Goal: Task Accomplishment & Management: Complete application form

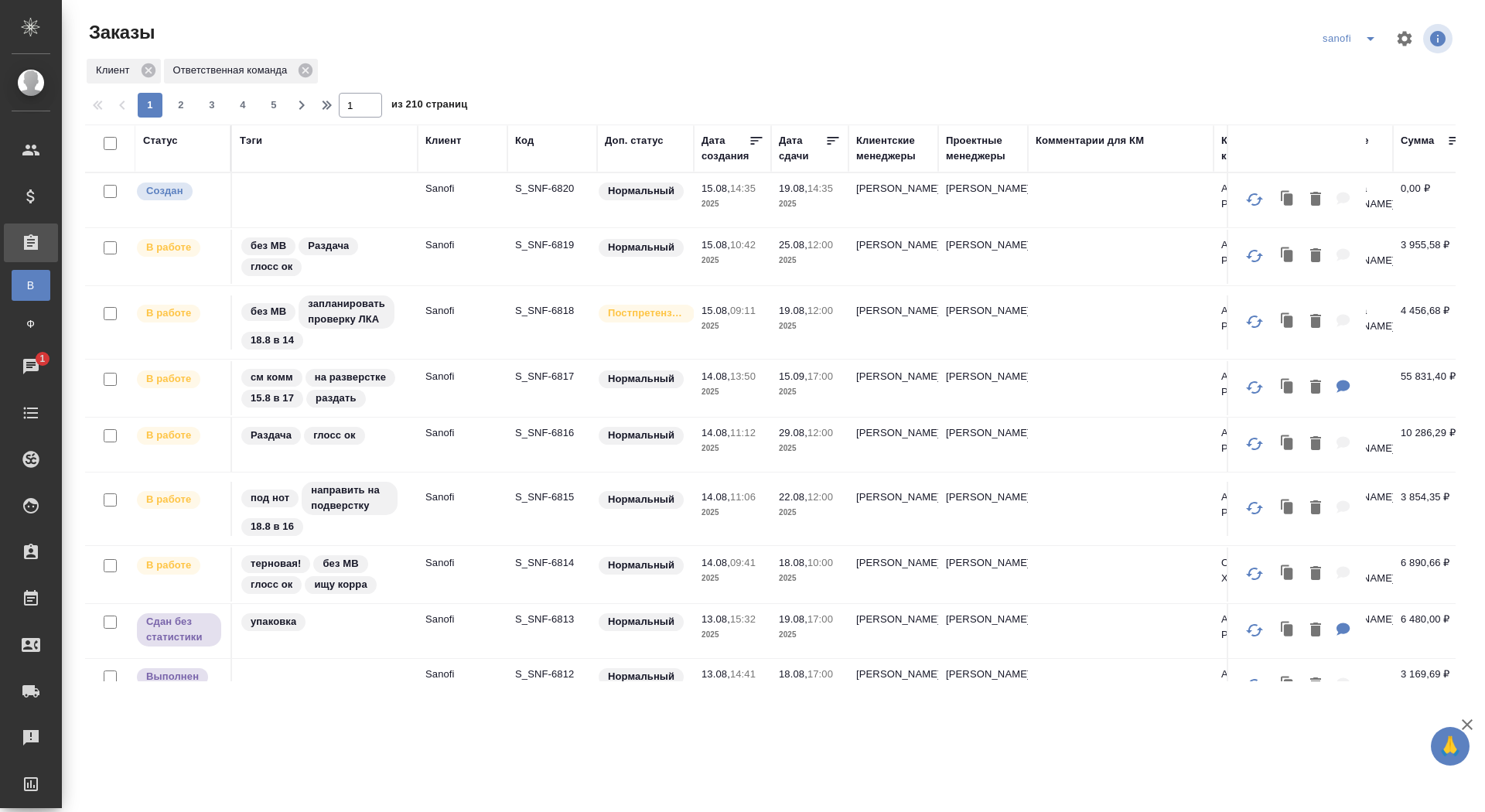
click at [562, 175] on td "S_SNF-6820" at bounding box center [552, 200] width 90 height 54
click at [562, 191] on p "S_SNF-6820" at bounding box center [552, 188] width 74 height 16
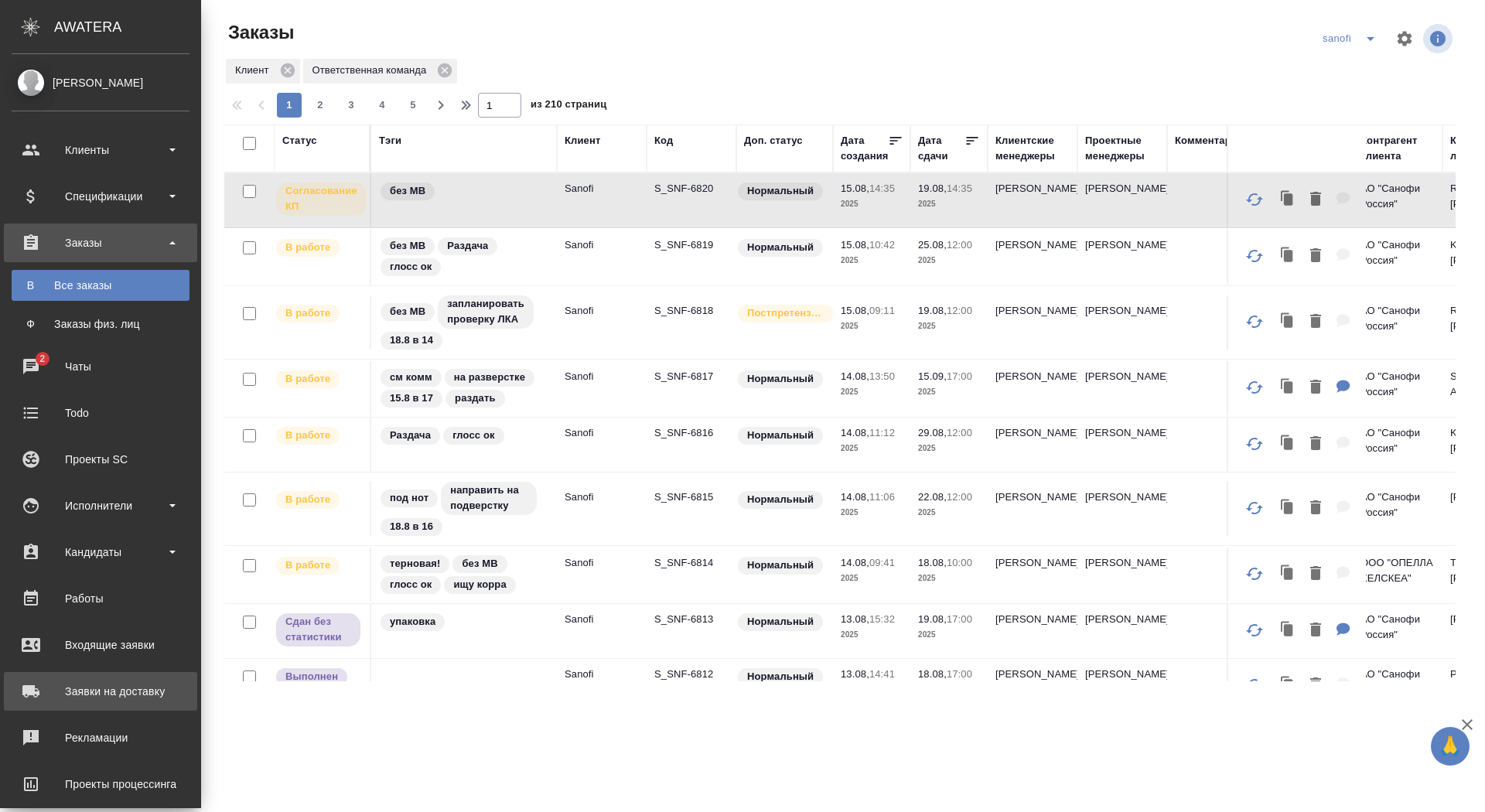
click at [67, 679] on div "Заявки на доставку" at bounding box center [101, 690] width 178 height 23
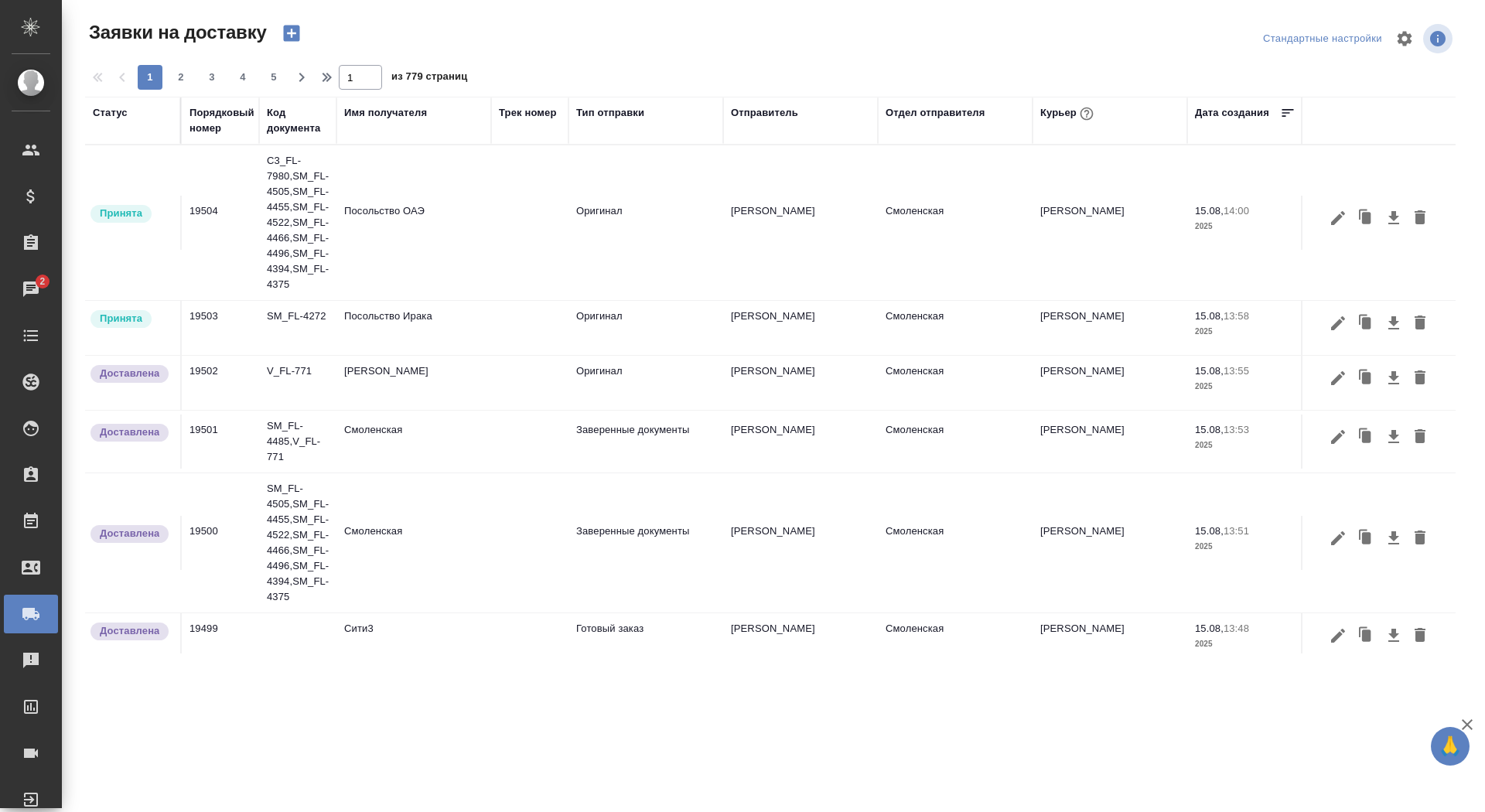
click at [213, 127] on div "Порядковый номер" at bounding box center [222, 121] width 65 height 31
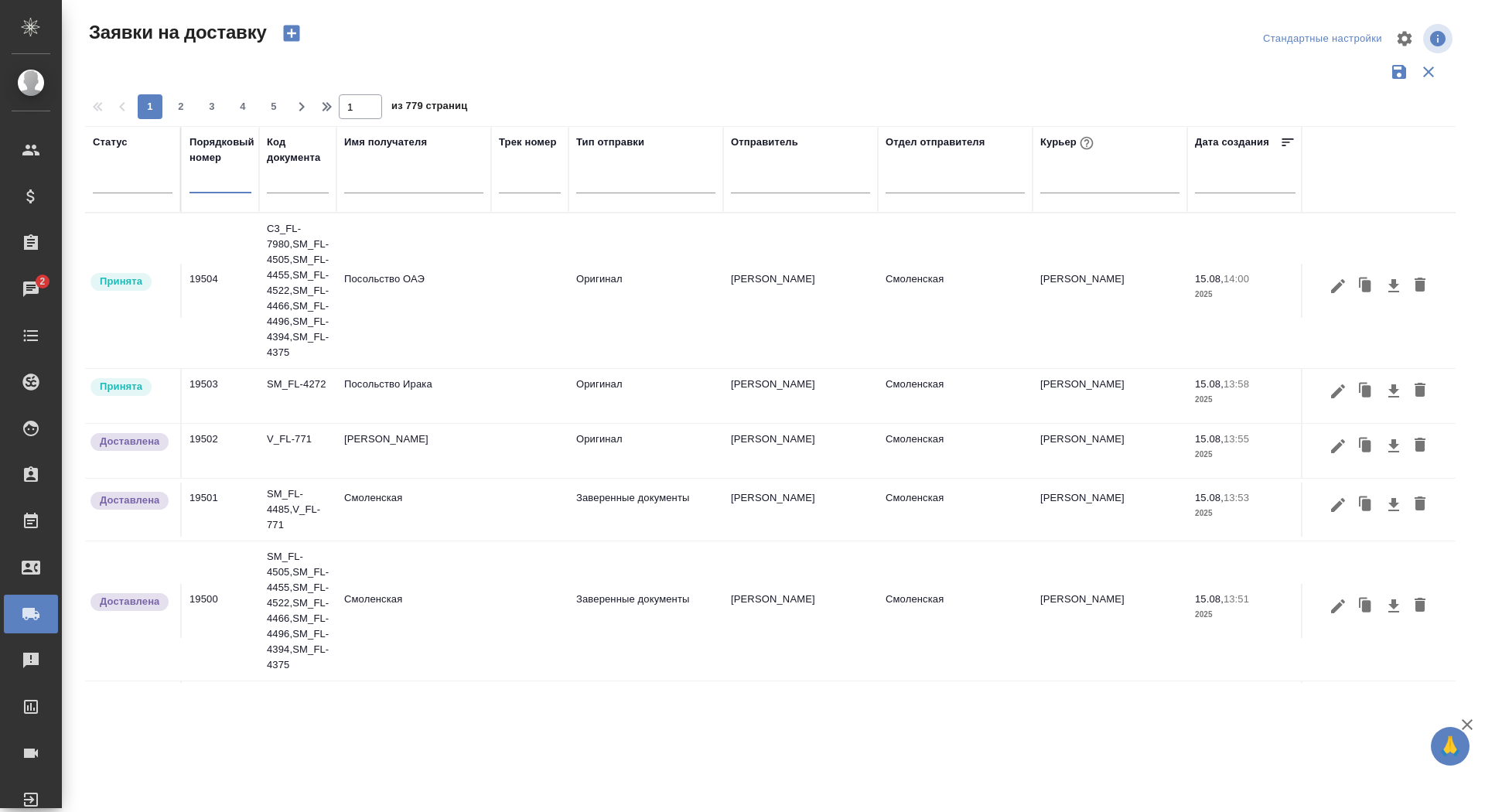
click at [215, 185] on input "text" at bounding box center [220, 181] width 61 height 22
paste input "14841"
type input "14841"
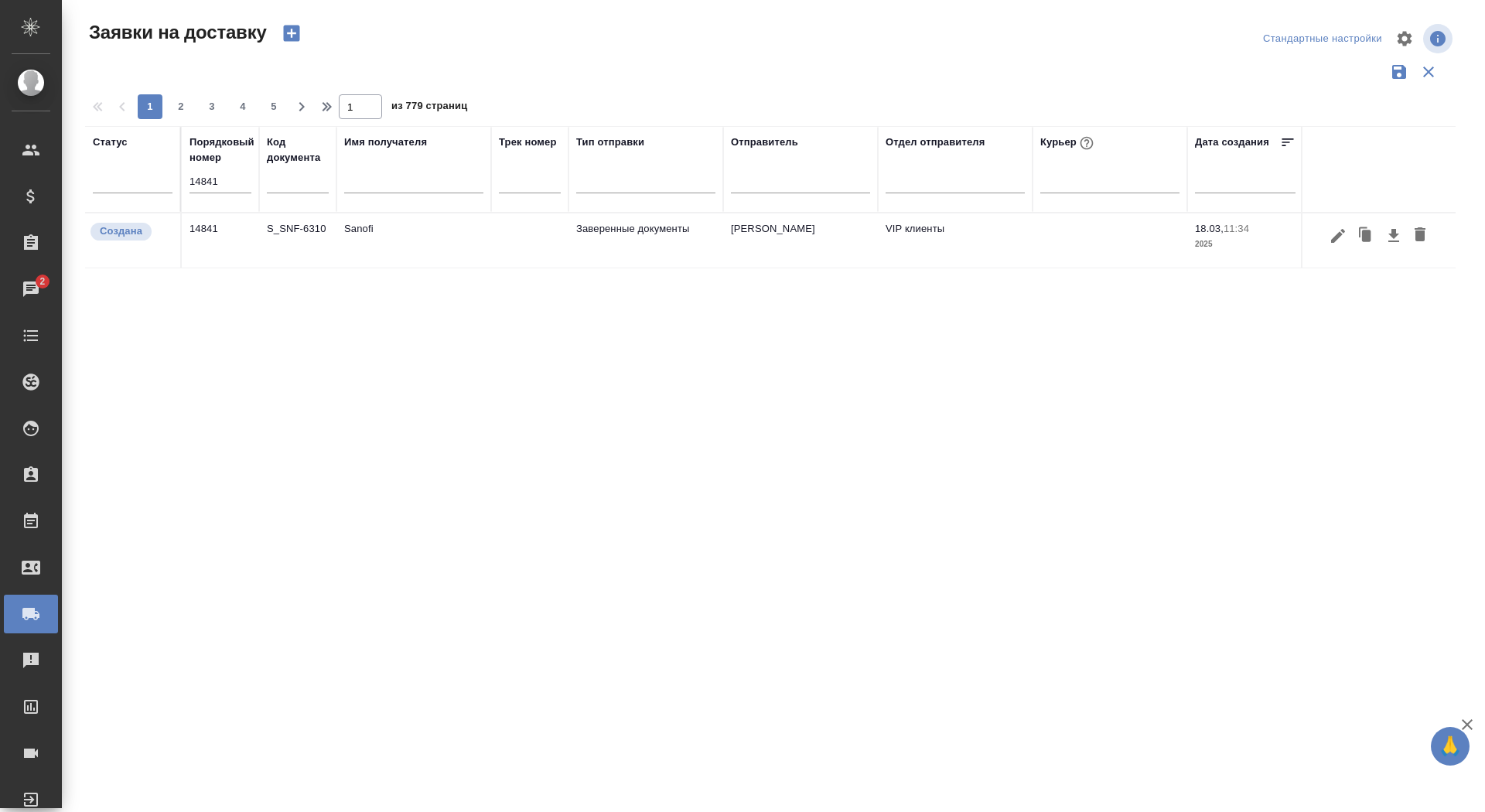
click at [362, 230] on td "Sanofi" at bounding box center [413, 240] width 155 height 54
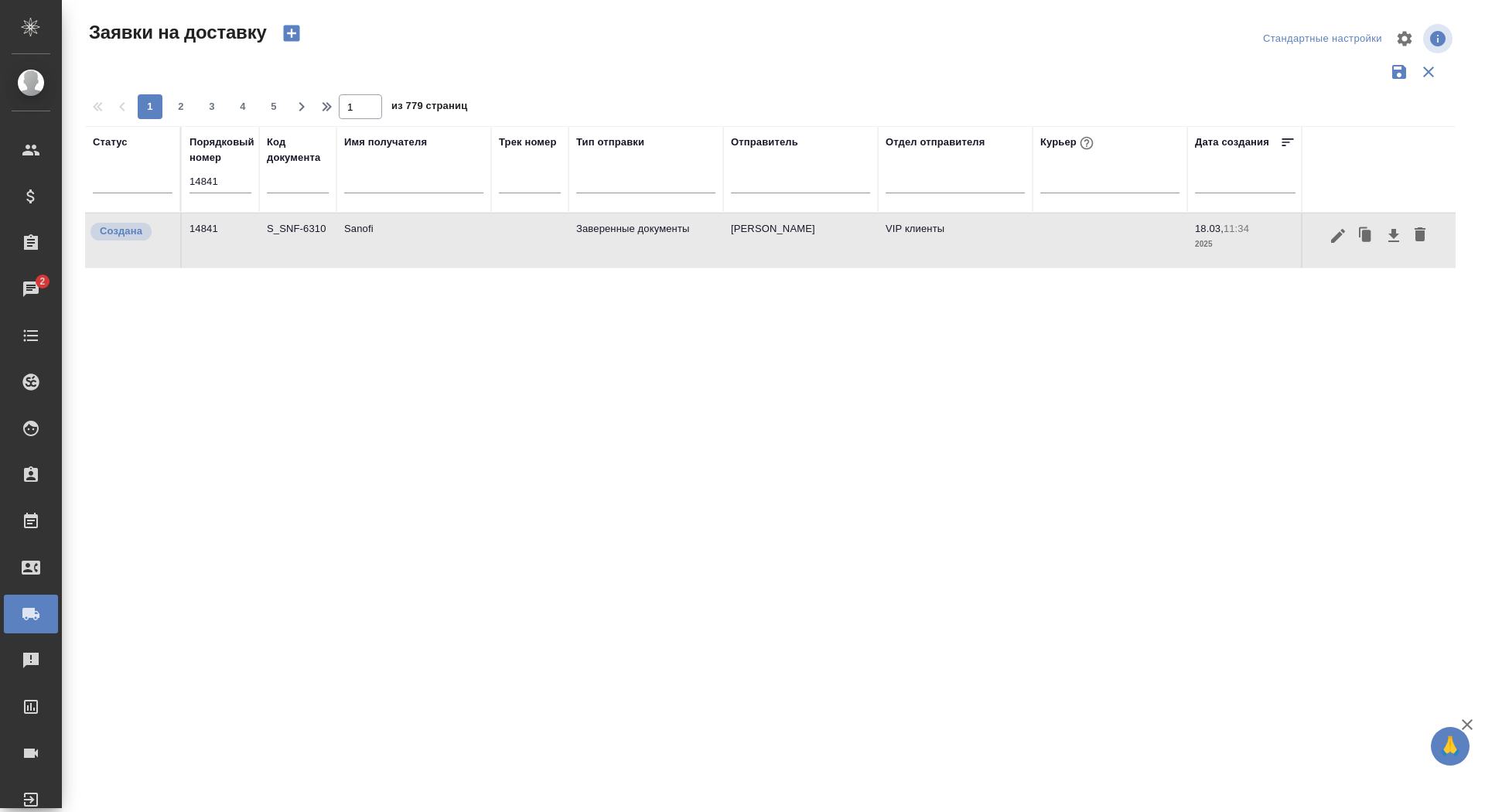
click at [382, 242] on td "Sanofi" at bounding box center [413, 240] width 155 height 54
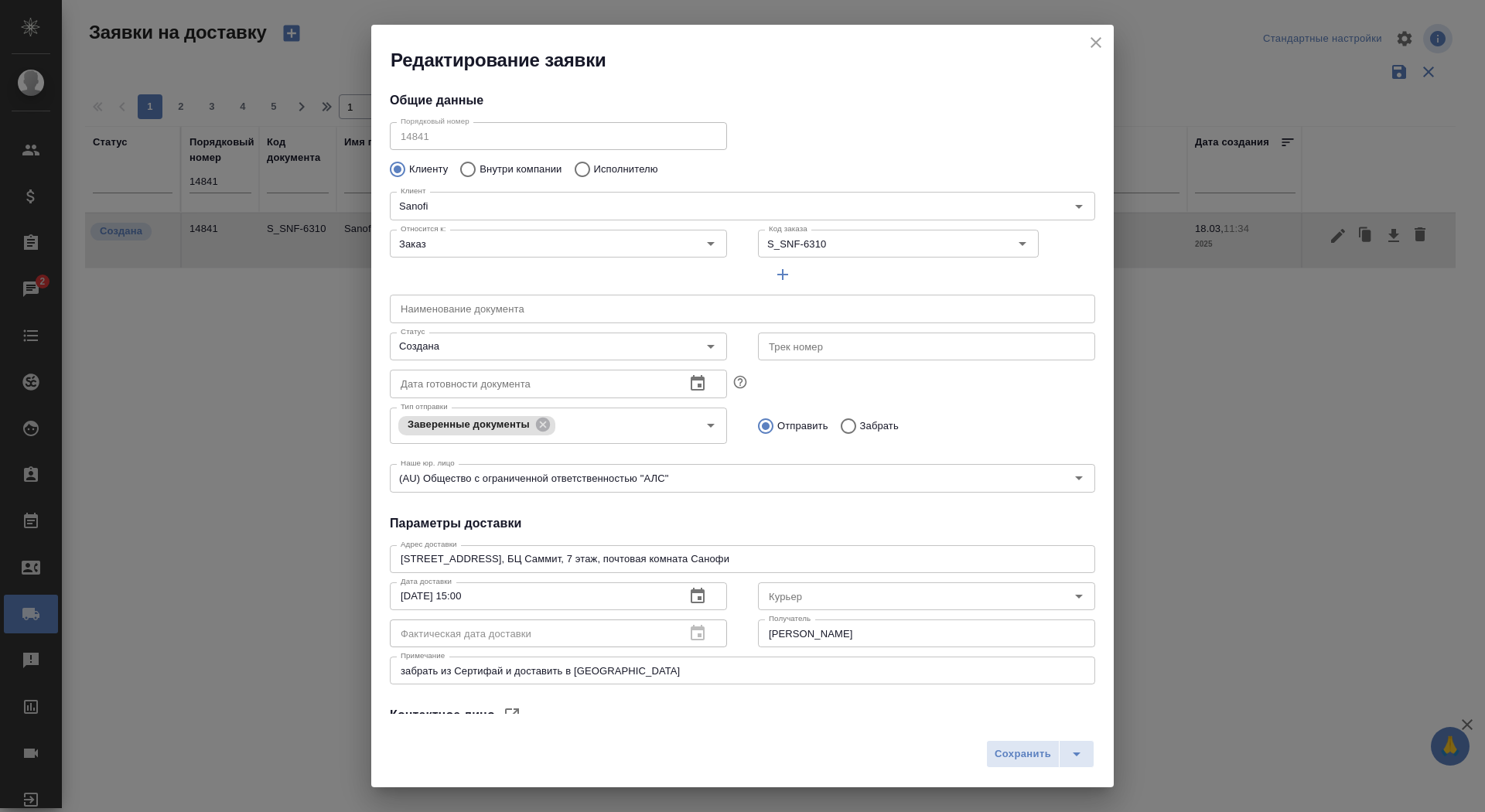
type input "[PERSON_NAME]"
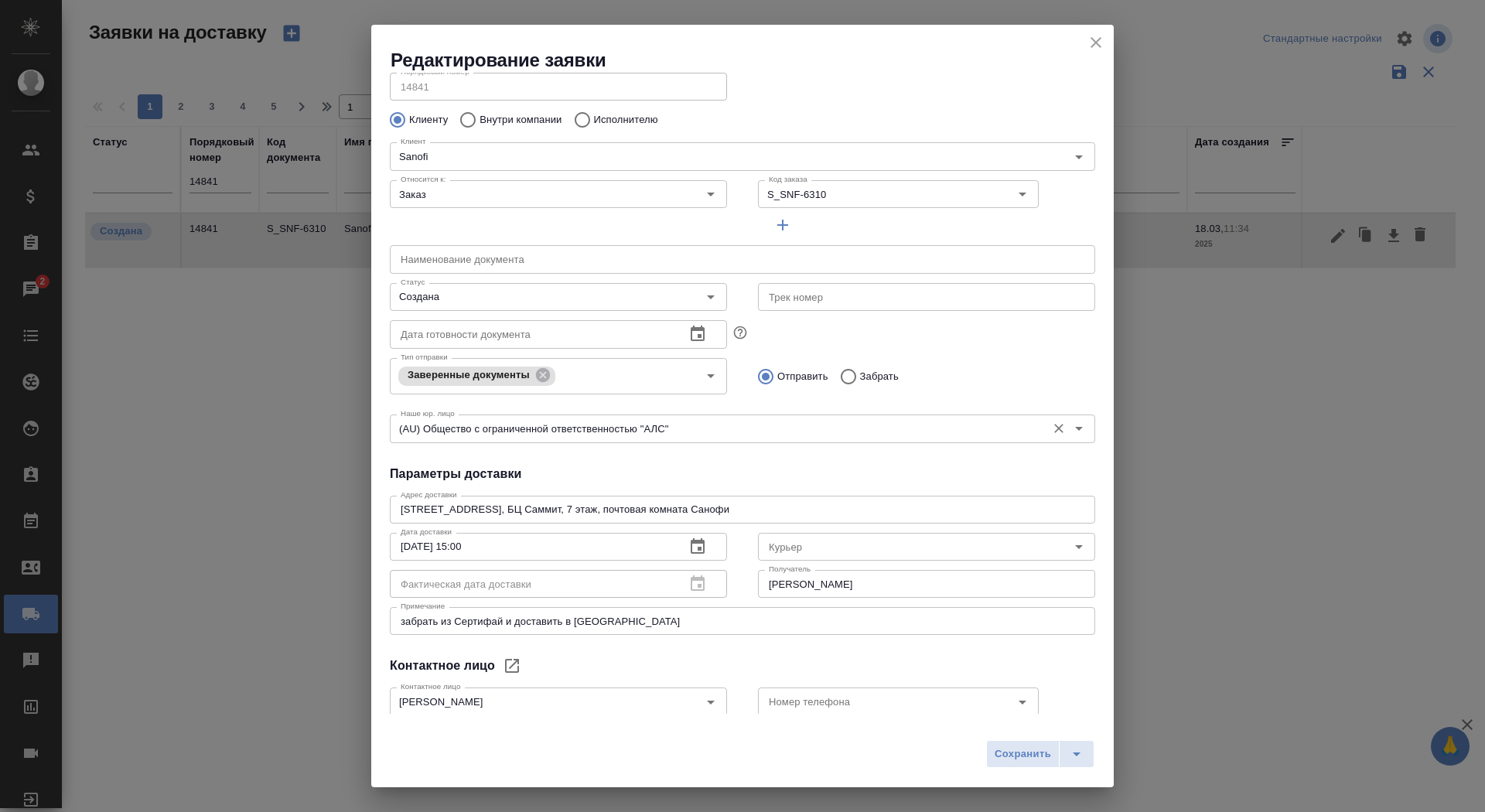
scroll to position [60, 0]
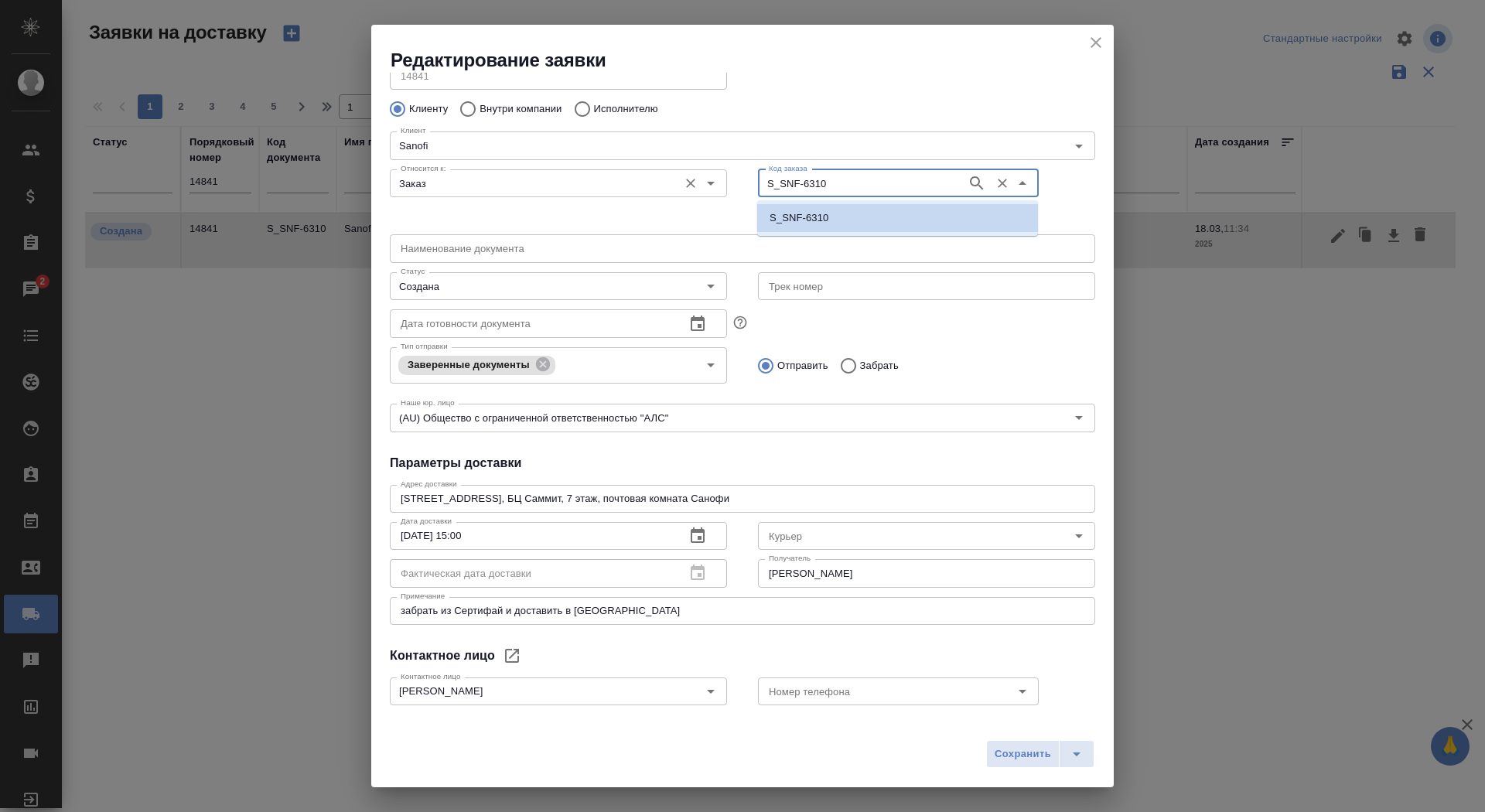
drag, startPoint x: 792, startPoint y: 181, endPoint x: 690, endPoint y: 175, distance: 102.2
click at [690, 175] on div "Относится к: Заказ Относится к: Код заказа S_SNF-6310 Код заказа" at bounding box center [742, 195] width 736 height 96
click at [1093, 48] on icon "close" at bounding box center [1095, 42] width 18 height 18
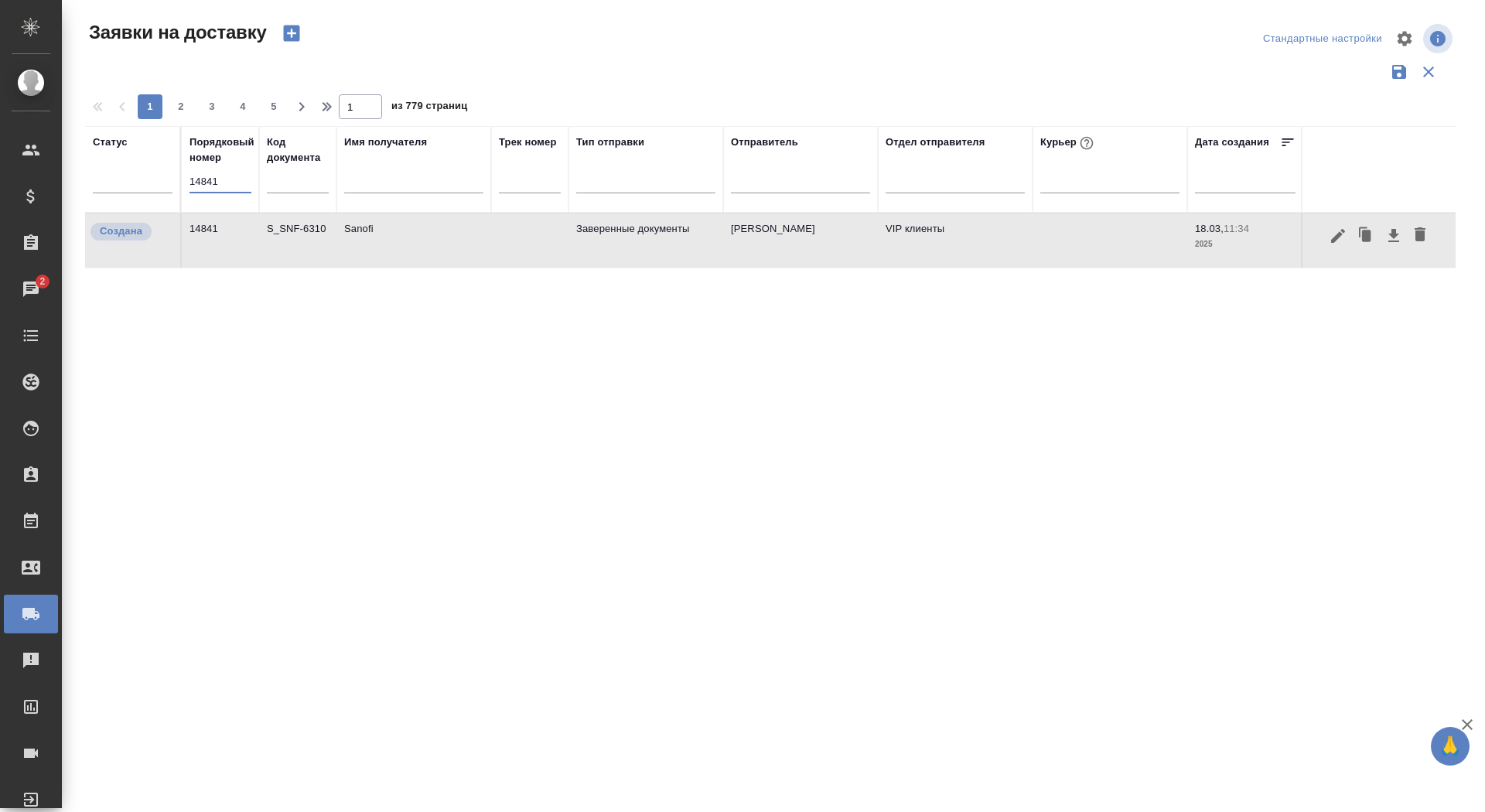
drag, startPoint x: 226, startPoint y: 182, endPoint x: 79, endPoint y: 175, distance: 147.2
click at [78, 175] on div "Заявки на доставку Стандартные настройки 1 2 3 4 5 1 из 779 страниц Статус Поря…" at bounding box center [776, 346] width 1400 height 691
paste input "6068"
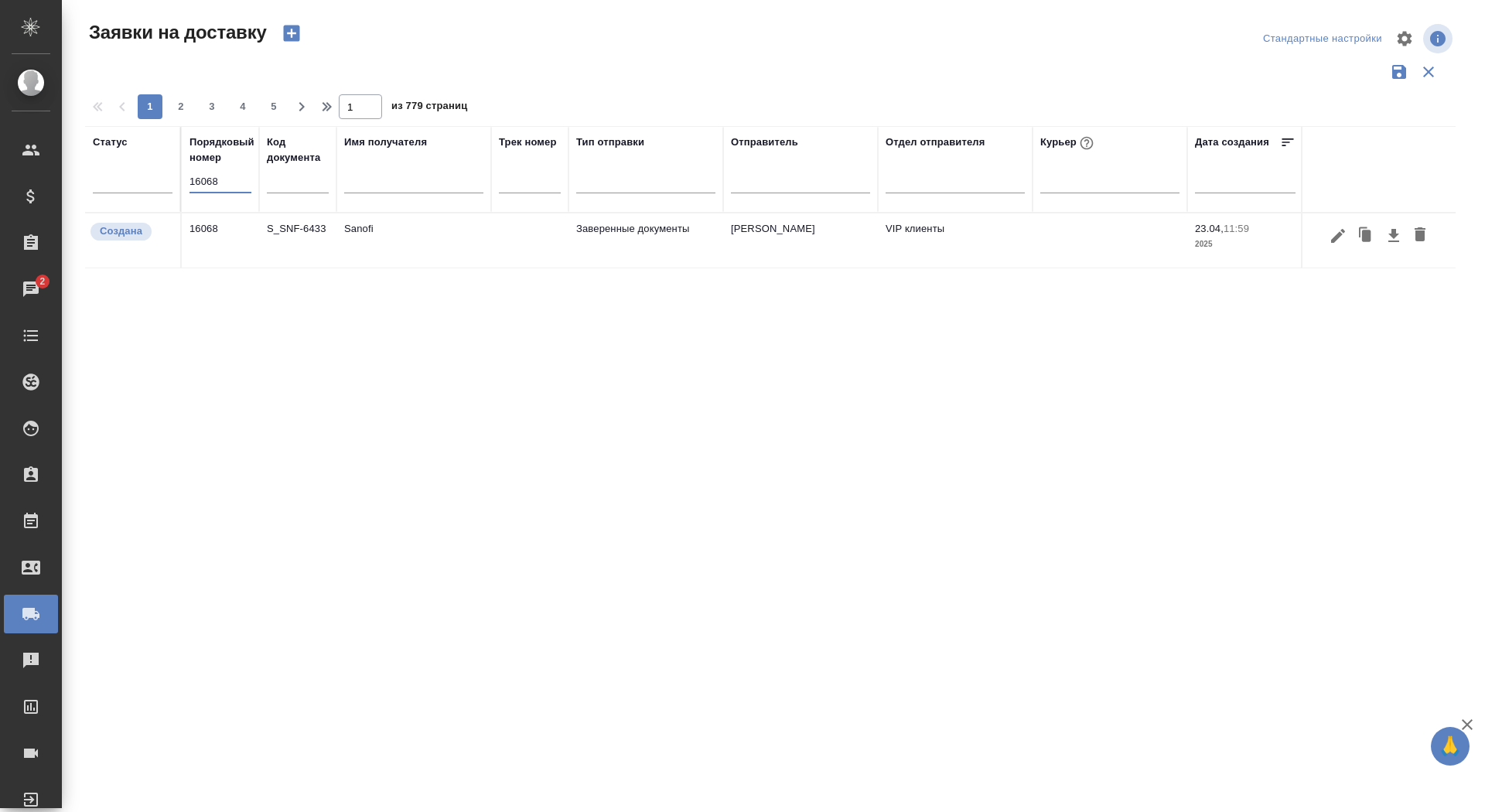
click at [289, 245] on td "S_SNF-6433" at bounding box center [298, 240] width 77 height 54
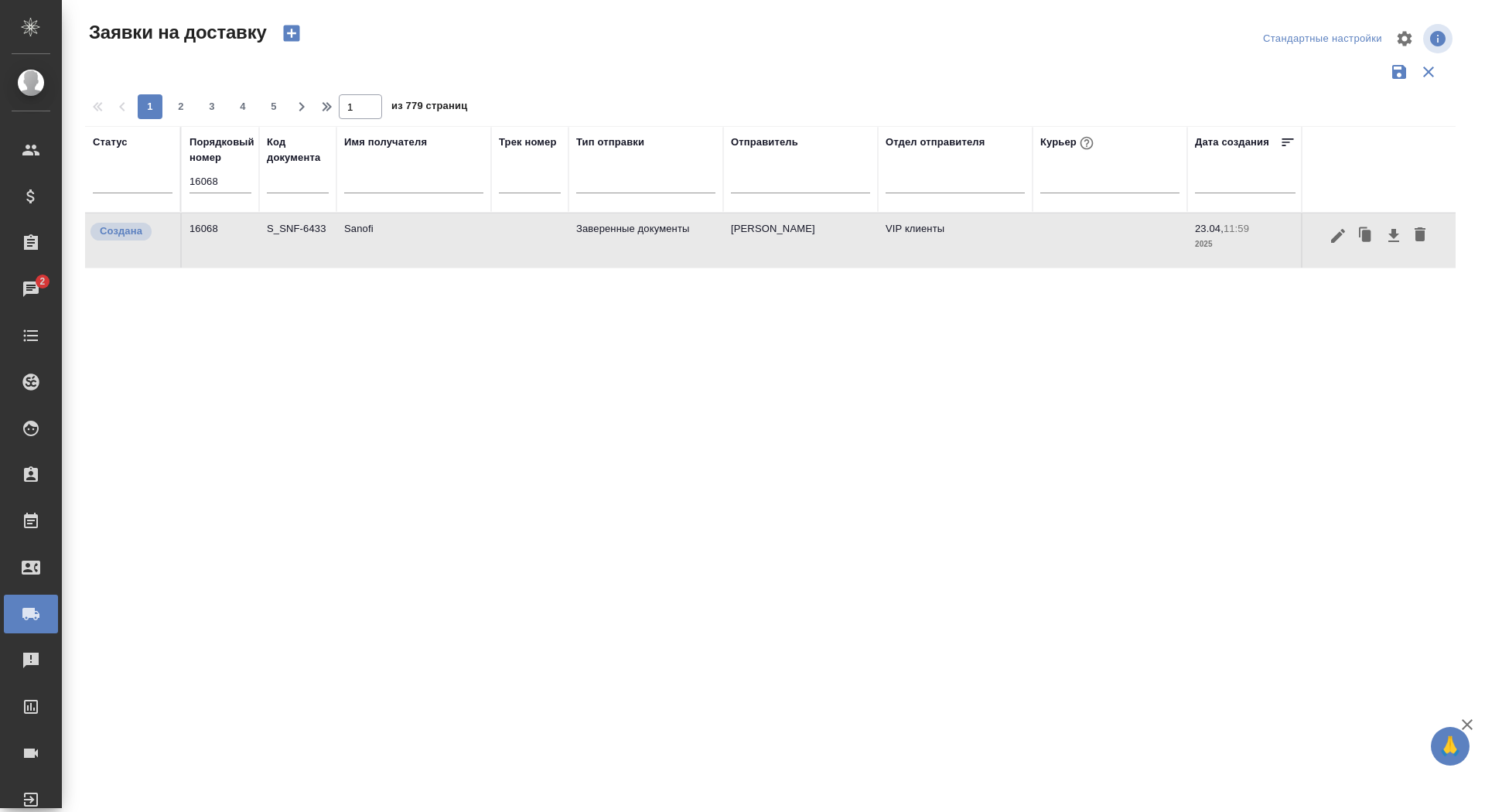
click at [289, 245] on td "S_SNF-6433" at bounding box center [298, 240] width 77 height 54
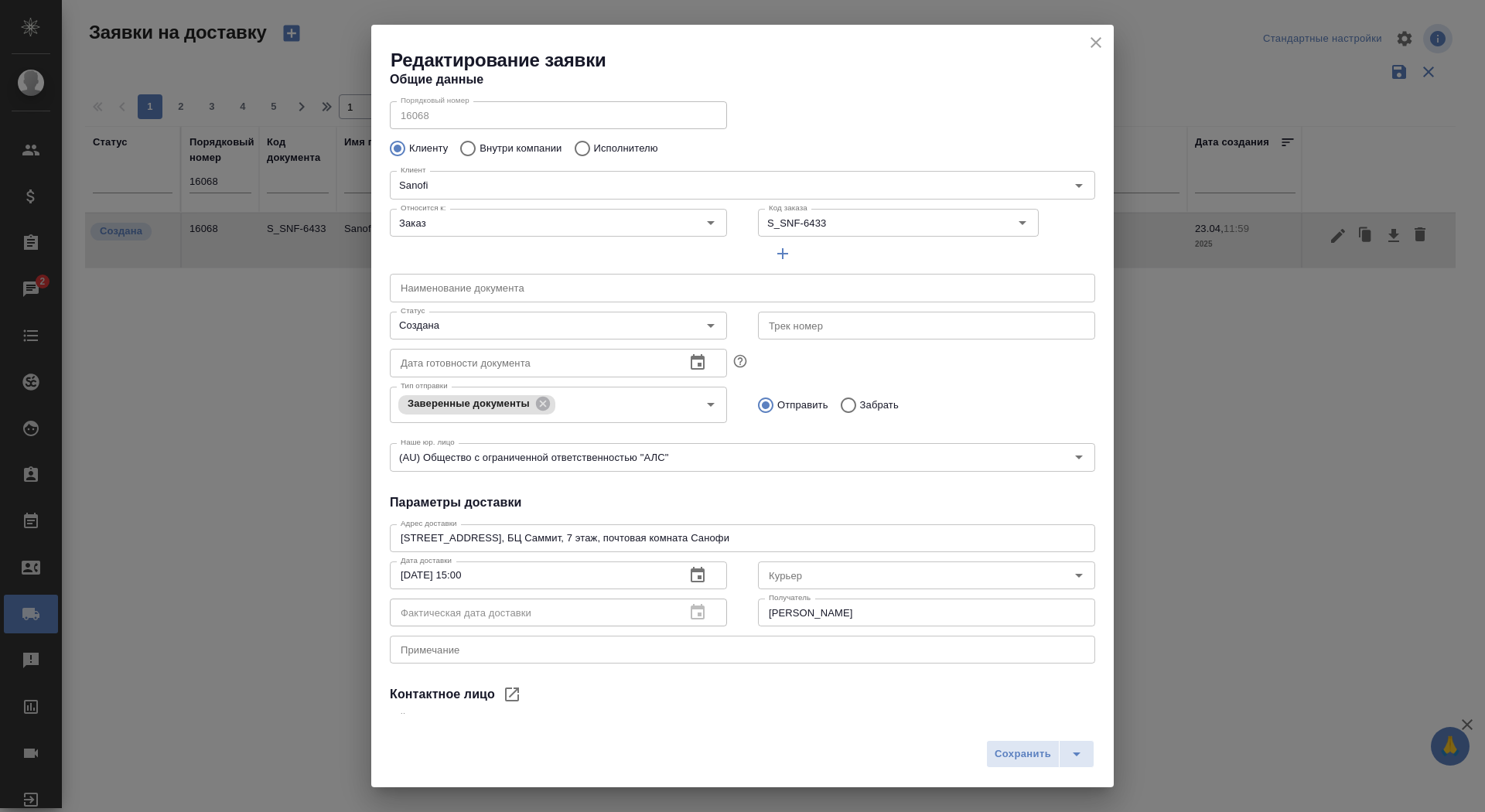
scroll to position [23, 0]
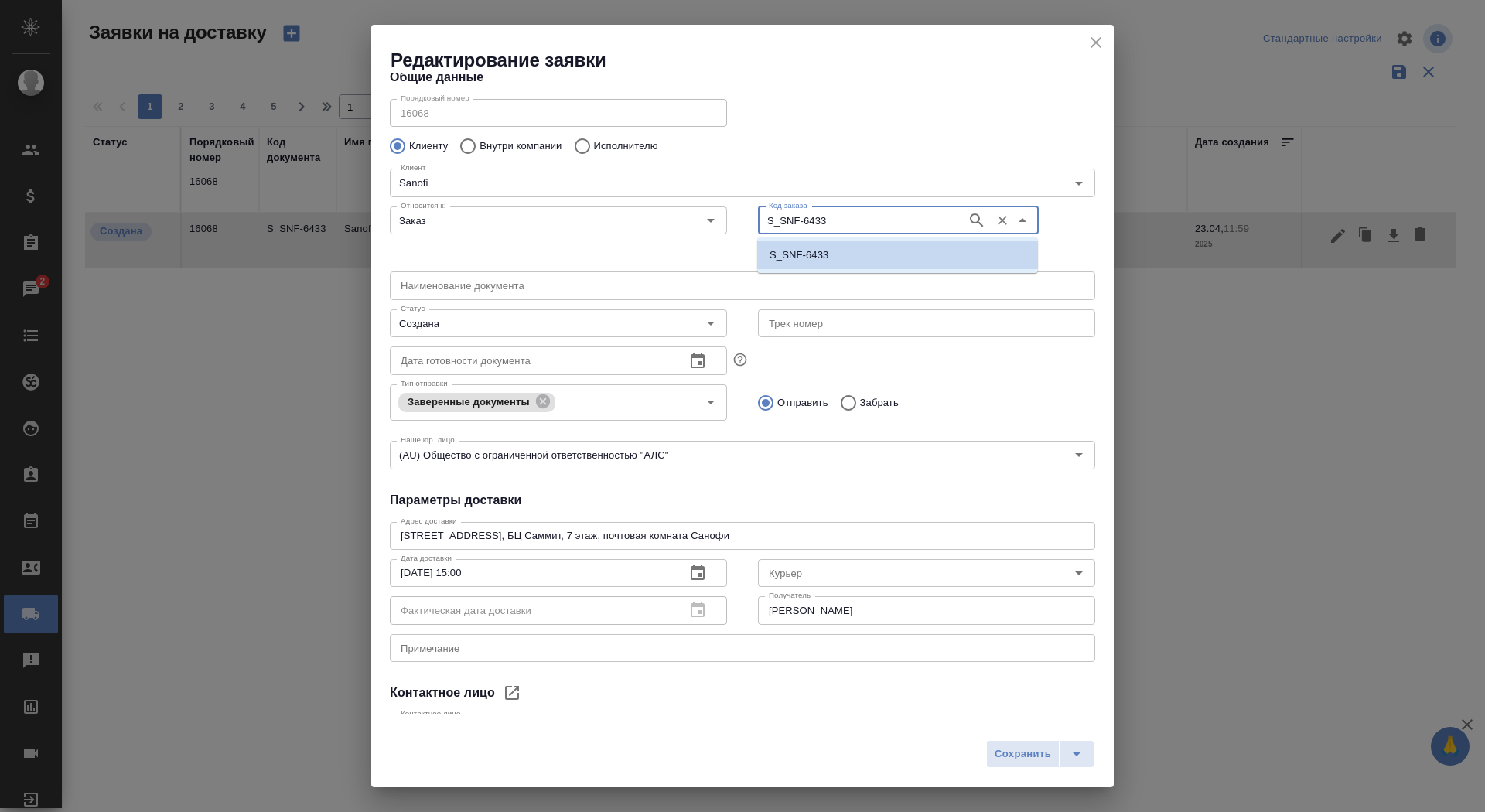
drag, startPoint x: 826, startPoint y: 221, endPoint x: 733, endPoint y: 213, distance: 93.3
click at [733, 214] on div "Относится к: Заказ Относится к: Код заказа S_SNF-6433 Код заказа" at bounding box center [742, 233] width 736 height 96
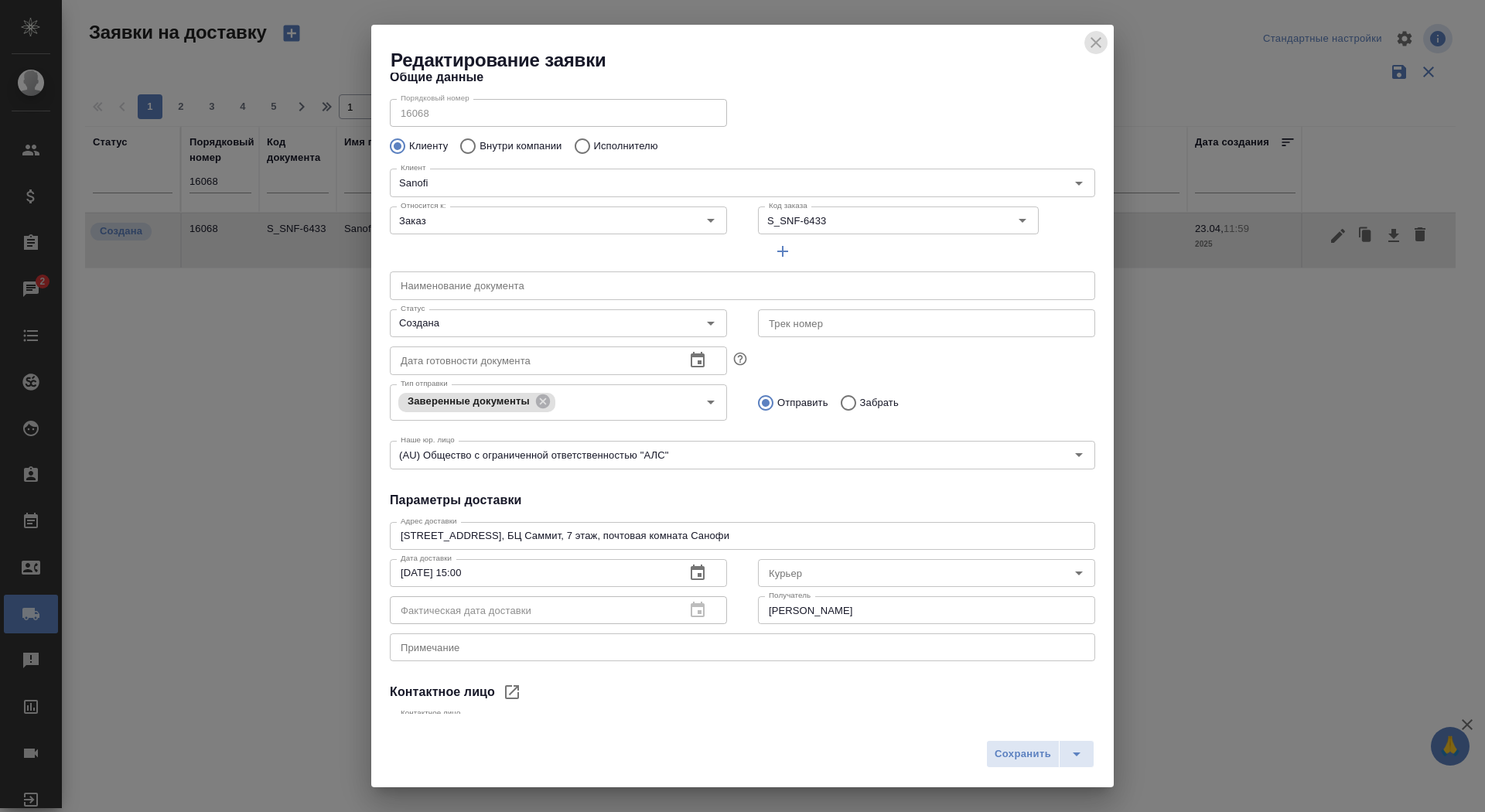
click at [1084, 45] on button "close" at bounding box center [1095, 42] width 23 height 23
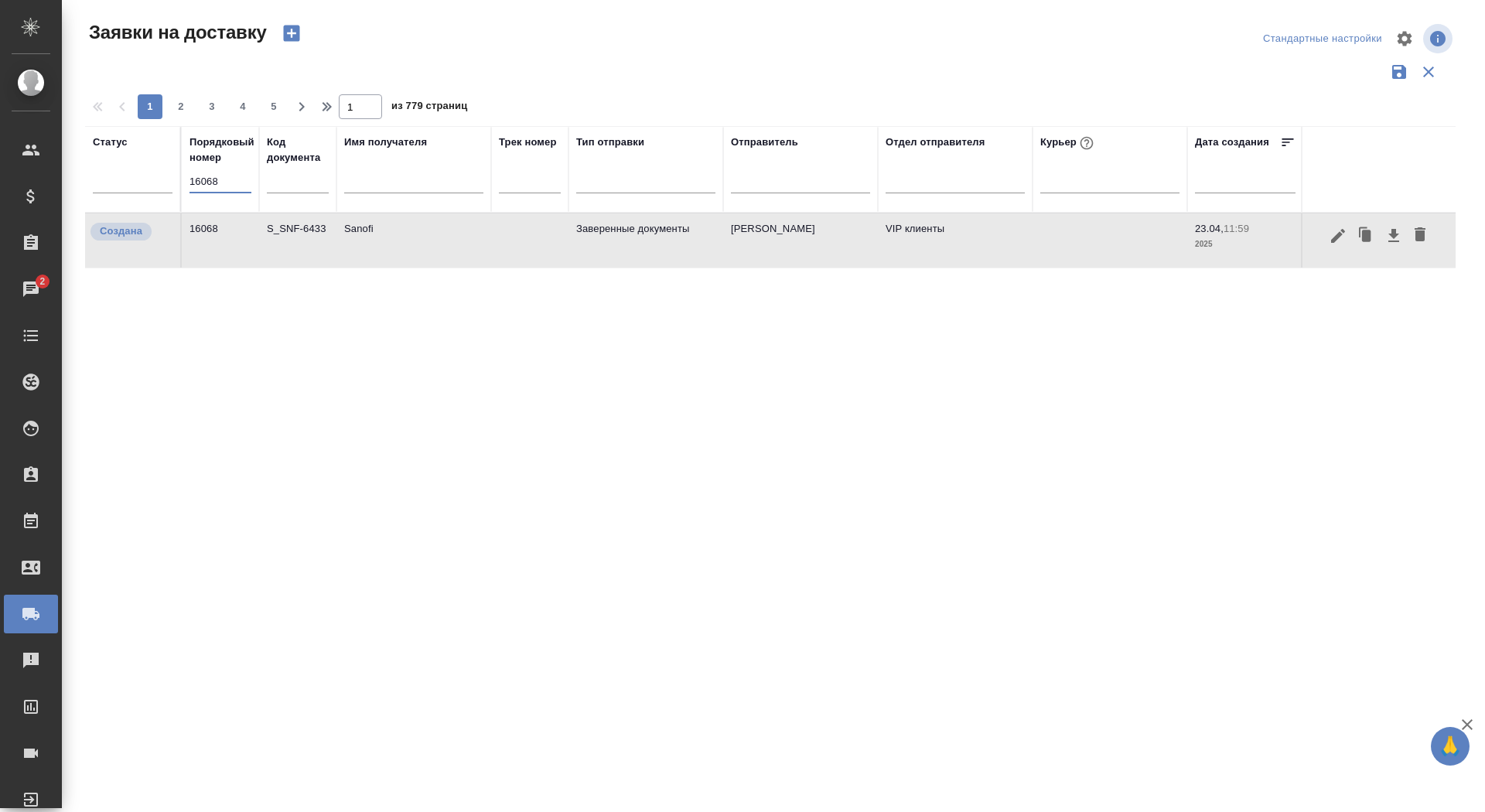
drag, startPoint x: 228, startPoint y: 175, endPoint x: 205, endPoint y: 191, distance: 28.0
click at [206, 193] on div "16068" at bounding box center [220, 186] width 61 height 32
paste input "757"
type input "17578"
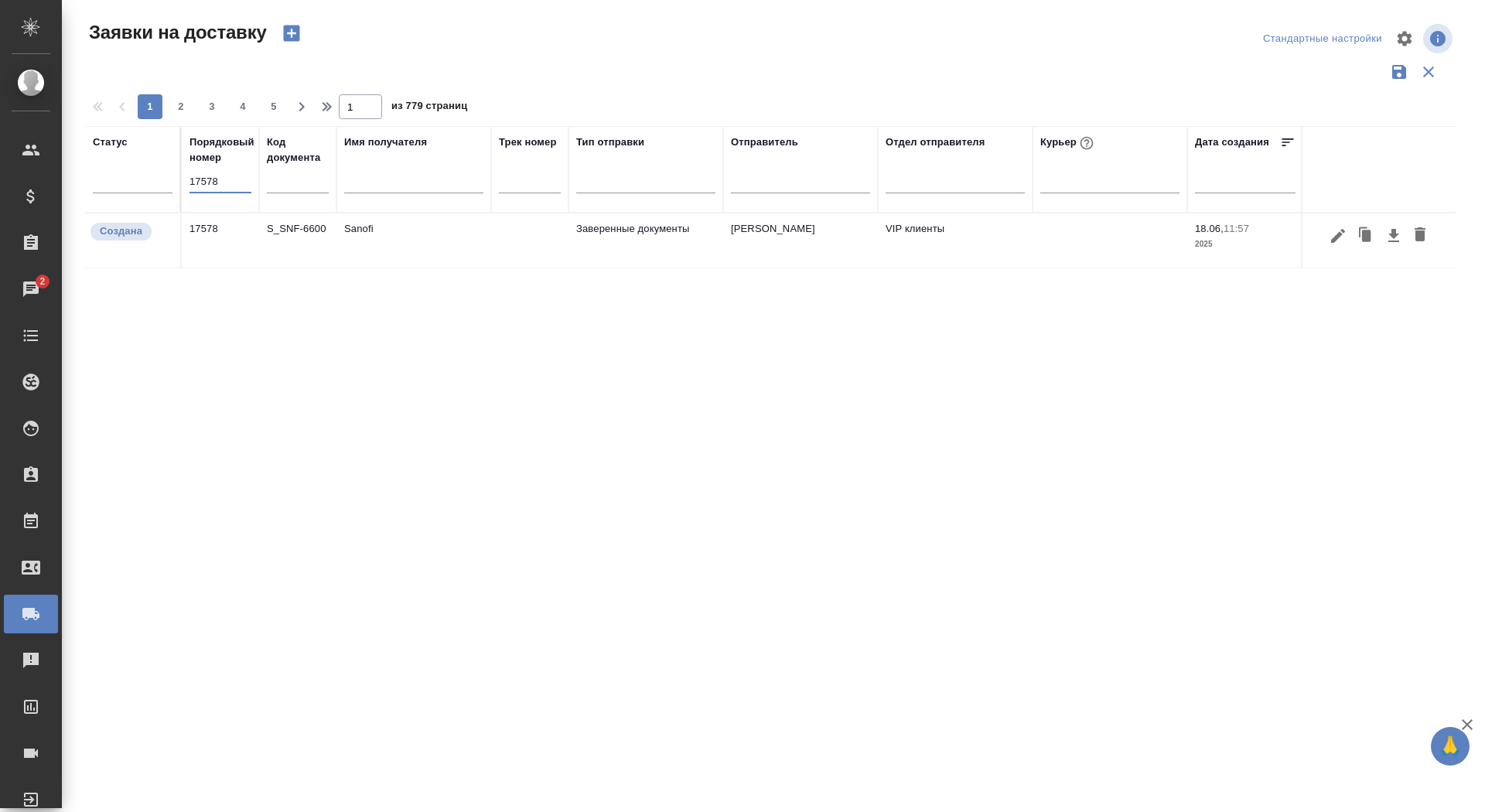
click at [248, 240] on td "17578" at bounding box center [220, 240] width 77 height 54
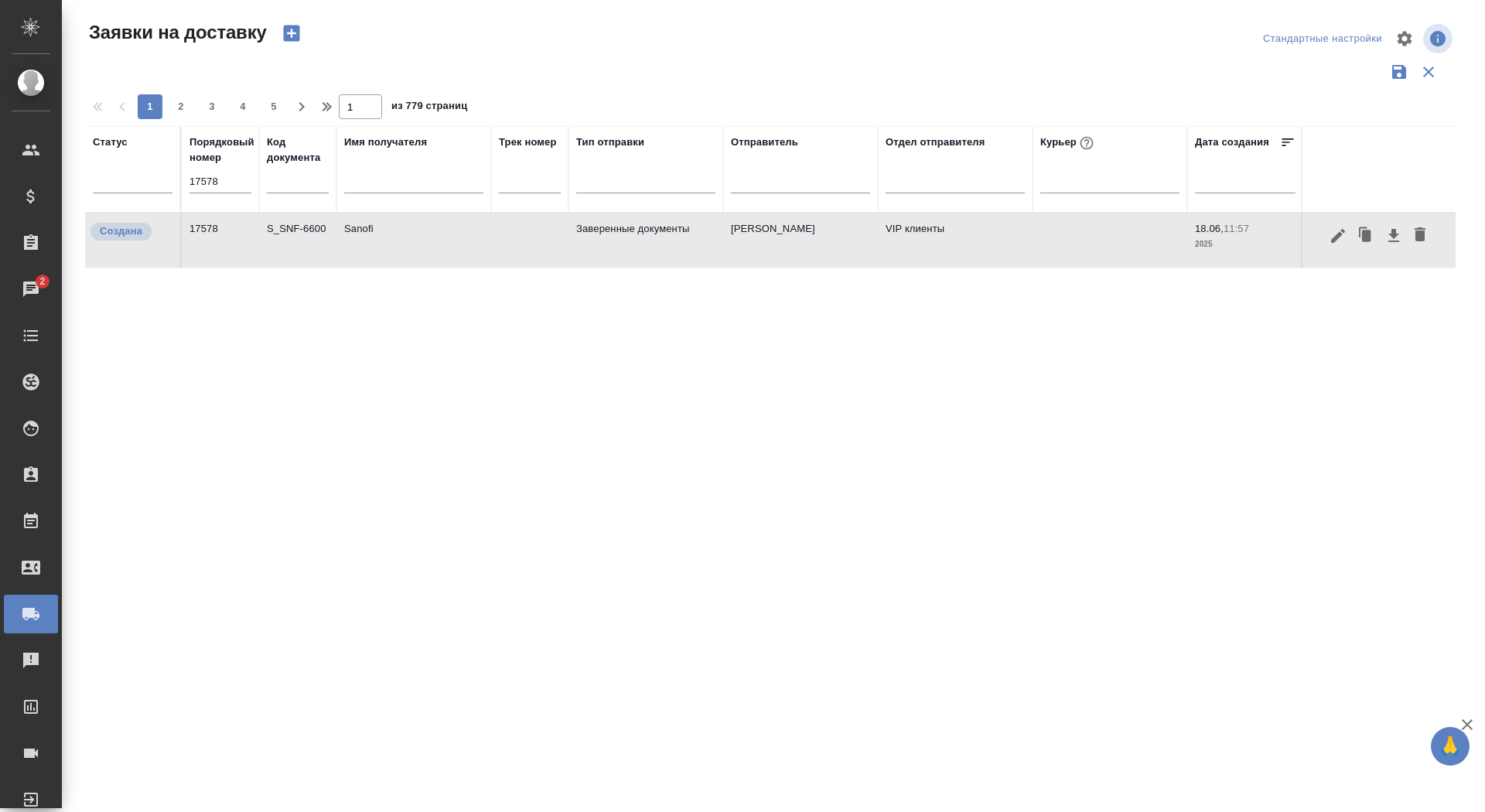
click at [248, 240] on td "17578" at bounding box center [220, 240] width 77 height 54
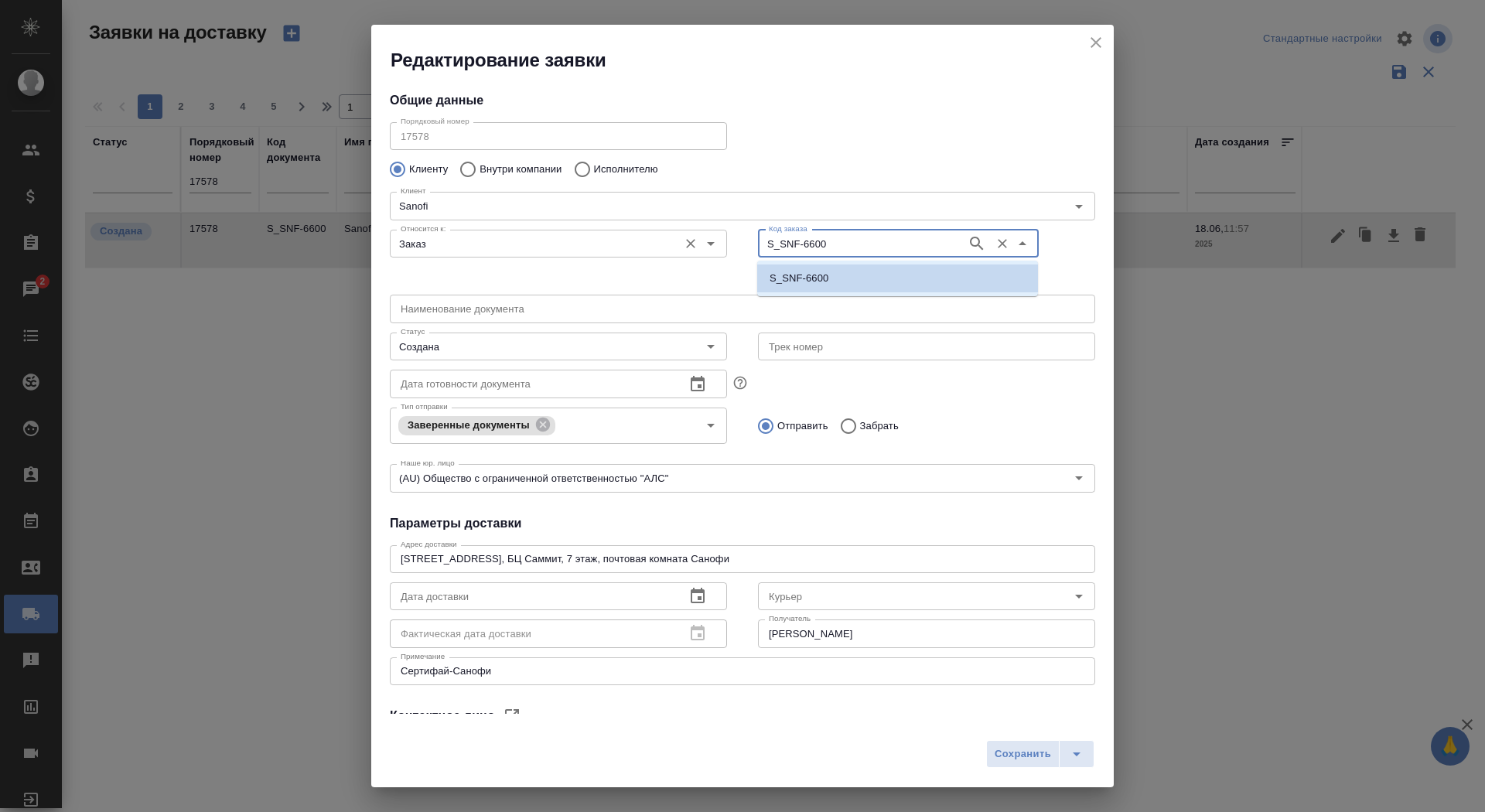
drag, startPoint x: 794, startPoint y: 248, endPoint x: 685, endPoint y: 248, distance: 109.0
click at [685, 248] on div "Относится к: Заказ Относится к: Код заказа S_SNF-6600 Код заказа" at bounding box center [742, 256] width 736 height 96
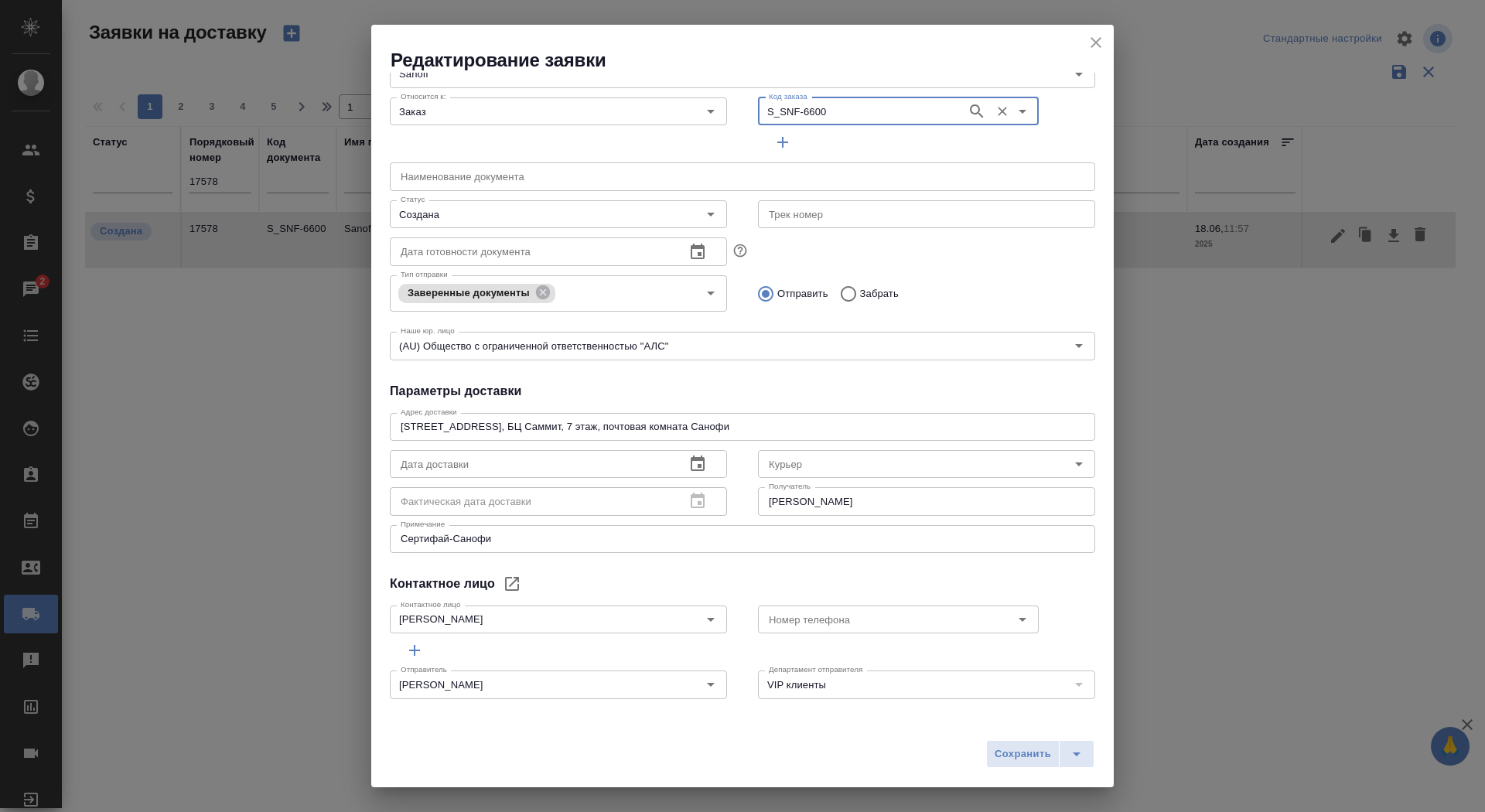
scroll to position [135, 0]
click at [1091, 35] on icon "close" at bounding box center [1095, 42] width 18 height 18
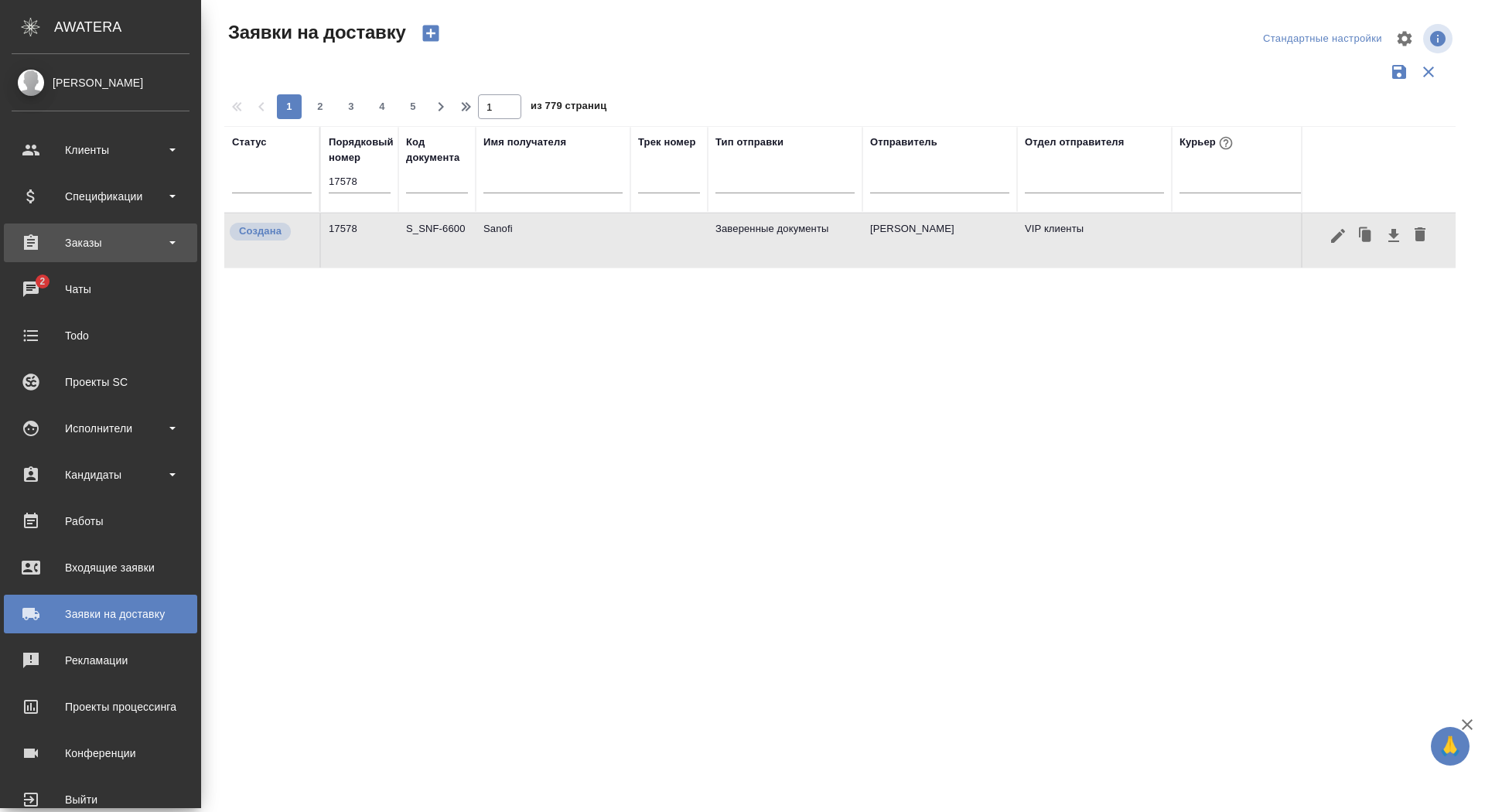
click at [55, 239] on div "Заказы" at bounding box center [101, 242] width 178 height 23
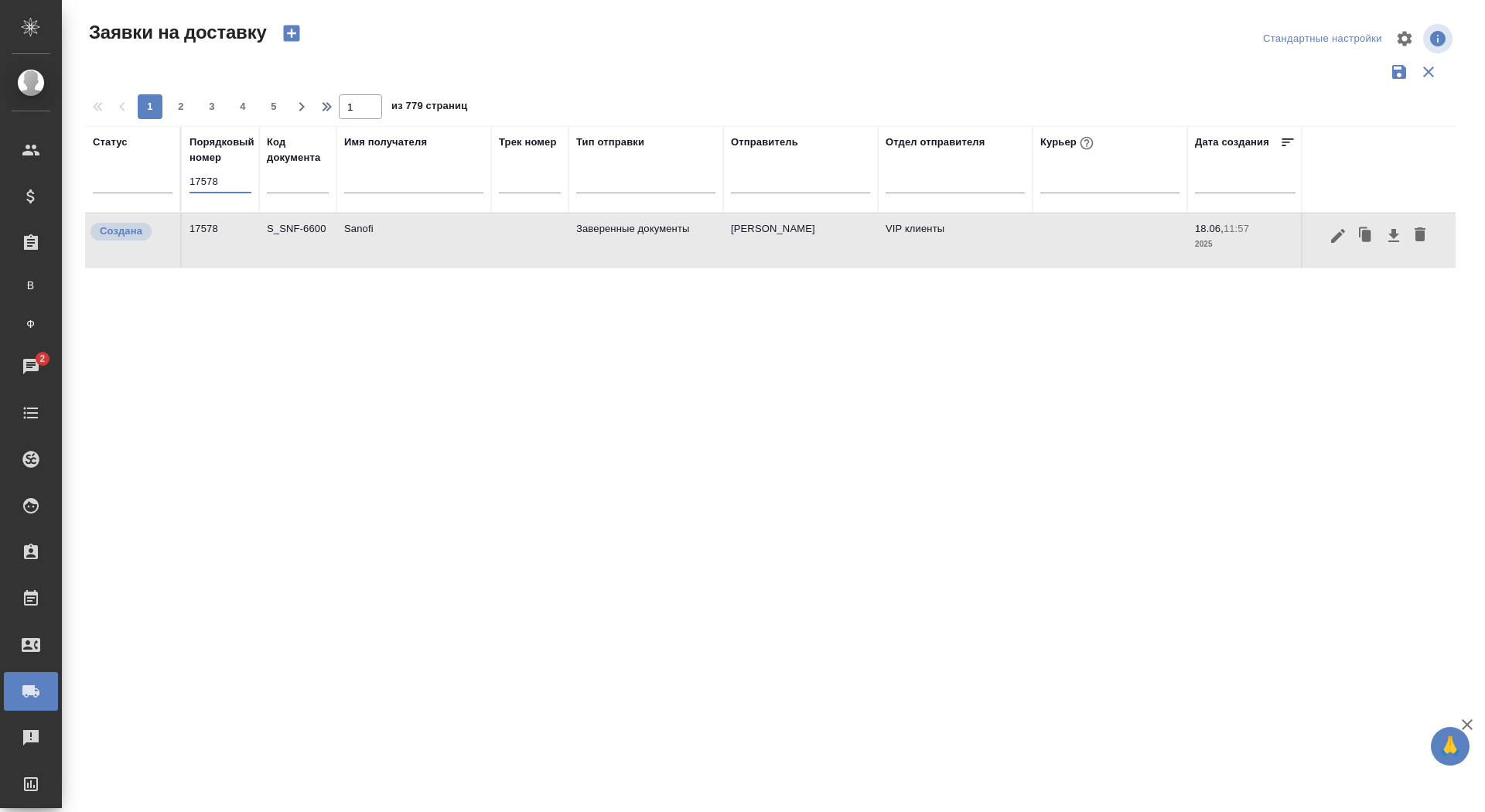
drag, startPoint x: 226, startPoint y: 184, endPoint x: 1, endPoint y: 181, distance: 225.0
click at [0, 181] on div ".cls-1 fill:#fff; AWATERA Saydasheva Dilyara Клиенты Спецификации Заказы В Все …" at bounding box center [742, 406] width 1485 height 812
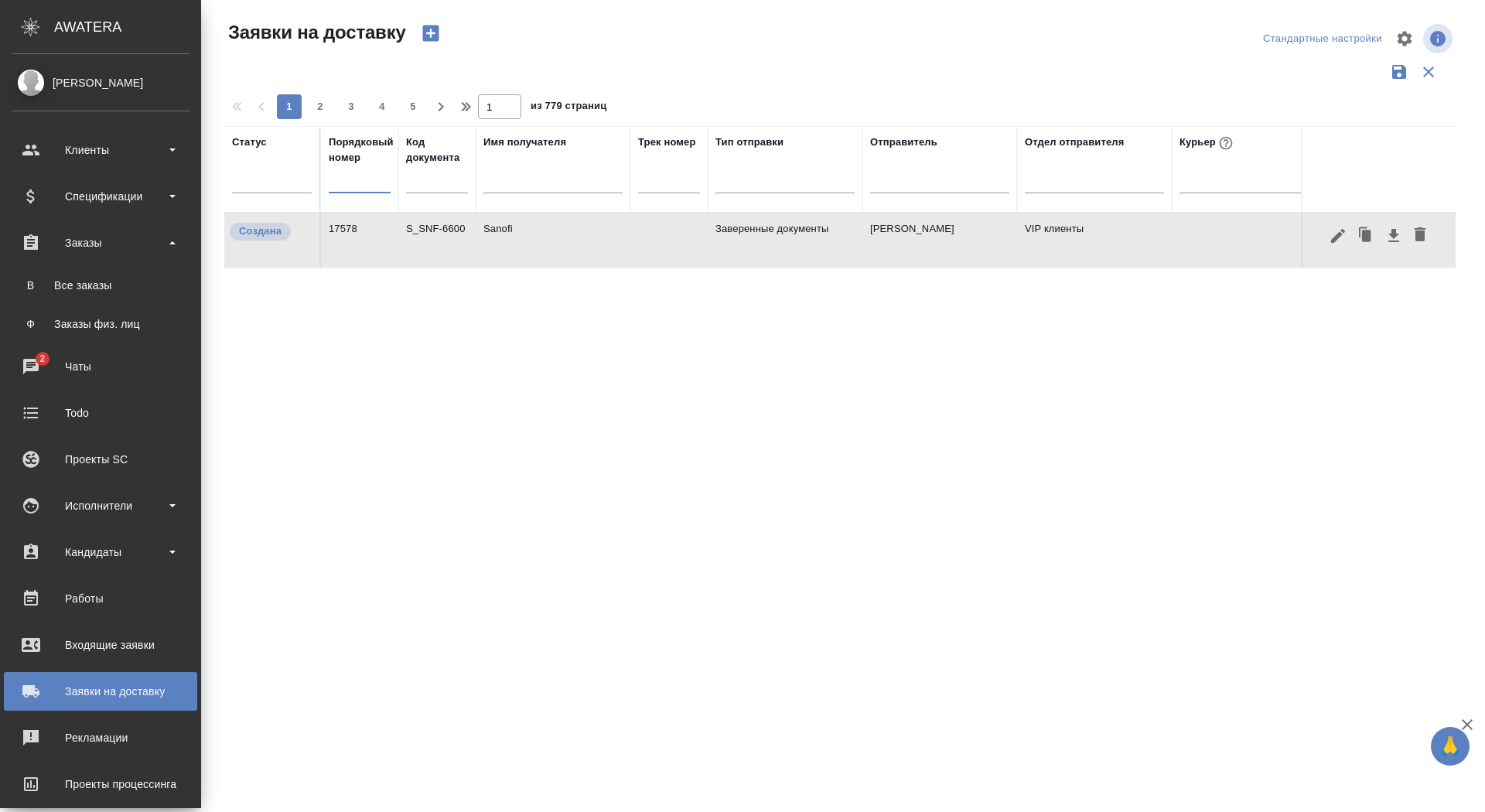
type input "м"
paste input "18615"
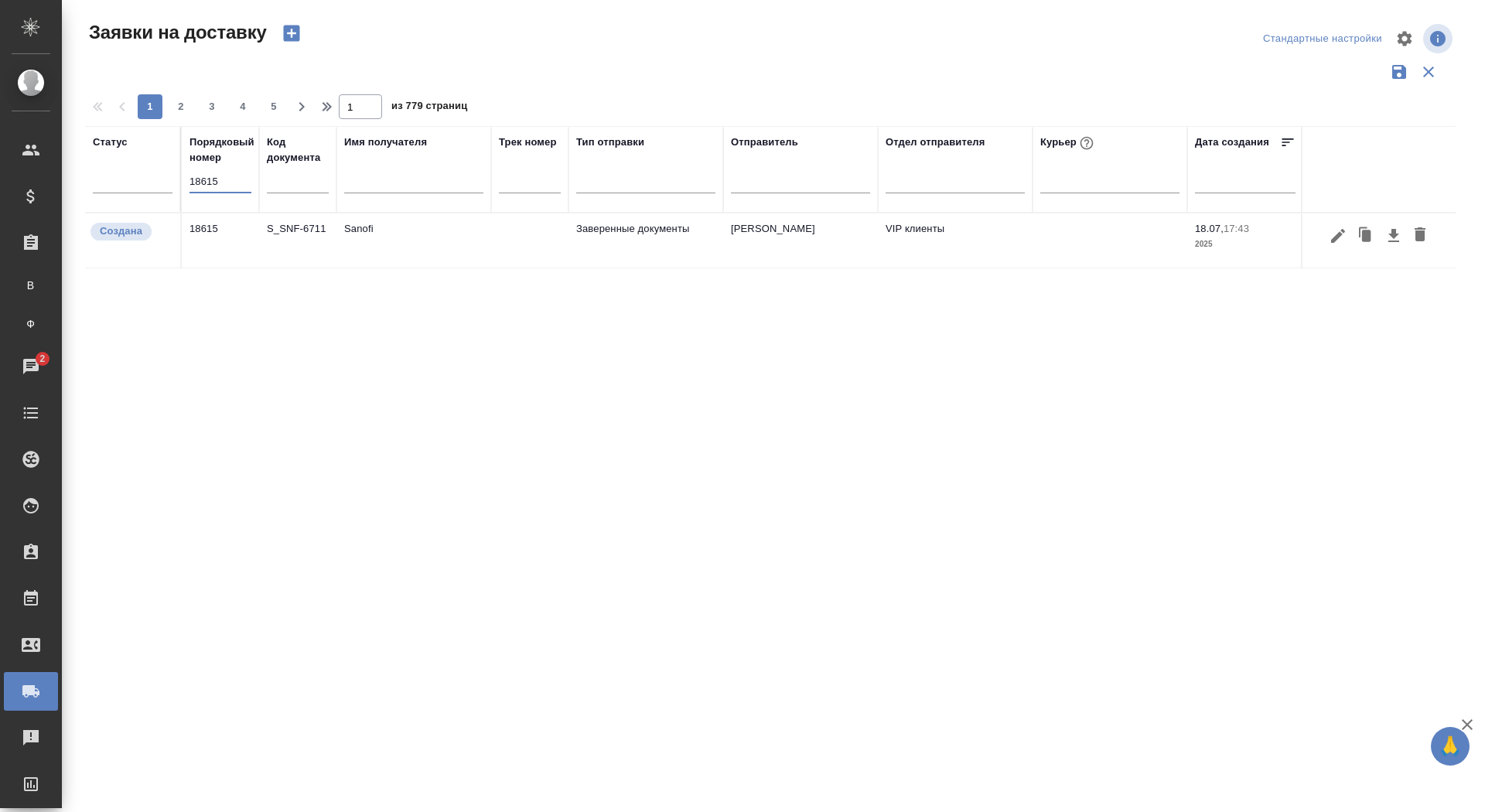
click at [413, 244] on td "Sanofi" at bounding box center [413, 240] width 155 height 54
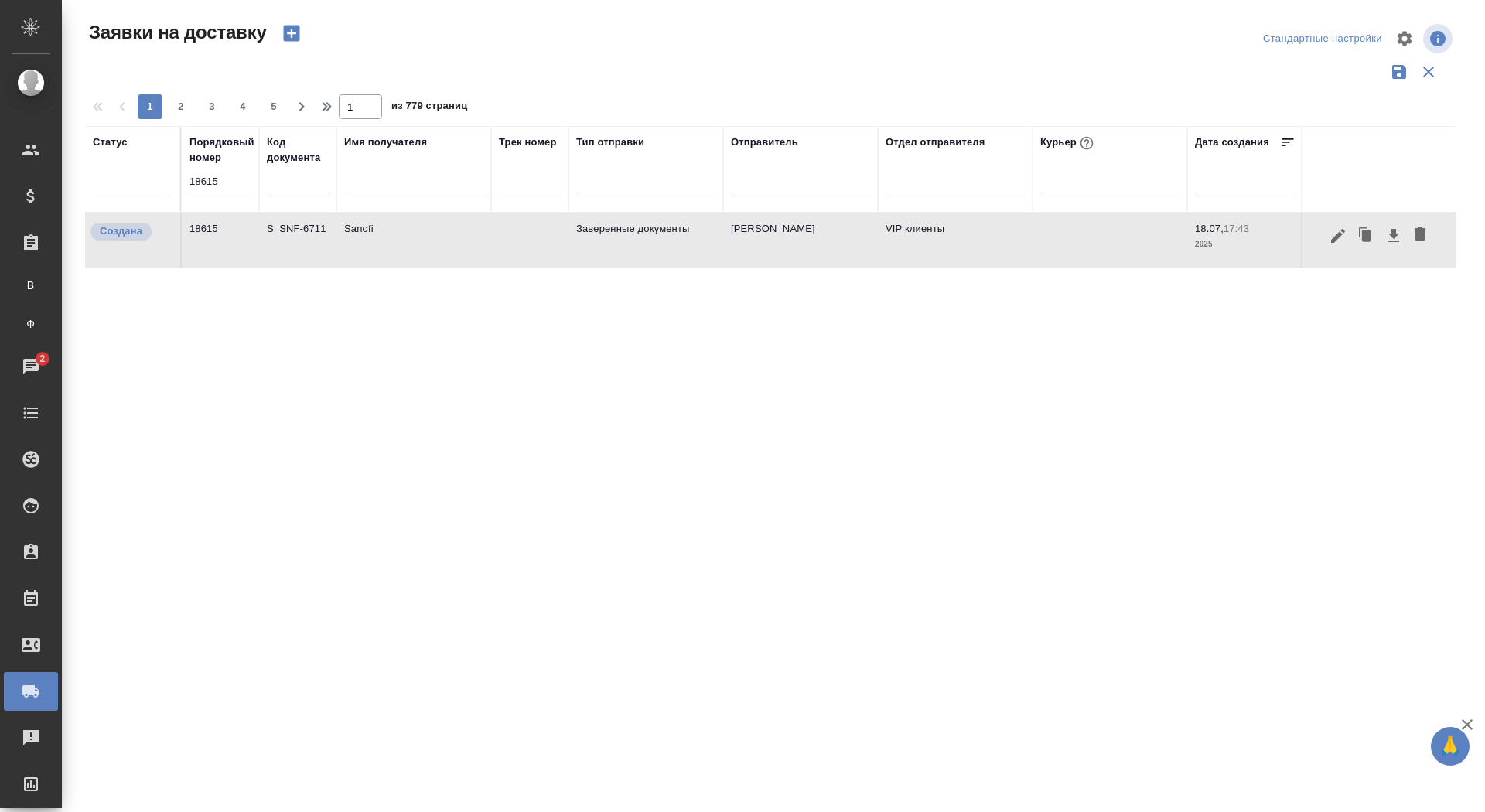
click at [413, 244] on td "Sanofi" at bounding box center [413, 240] width 155 height 54
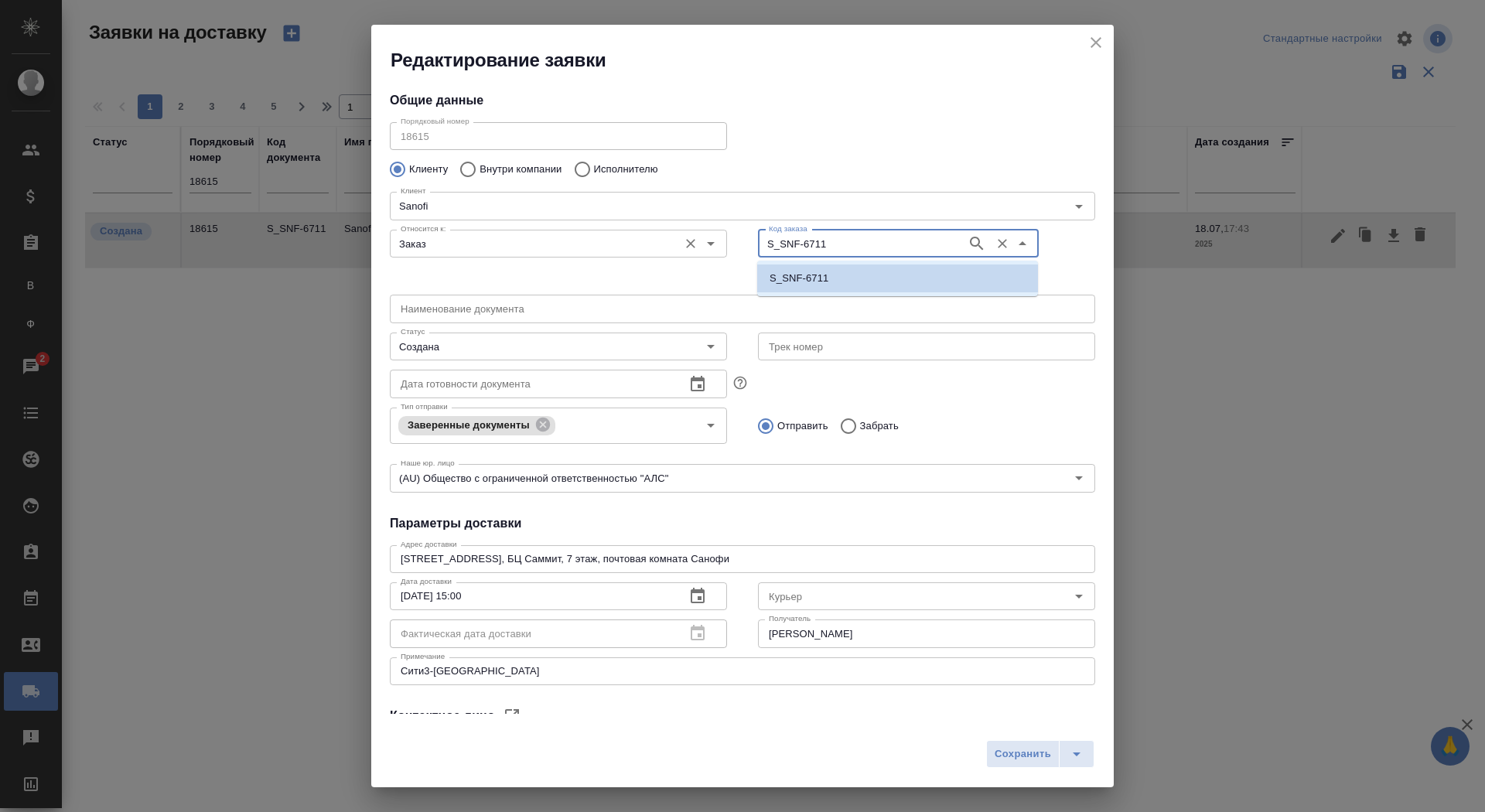
drag, startPoint x: 825, startPoint y: 243, endPoint x: 680, endPoint y: 239, distance: 145.1
click at [680, 239] on div "Относится к: Заказ Относится к: Код заказа S_SNF-6711 Код заказа" at bounding box center [742, 256] width 736 height 96
click at [1093, 36] on icon "close" at bounding box center [1095, 42] width 18 height 18
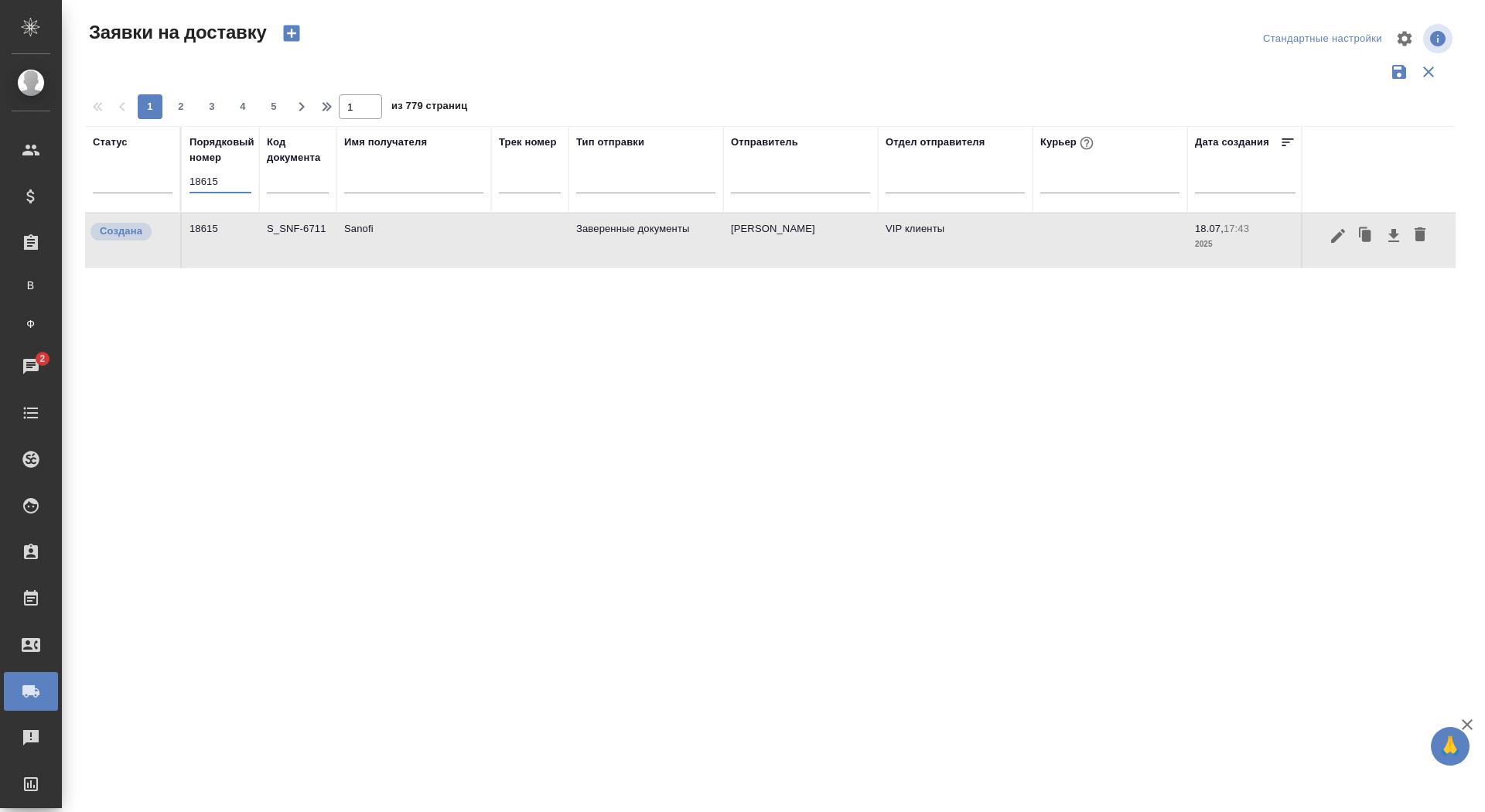
drag, startPoint x: 220, startPoint y: 178, endPoint x: 87, endPoint y: 175, distance: 133.0
click at [87, 175] on tr "Статус Порядковый номер 18615 Код документа Имя получателя Трек номер Тип отпра…" at bounding box center [887, 169] width 1604 height 86
paste input "71"
type input "18671"
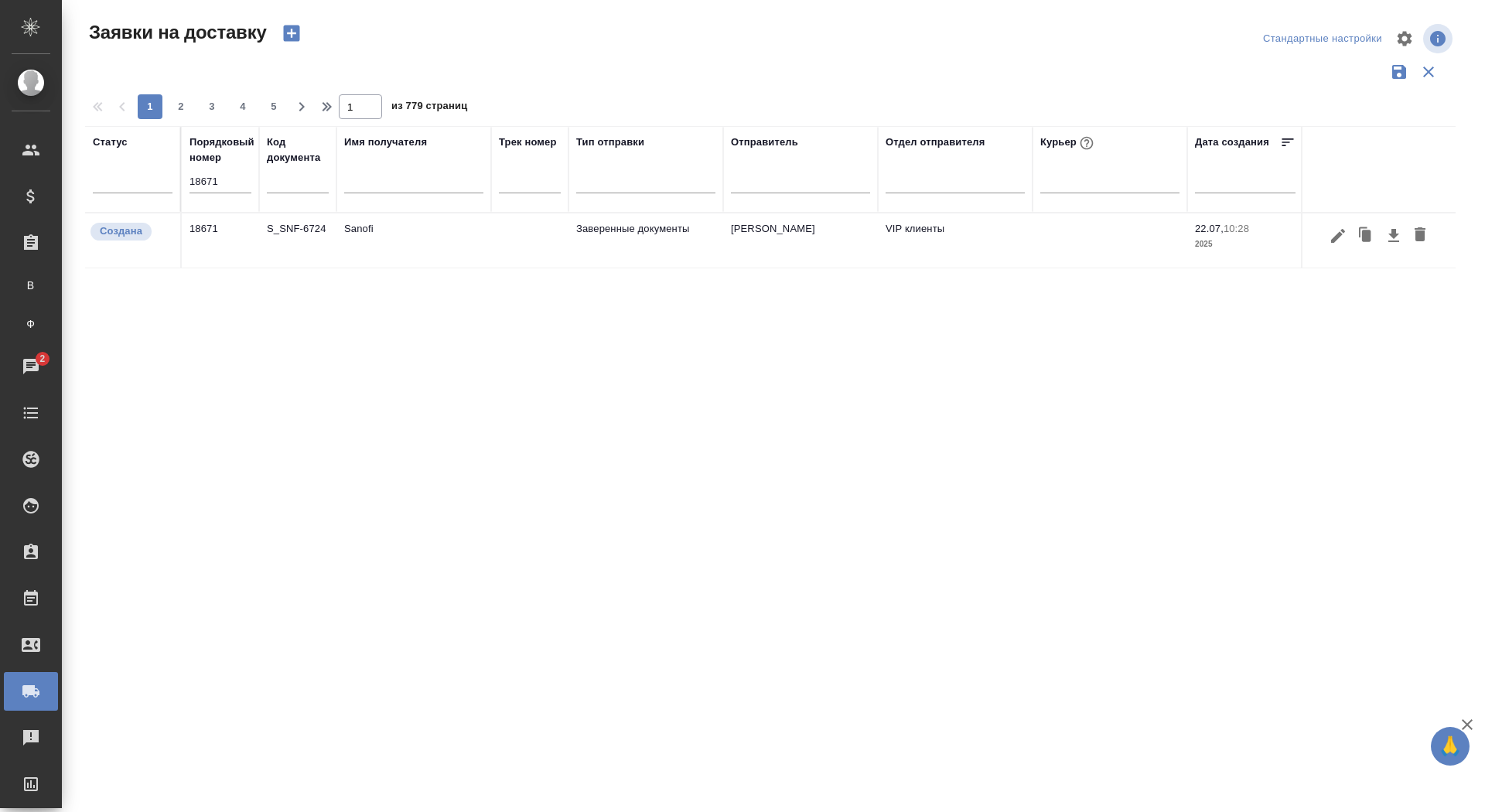
click at [316, 253] on td "S_SNF-6724" at bounding box center [298, 240] width 77 height 54
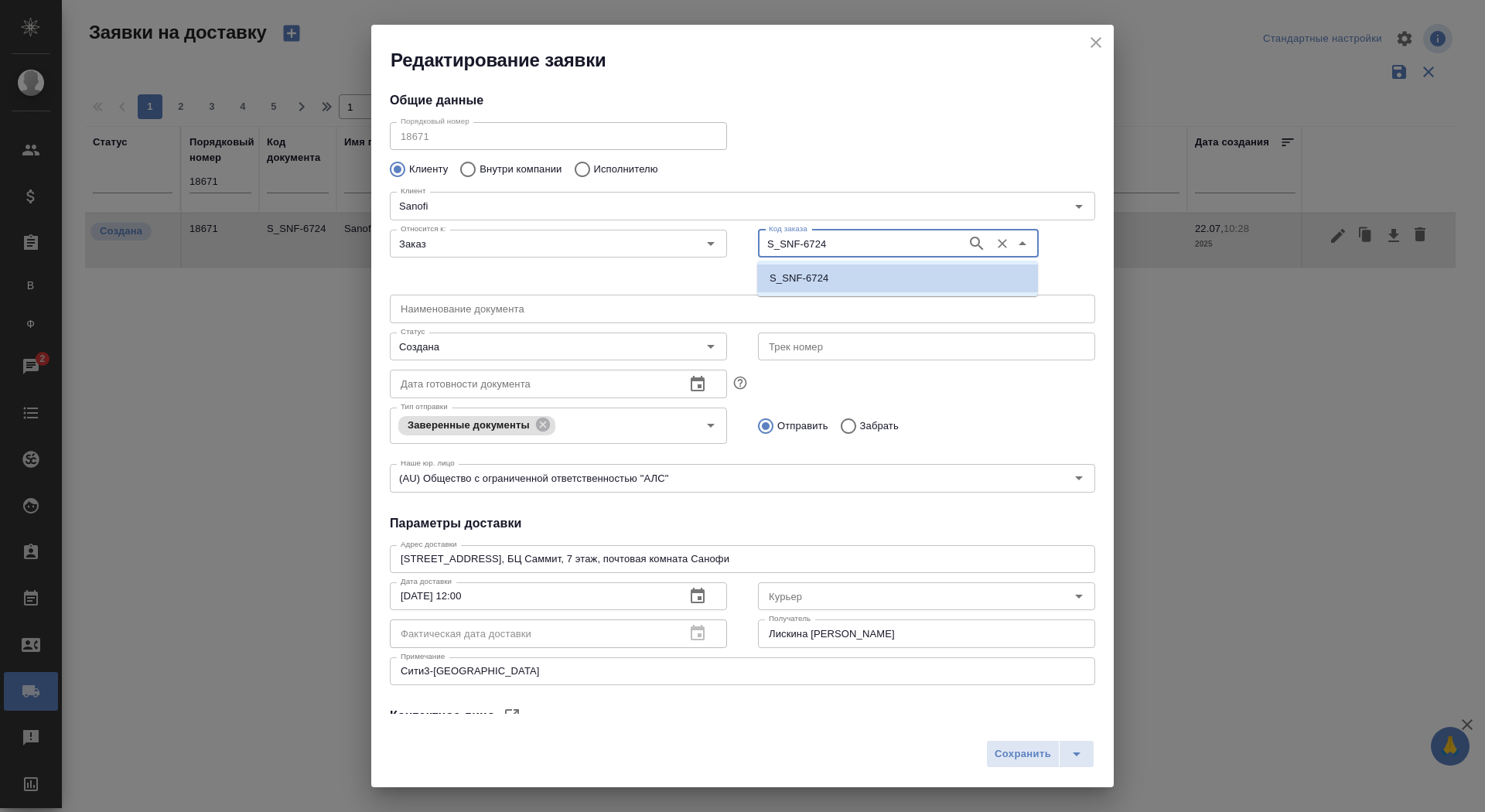
drag, startPoint x: 831, startPoint y: 241, endPoint x: 758, endPoint y: 241, distance: 73.0
click at [758, 241] on div "S_SNF-6724 Код заказа" at bounding box center [898, 244] width 280 height 27
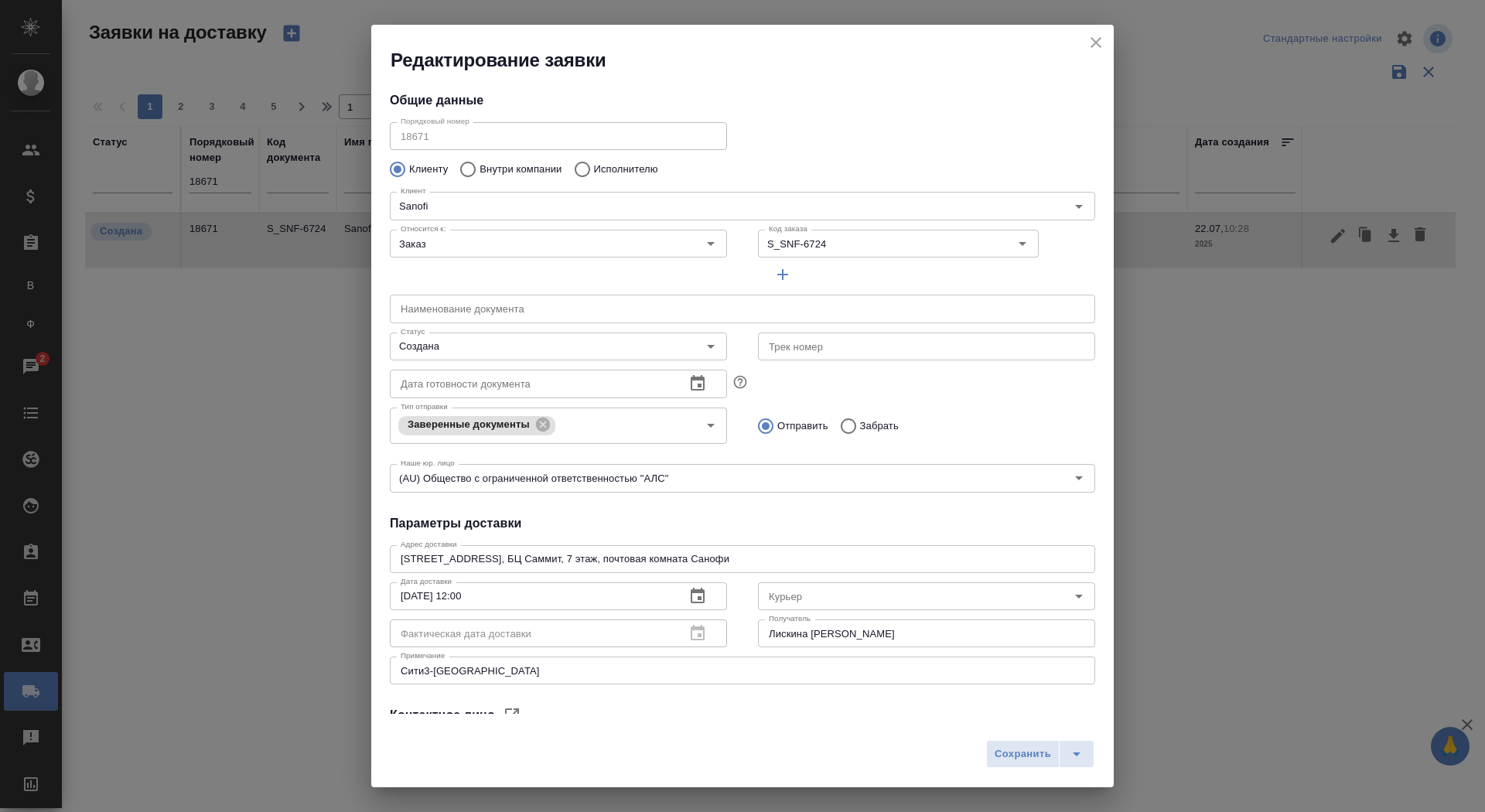
click at [364, 136] on div "Редактирование заявки Общие данные Порядковый номер 18671 Порядковый номер Клие…" at bounding box center [742, 406] width 1485 height 812
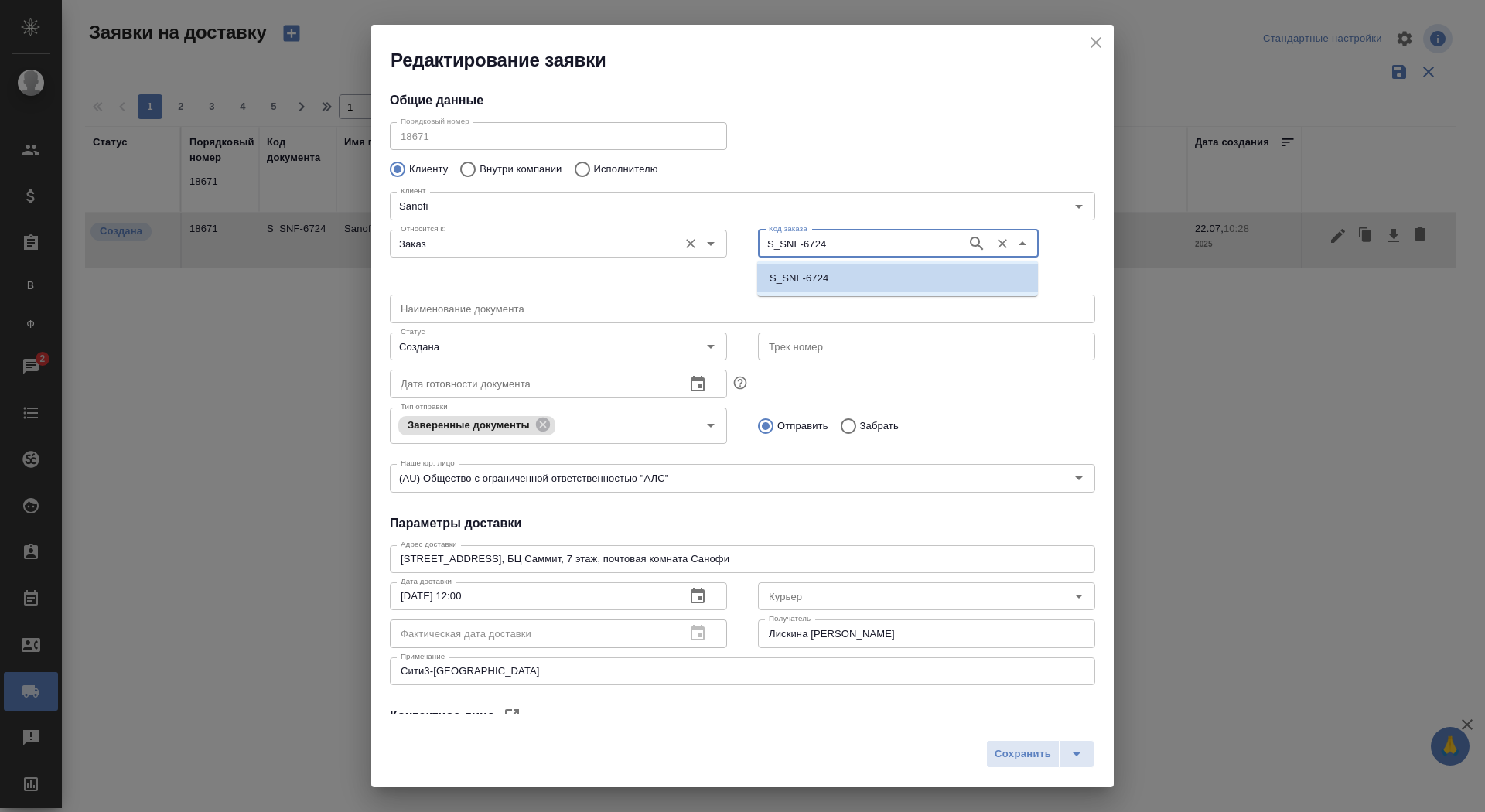
drag, startPoint x: 830, startPoint y: 235, endPoint x: 710, endPoint y: 225, distance: 120.4
click at [710, 226] on div "Относится к: Заказ Относится к: Код заказа S_SNF-6724 Код заказа" at bounding box center [742, 256] width 736 height 96
drag, startPoint x: 838, startPoint y: 240, endPoint x: 719, endPoint y: 237, distance: 119.0
click at [719, 238] on div "Относится к: Заказ Относится к: Код заказа S_SNF-6724 Код заказа" at bounding box center [742, 256] width 736 height 96
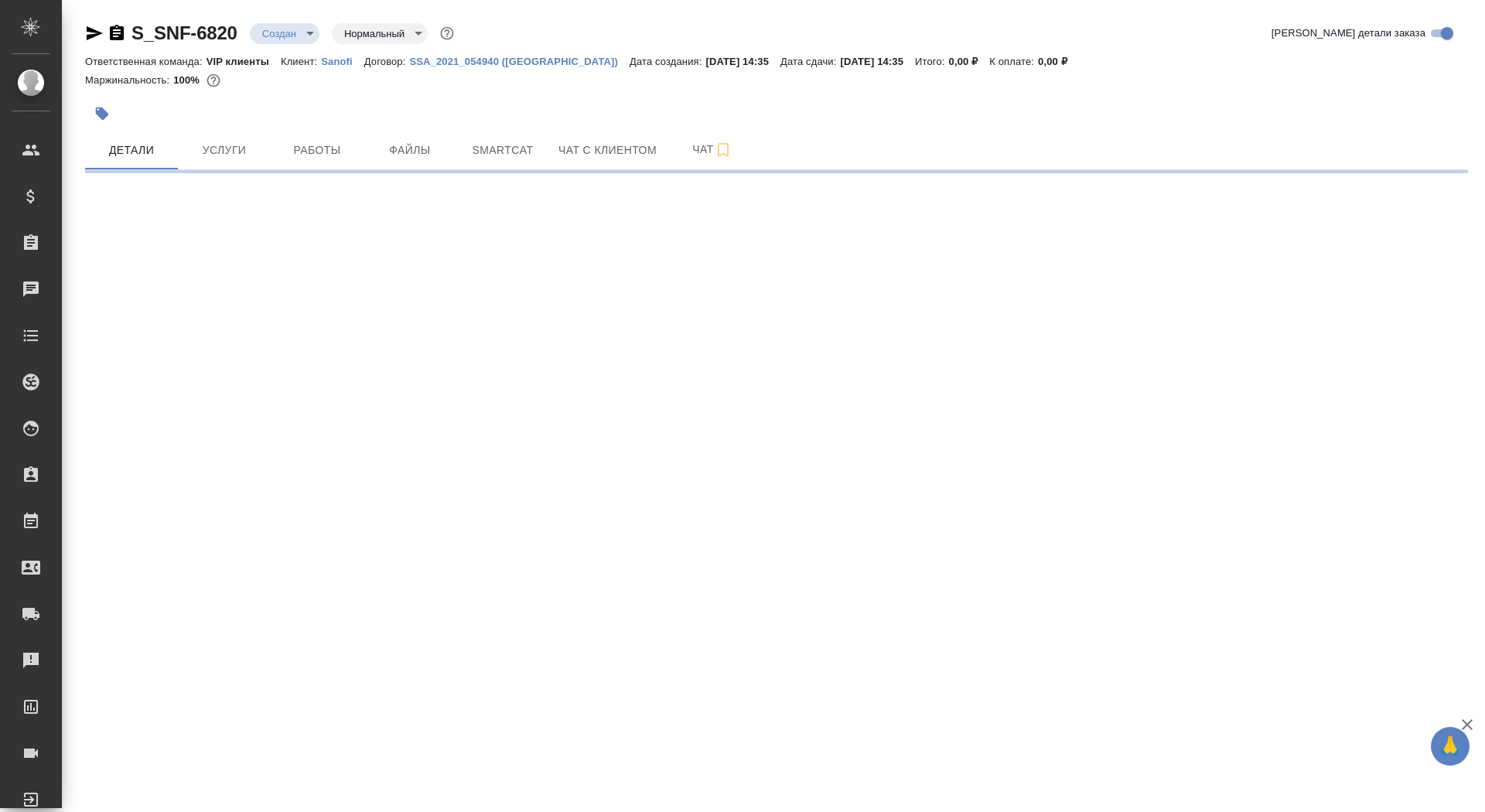
select select "RU"
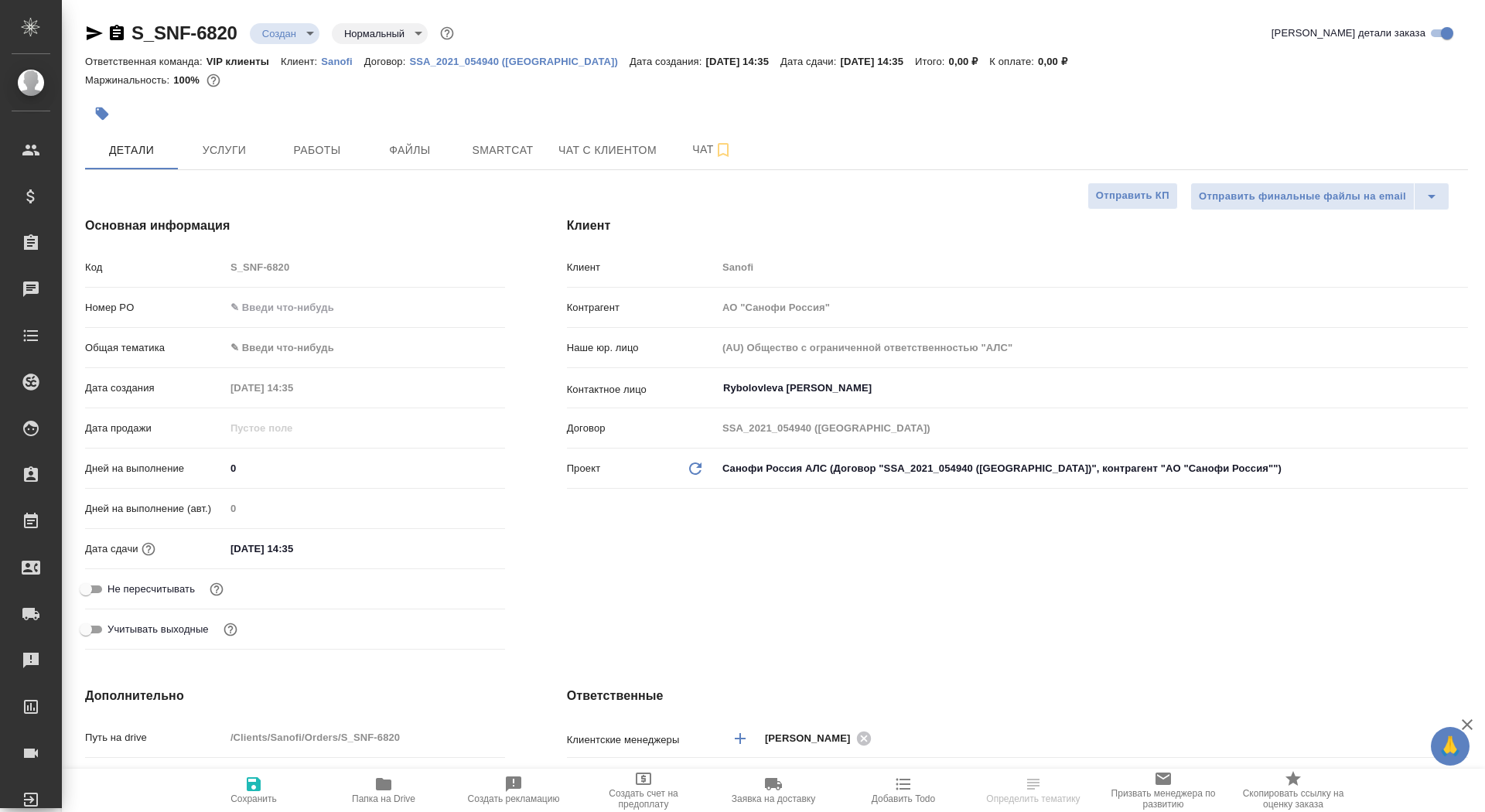
type textarea "x"
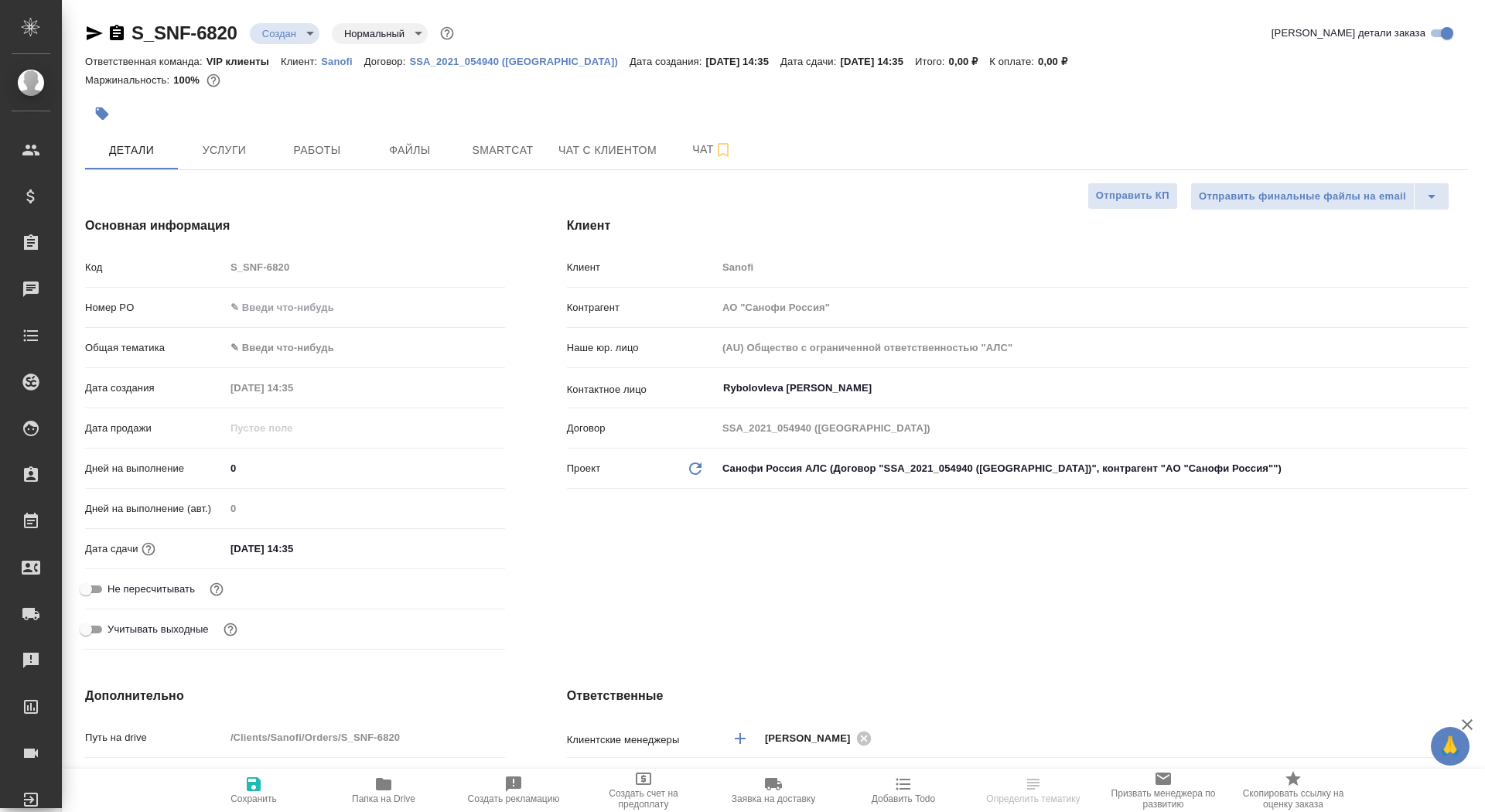
type textarea "x"
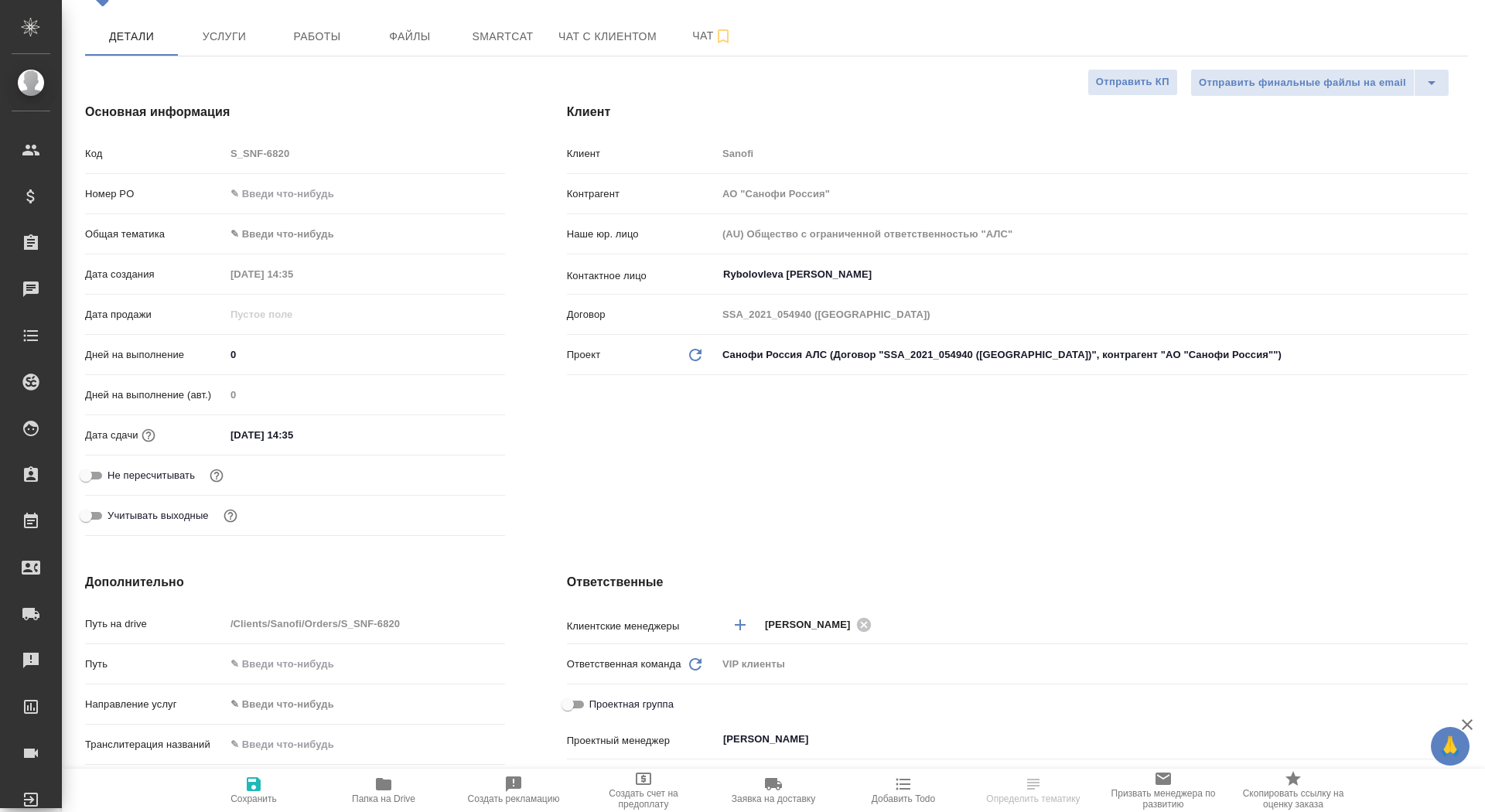
scroll to position [327, 0]
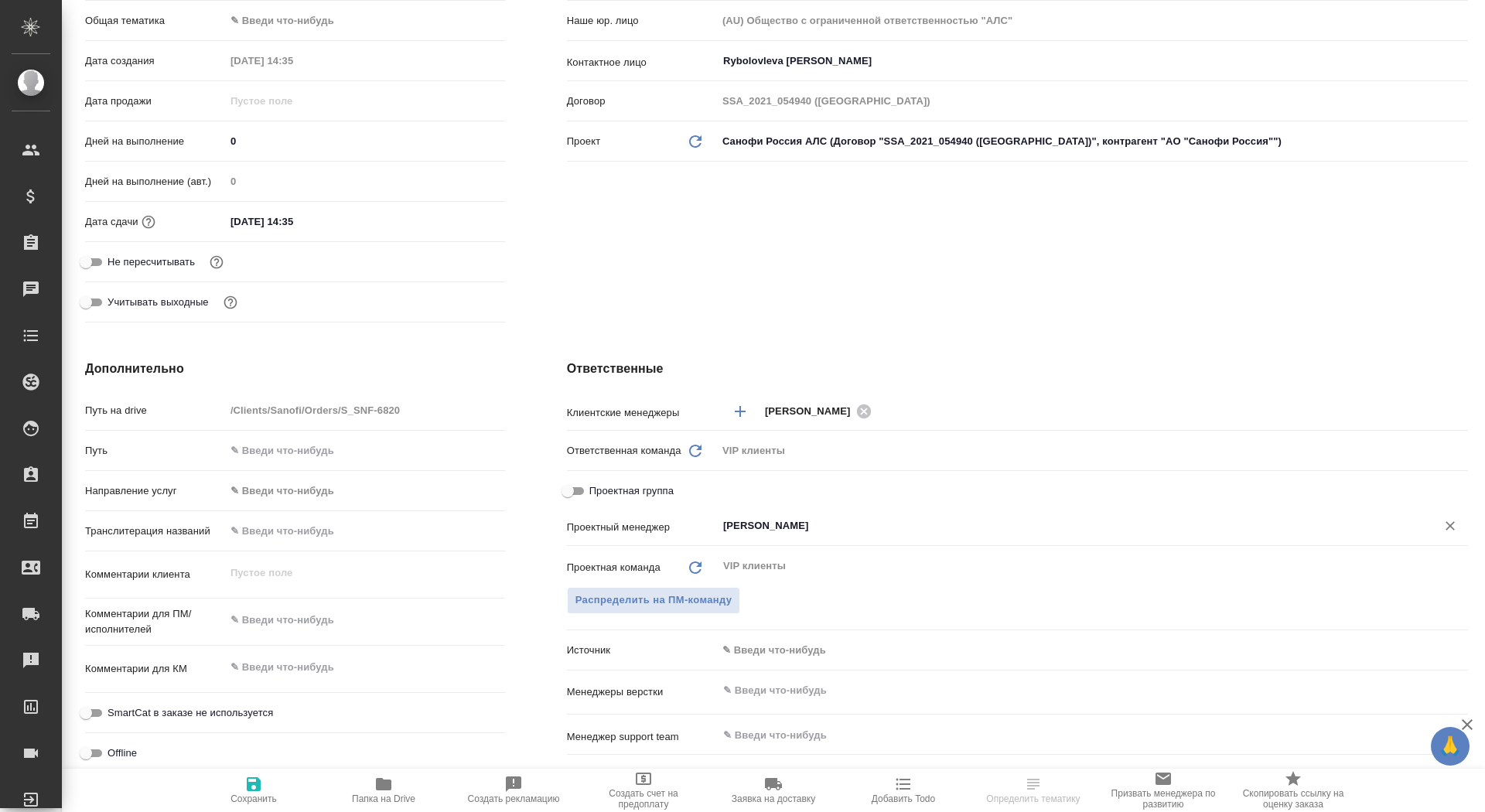
click at [779, 526] on input "[PERSON_NAME]" at bounding box center [1066, 525] width 689 height 18
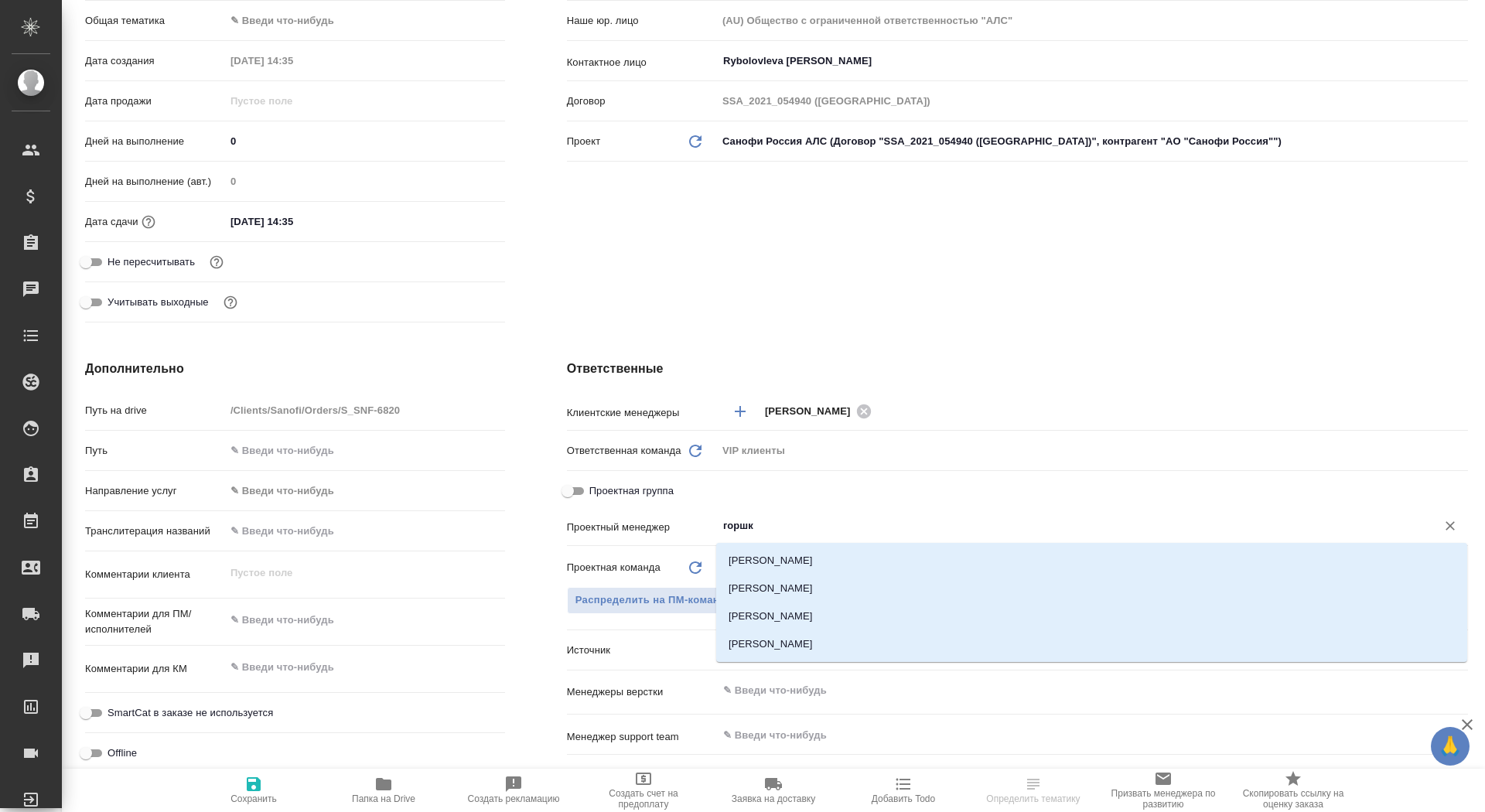
type input "горшко"
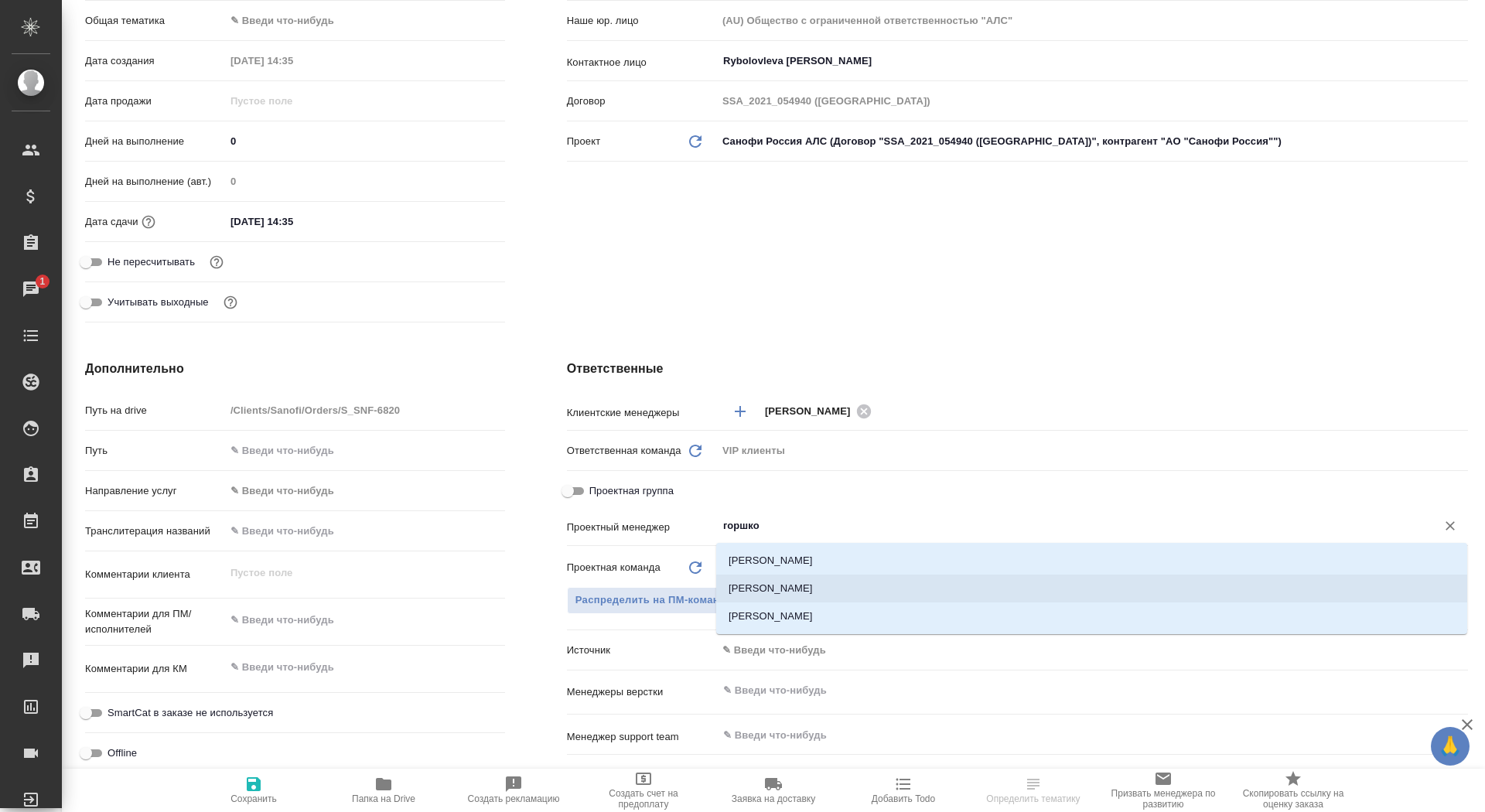
click at [823, 582] on li "[PERSON_NAME]" at bounding box center [1091, 588] width 751 height 27
type textarea "x"
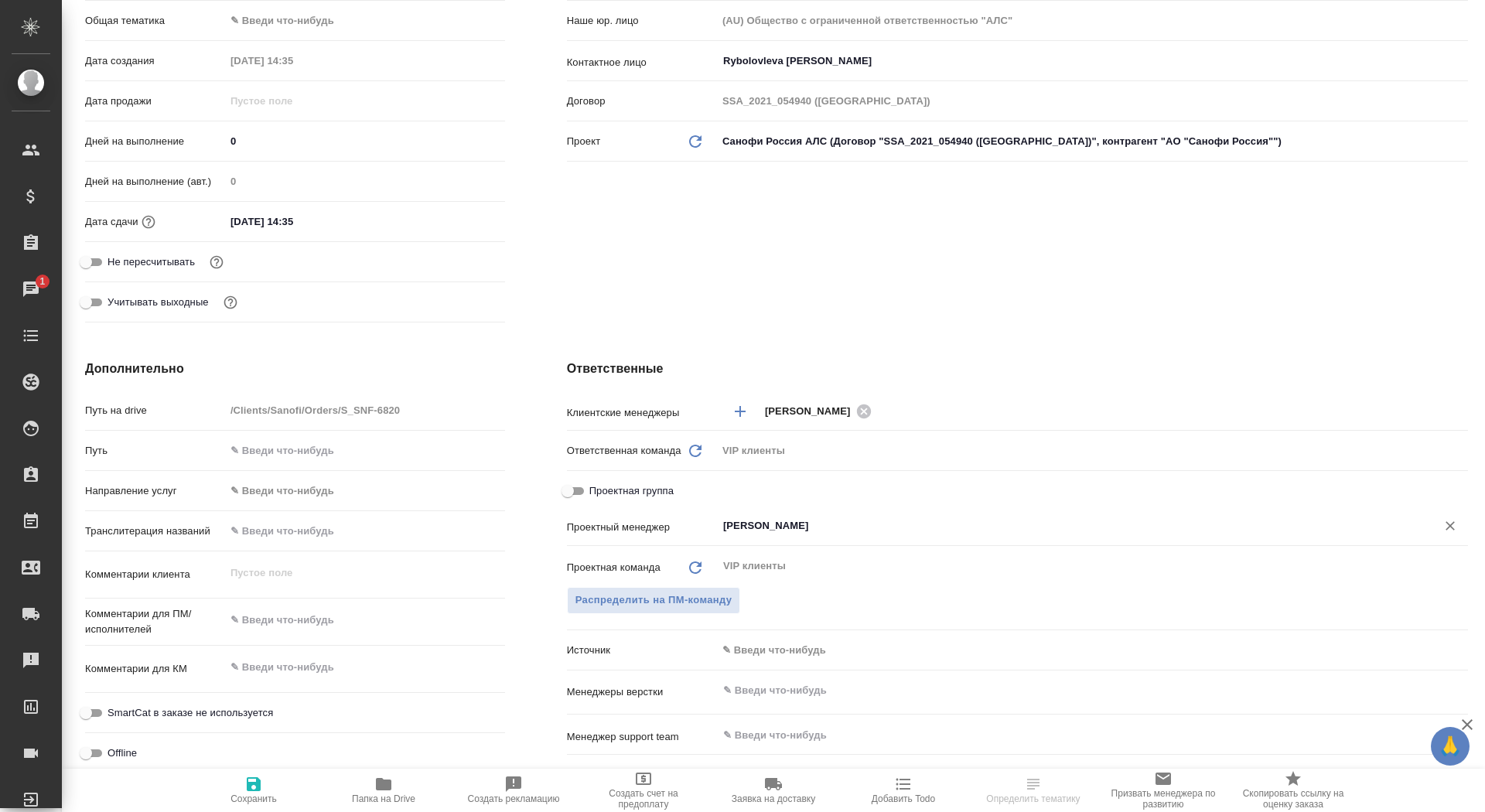
type input "[PERSON_NAME]"
click at [253, 792] on icon "button" at bounding box center [254, 784] width 18 height 18
type textarea "x"
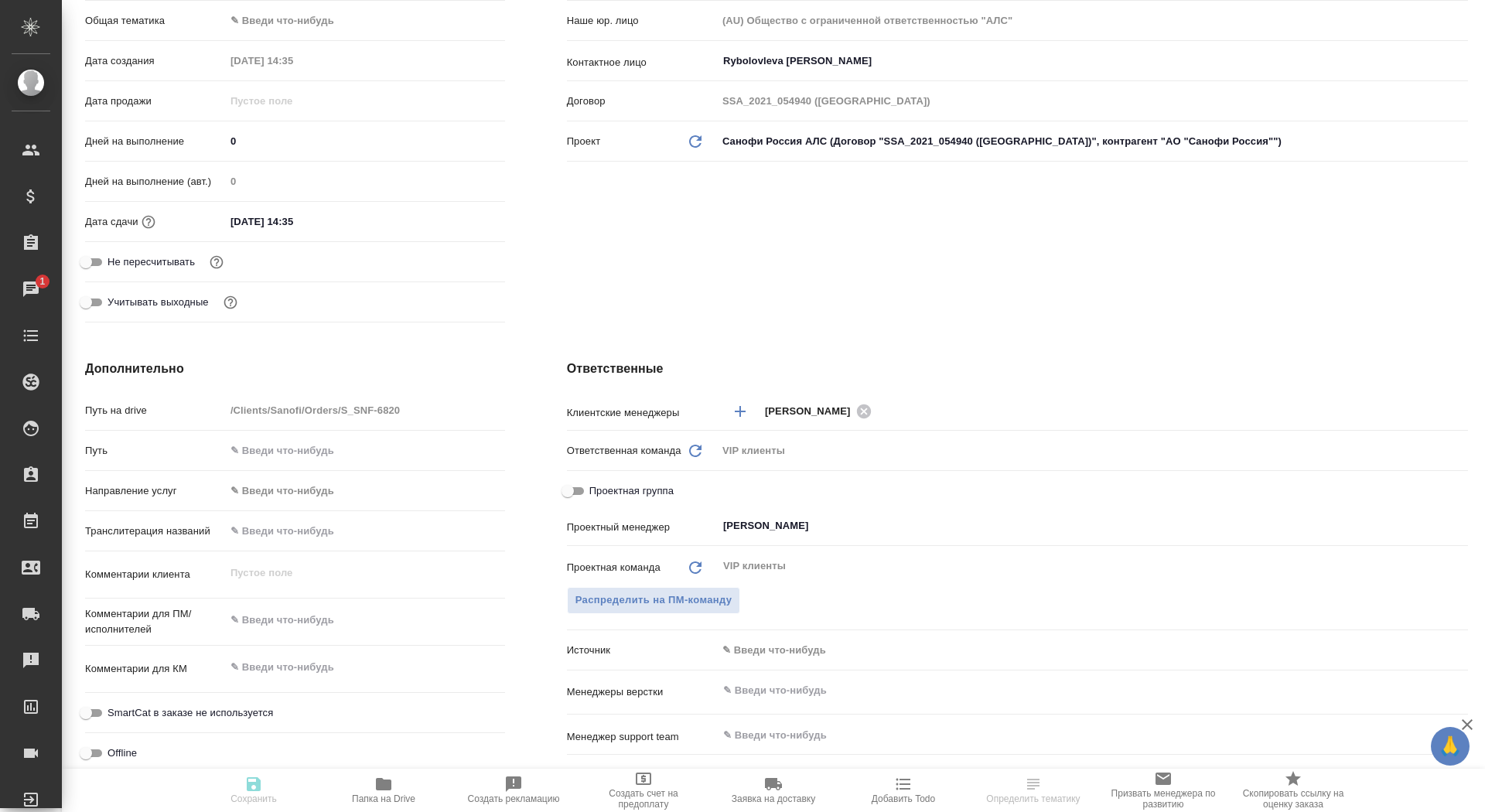
type textarea "x"
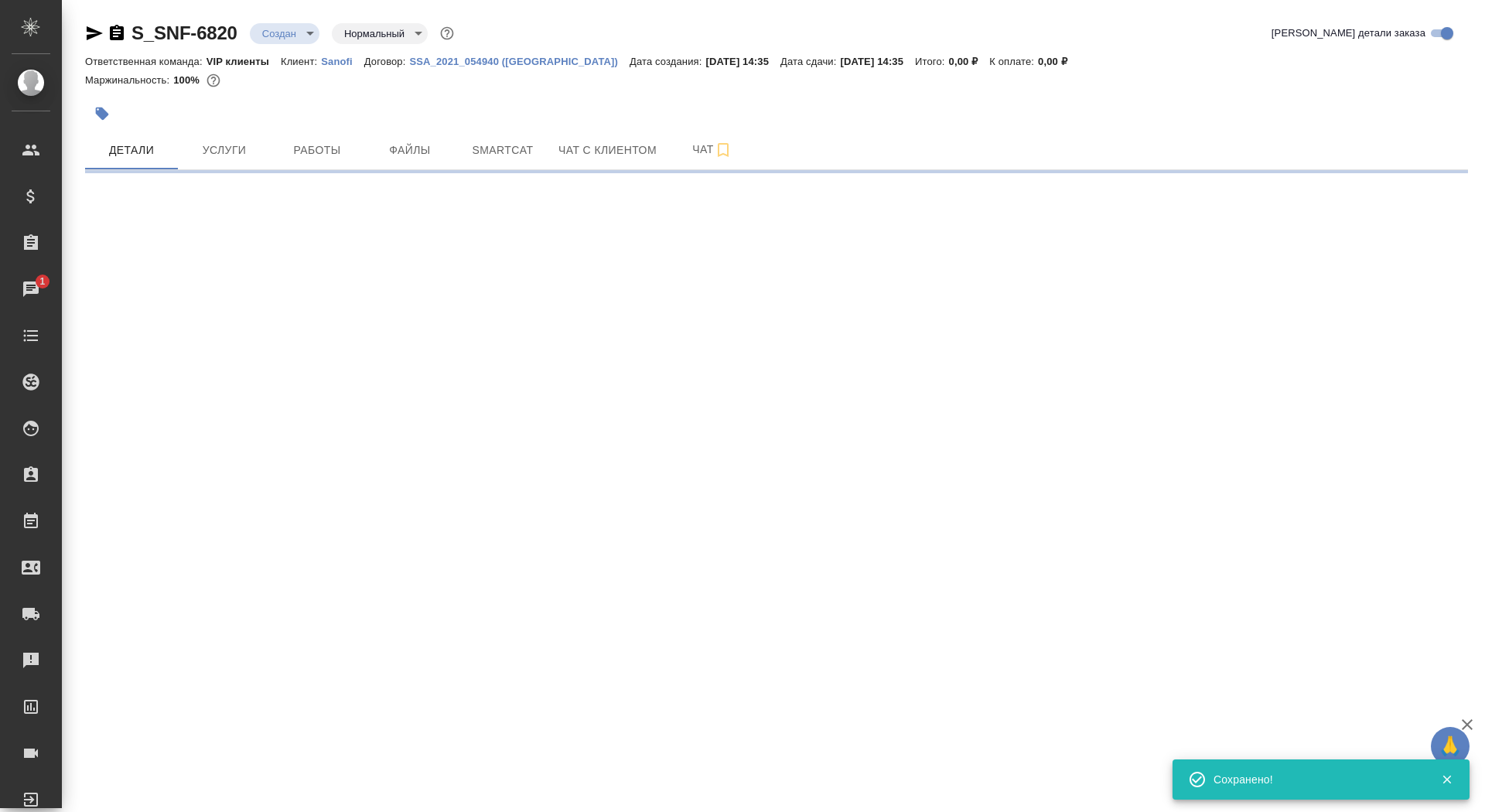
scroll to position [0, 0]
select select "RU"
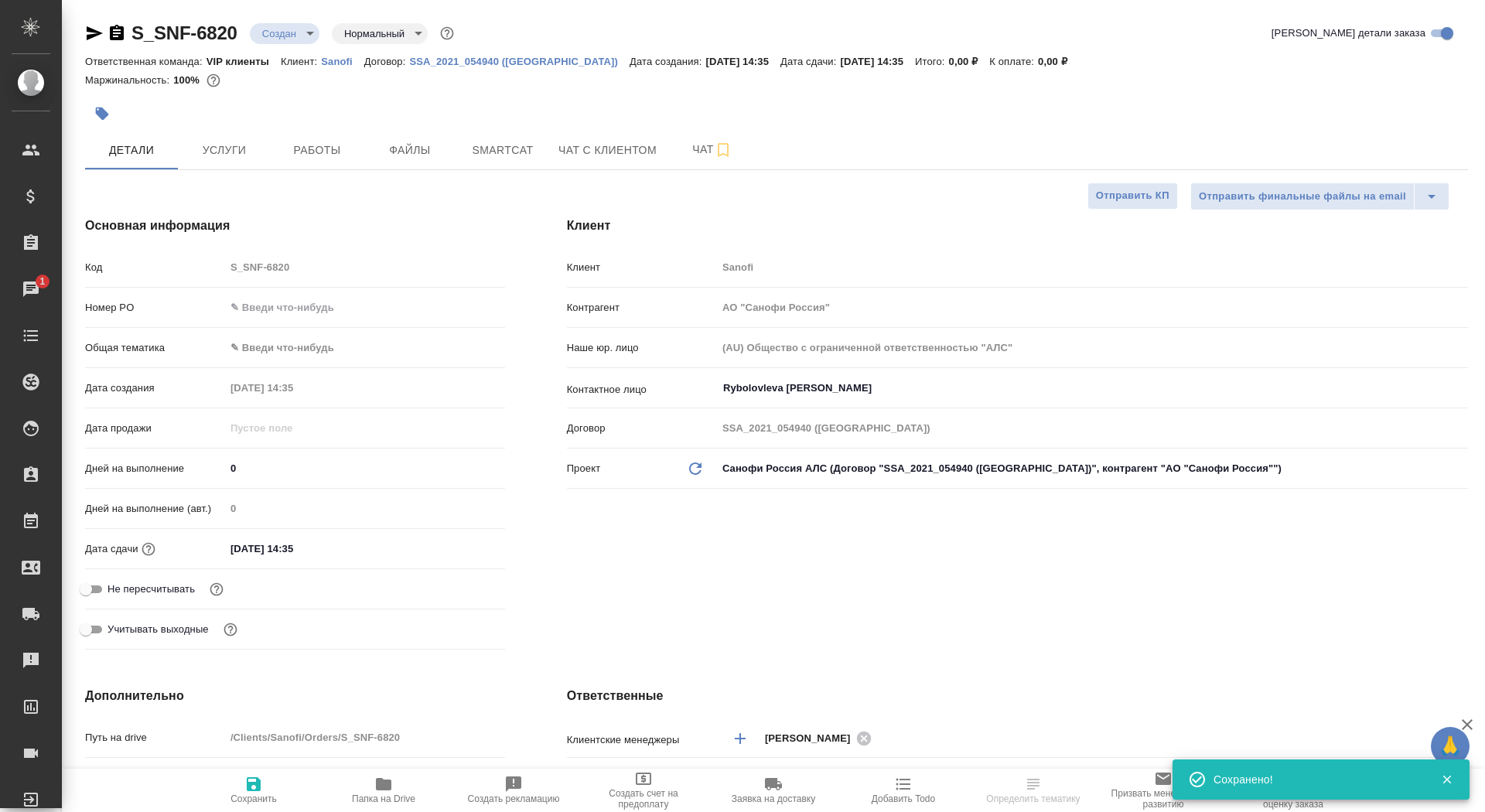
type textarea "x"
drag, startPoint x: 265, startPoint y: 466, endPoint x: 198, endPoint y: 462, distance: 67.1
click at [197, 463] on div "Дней на выполнение 0" at bounding box center [295, 468] width 420 height 27
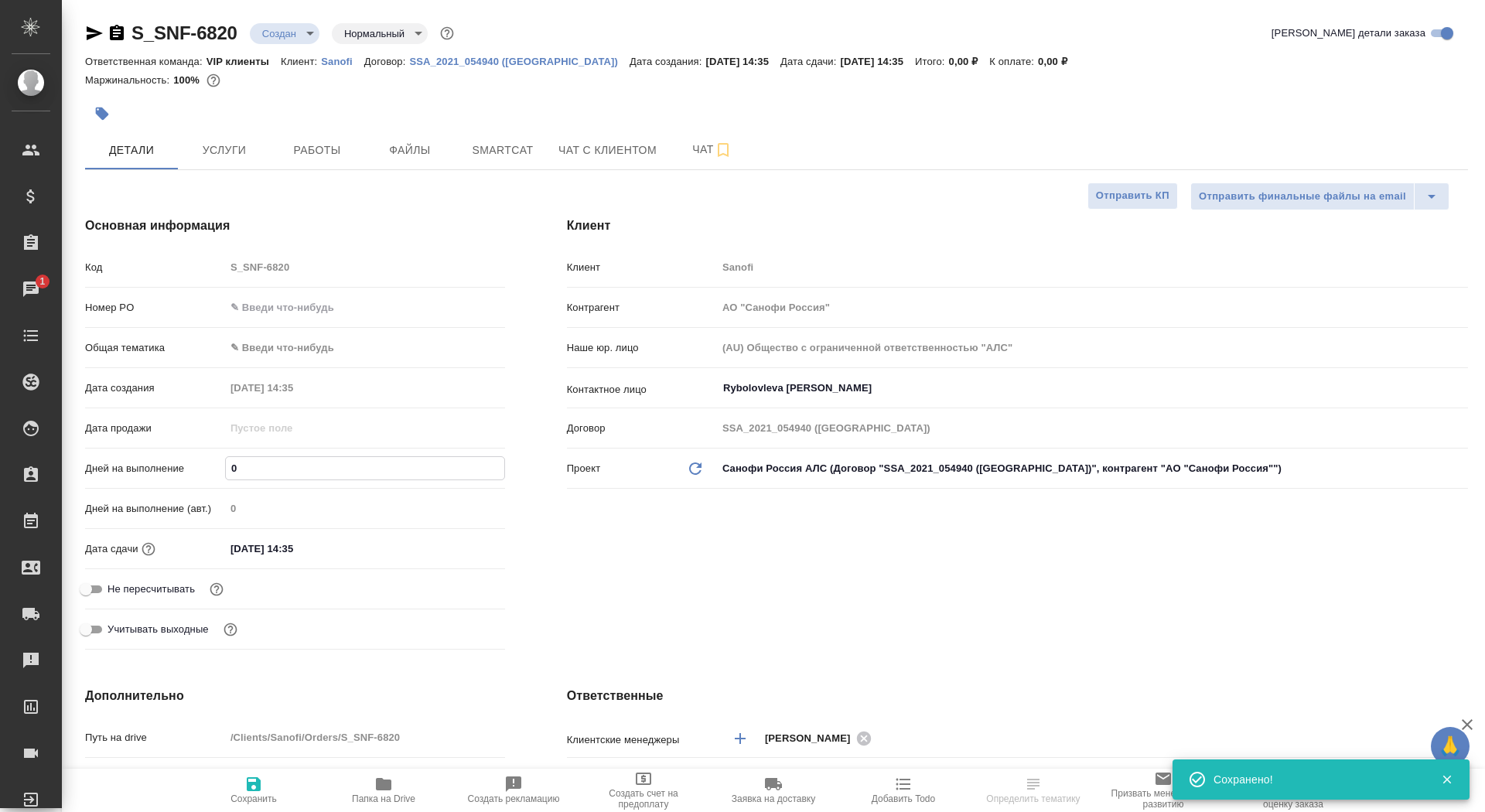
type input "4"
type textarea "x"
type input "4"
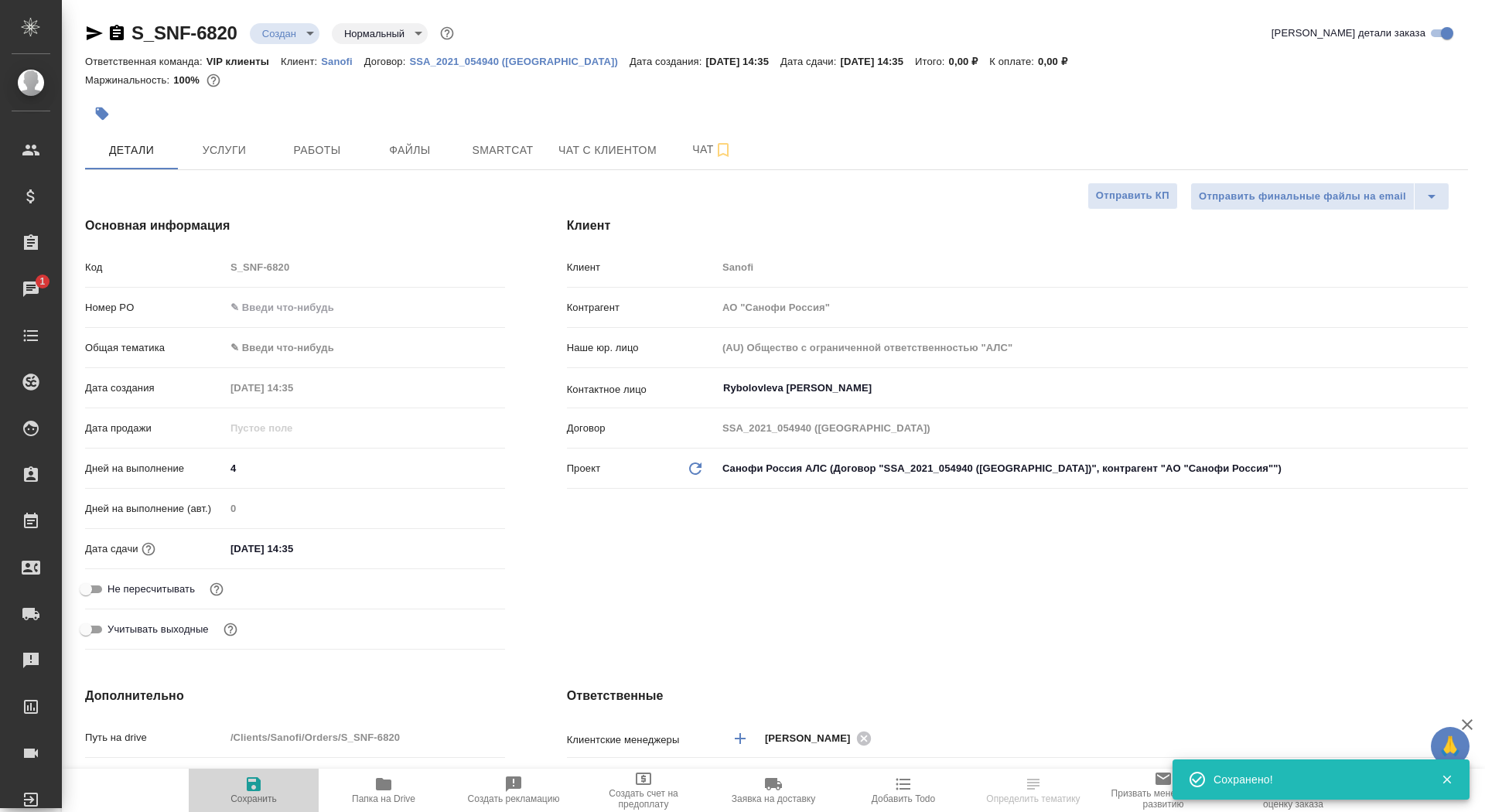
click at [255, 796] on span "Сохранить" at bounding box center [253, 798] width 47 height 11
type textarea "x"
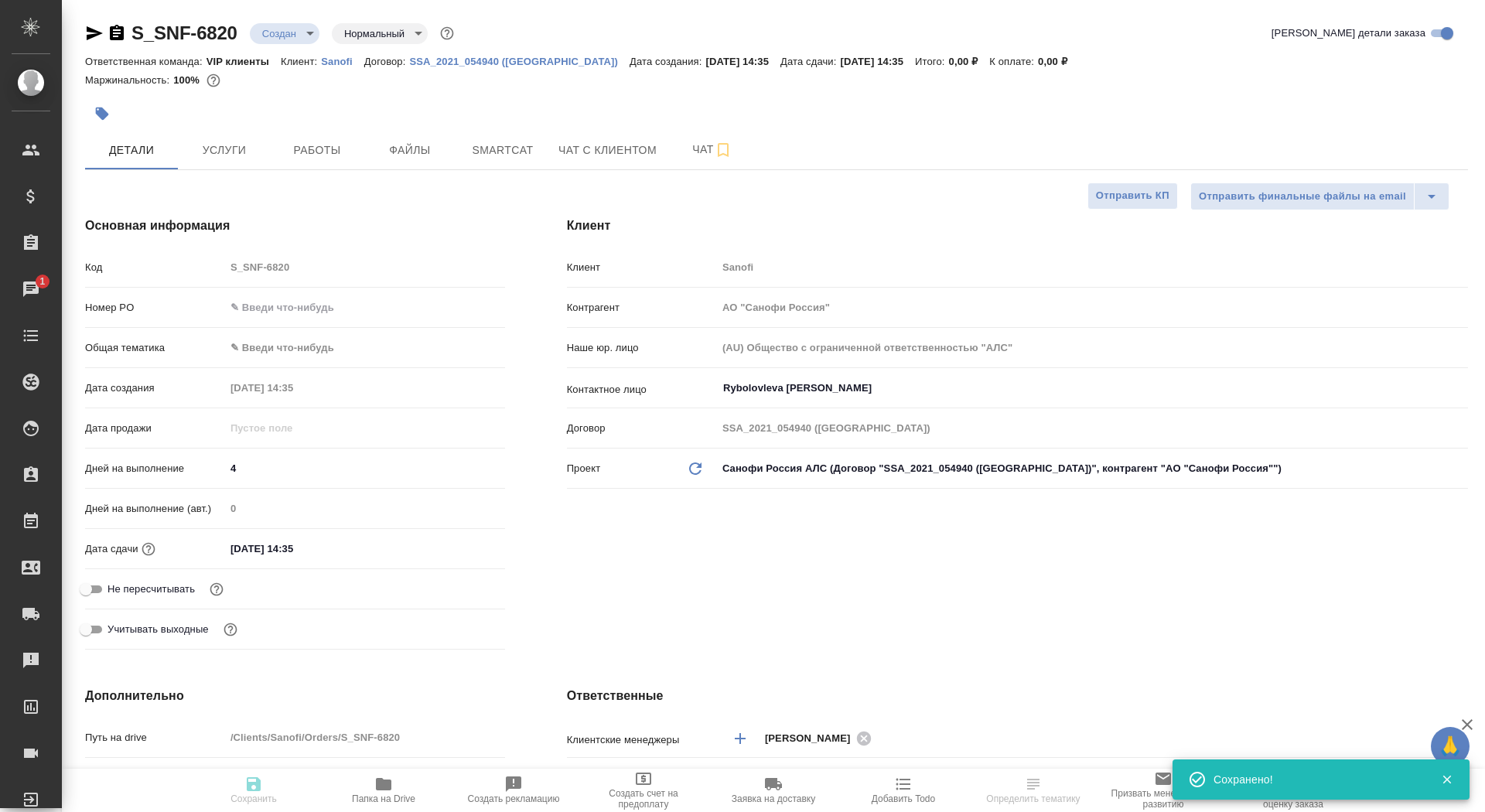
type textarea "x"
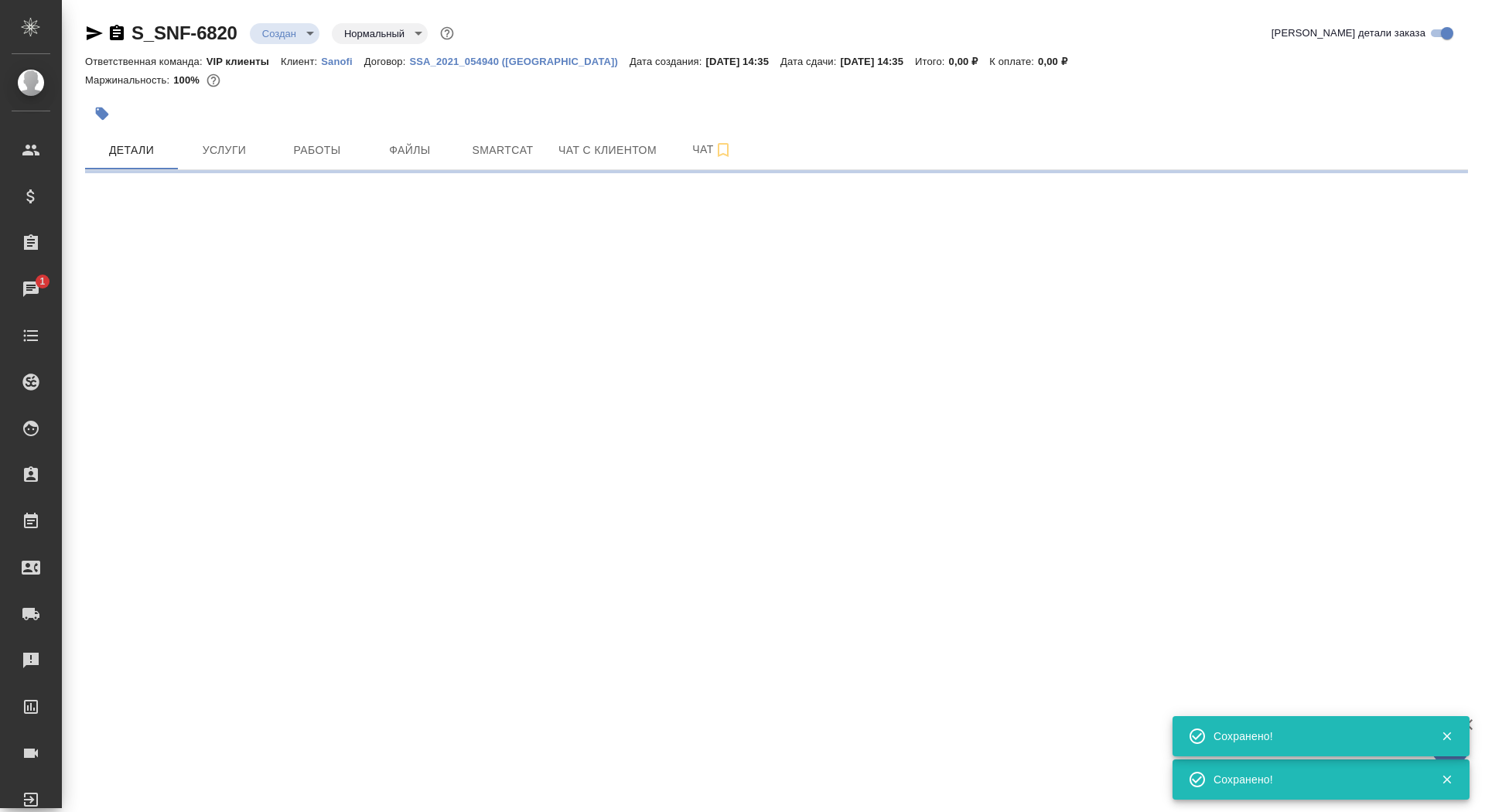
select select "RU"
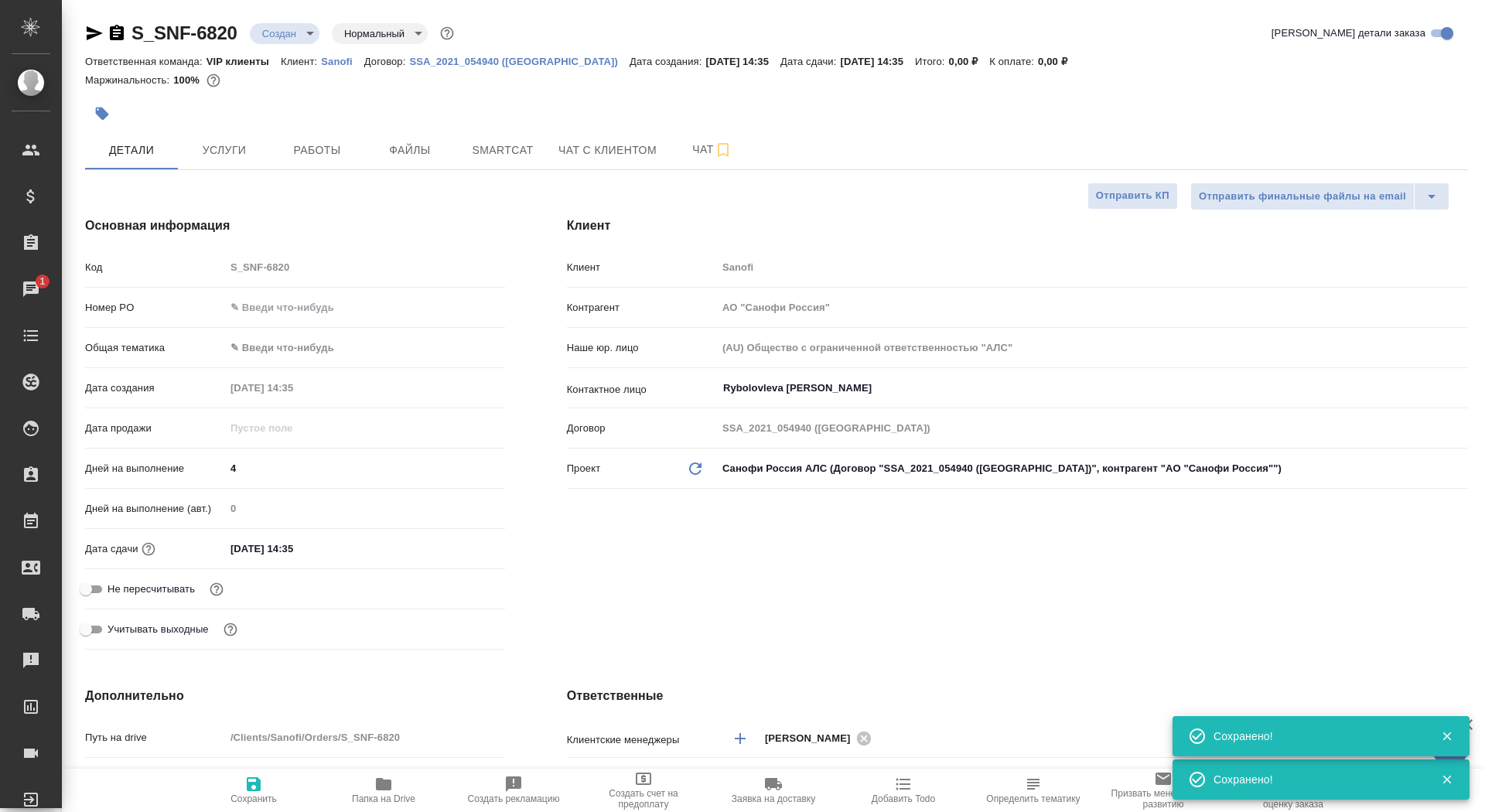
type textarea "x"
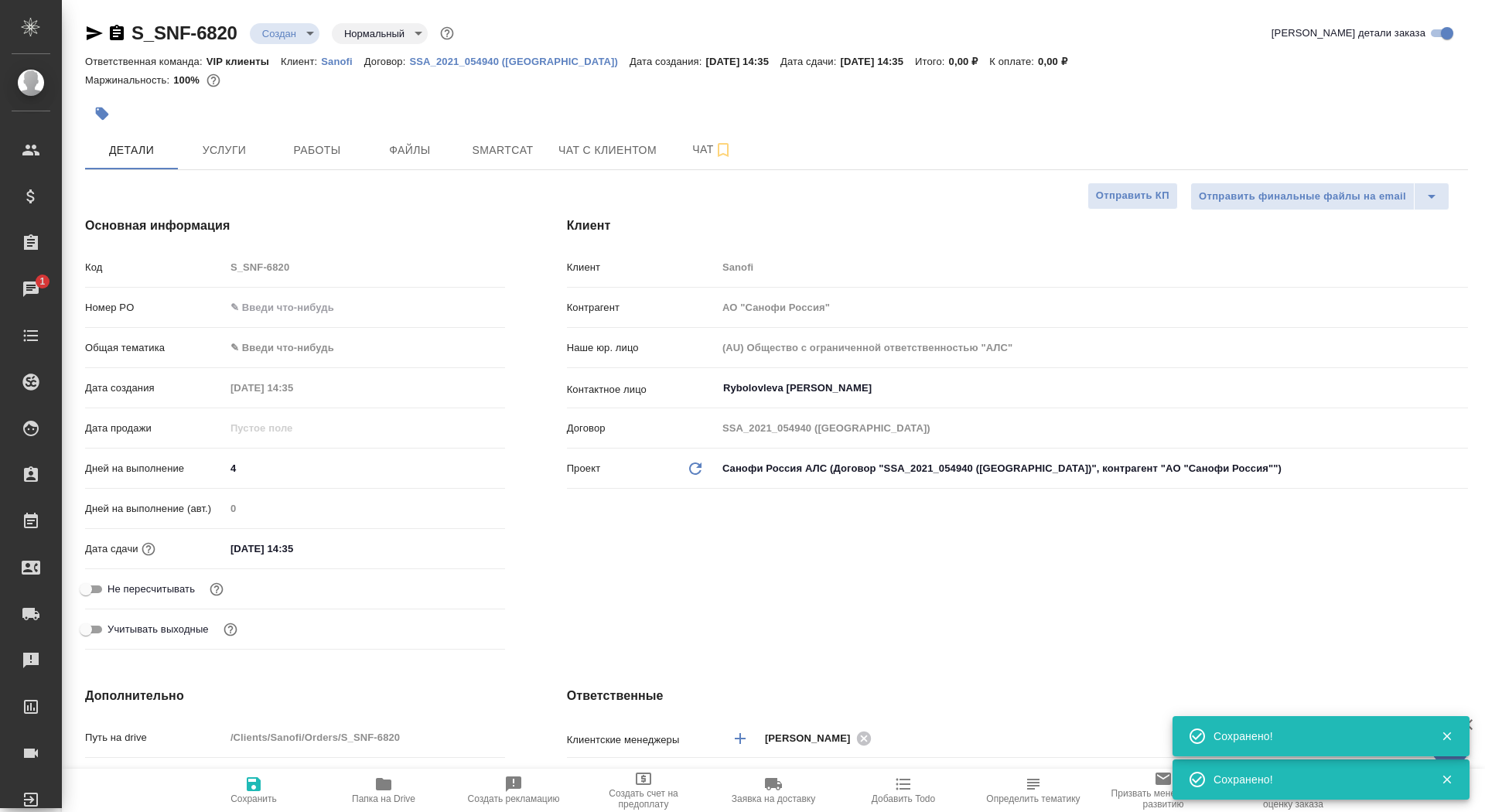
type textarea "x"
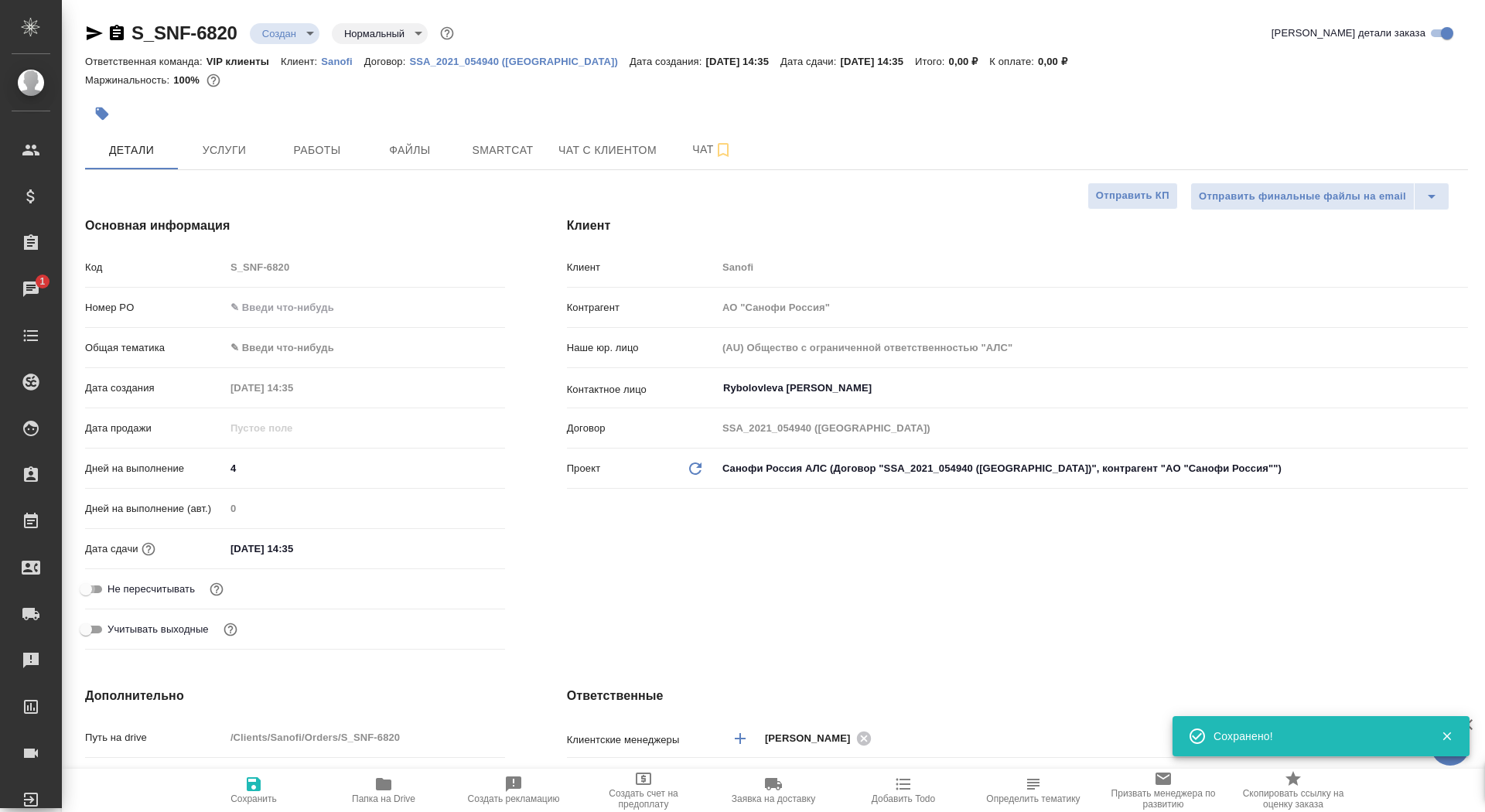
click at [94, 596] on input "Не пересчитывать" at bounding box center [85, 589] width 56 height 18
checkbox input "true"
type textarea "x"
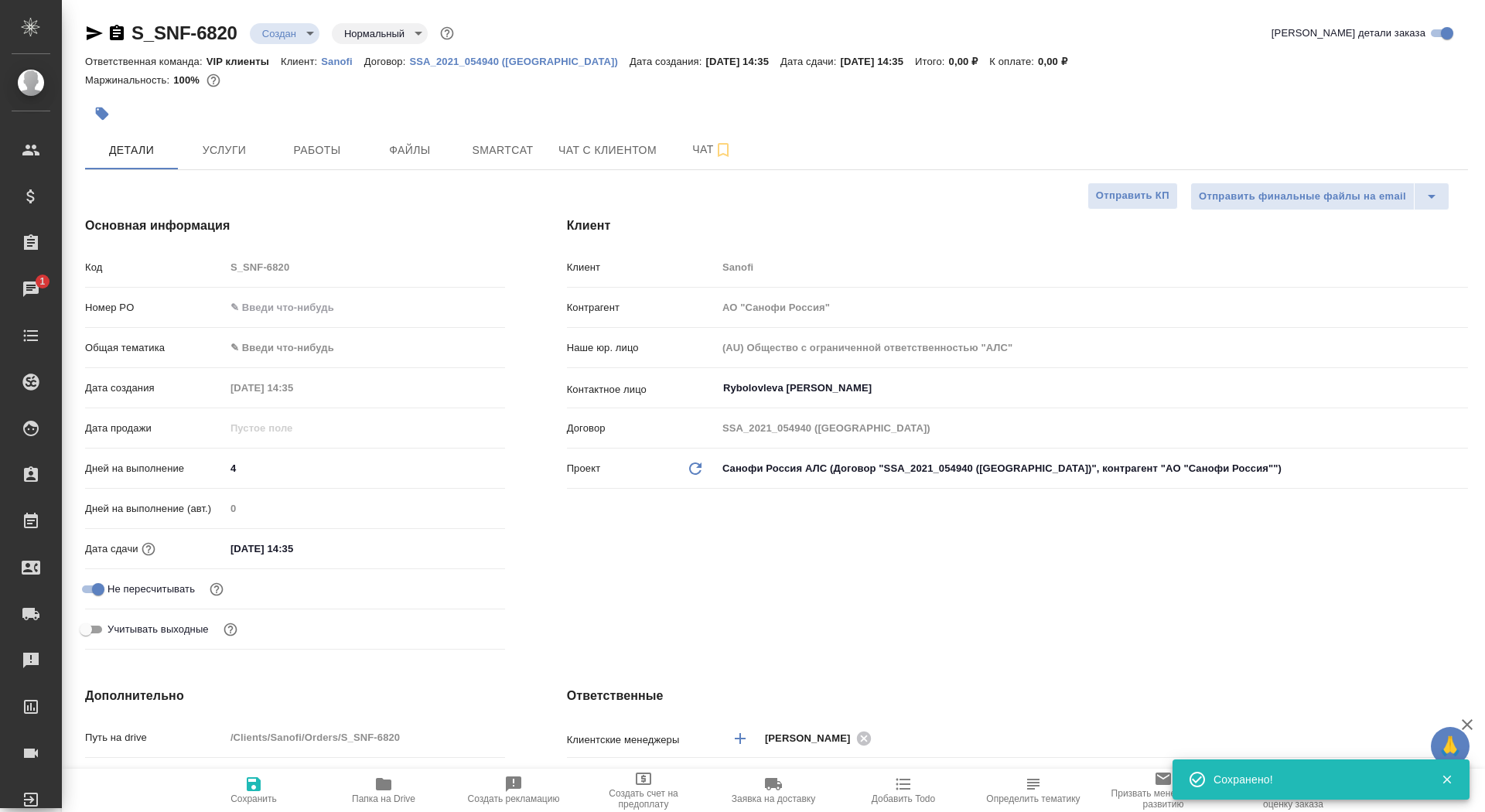
click at [239, 778] on span "Сохранить" at bounding box center [253, 789] width 111 height 29
type textarea "x"
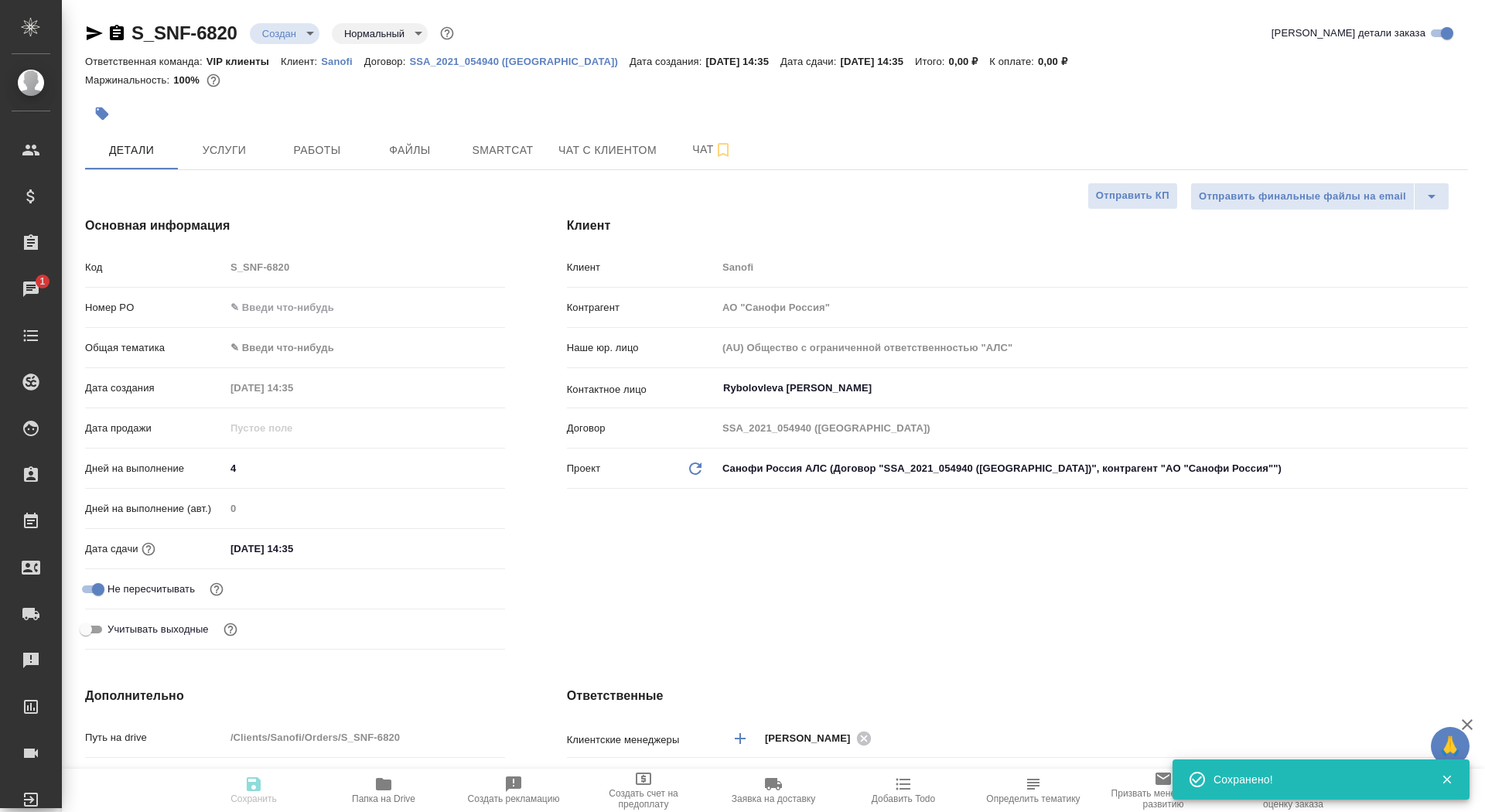
type textarea "x"
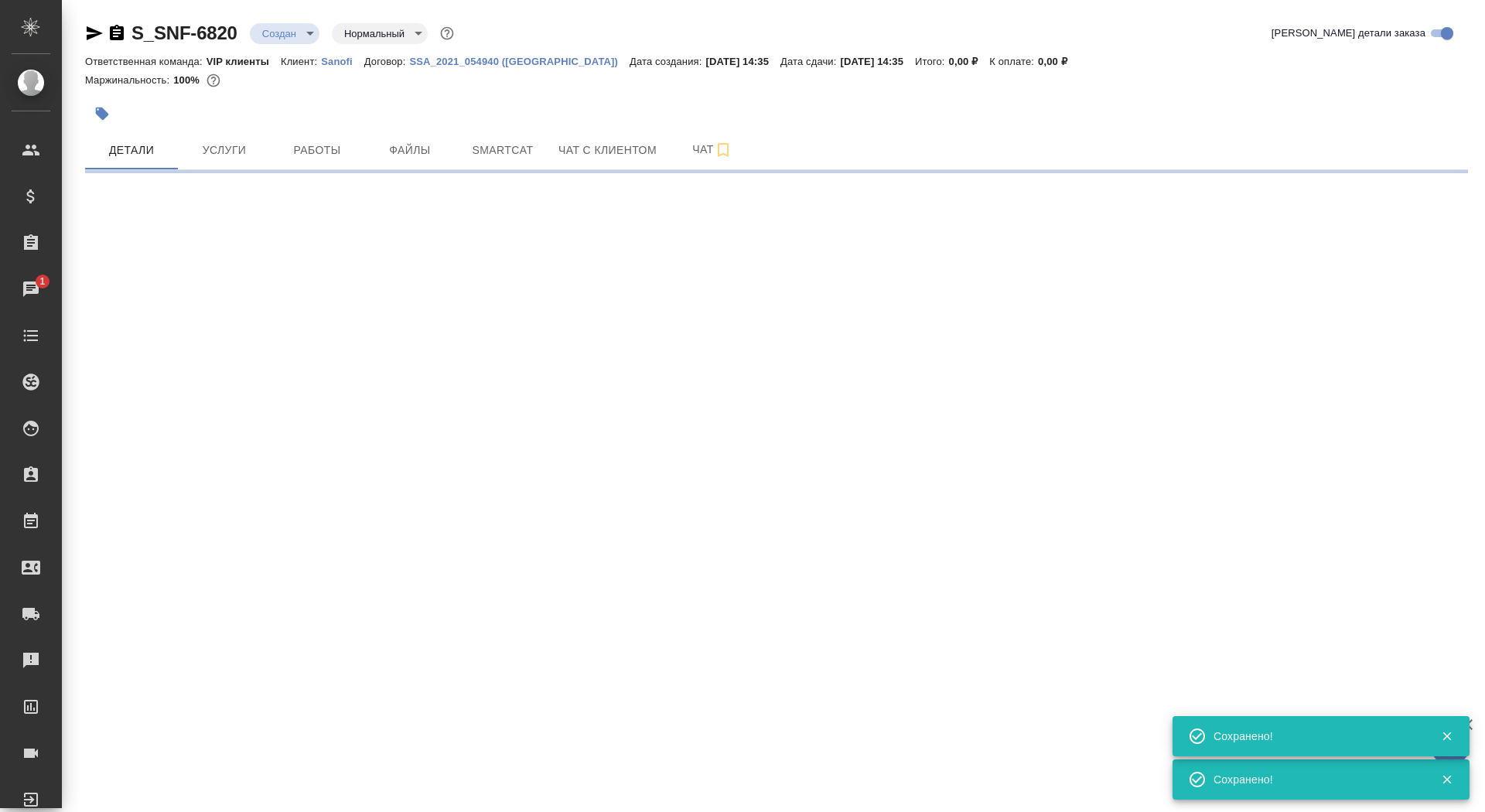
select select "RU"
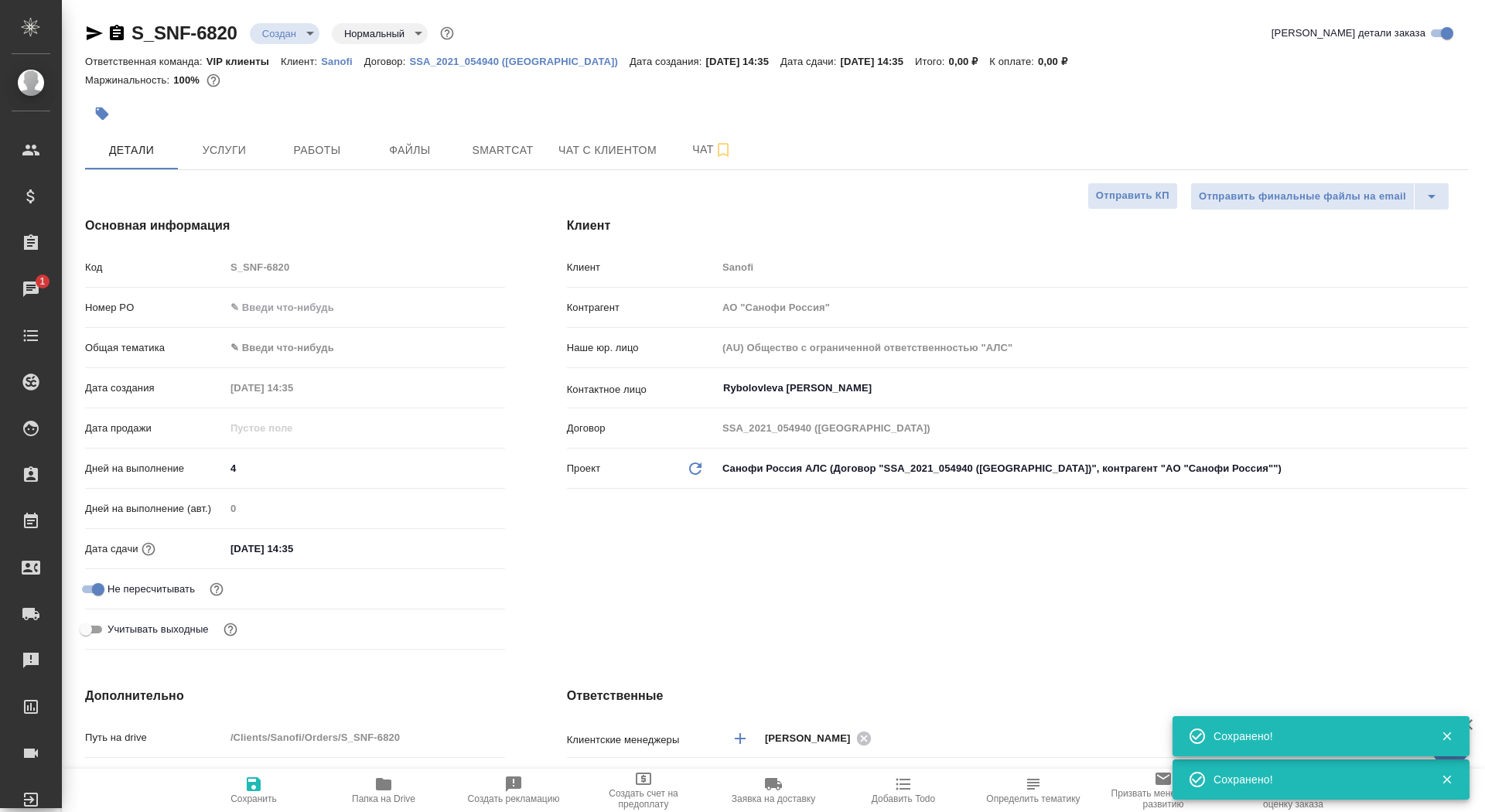
type textarea "x"
click at [383, 792] on icon "button" at bounding box center [383, 784] width 18 height 18
type textarea "x"
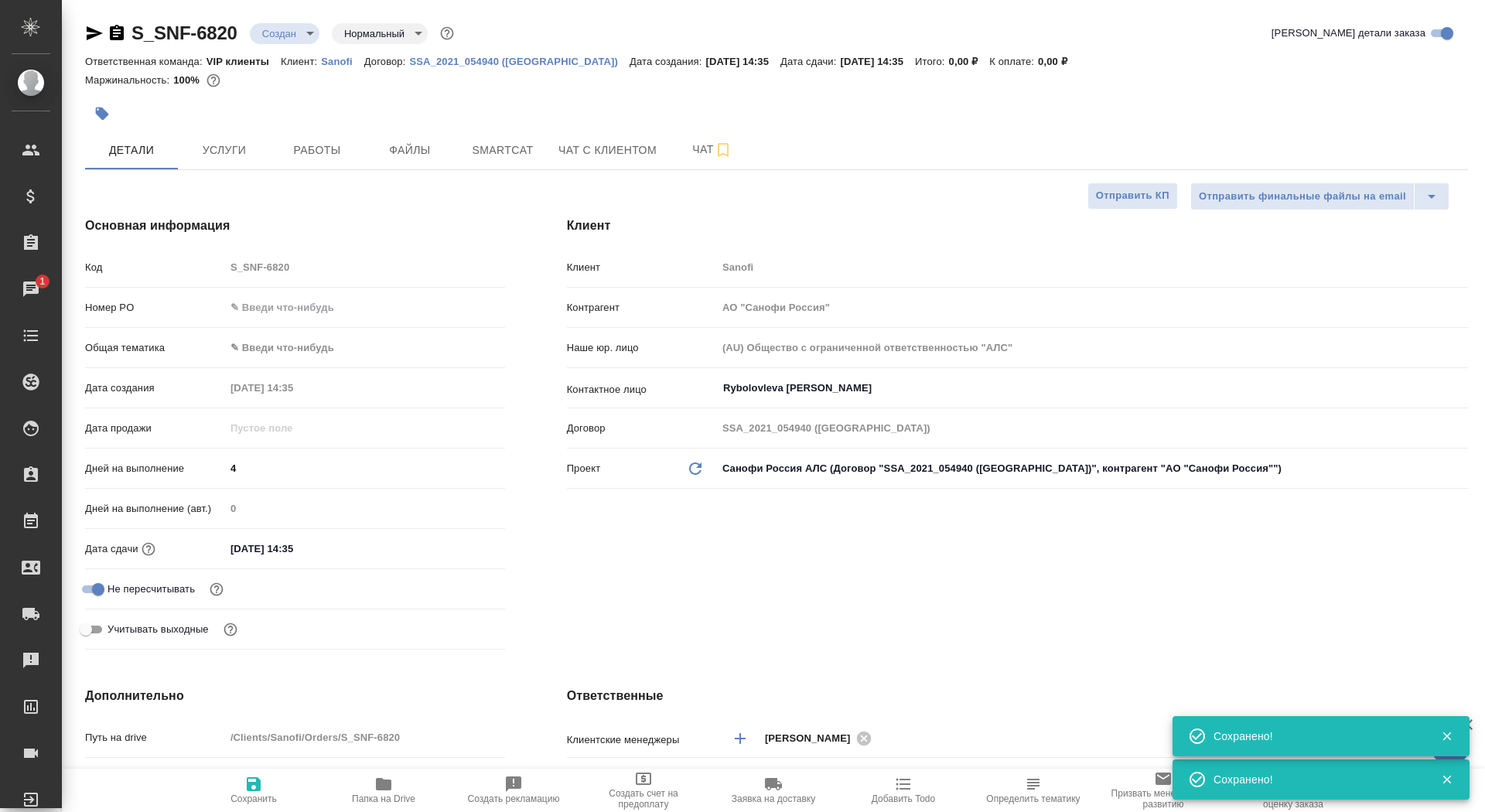
type textarea "x"
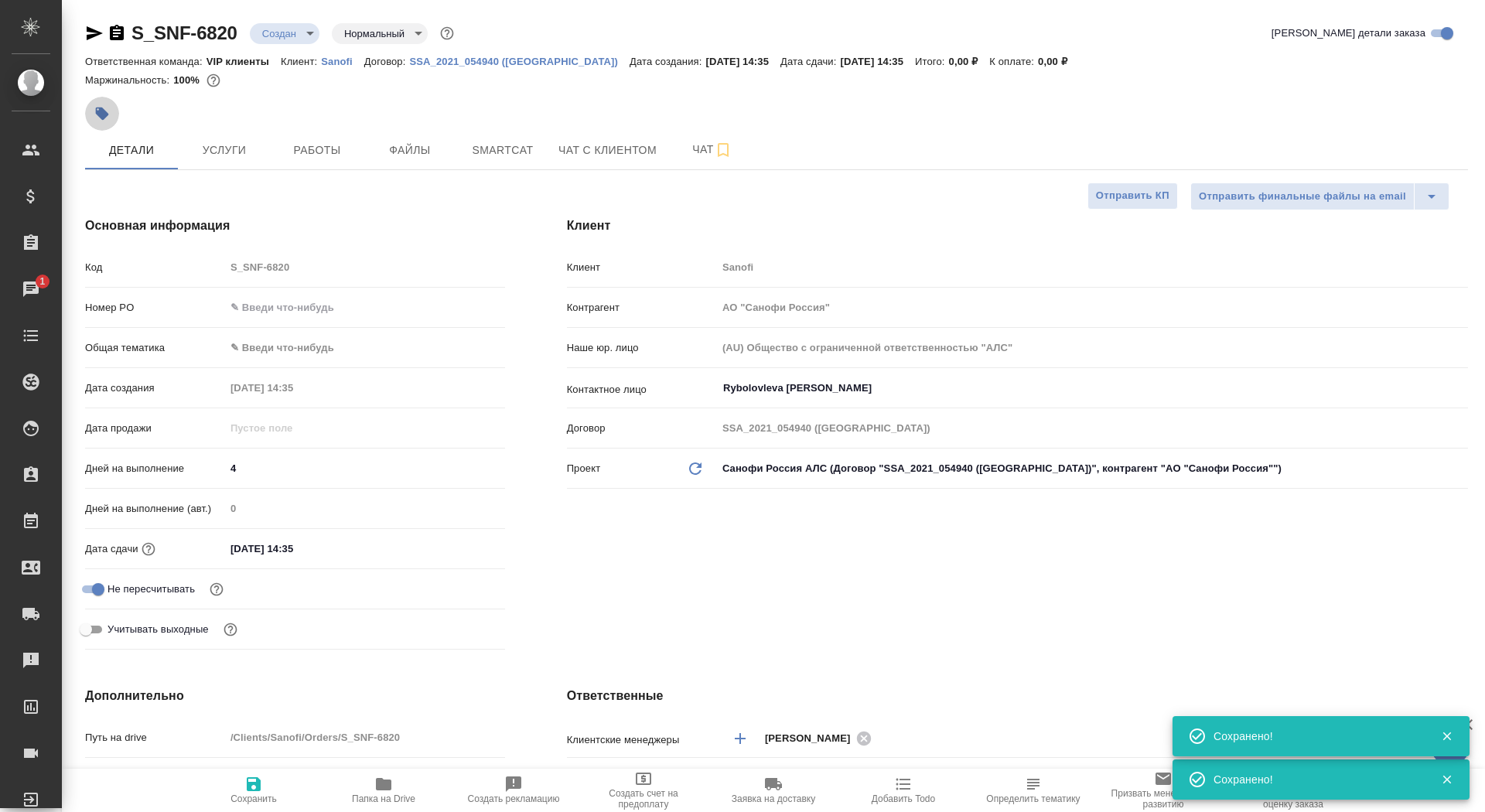
click at [116, 121] on button "button" at bounding box center [102, 113] width 34 height 34
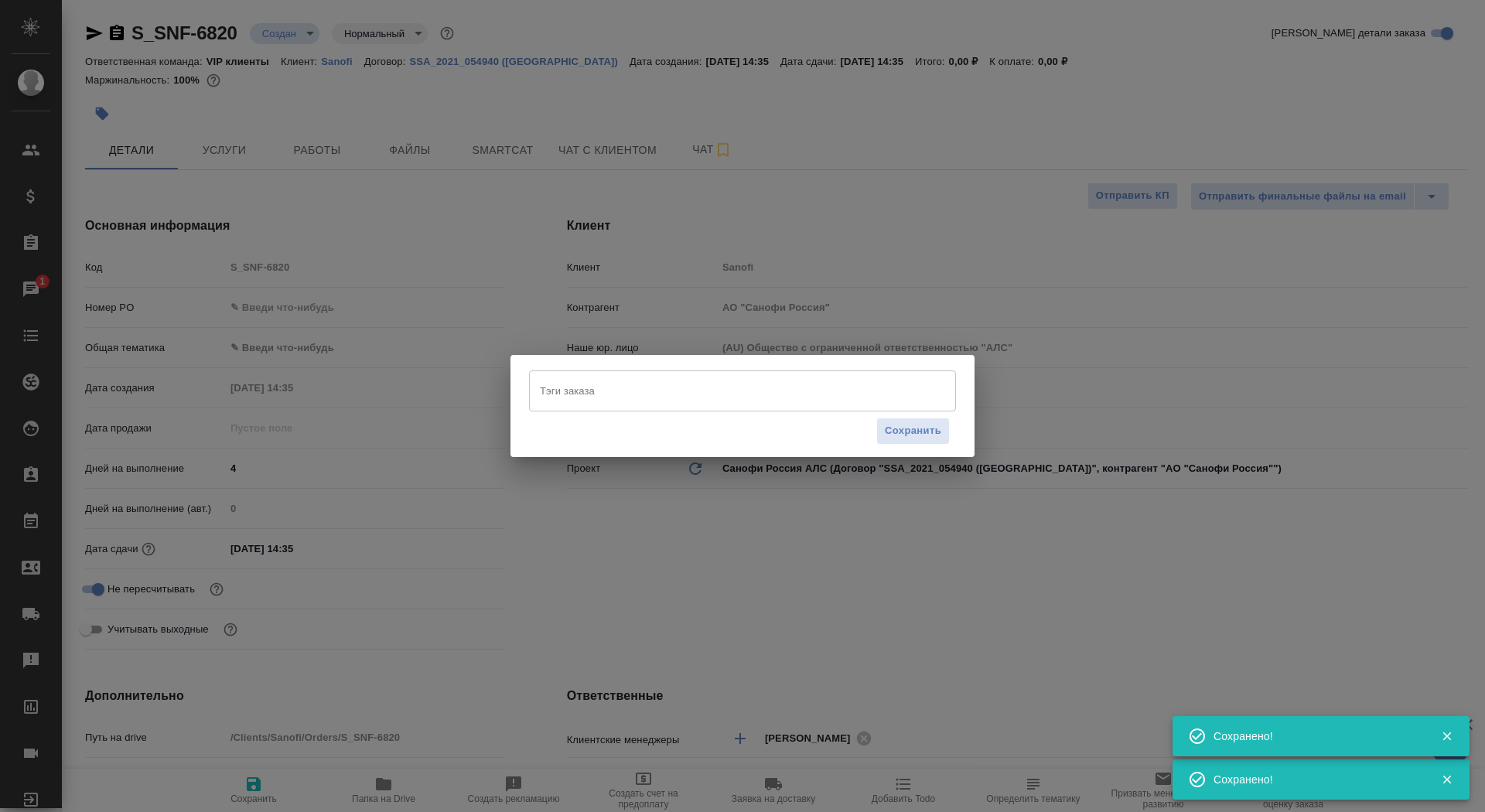
click at [675, 392] on input "Тэги заказа" at bounding box center [728, 390] width 383 height 27
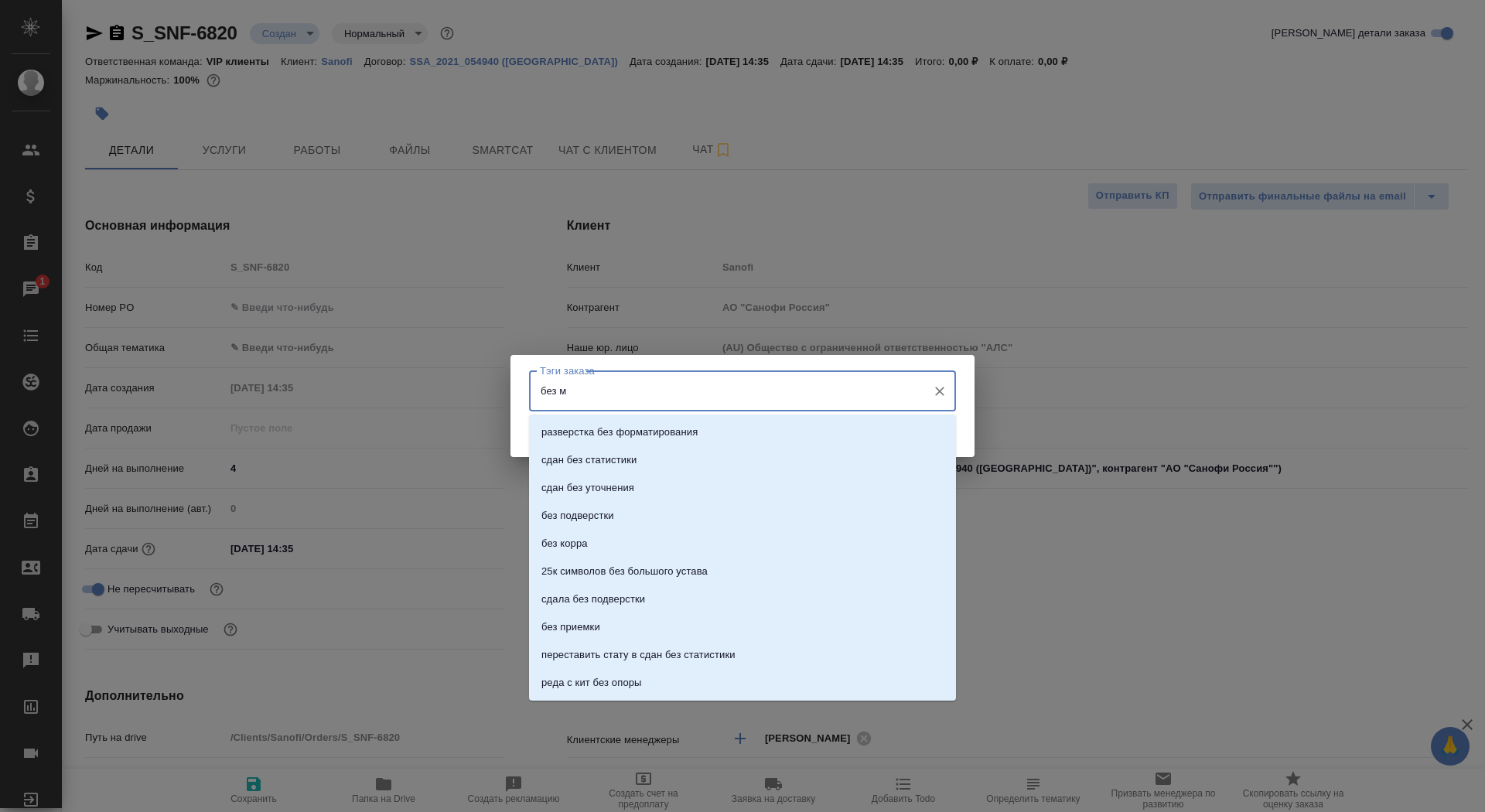
type input "без мв"
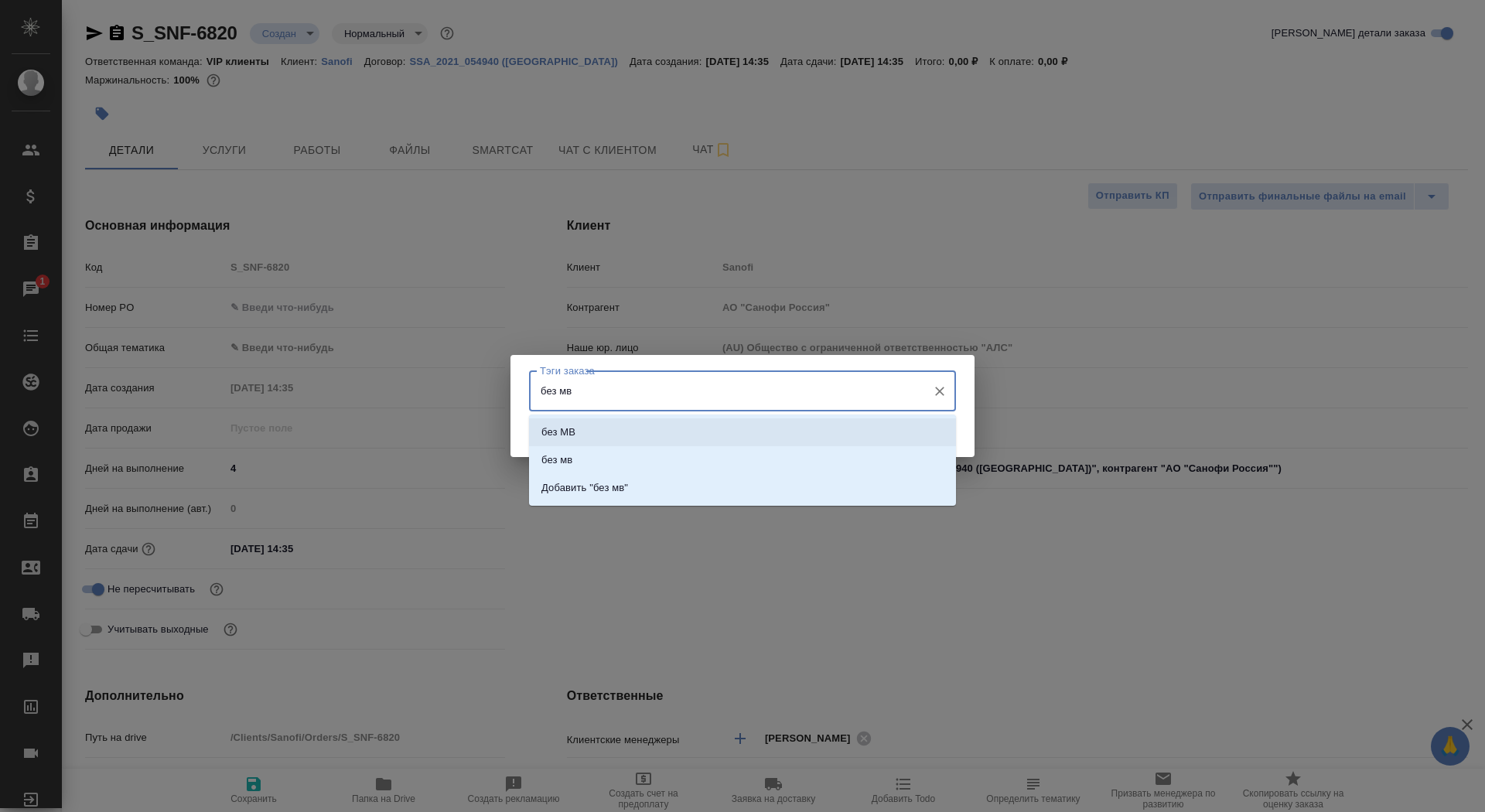
click at [713, 433] on li "без МВ" at bounding box center [742, 432] width 427 height 27
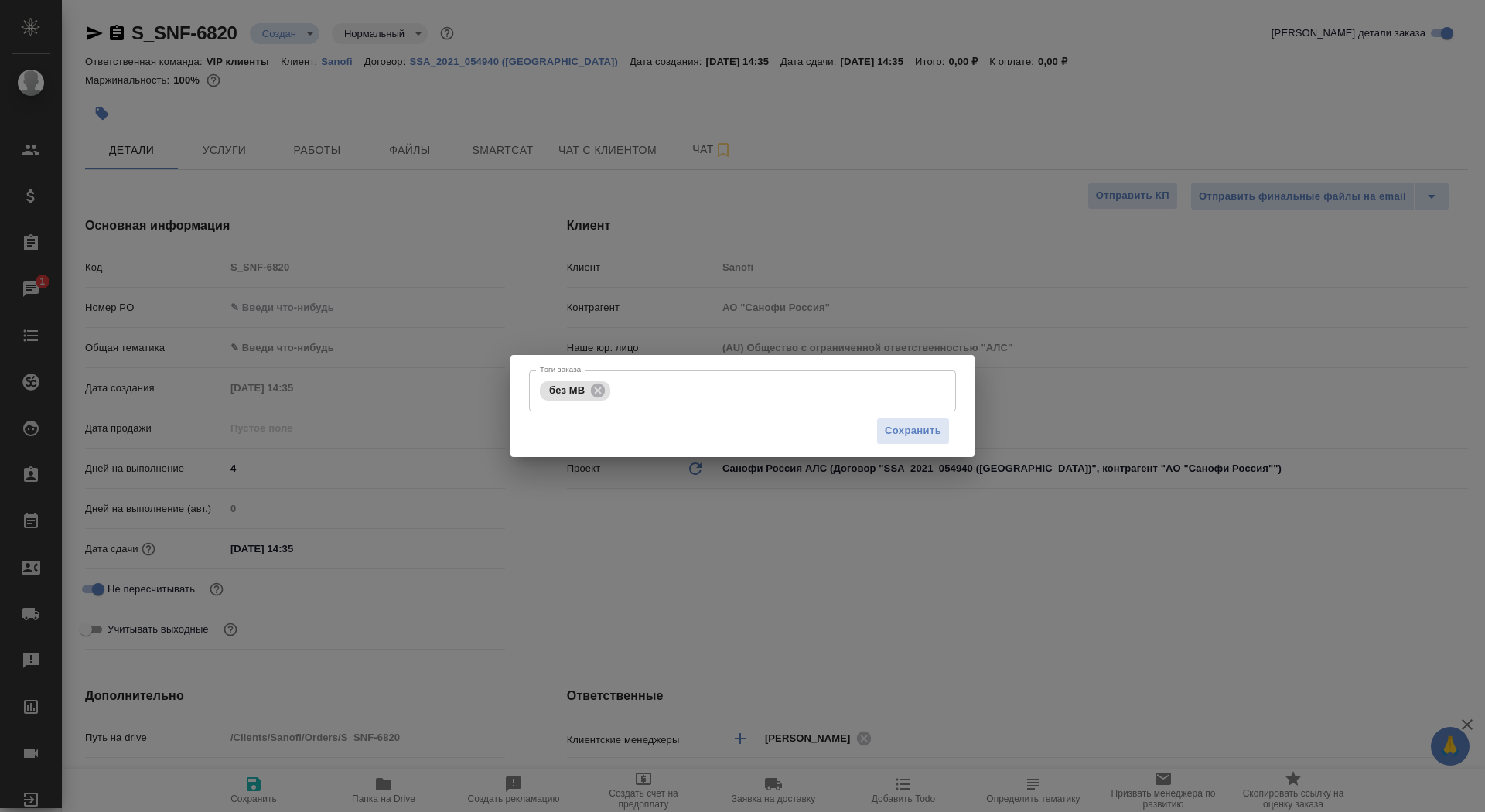
click at [863, 429] on div "Сохранить" at bounding box center [742, 431] width 427 height 39
click at [917, 429] on span "Сохранить" at bounding box center [913, 431] width 57 height 17
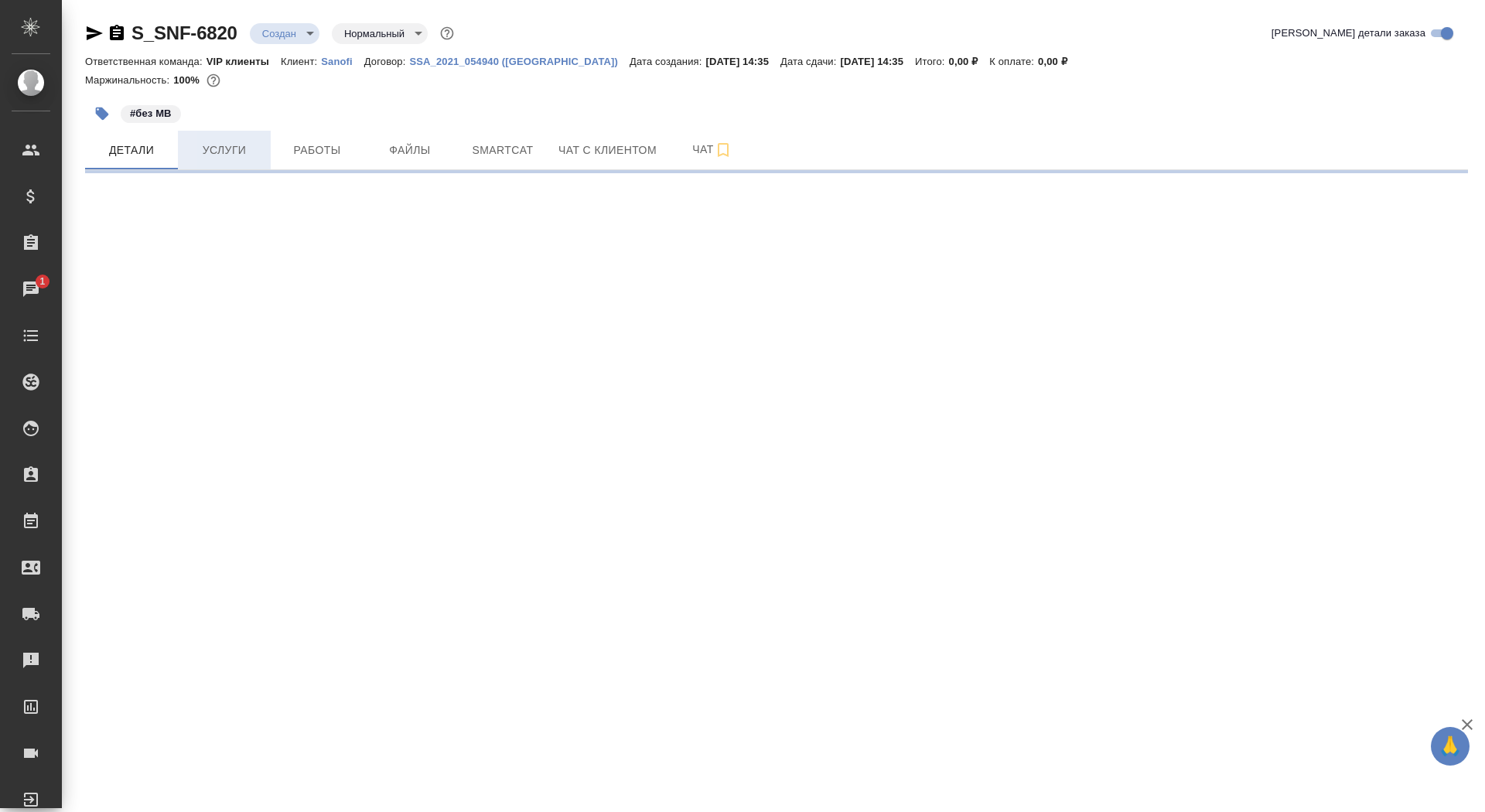
click at [198, 161] on button "Услуги" at bounding box center [224, 150] width 93 height 38
select select "RU"
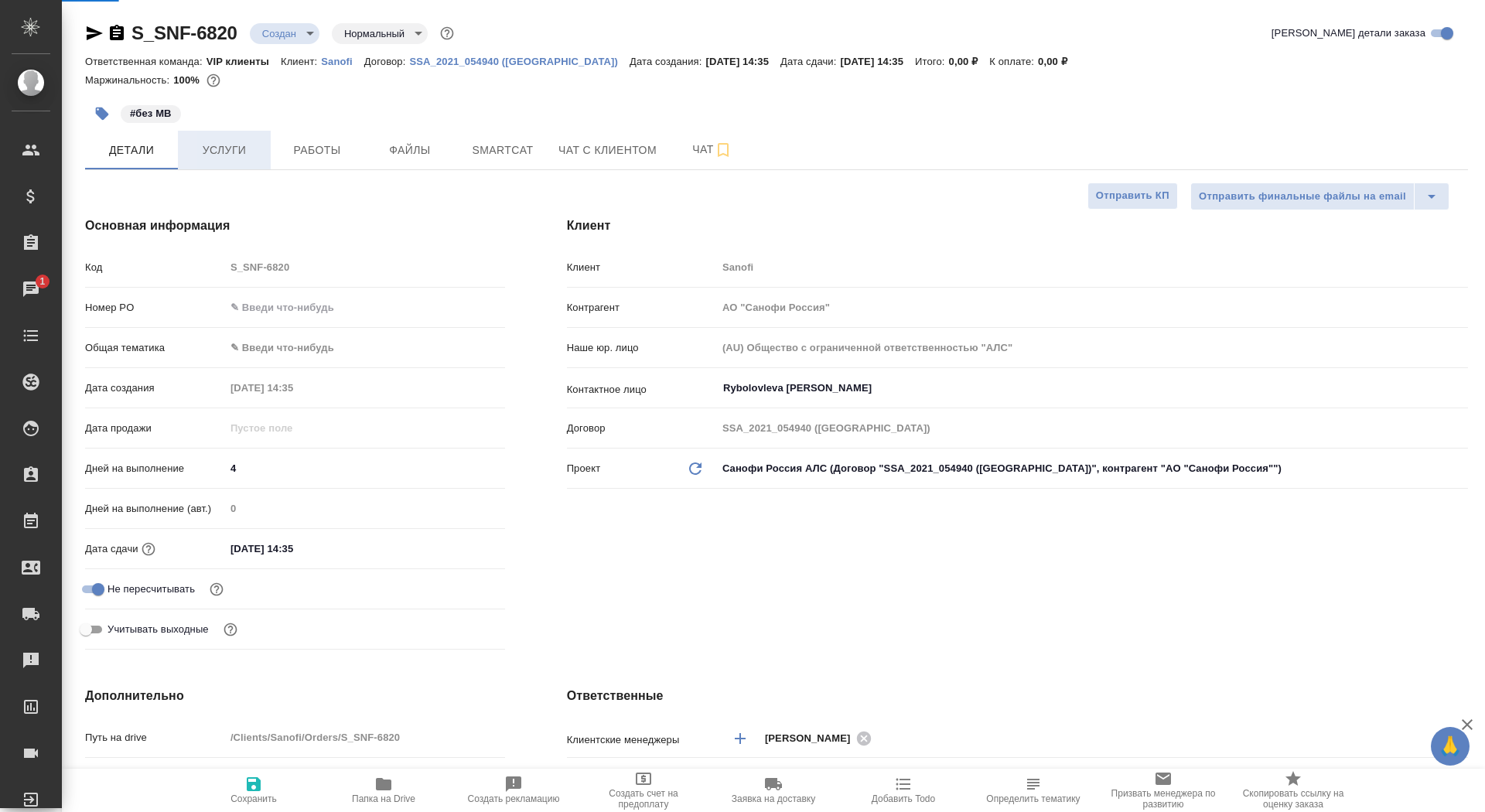
type textarea "x"
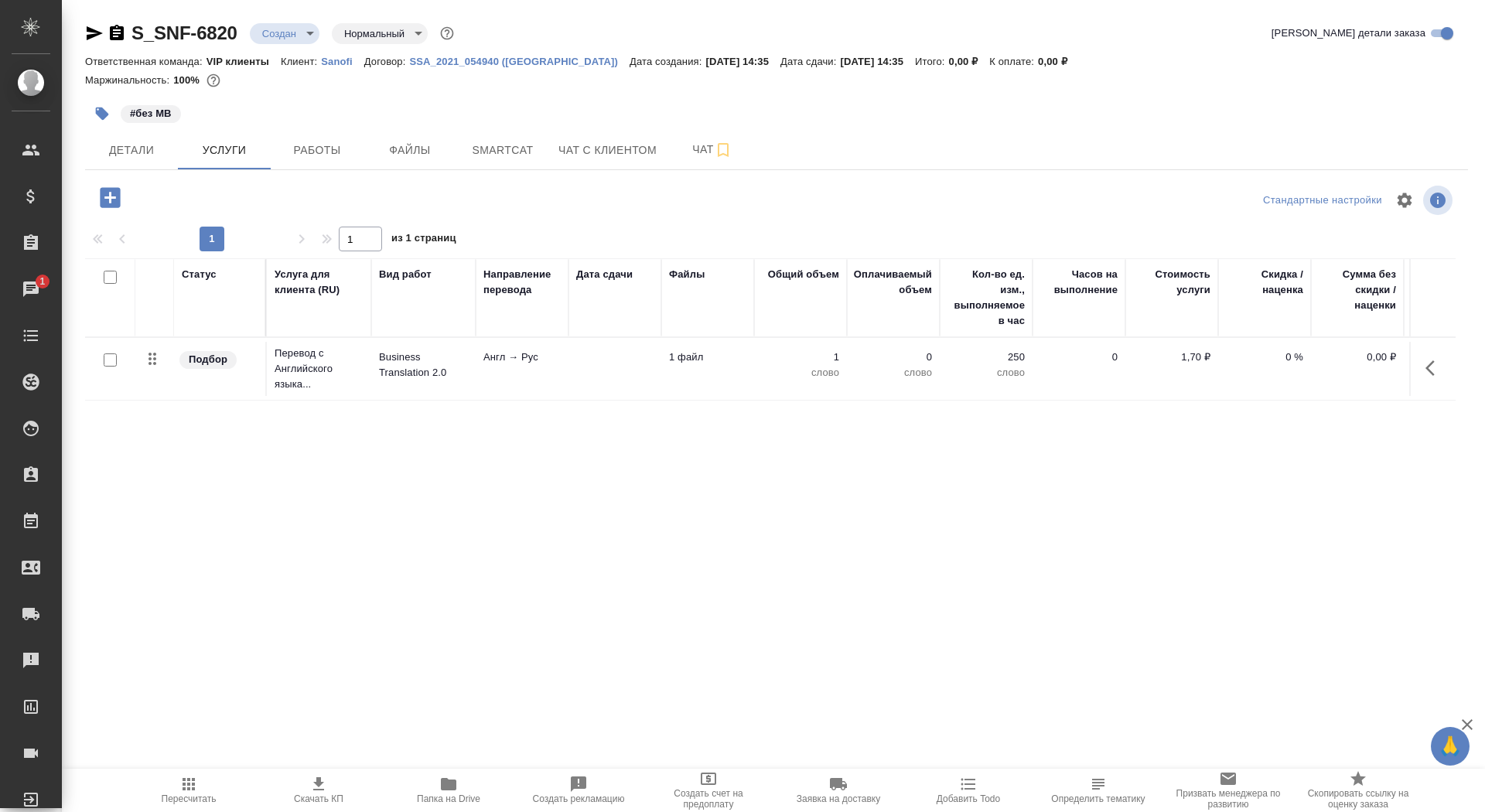
click at [111, 358] on input "checkbox" at bounding box center [110, 359] width 13 height 13
checkbox input "true"
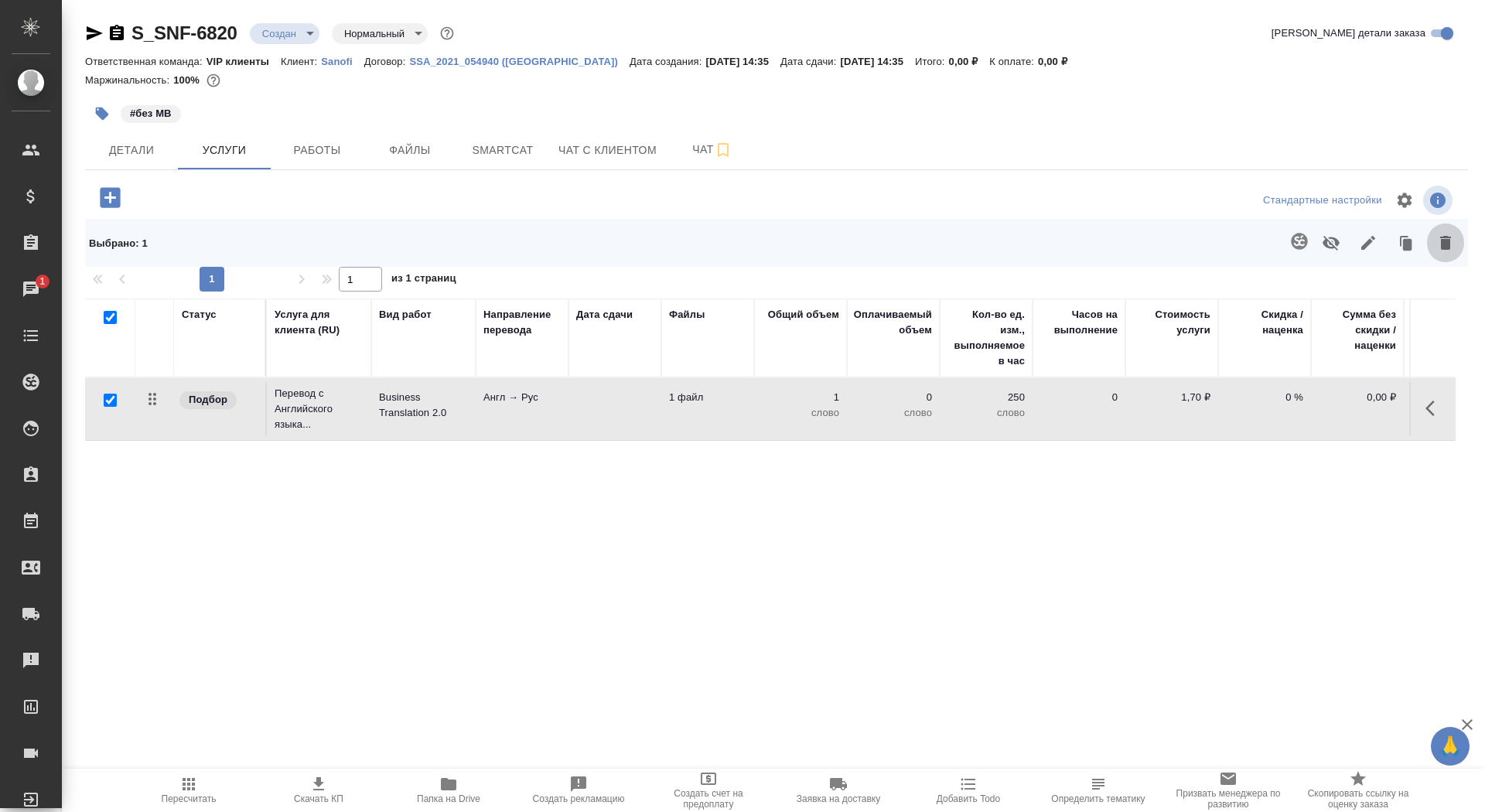
click at [1458, 239] on button "button" at bounding box center [1445, 243] width 37 height 40
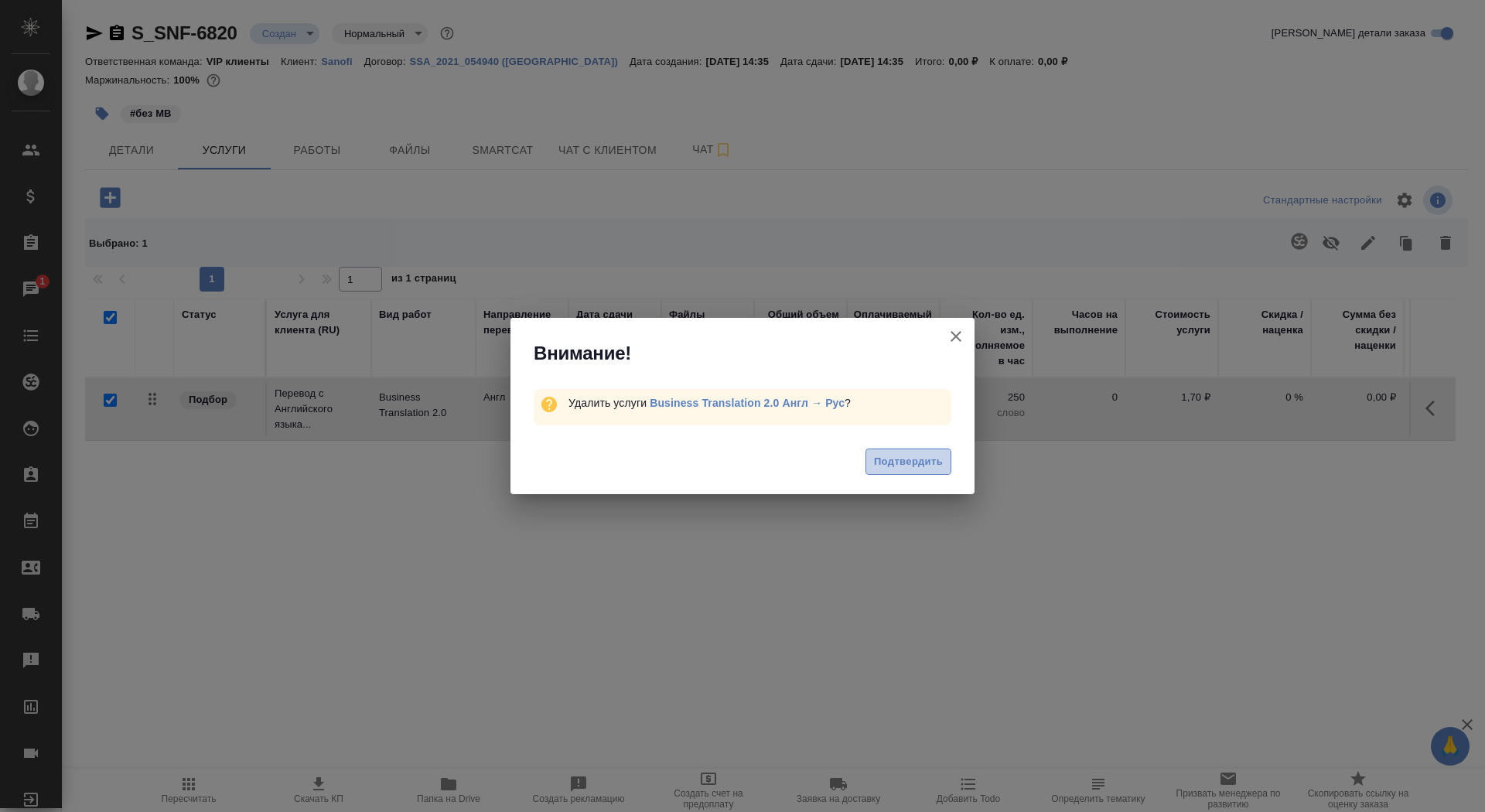
click at [879, 462] on span "Подтвердить" at bounding box center [908, 461] width 69 height 17
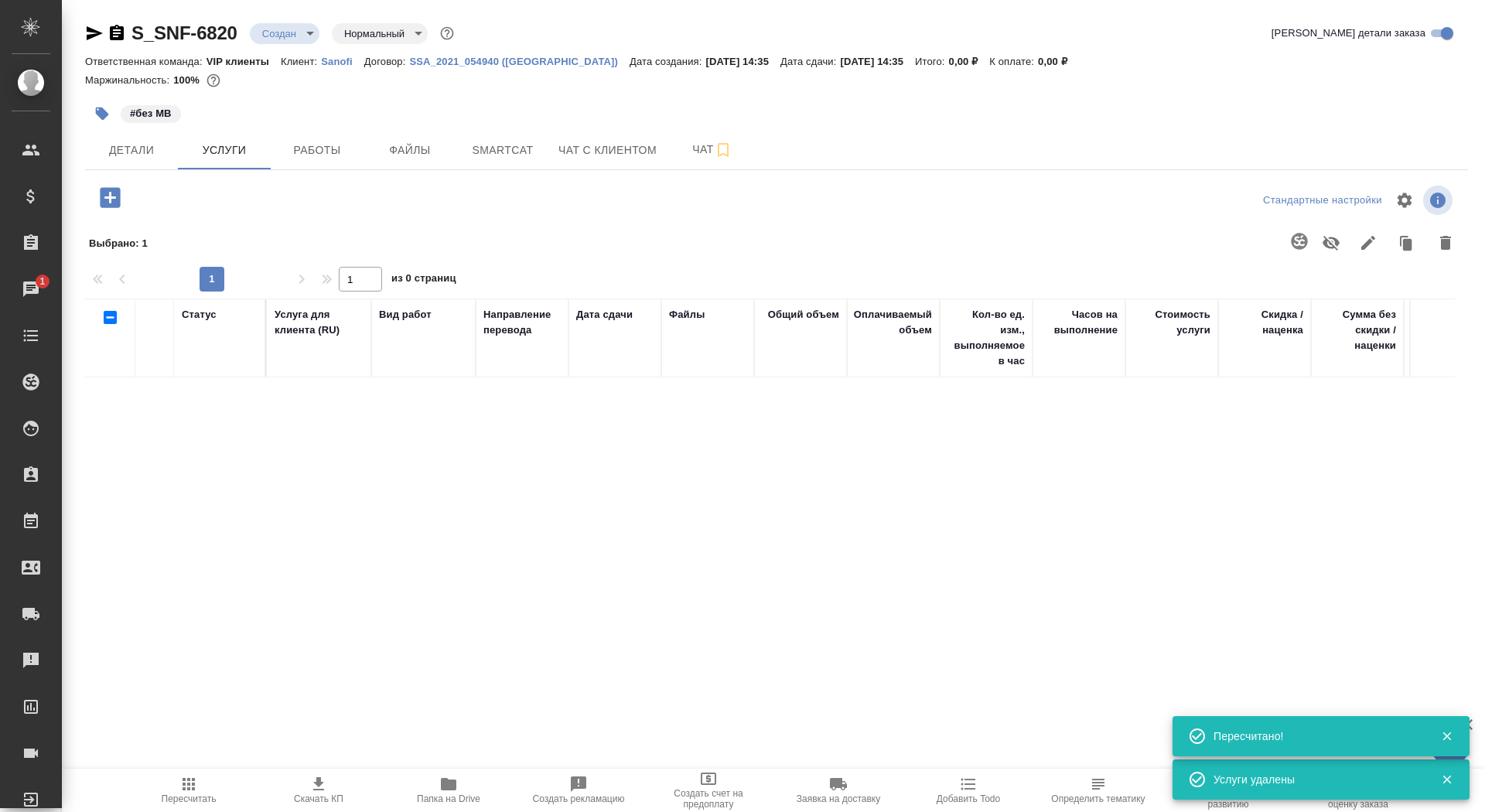
checkbox input "false"
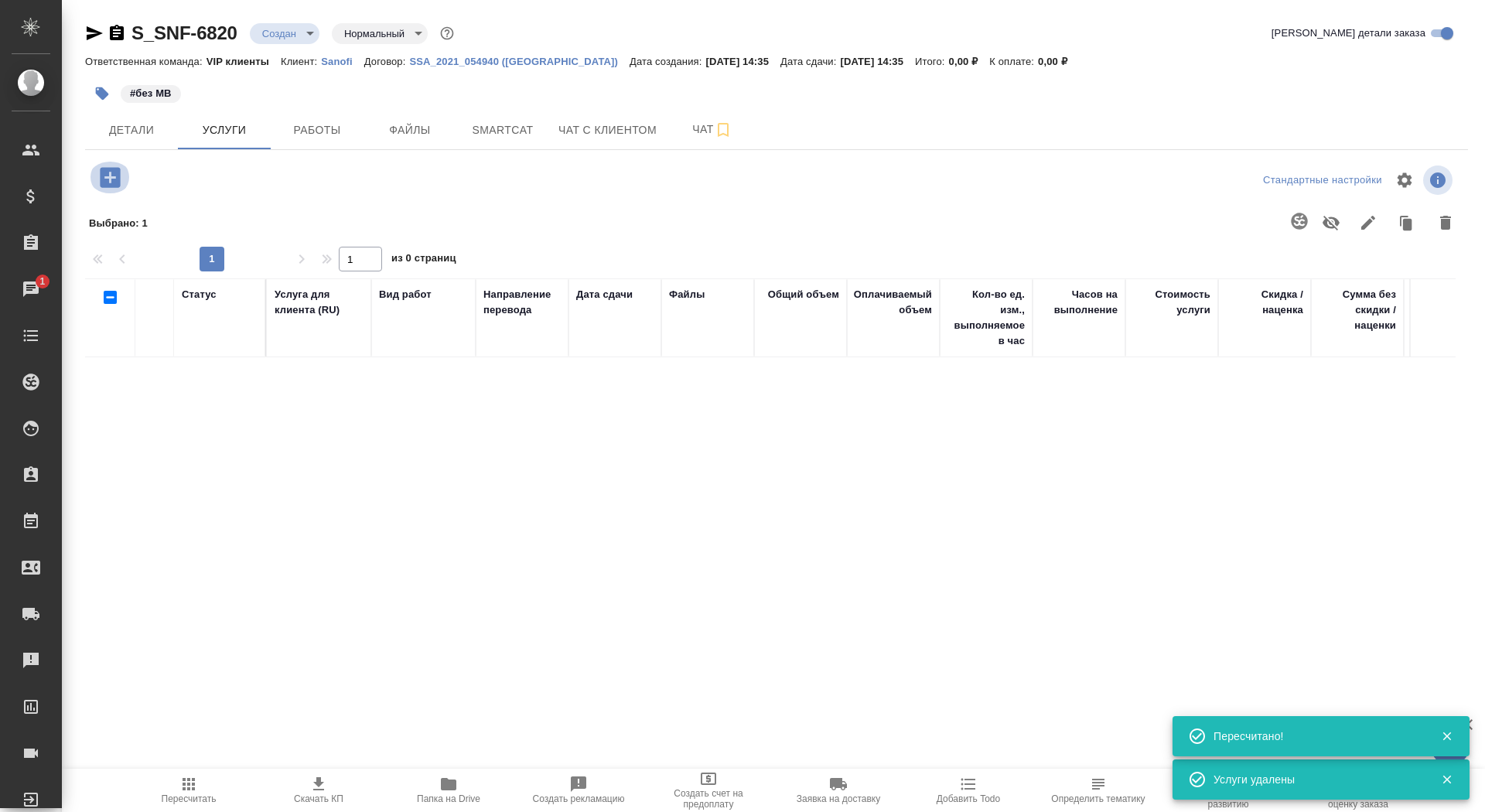
click at [107, 179] on icon "button" at bounding box center [110, 177] width 20 height 20
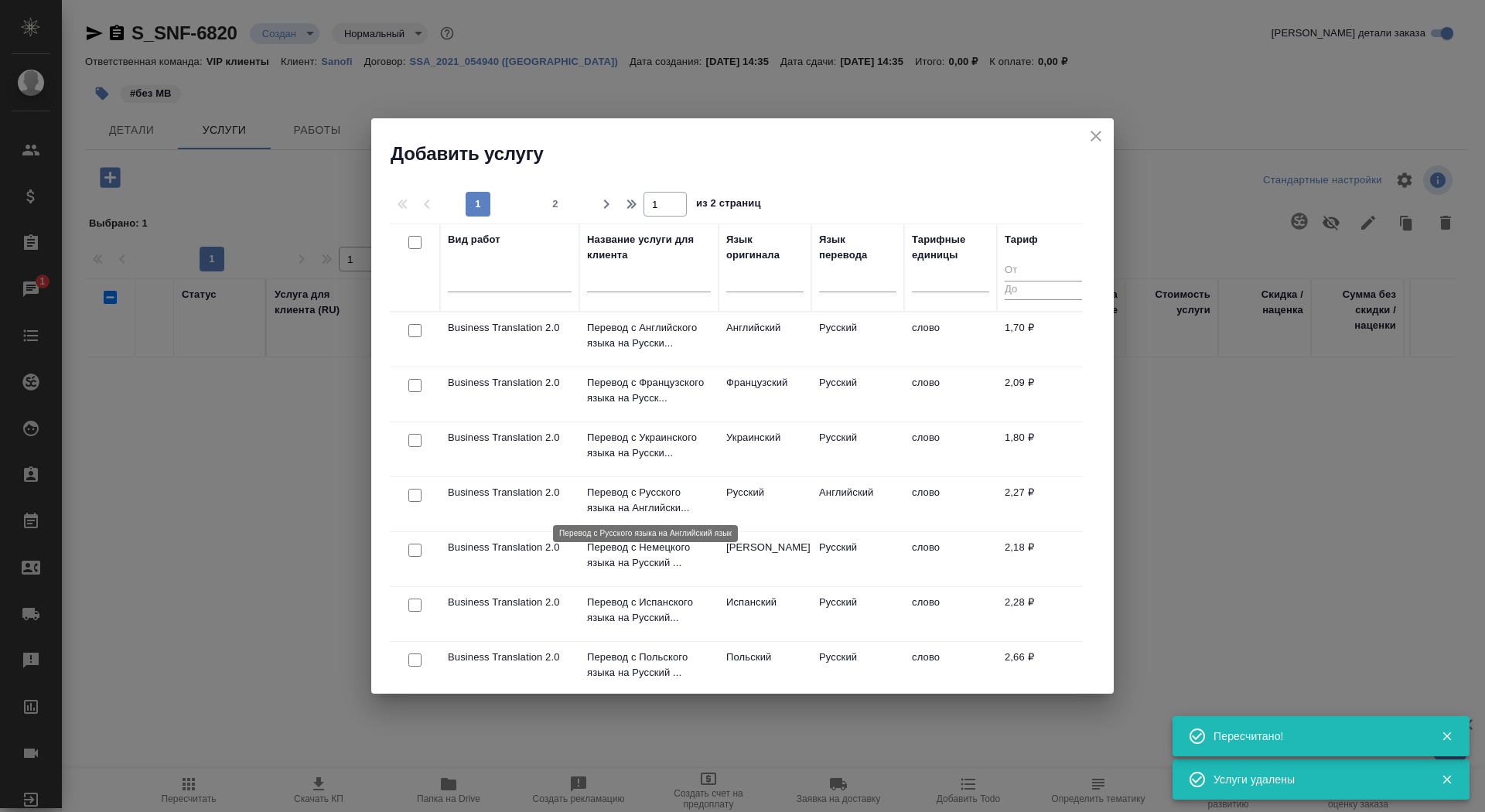
click at [636, 498] on p "Перевод с Русского языка на Английски..." at bounding box center [648, 500] width 124 height 31
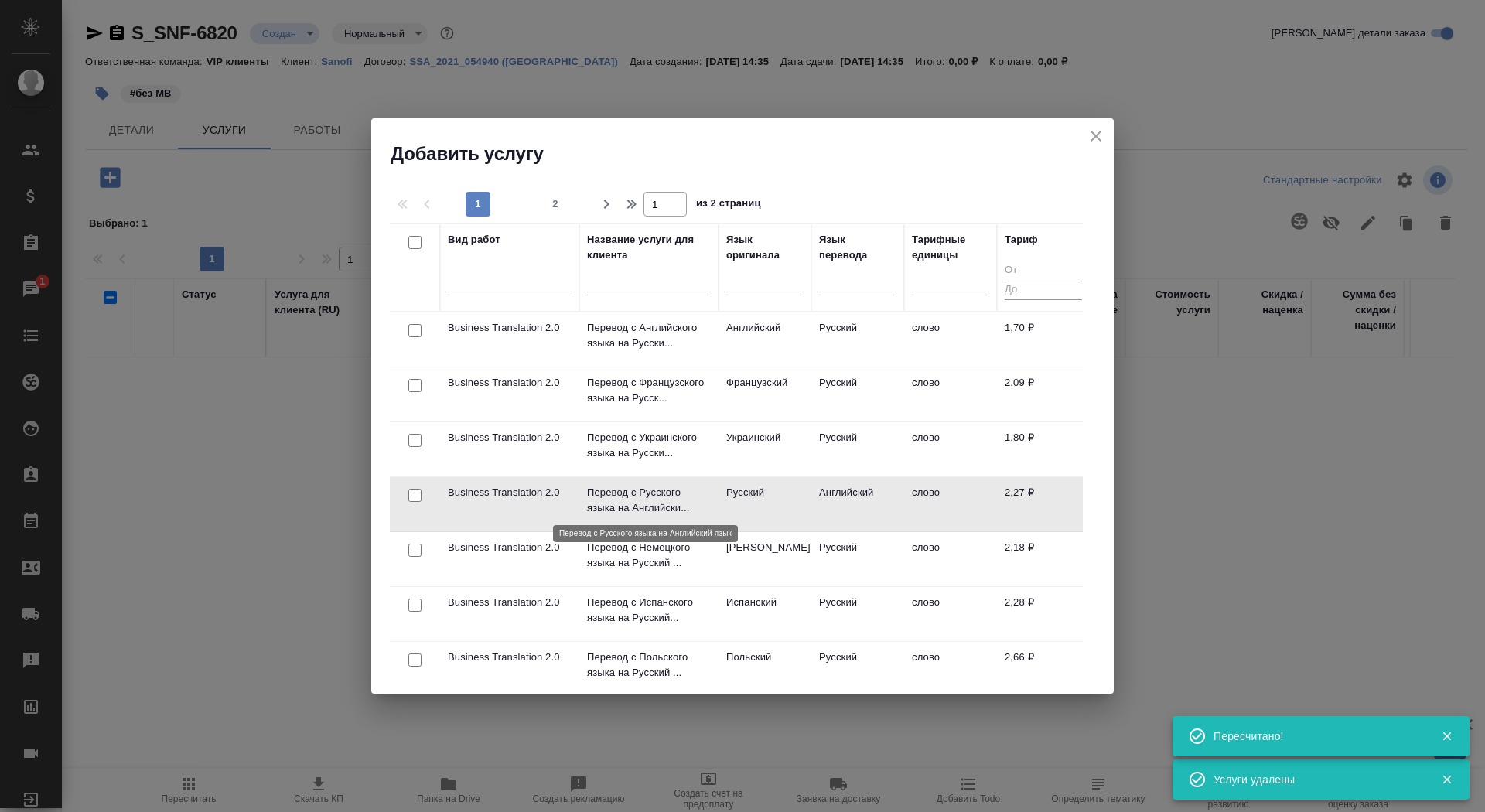
click at [636, 498] on p "Перевод с Русского языка на Английски..." at bounding box center [648, 500] width 124 height 31
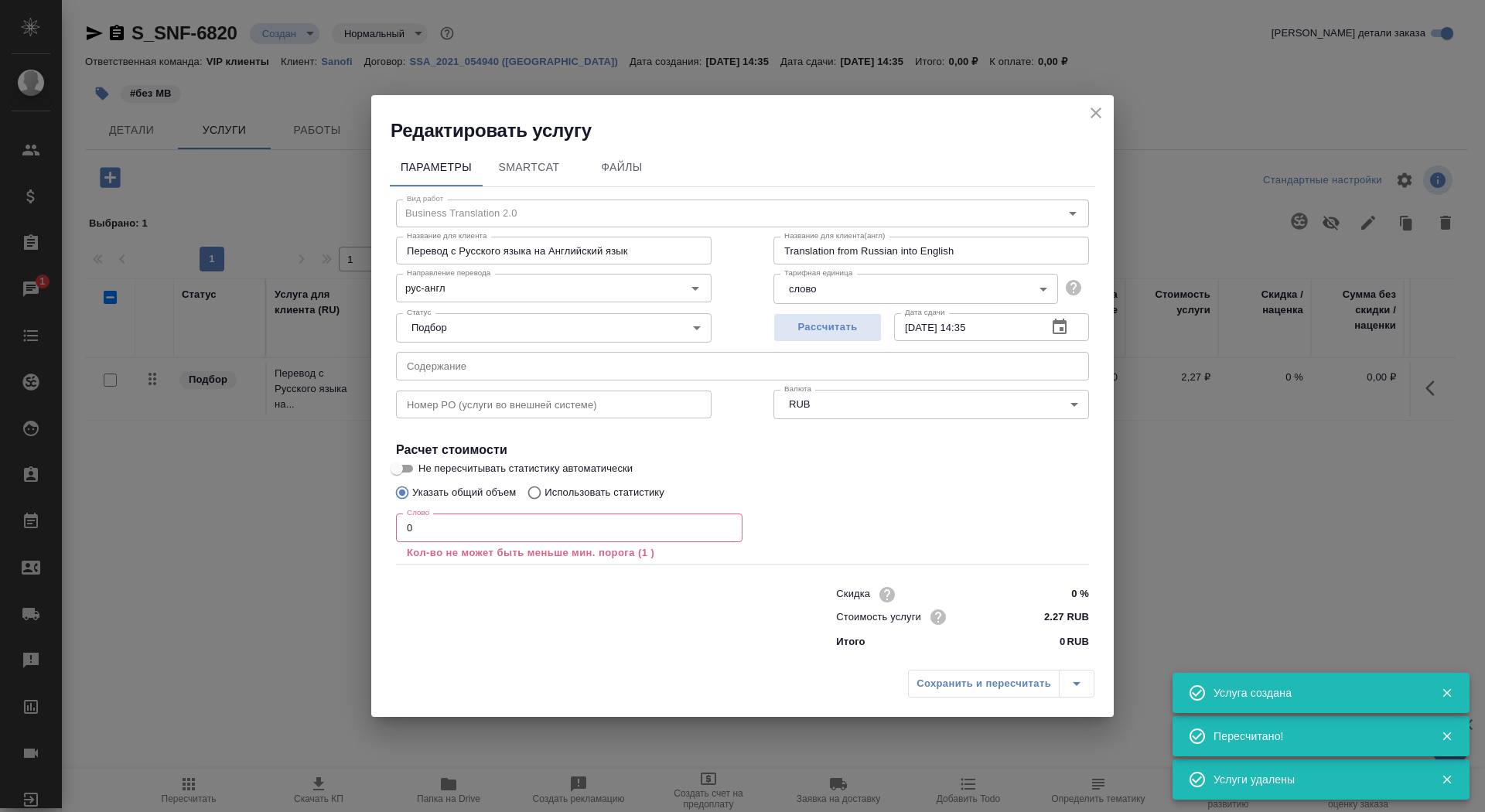
click at [456, 540] on div "Слово 0 Слово Кол-во не может быть меньше мин. порога (1 )" at bounding box center [569, 536] width 346 height 47
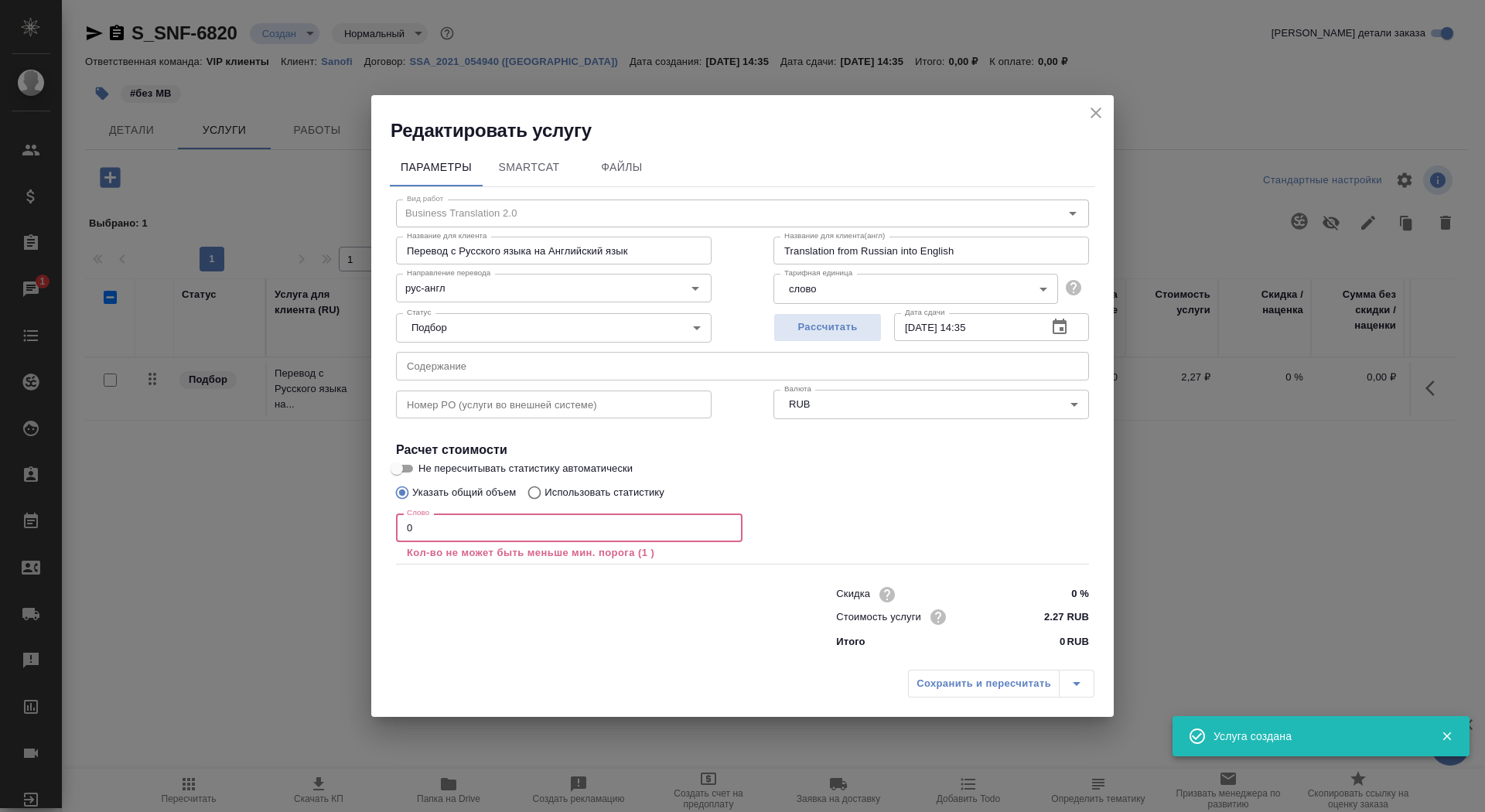
drag, startPoint x: 450, startPoint y: 529, endPoint x: 353, endPoint y: 527, distance: 97.0
click at [353, 527] on div "Редактировать услугу Параметры SmartCat Файлы Вид работ Business Translation 2.…" at bounding box center [742, 406] width 1485 height 812
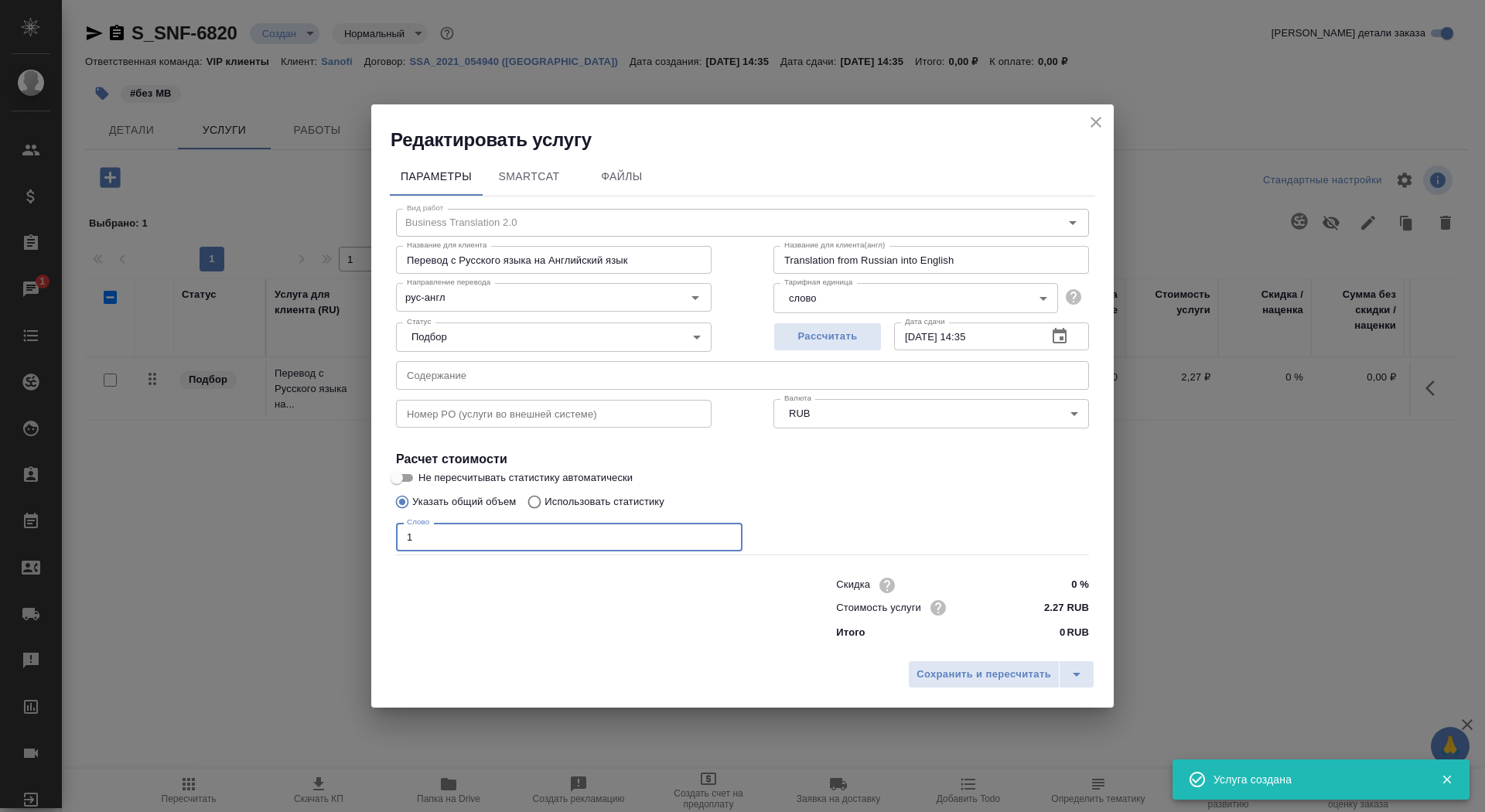
type input "1"
click at [403, 476] on input "Не пересчитывать статистику автоматически" at bounding box center [396, 477] width 56 height 18
checkbox input "true"
click at [971, 686] on button "Сохранить и пересчитать" at bounding box center [983, 674] width 151 height 27
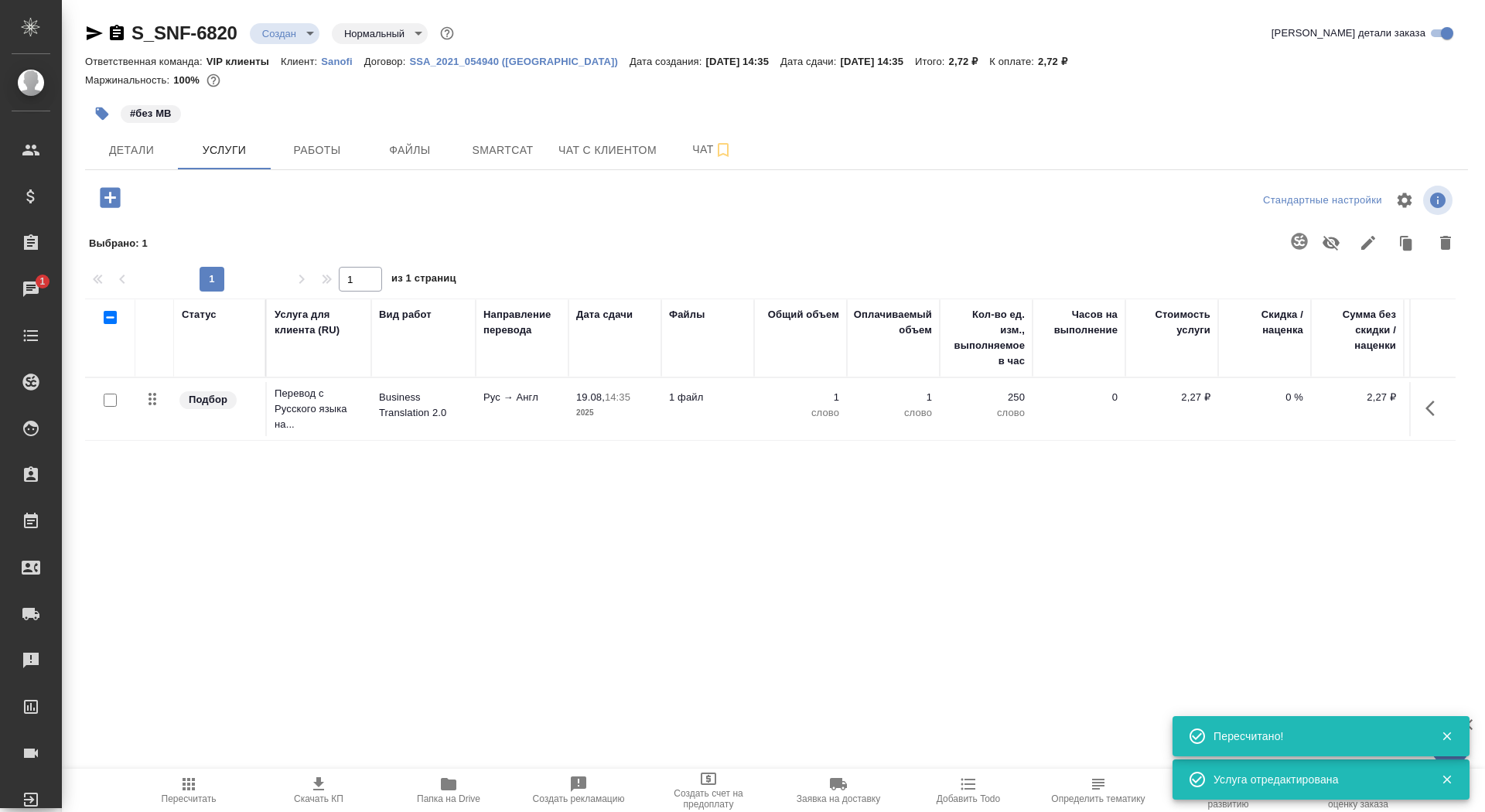
click at [106, 380] on tr "Подбор Перевод с Русского языка на... Business Translation 2.0 Рус → Англ 19.08…" at bounding box center [814, 409] width 1458 height 62
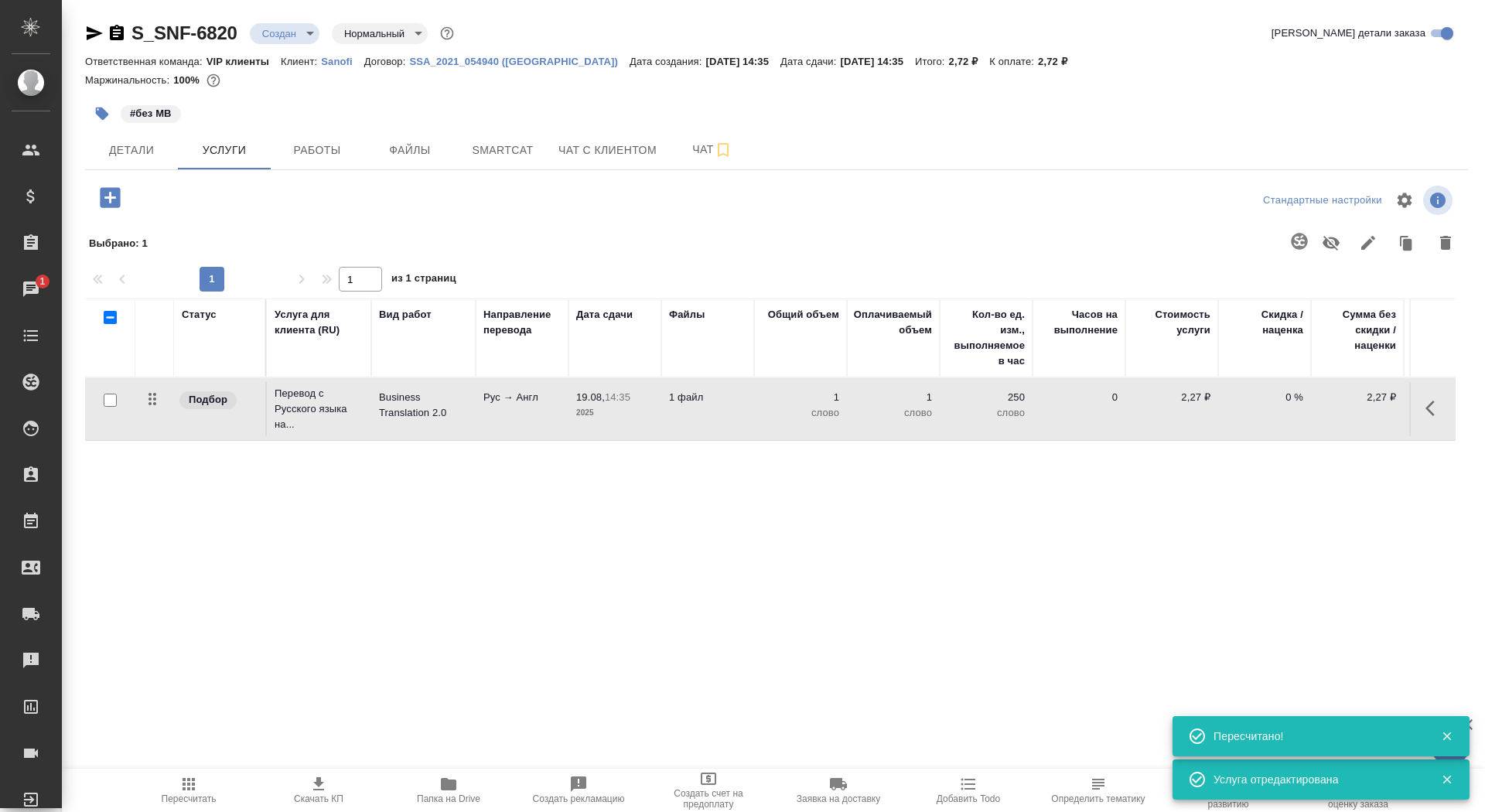
click at [111, 402] on input "checkbox" at bounding box center [110, 400] width 13 height 13
checkbox input "true"
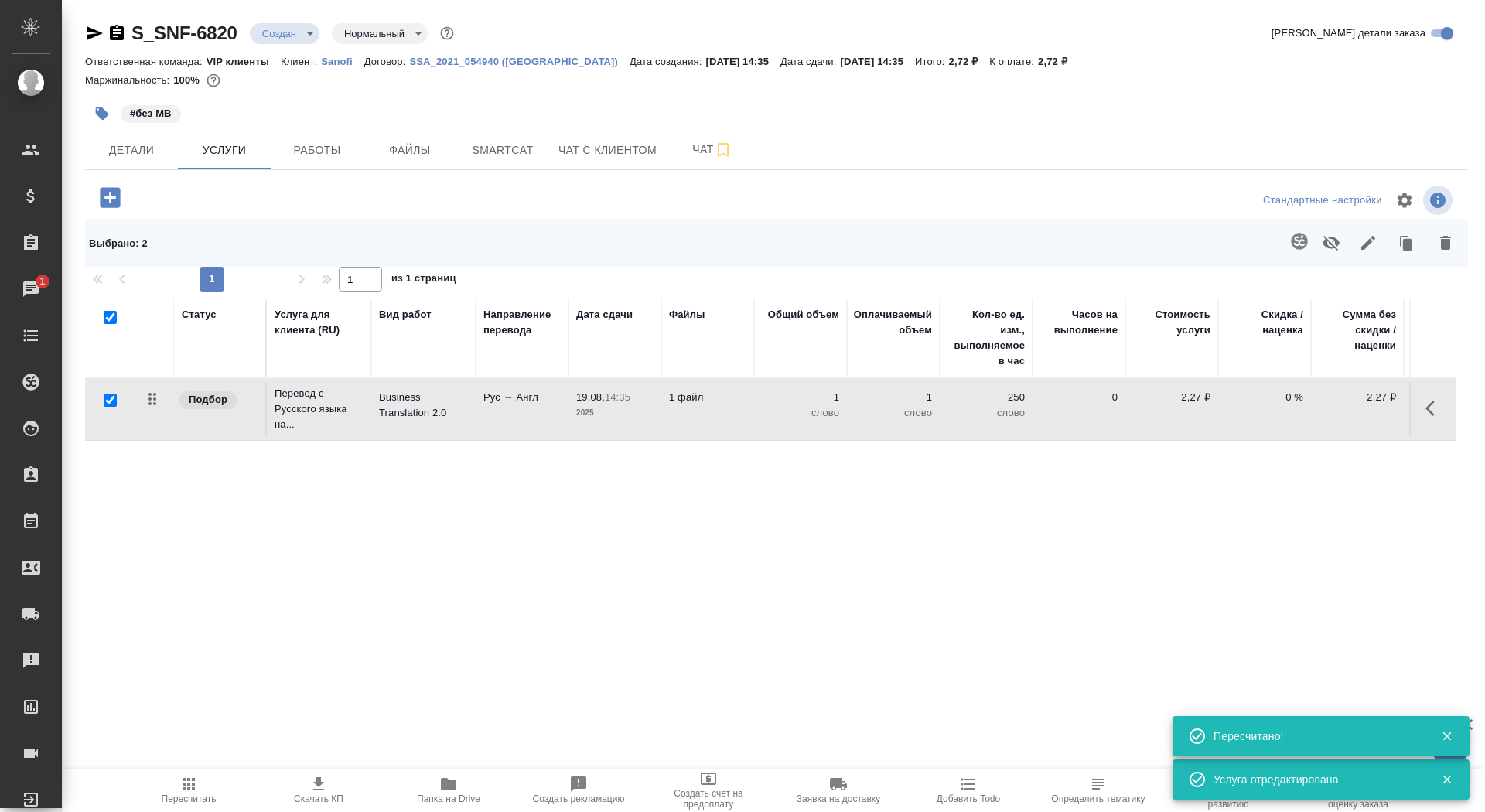
click at [1302, 242] on icon "button" at bounding box center [1299, 241] width 16 height 16
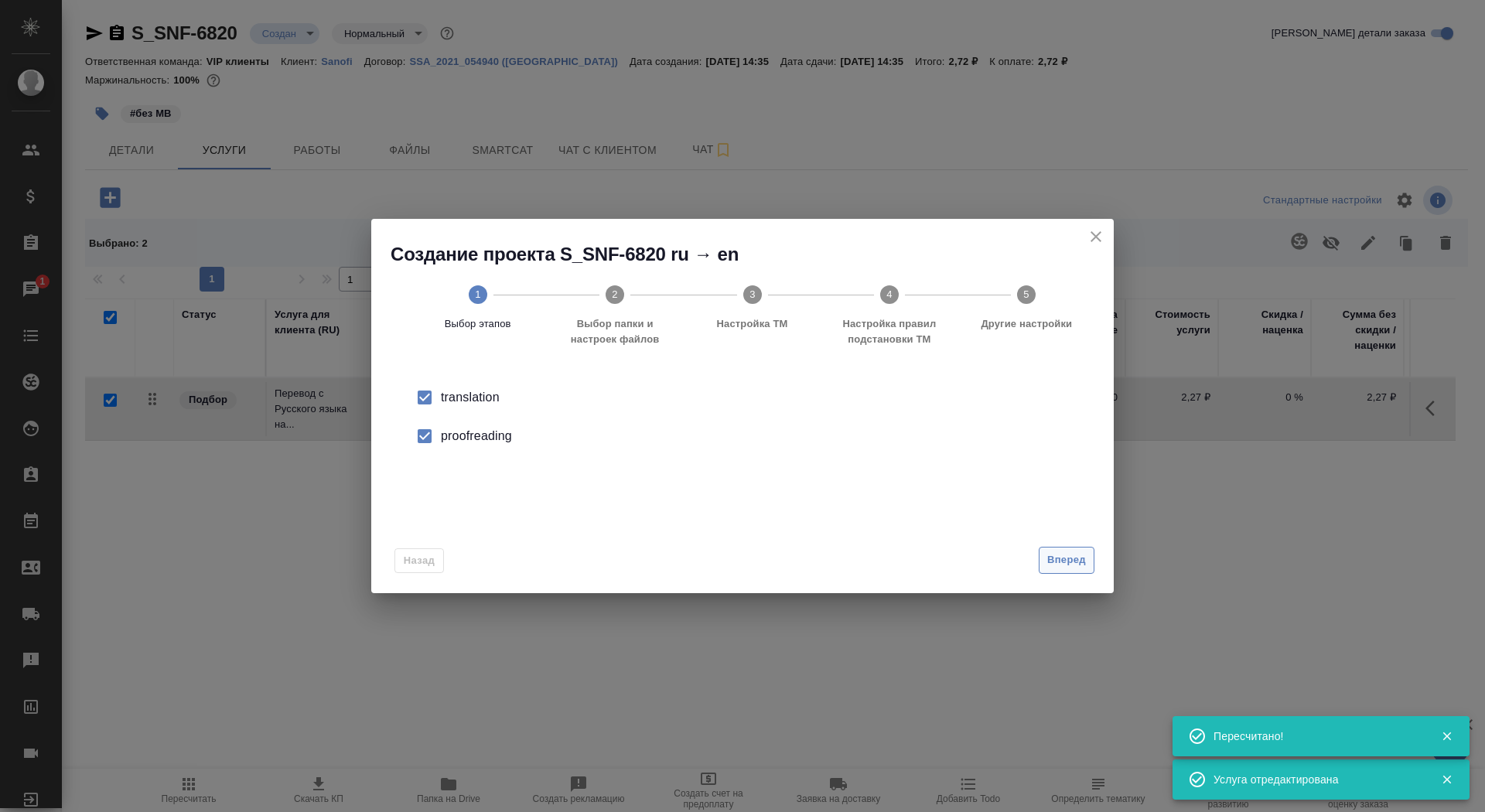
click at [1082, 558] on span "Вперед" at bounding box center [1066, 559] width 38 height 17
click at [967, 391] on div "Папка с файлами для перевода" at bounding box center [742, 400] width 693 height 32
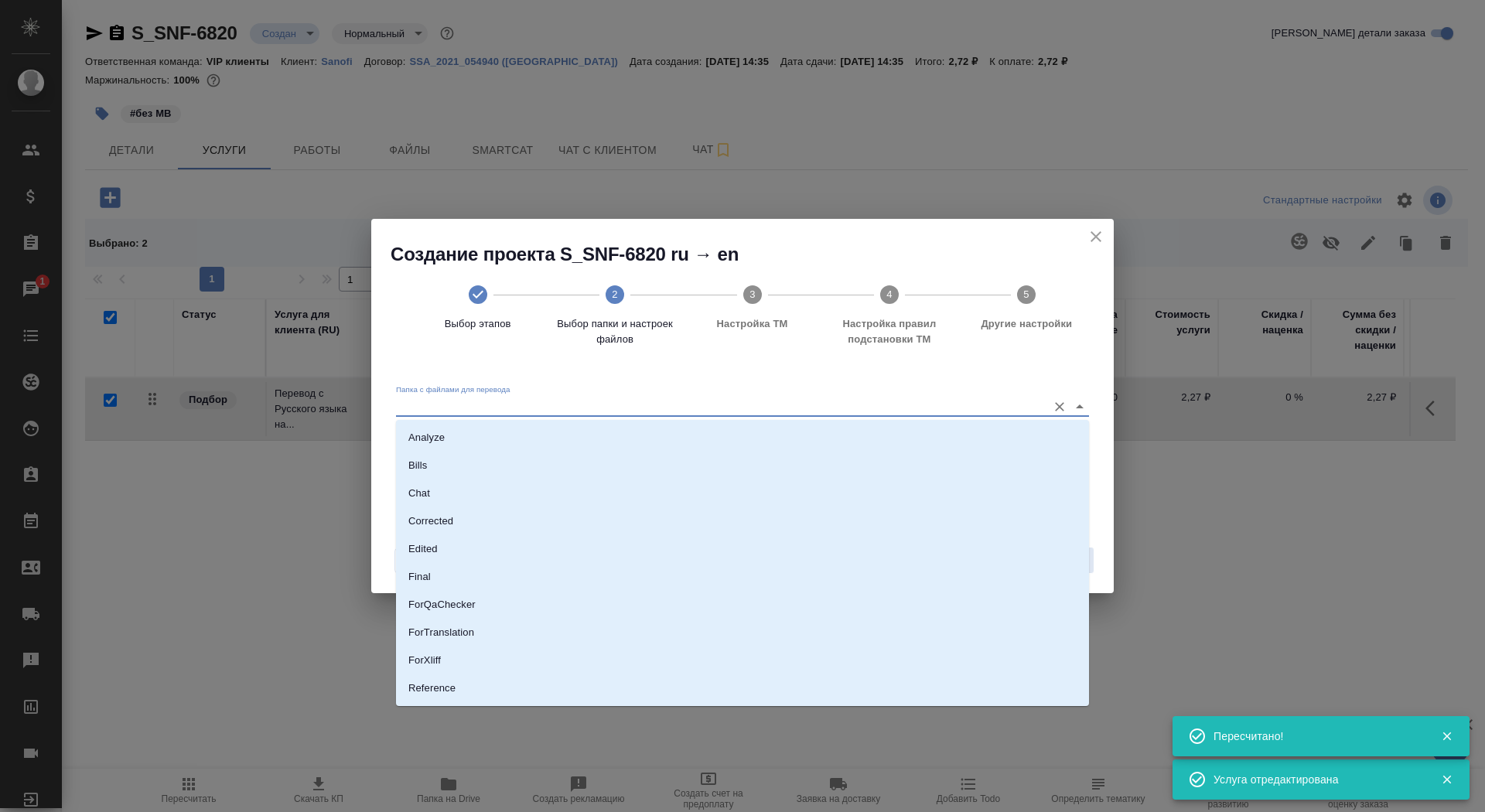
click at [967, 411] on input "Папка с файлами для перевода" at bounding box center [718, 406] width 644 height 18
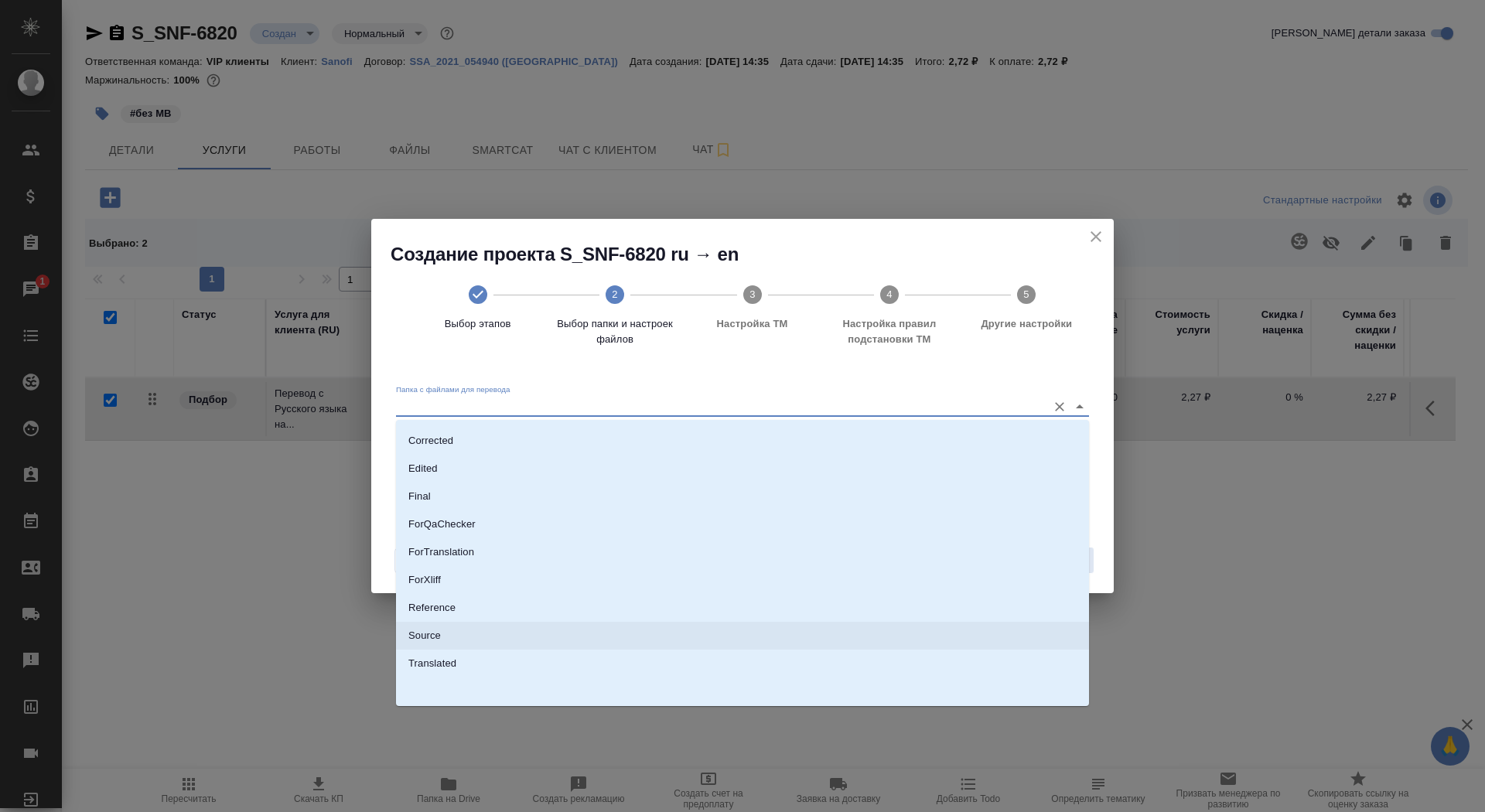
click at [849, 637] on li "Source" at bounding box center [742, 635] width 693 height 27
type input "Source"
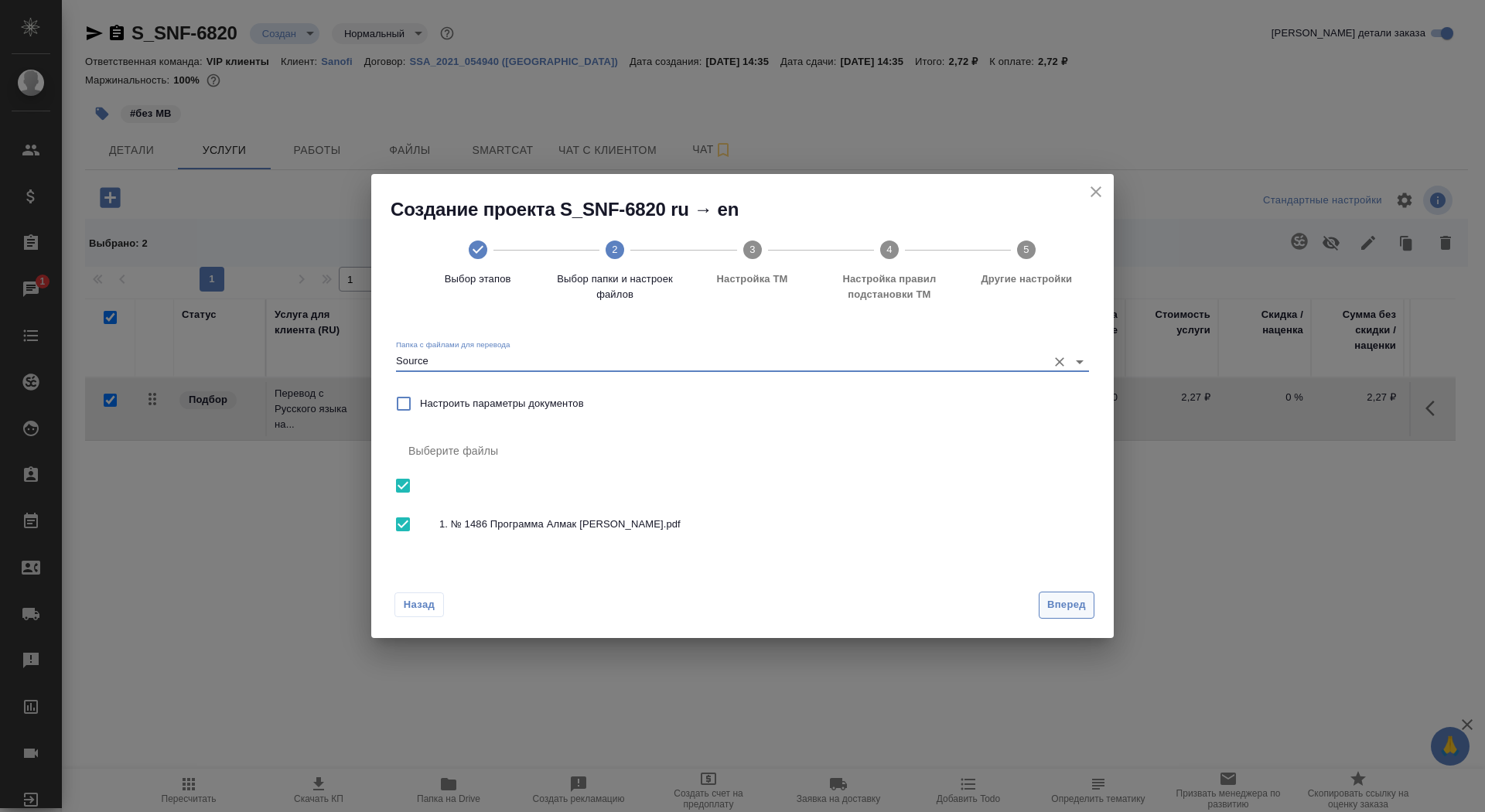
click at [1065, 609] on span "Вперед" at bounding box center [1066, 604] width 38 height 17
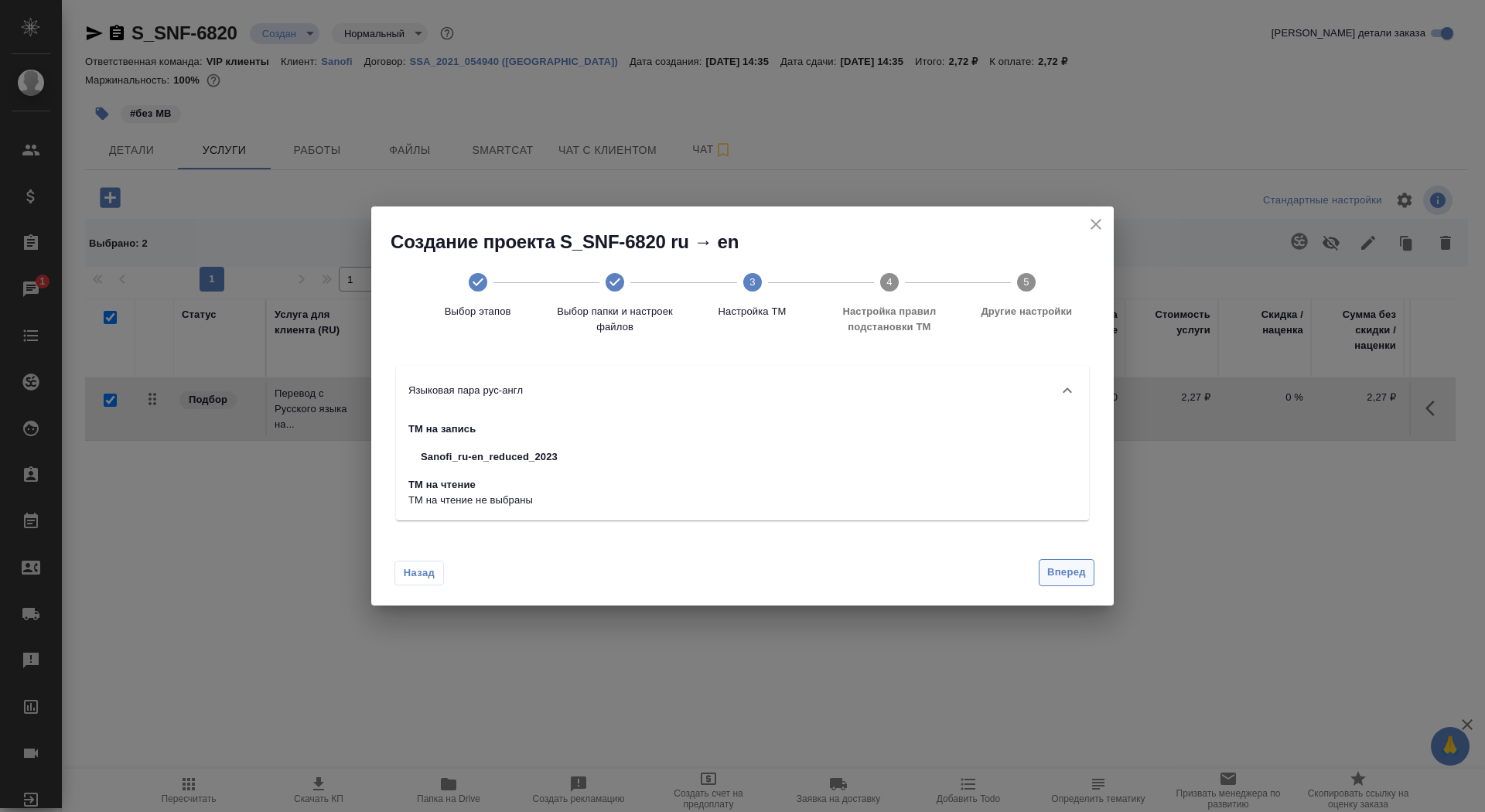
click at [1059, 566] on span "Вперед" at bounding box center [1066, 572] width 38 height 17
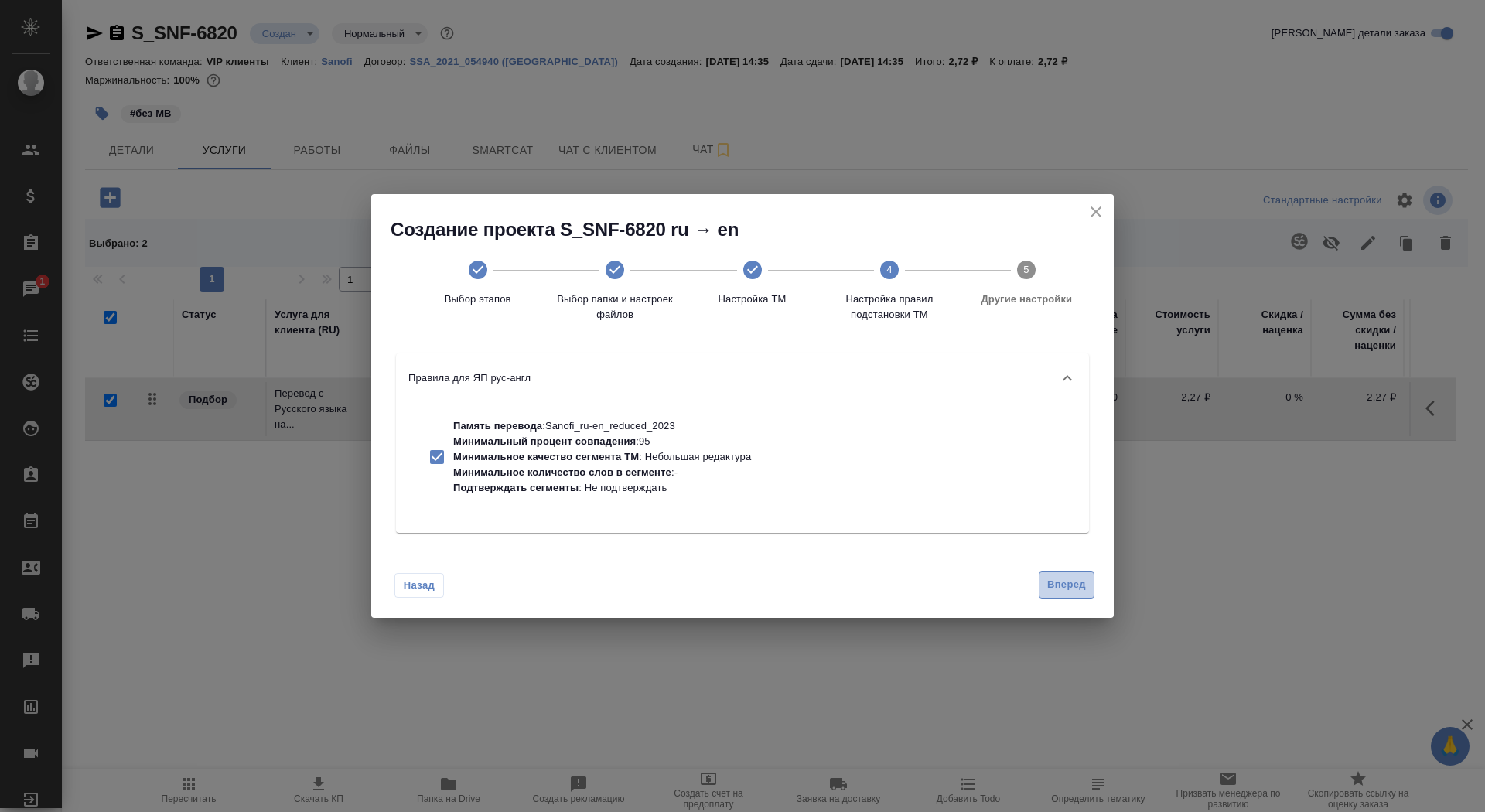
click at [1059, 580] on span "Вперед" at bounding box center [1066, 584] width 38 height 17
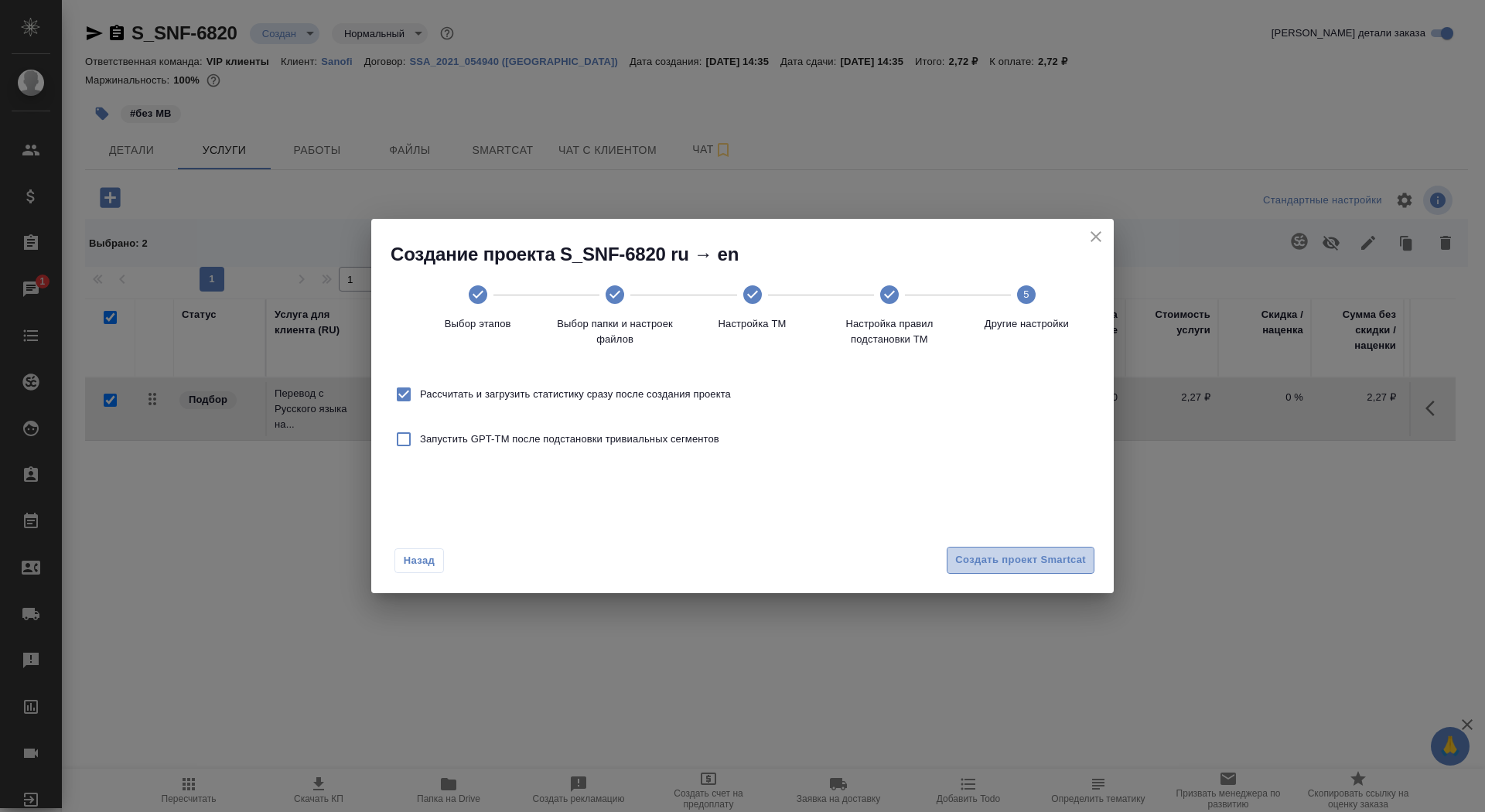
click at [1056, 570] on button "Создать проект Smartcat" at bounding box center [1019, 560] width 148 height 27
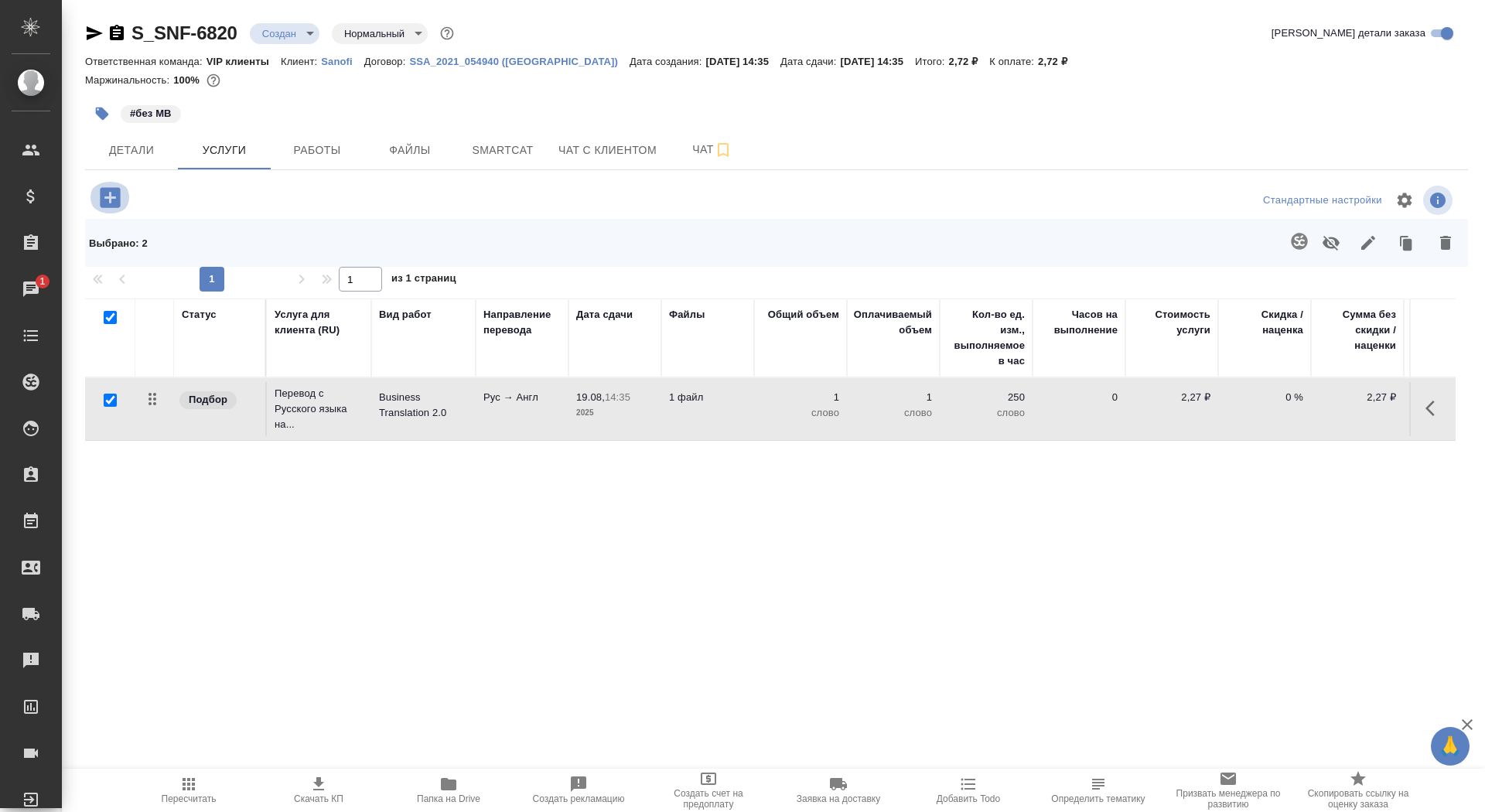
click at [128, 190] on button "button" at bounding box center [110, 197] width 42 height 32
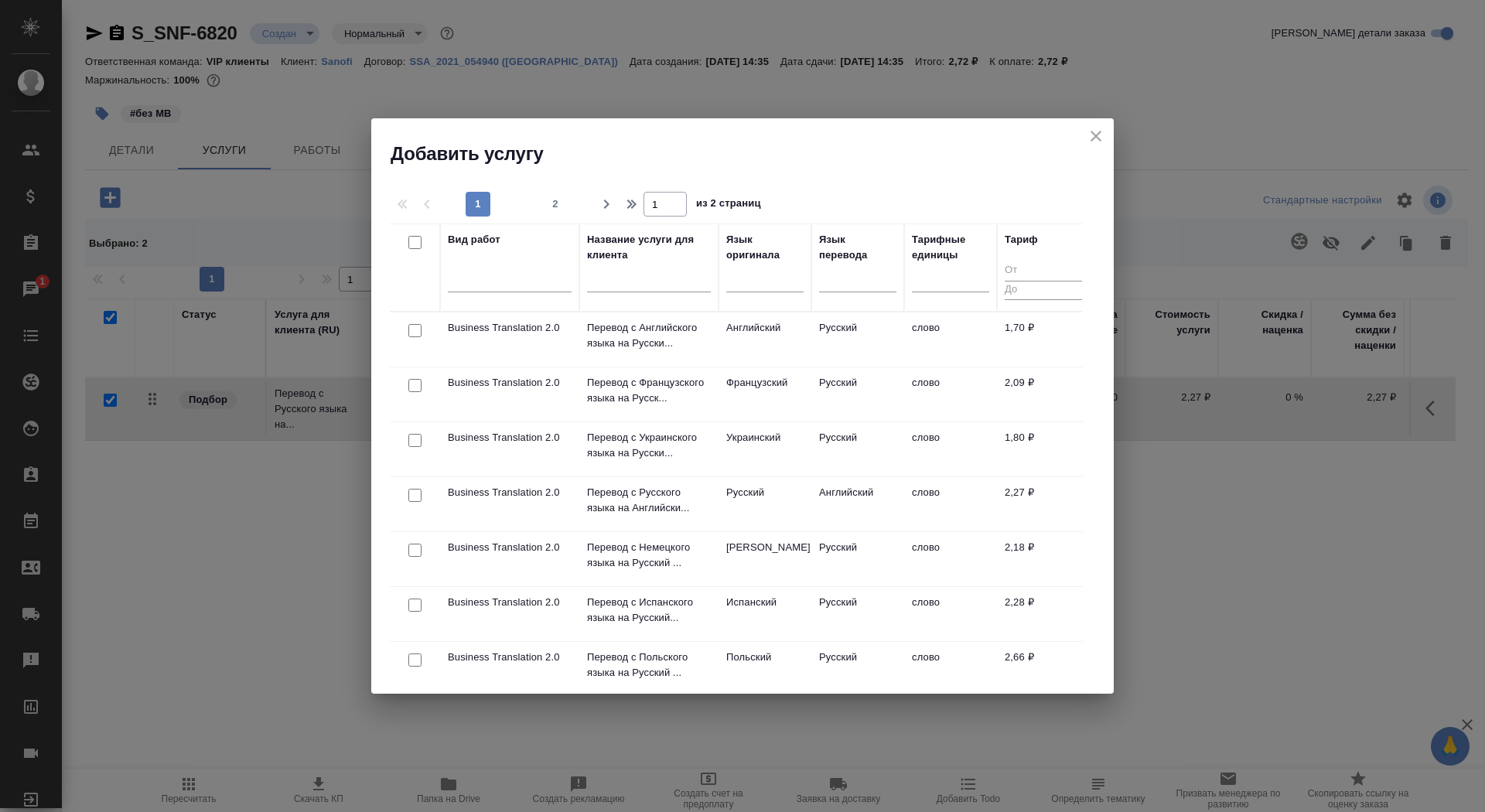
click at [619, 292] on div at bounding box center [648, 283] width 124 height 38
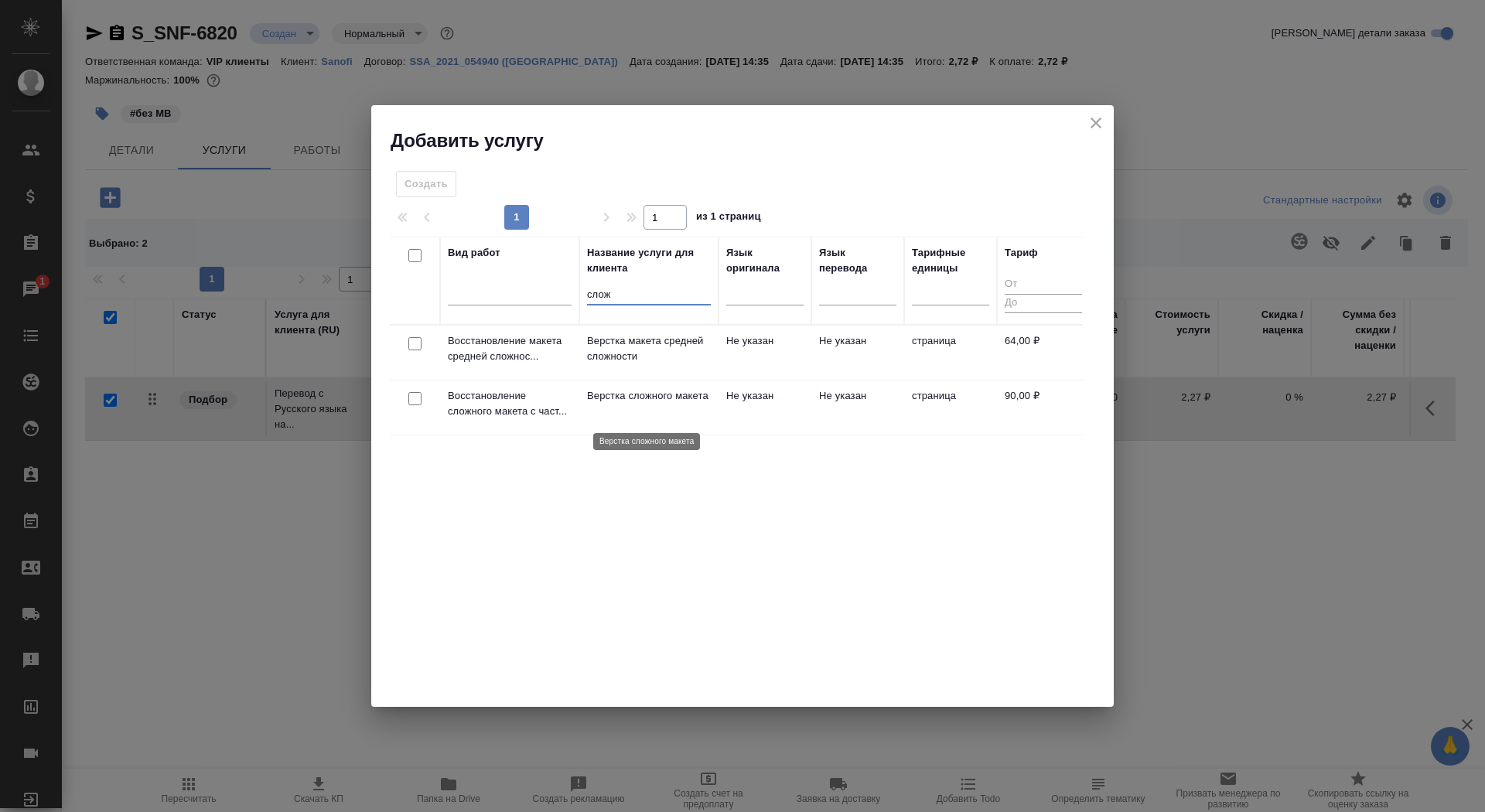
type input "слож"
click at [628, 403] on p "Верстка сложного макета" at bounding box center [648, 395] width 124 height 16
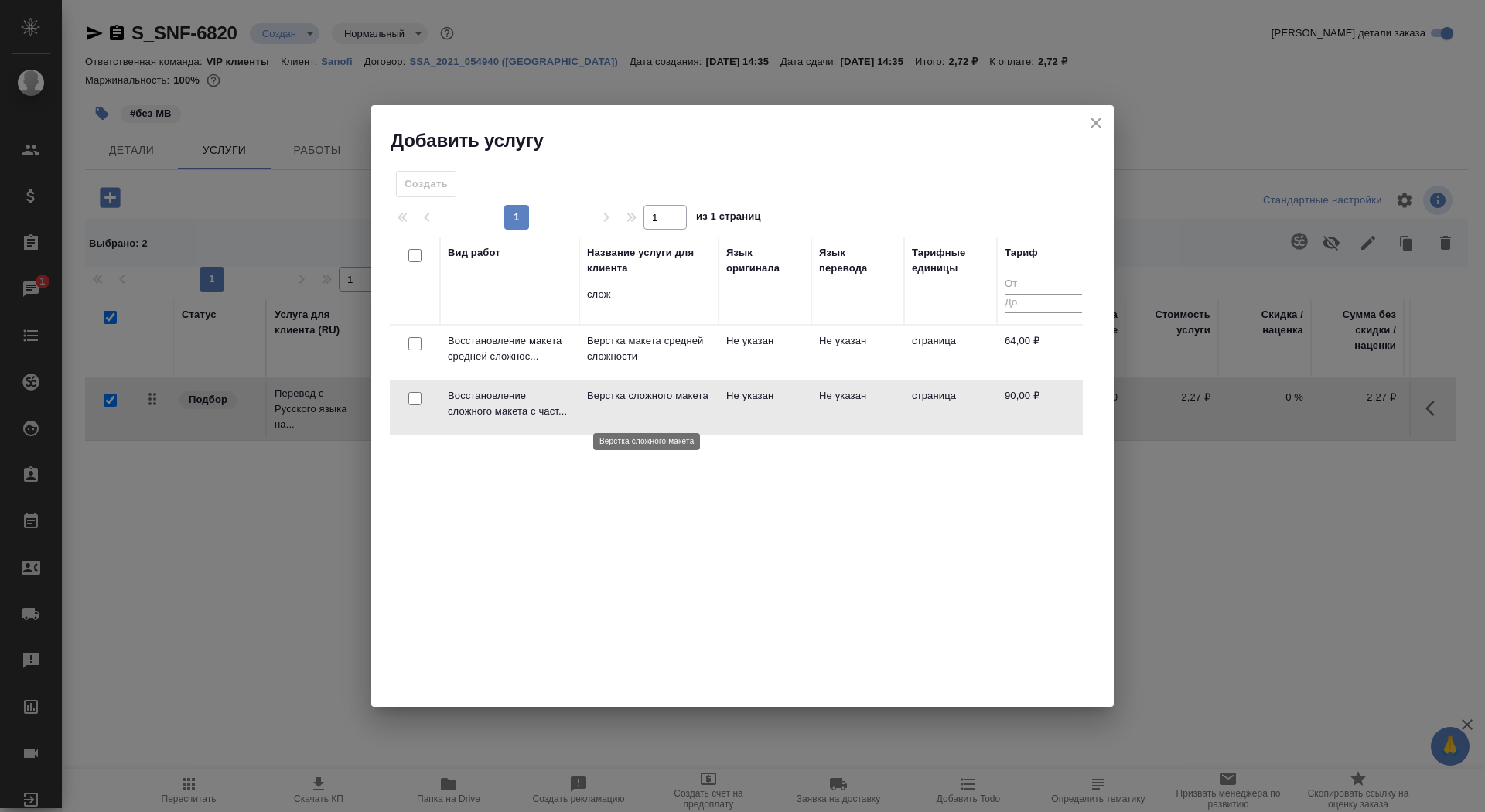
click at [628, 403] on p "Верстка сложного макета" at bounding box center [648, 395] width 124 height 16
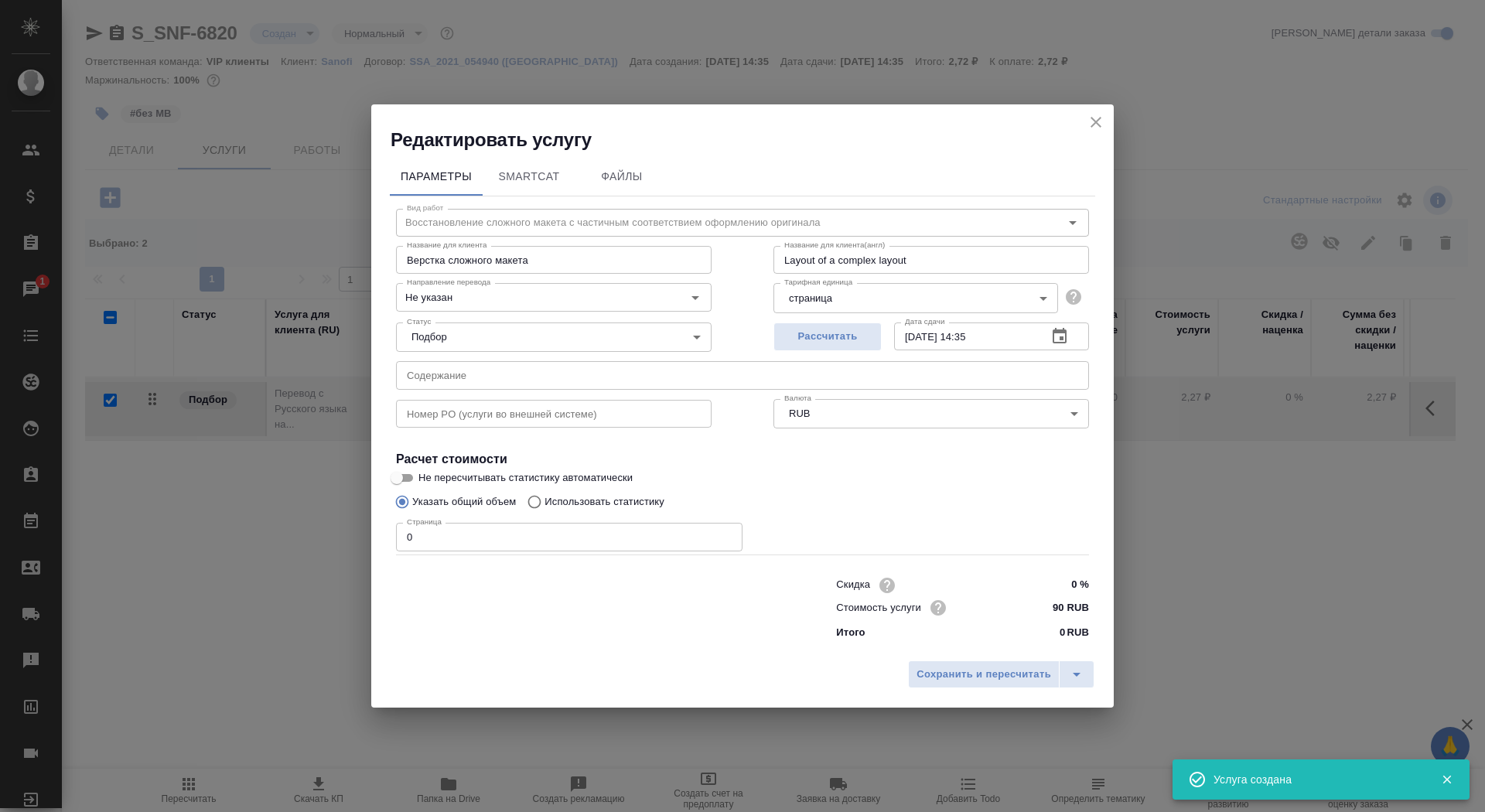
checkbox input "false"
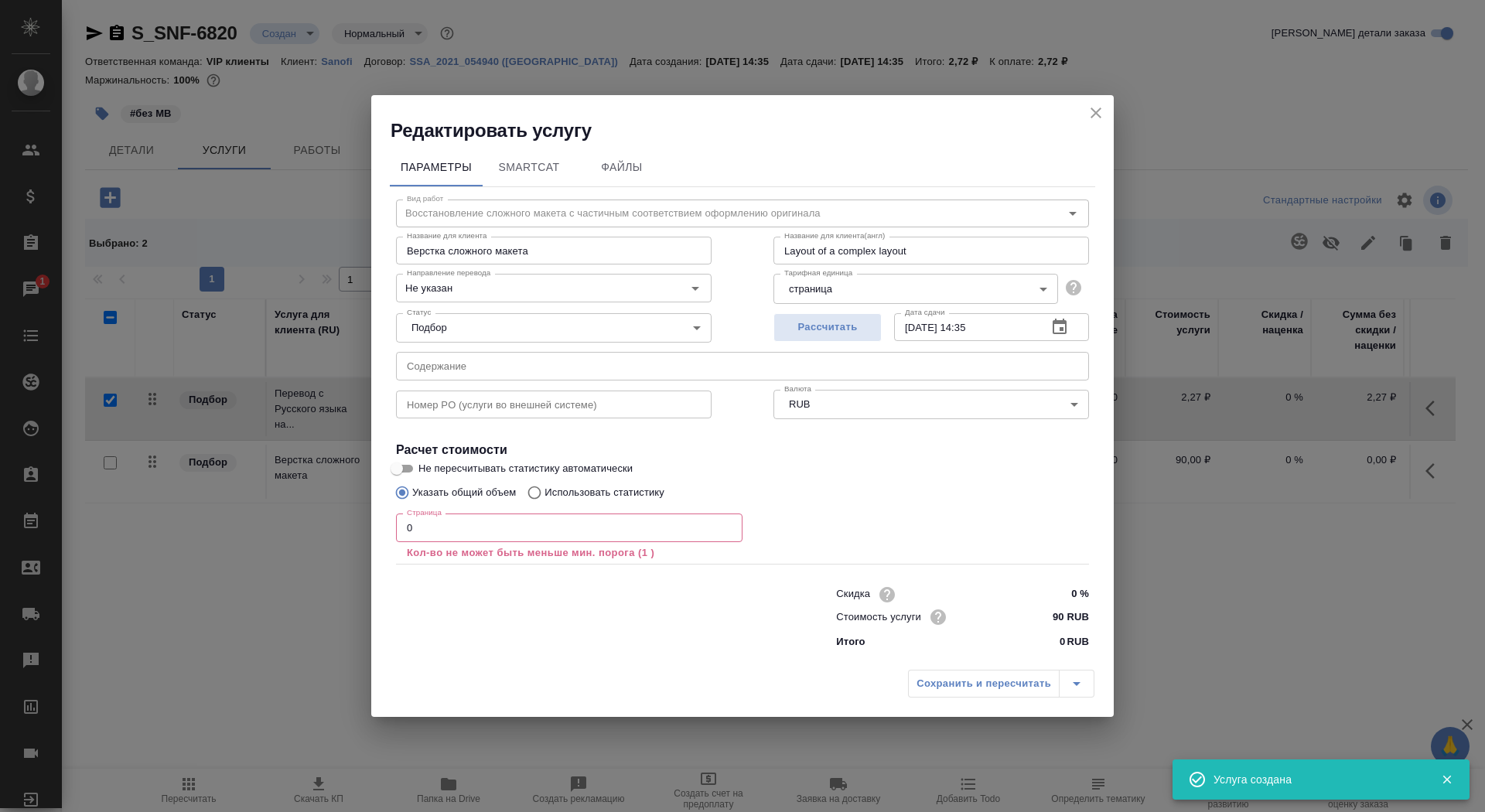
click at [533, 534] on input "0" at bounding box center [569, 527] width 346 height 27
type input "2"
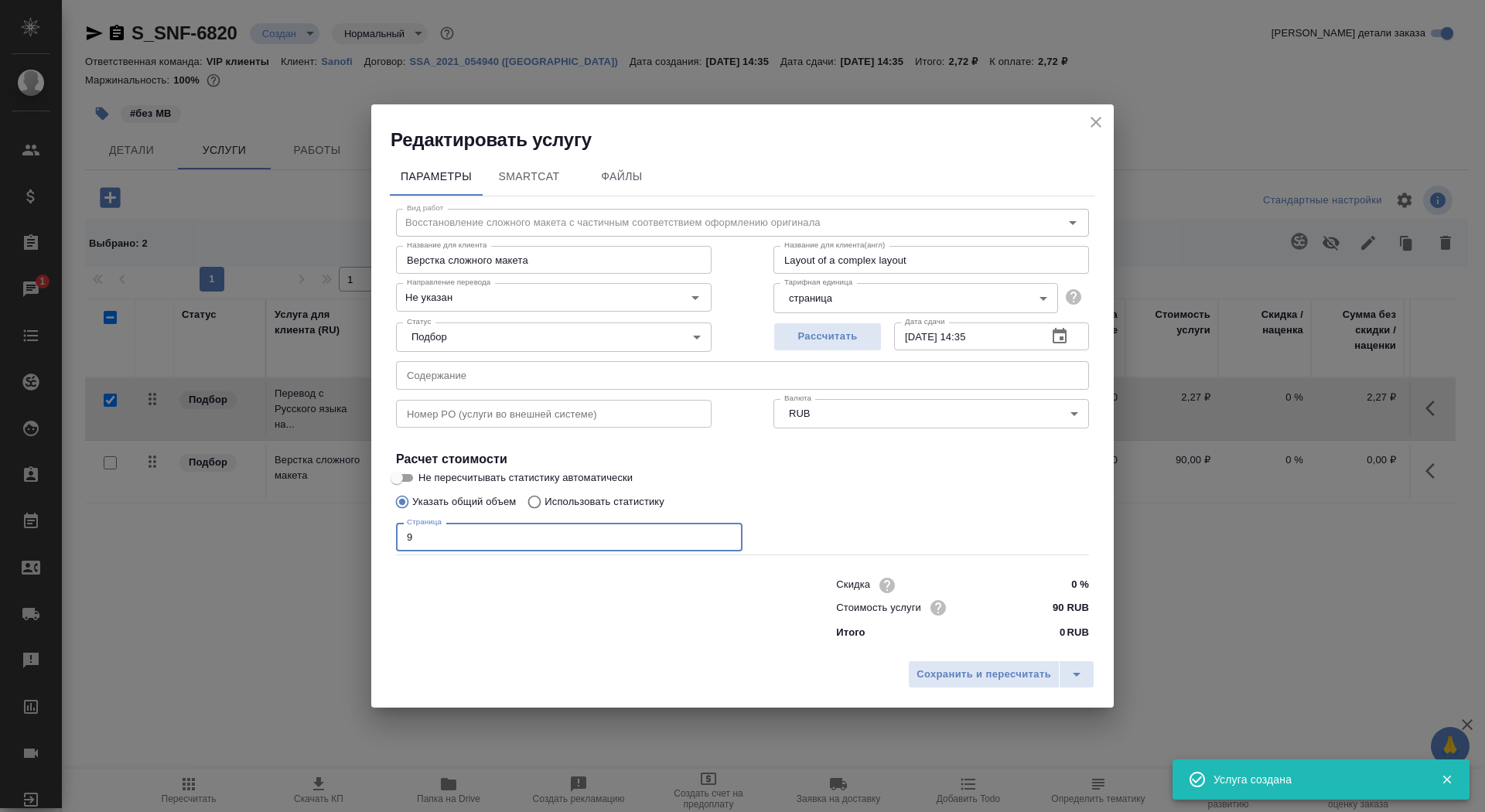
type input "9"
click at [407, 484] on input "Не пересчитывать статистику автоматически" at bounding box center [396, 477] width 56 height 18
checkbox input "true"
click at [507, 304] on input "Не указан" at bounding box center [528, 297] width 255 height 18
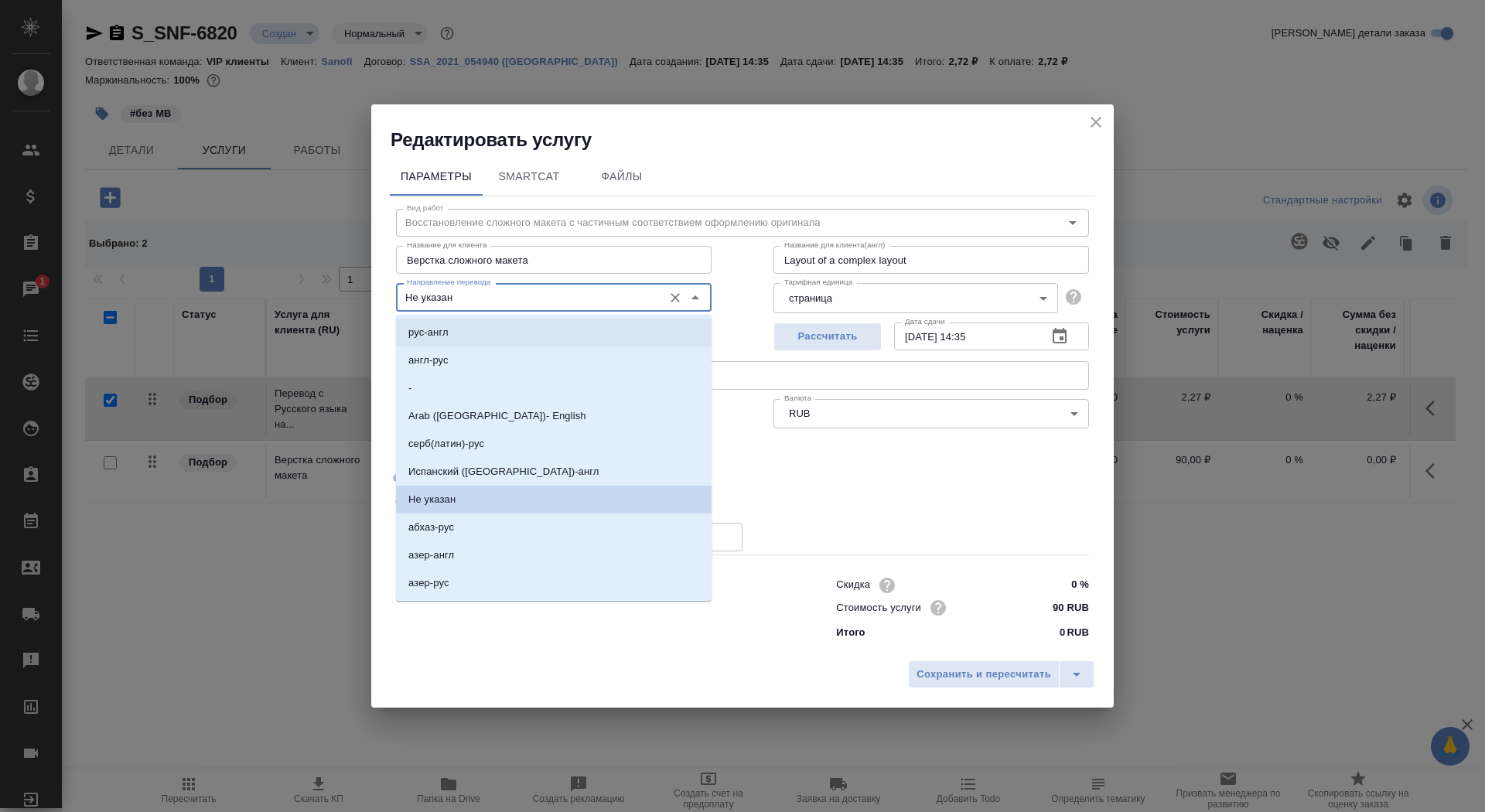
click at [503, 345] on li "рус-англ" at bounding box center [554, 333] width 315 height 27
type input "рус-англ"
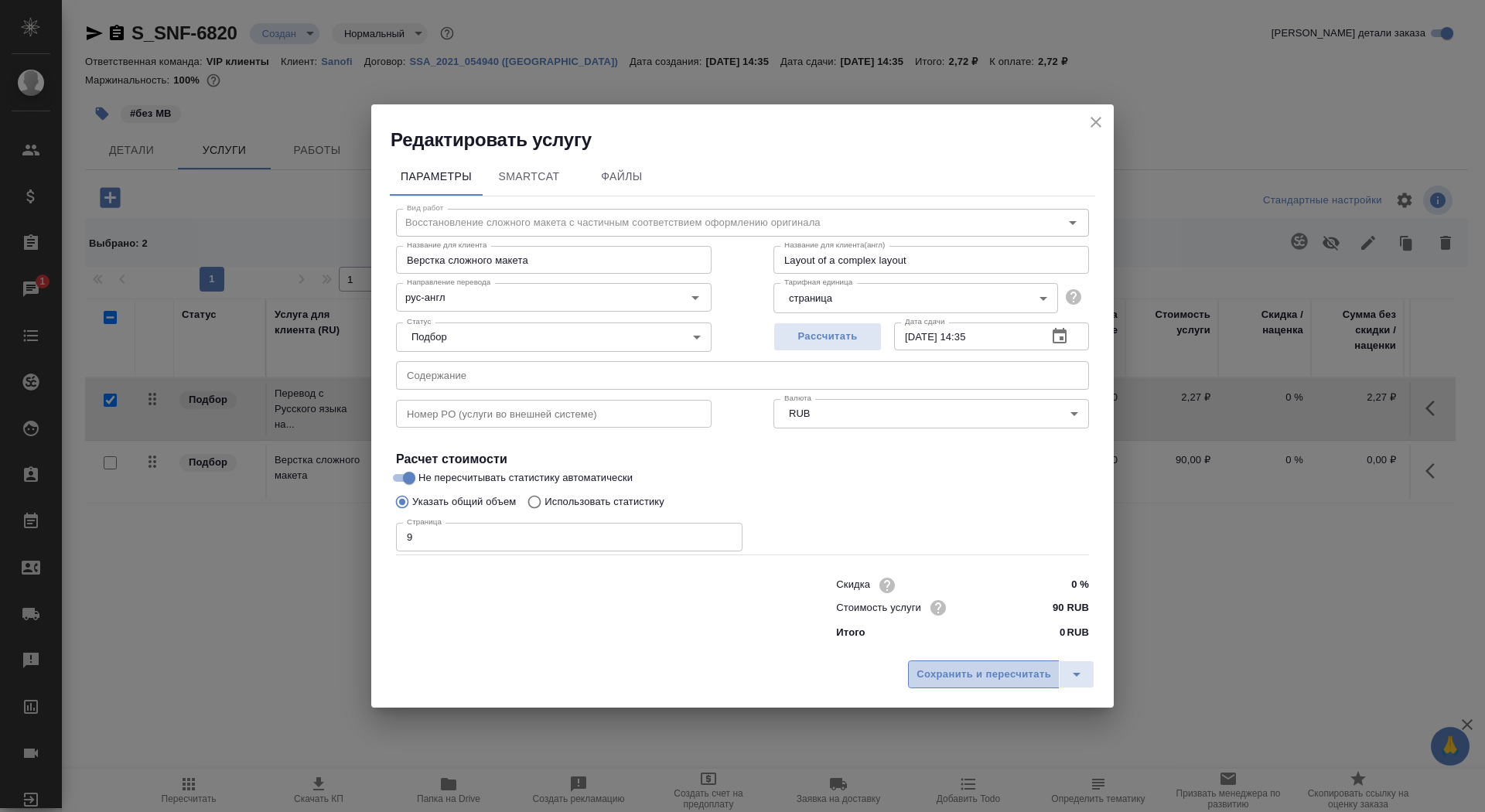
click at [941, 669] on span "Сохранить и пересчитать" at bounding box center [984, 674] width 135 height 17
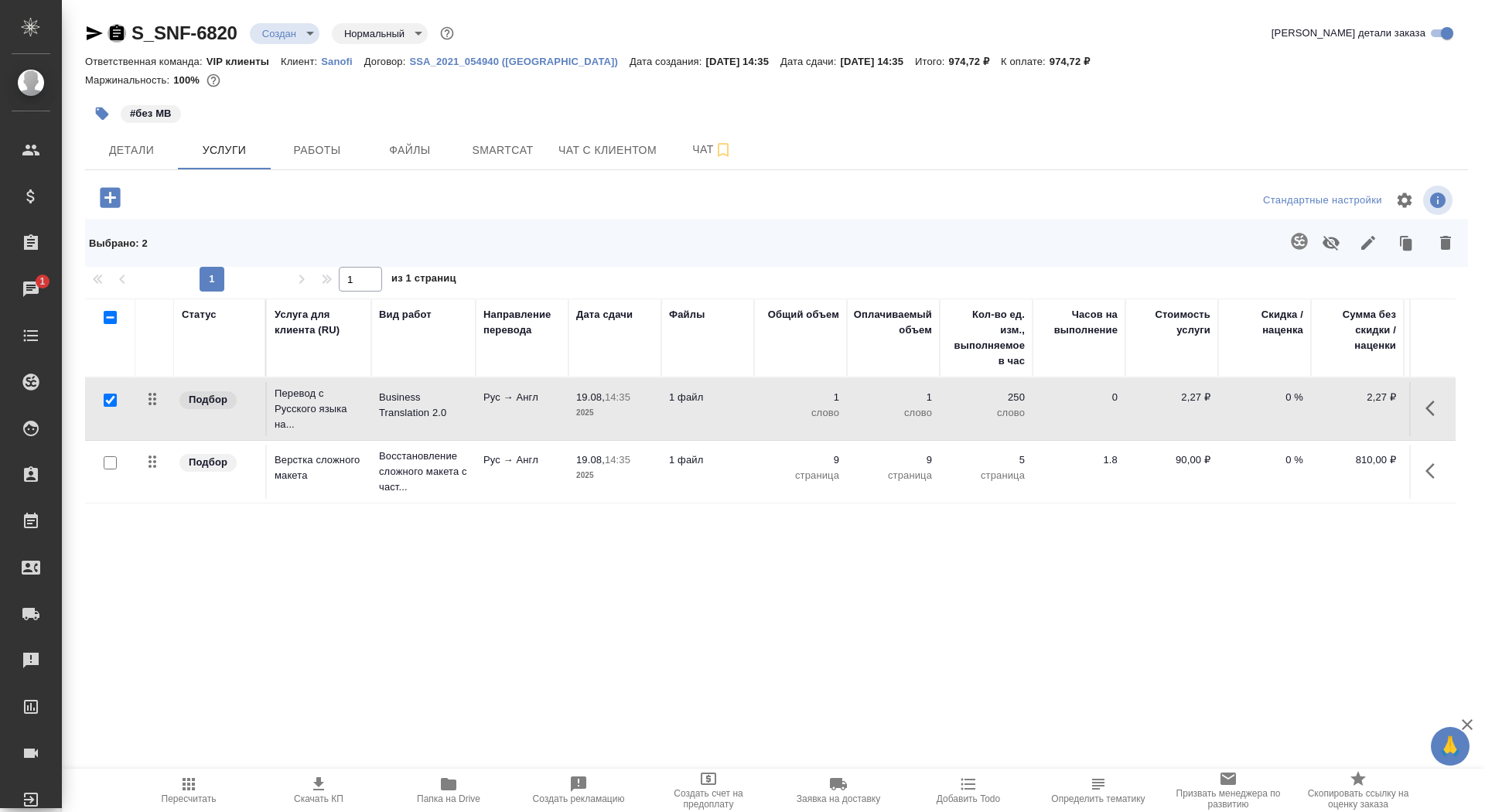
click at [123, 31] on icon "button" at bounding box center [116, 32] width 14 height 16
click at [441, 418] on p "Business Translation 2.0" at bounding box center [423, 405] width 89 height 31
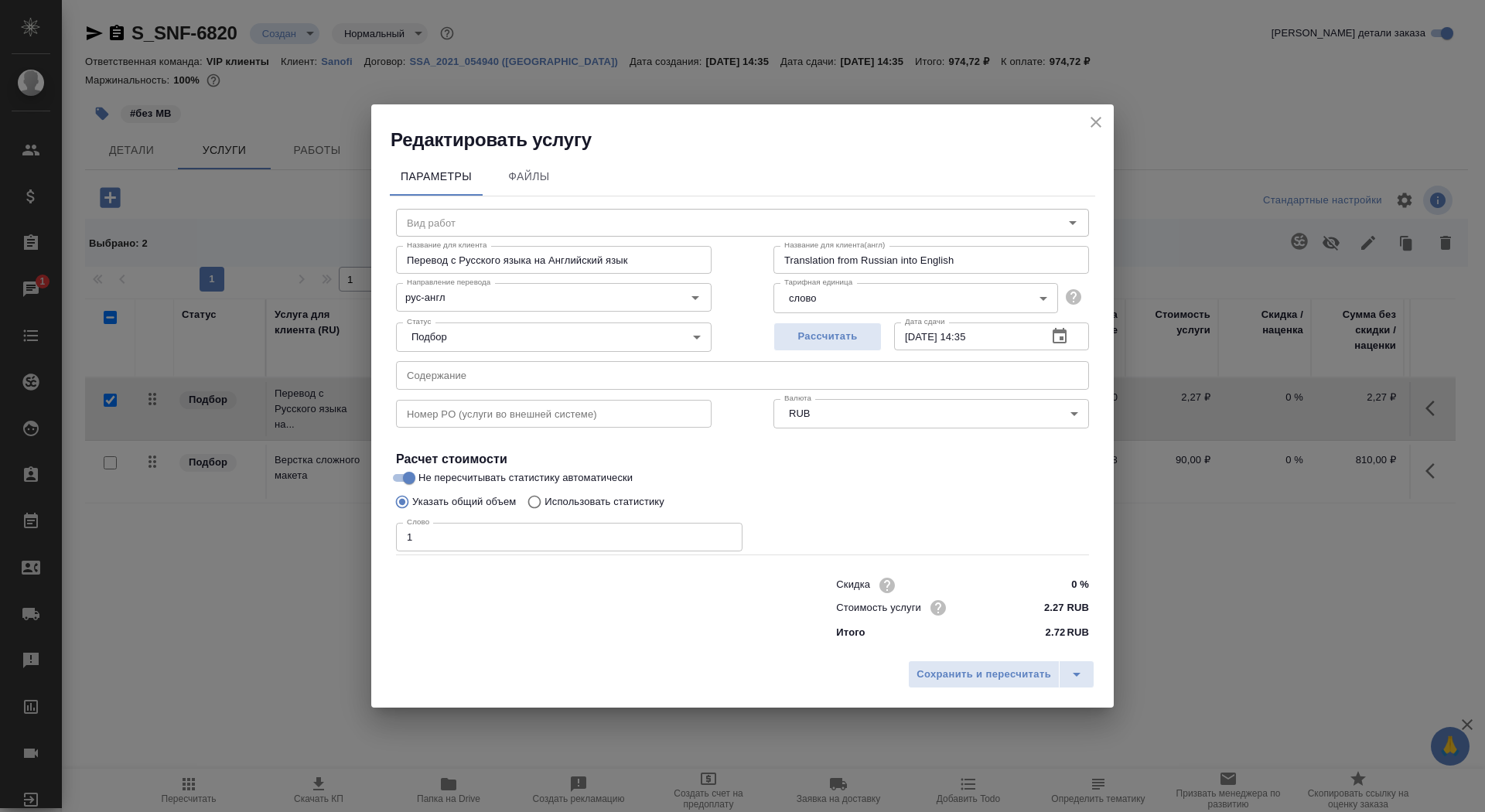
type input "Business Translation 2.0"
click at [544, 503] on input "Использовать статистику" at bounding box center [532, 501] width 25 height 29
radio input "true"
radio input "false"
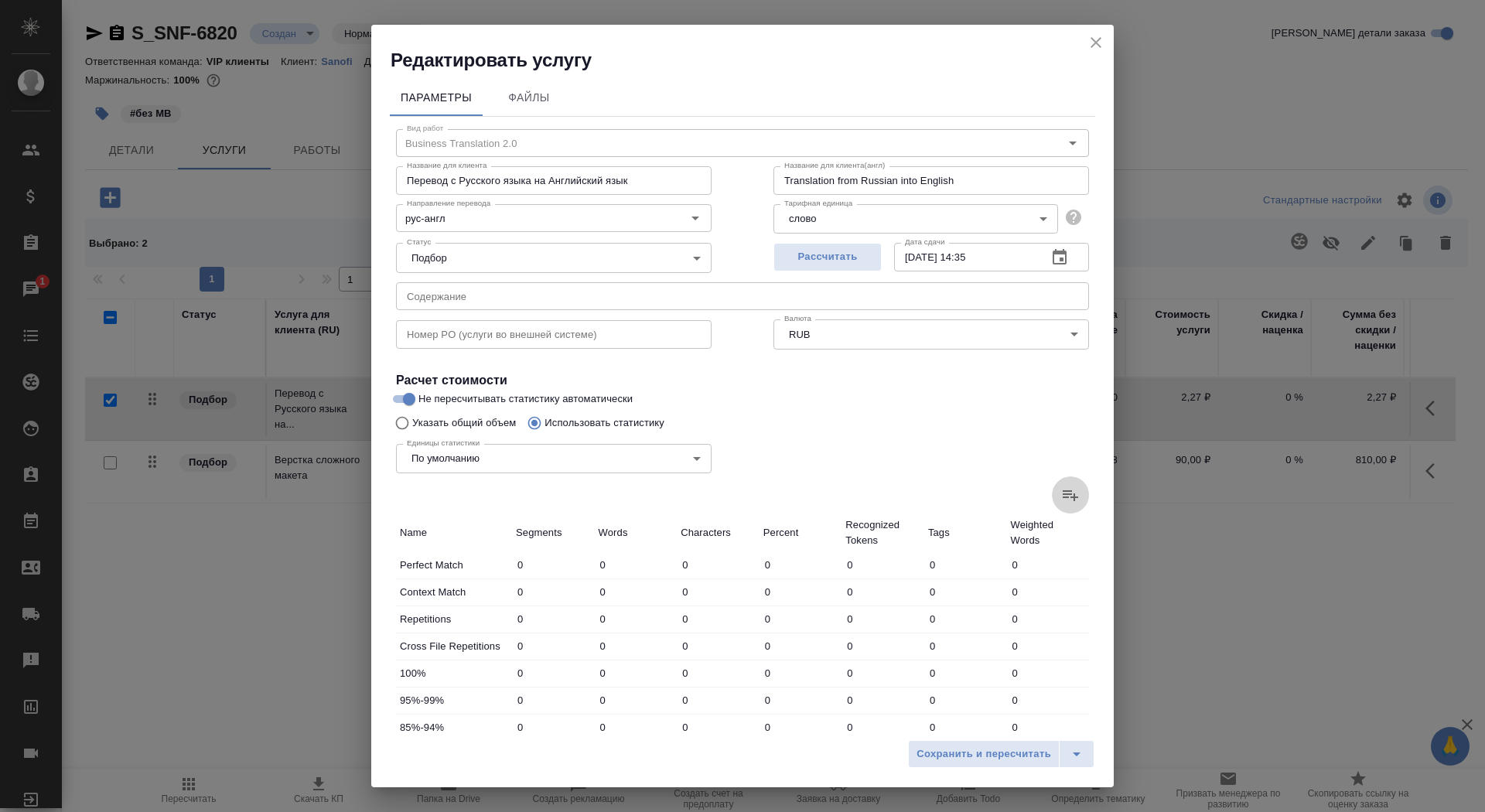
click at [1082, 495] on label at bounding box center [1070, 495] width 37 height 37
click at [0, 0] on input "file" at bounding box center [0, 0] width 0 height 0
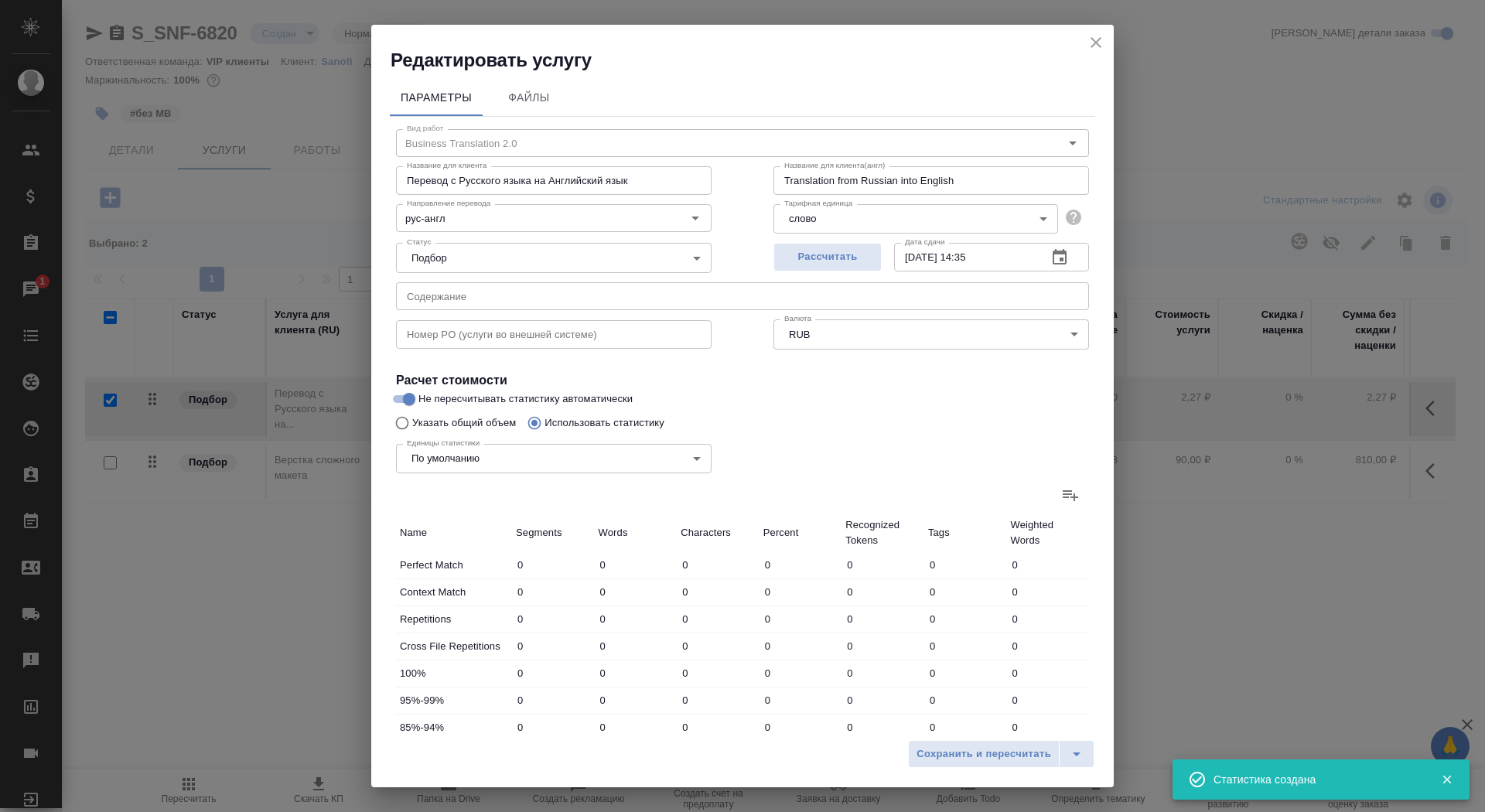
type input "76"
type input "297"
type input "2504"
type input "57"
type input "99"
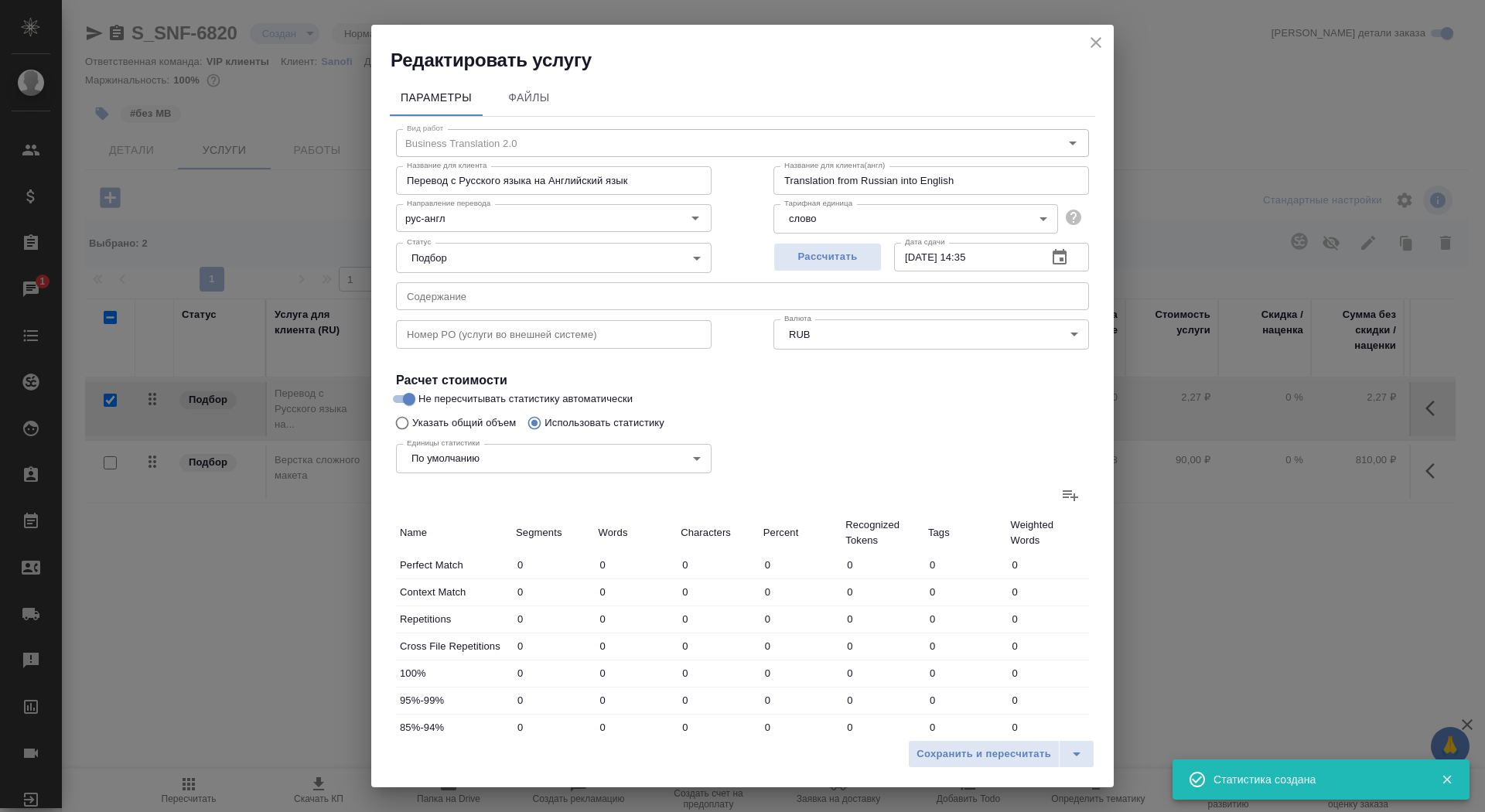
type input "542"
type input "53"
type input "156"
type input "1327"
type input "80"
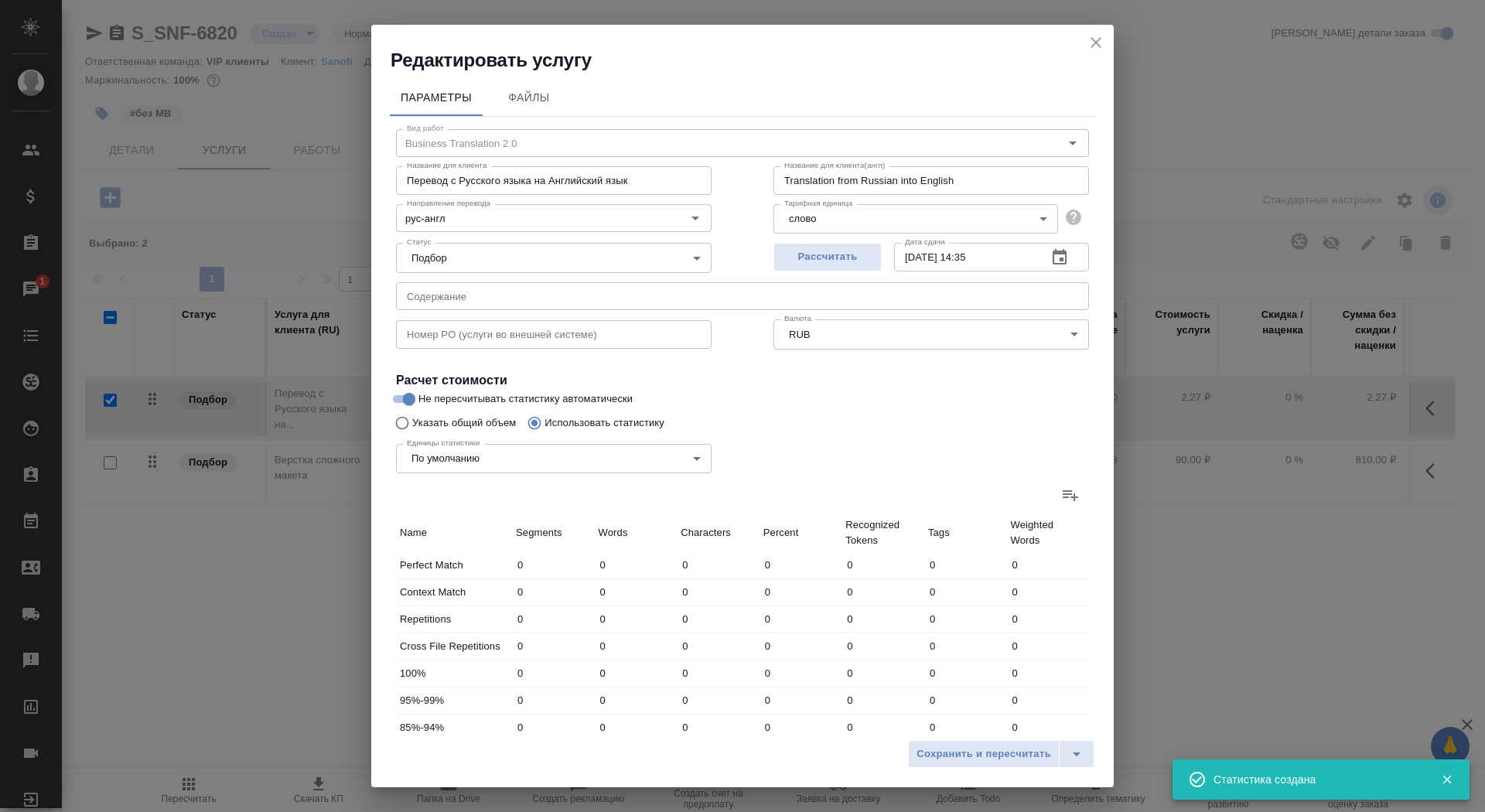
type input "387"
type input "3320"
type input "25"
type input "194"
type input "1601"
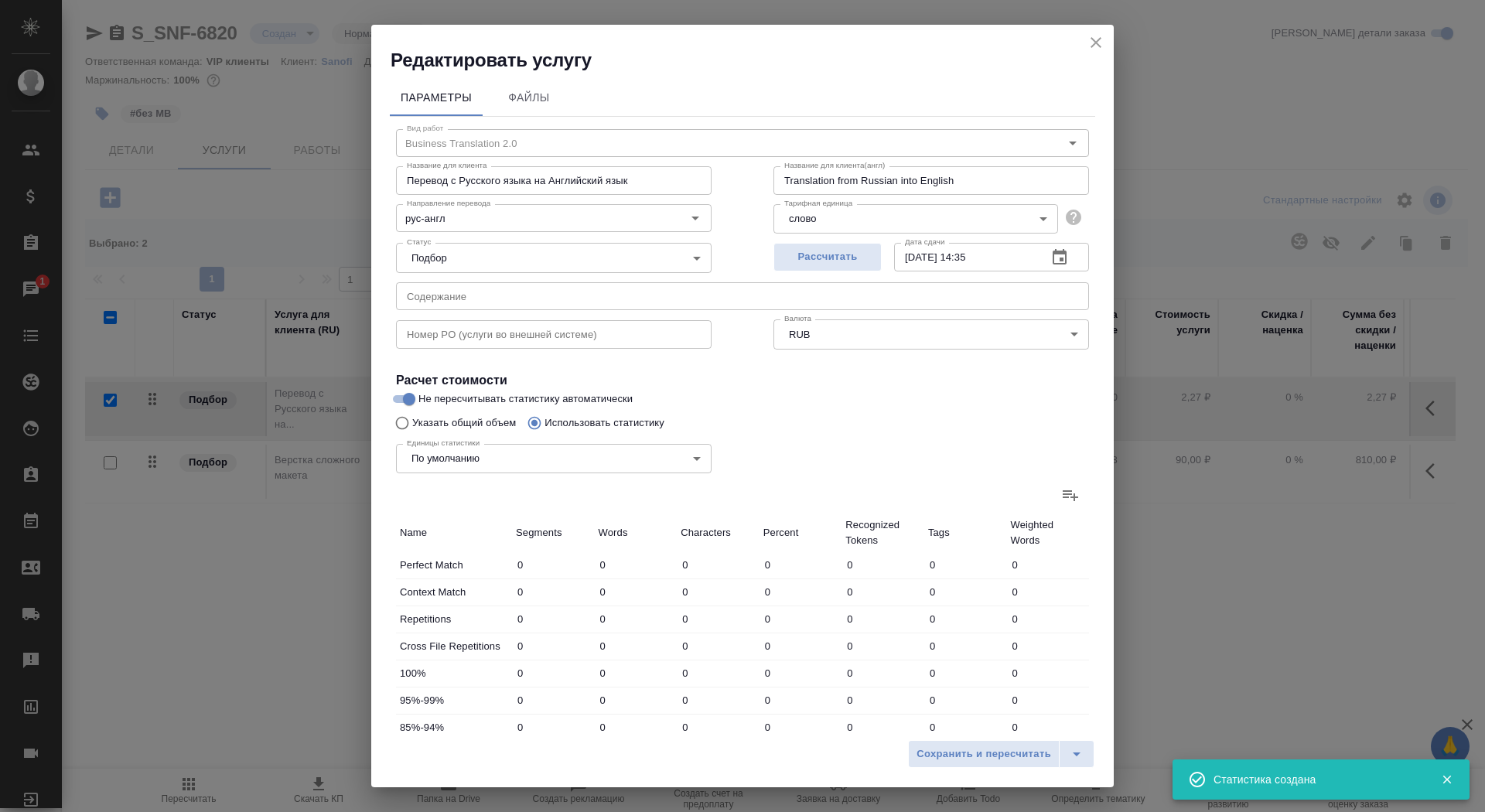
type input "51"
type input "219"
type input "1812"
type input "179"
type input "761"
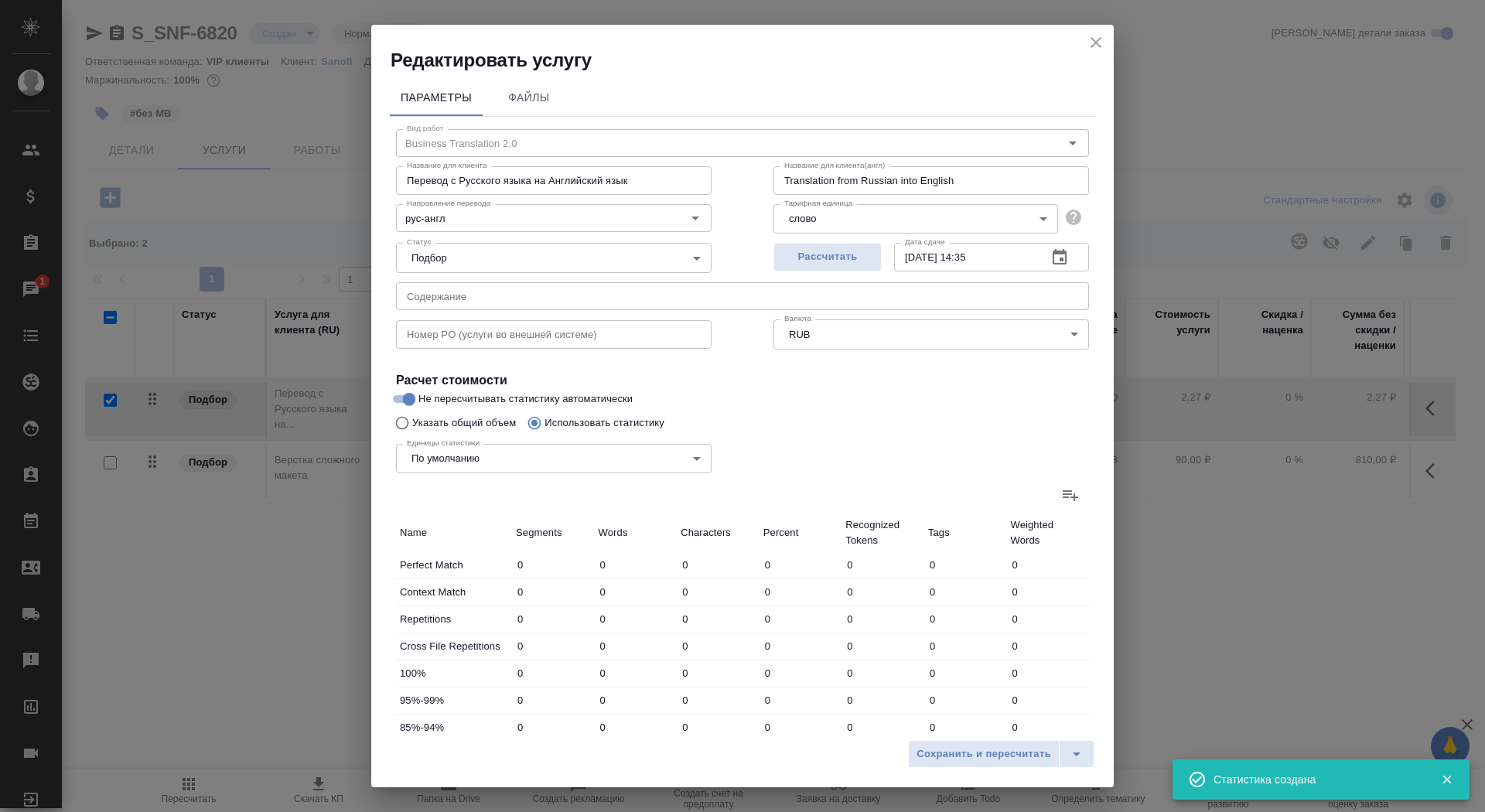
type input "6503"
type input "460"
type input "2011"
type input "17064"
type input "517"
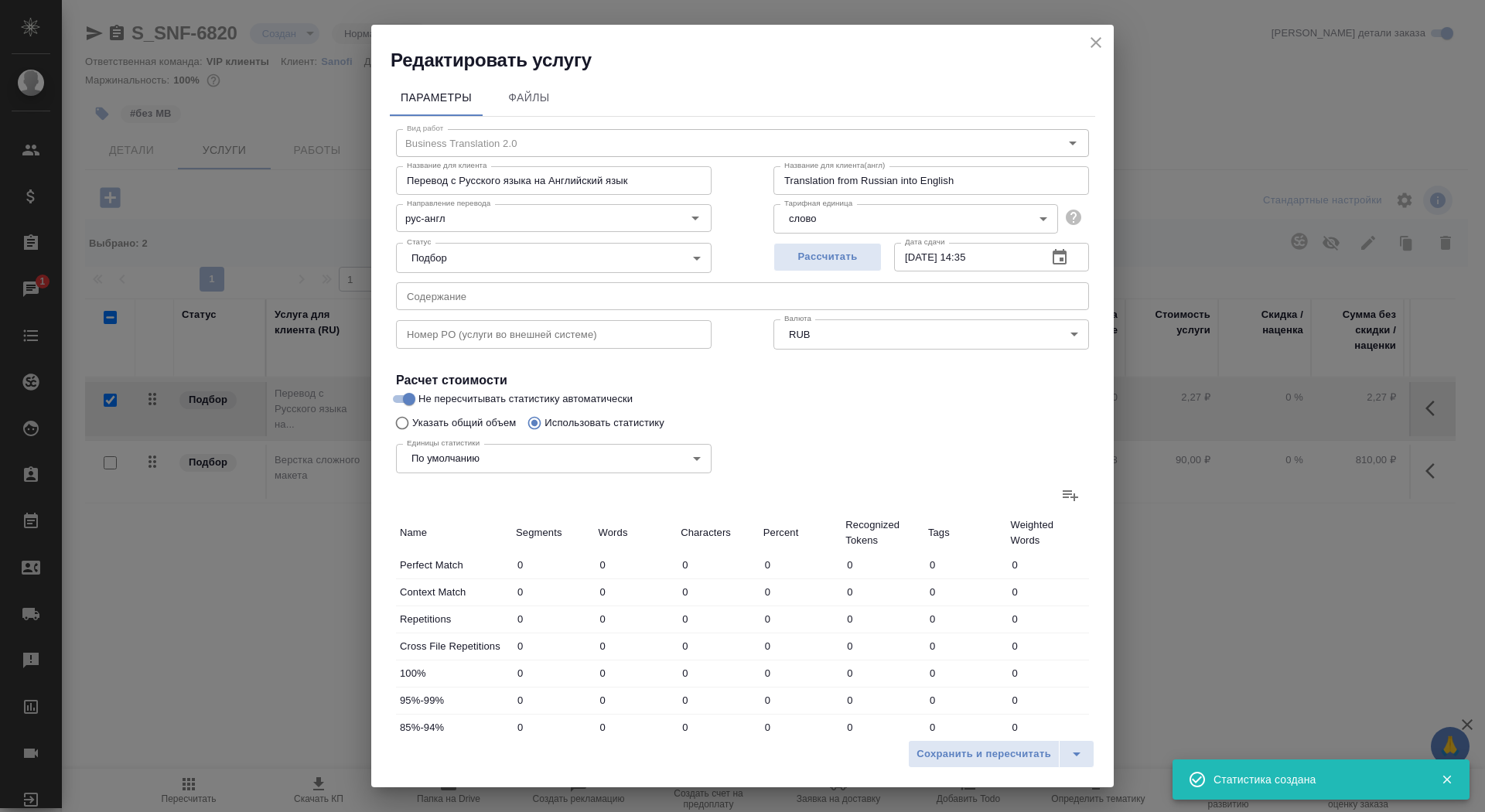
type input "2110"
type input "17606"
click at [954, 768] on div "Сохранить и пересчитать" at bounding box center [742, 760] width 742 height 55
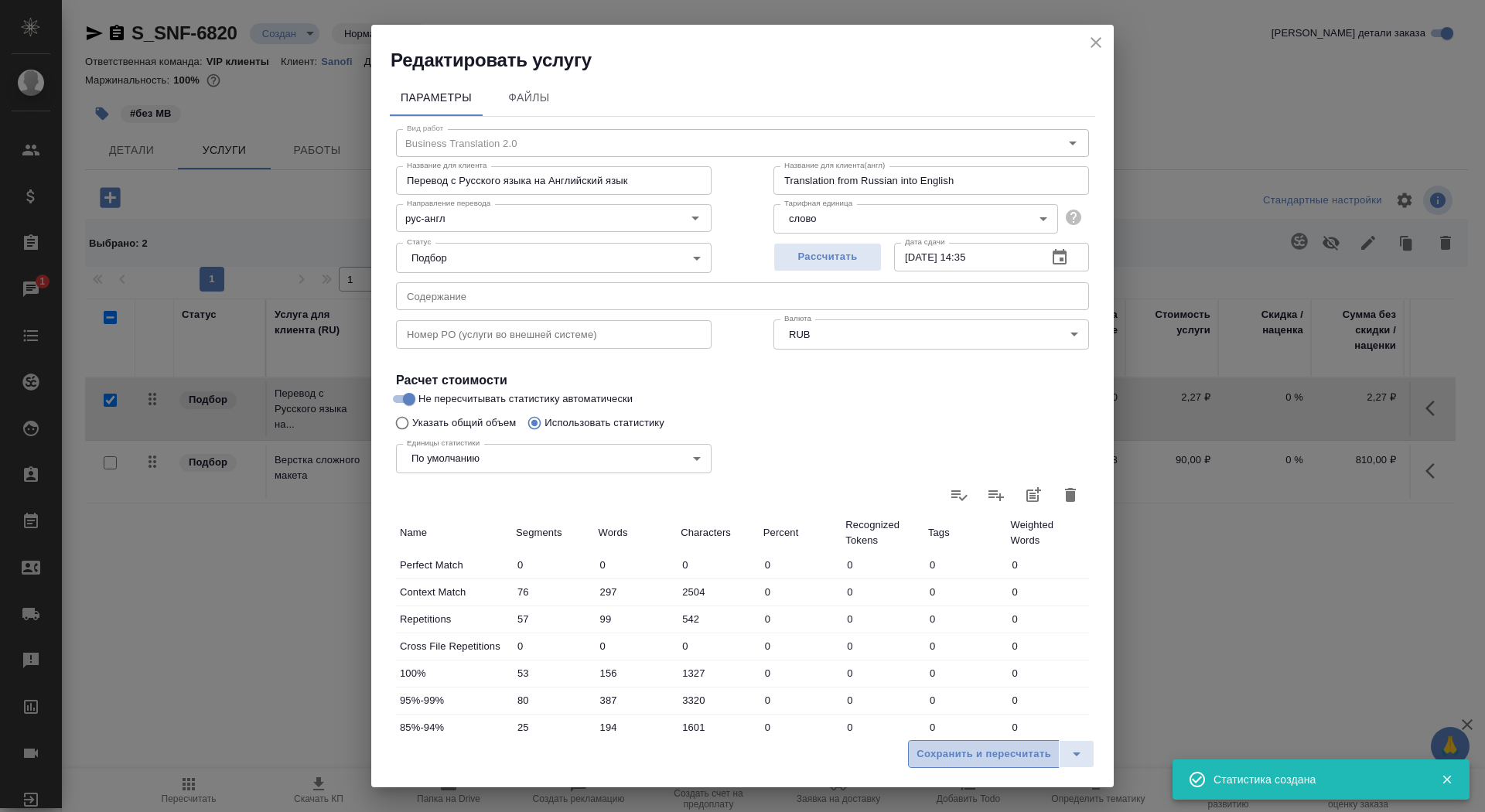
click at [954, 756] on span "Сохранить и пересчитать" at bounding box center [984, 753] width 135 height 17
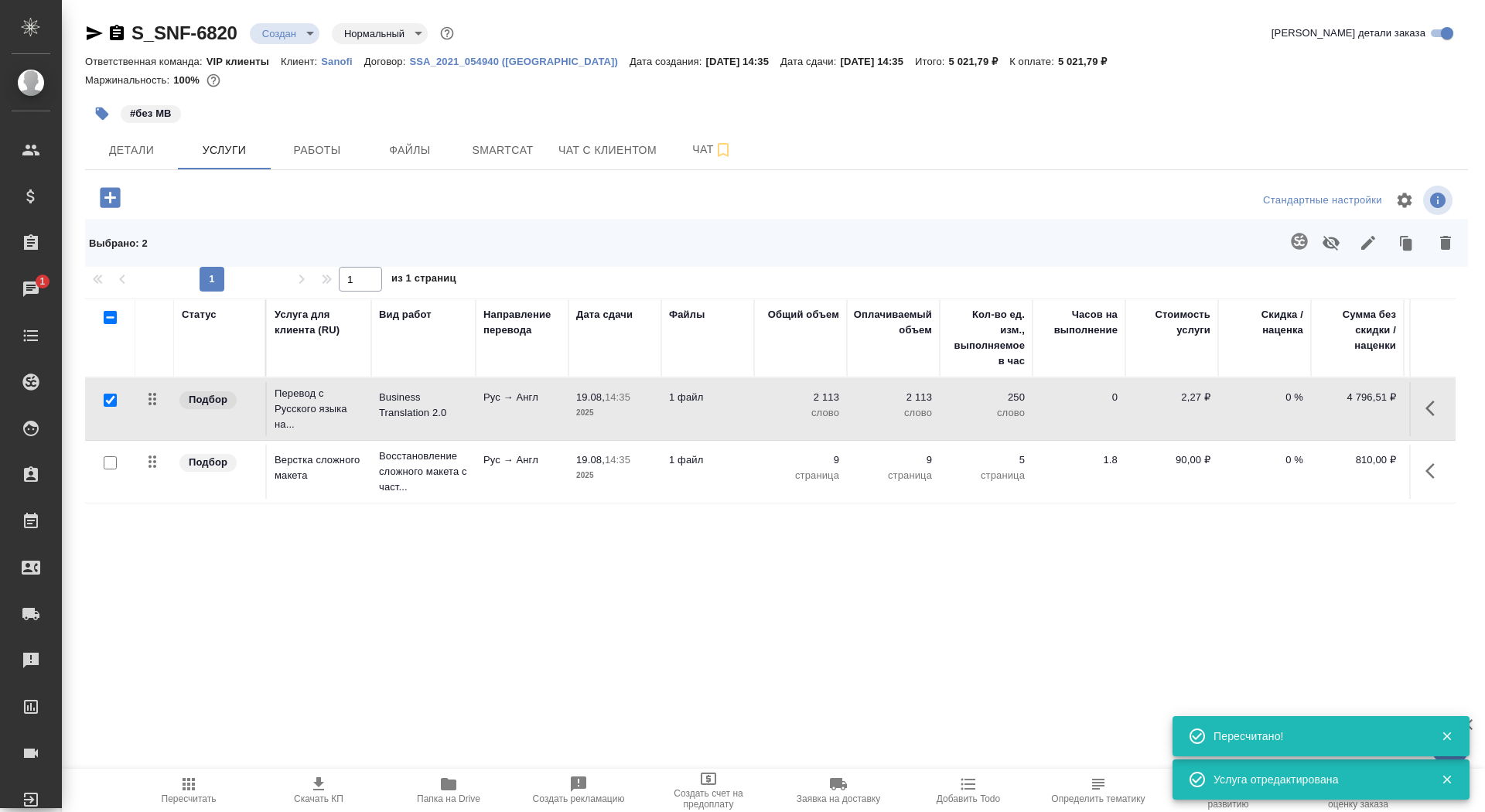
click at [691, 408] on td "1 файл" at bounding box center [707, 409] width 93 height 54
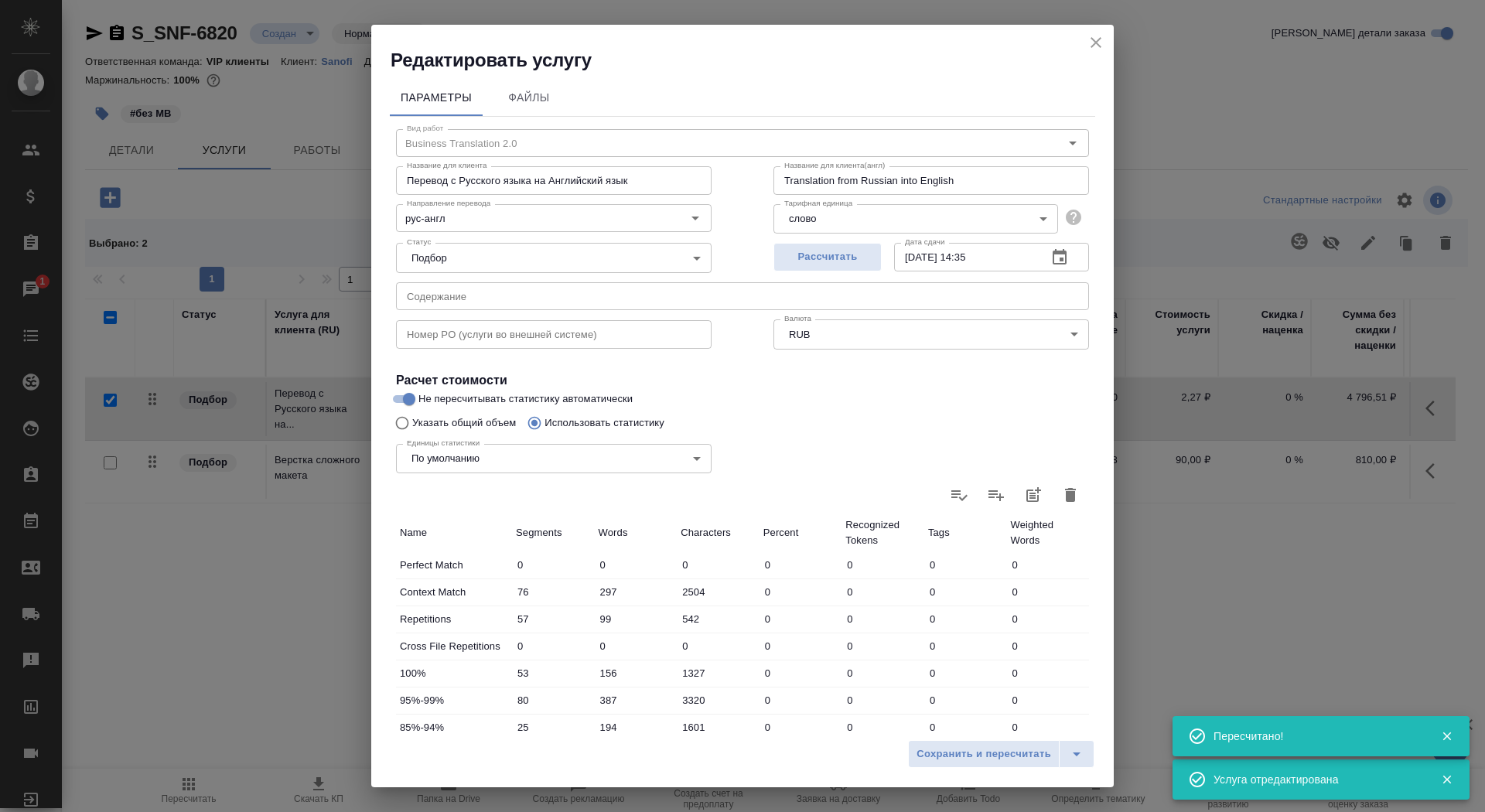
scroll to position [239, 0]
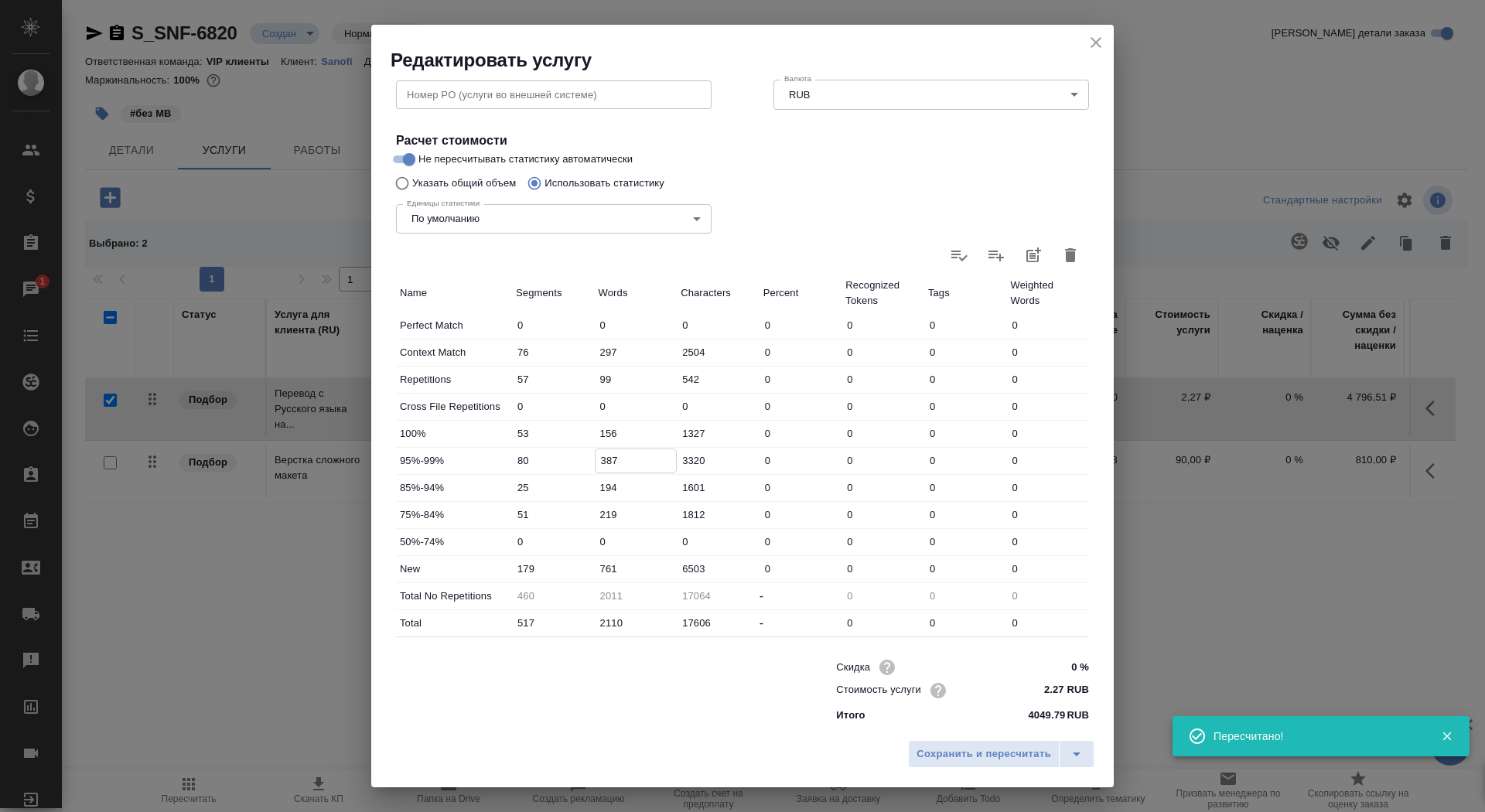
drag, startPoint x: 605, startPoint y: 457, endPoint x: 593, endPoint y: 457, distance: 12.0
click at [593, 457] on div "95%-99% 80 387 3320 0 0 0 0" at bounding box center [742, 460] width 693 height 27
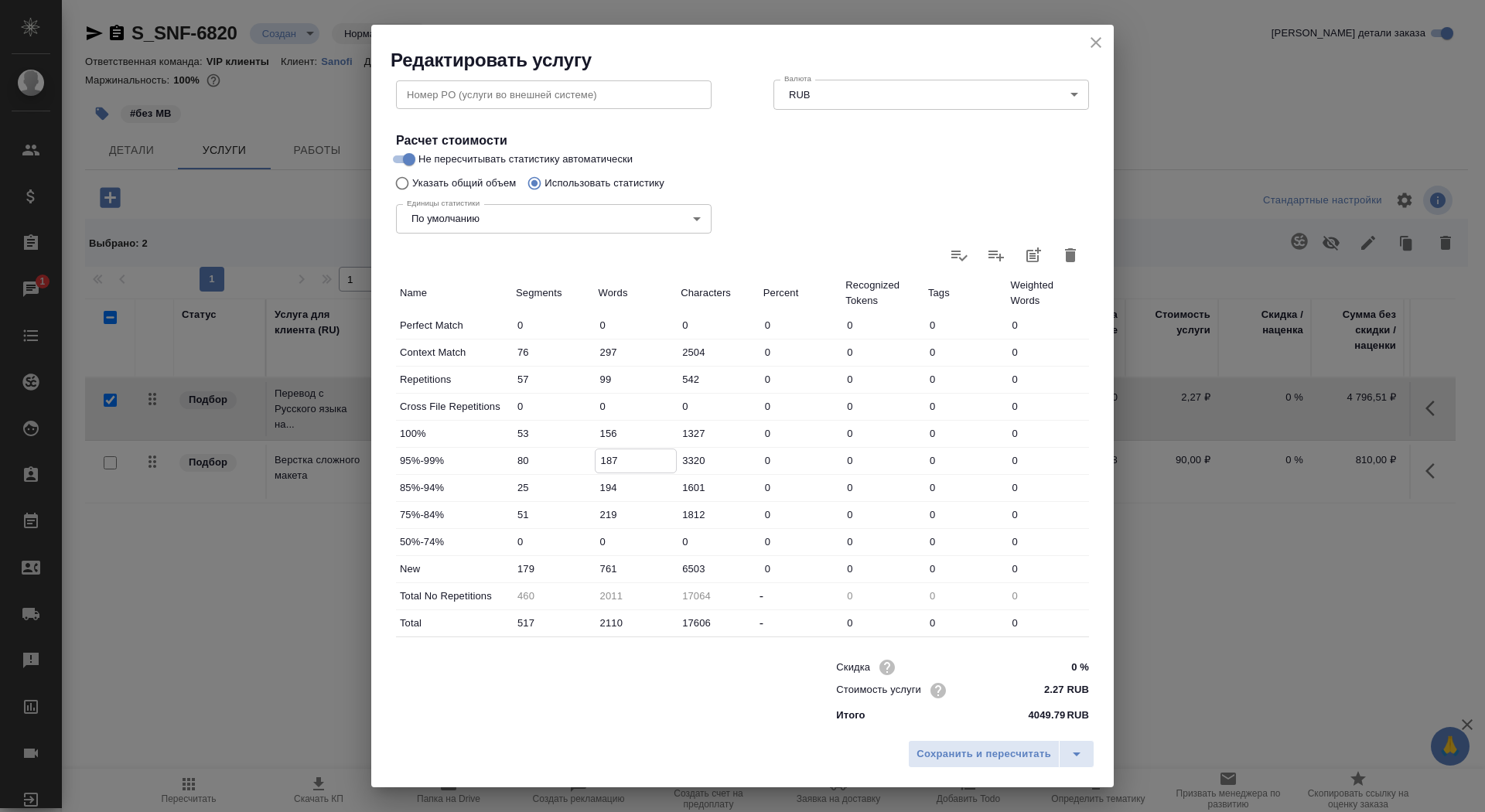
type input "187"
drag, startPoint x: 605, startPoint y: 565, endPoint x: 590, endPoint y: 565, distance: 15.0
click at [590, 565] on div "New 179 761 6503 0 0 0 0" at bounding box center [742, 568] width 693 height 27
type input "961"
click at [973, 753] on span "Сохранить и пересчитать" at bounding box center [984, 753] width 135 height 17
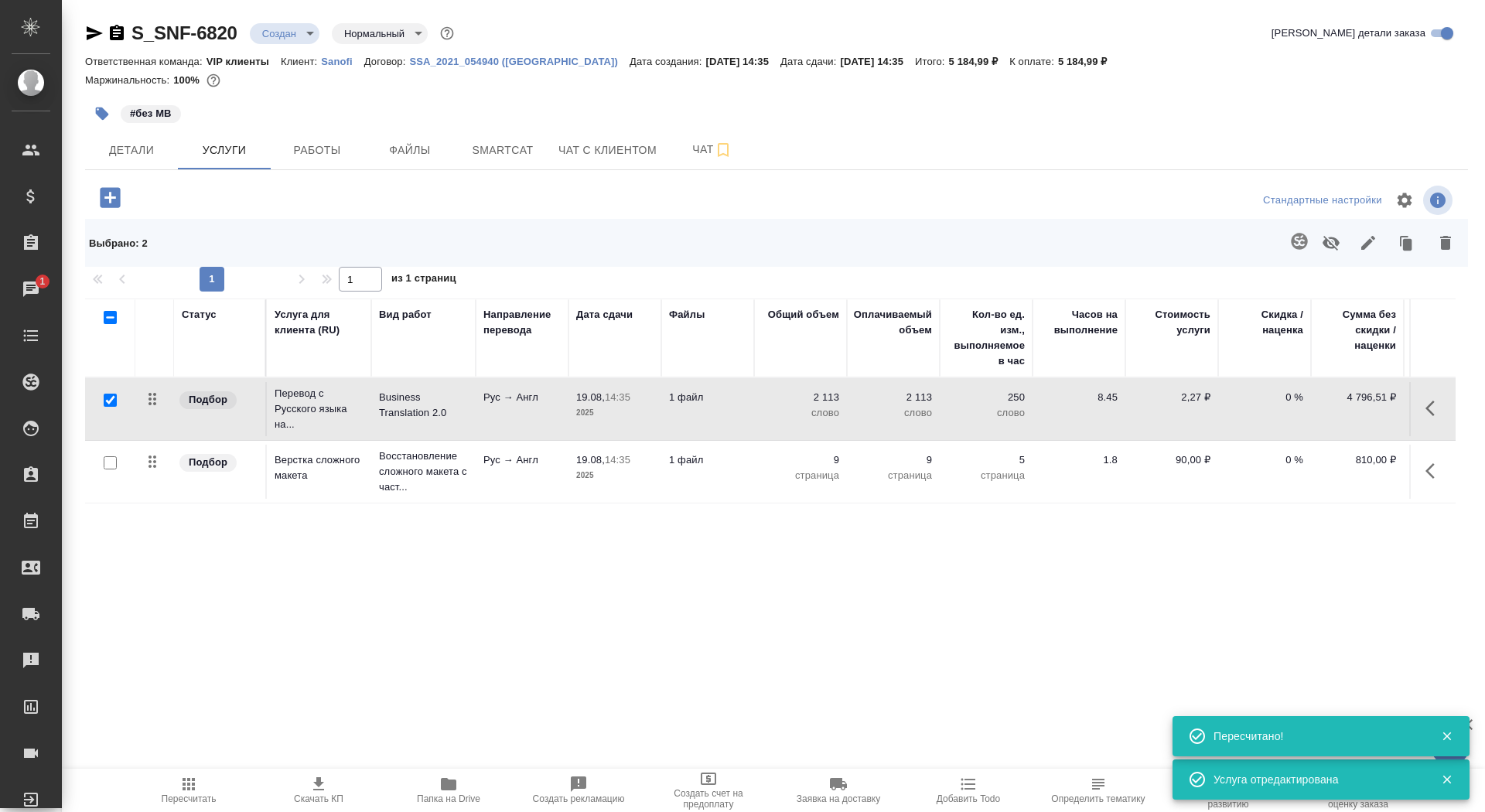
click at [314, 783] on icon "button" at bounding box center [318, 784] width 18 height 18
click at [142, 161] on button "Детали" at bounding box center [131, 150] width 93 height 38
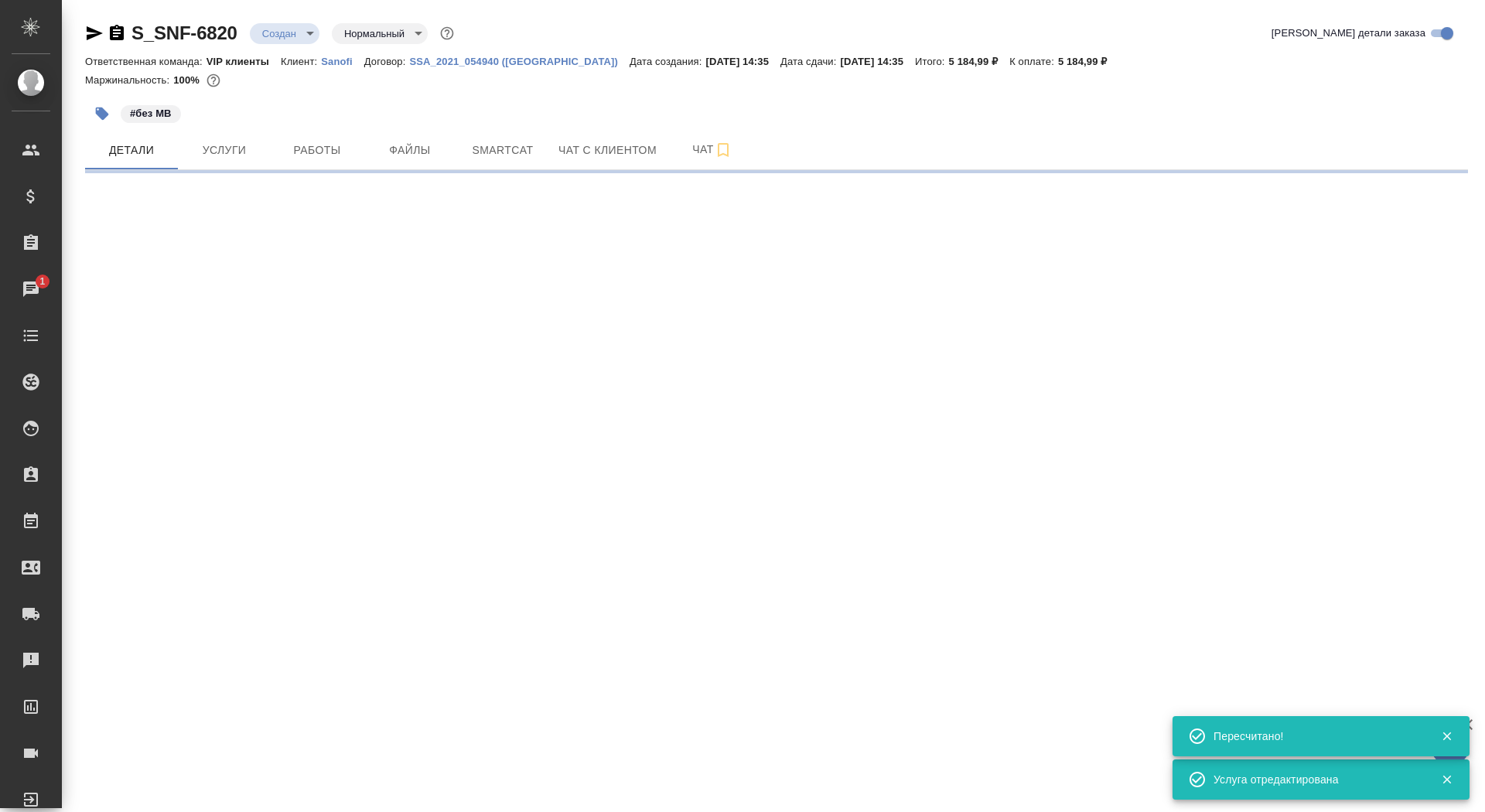
select select "RU"
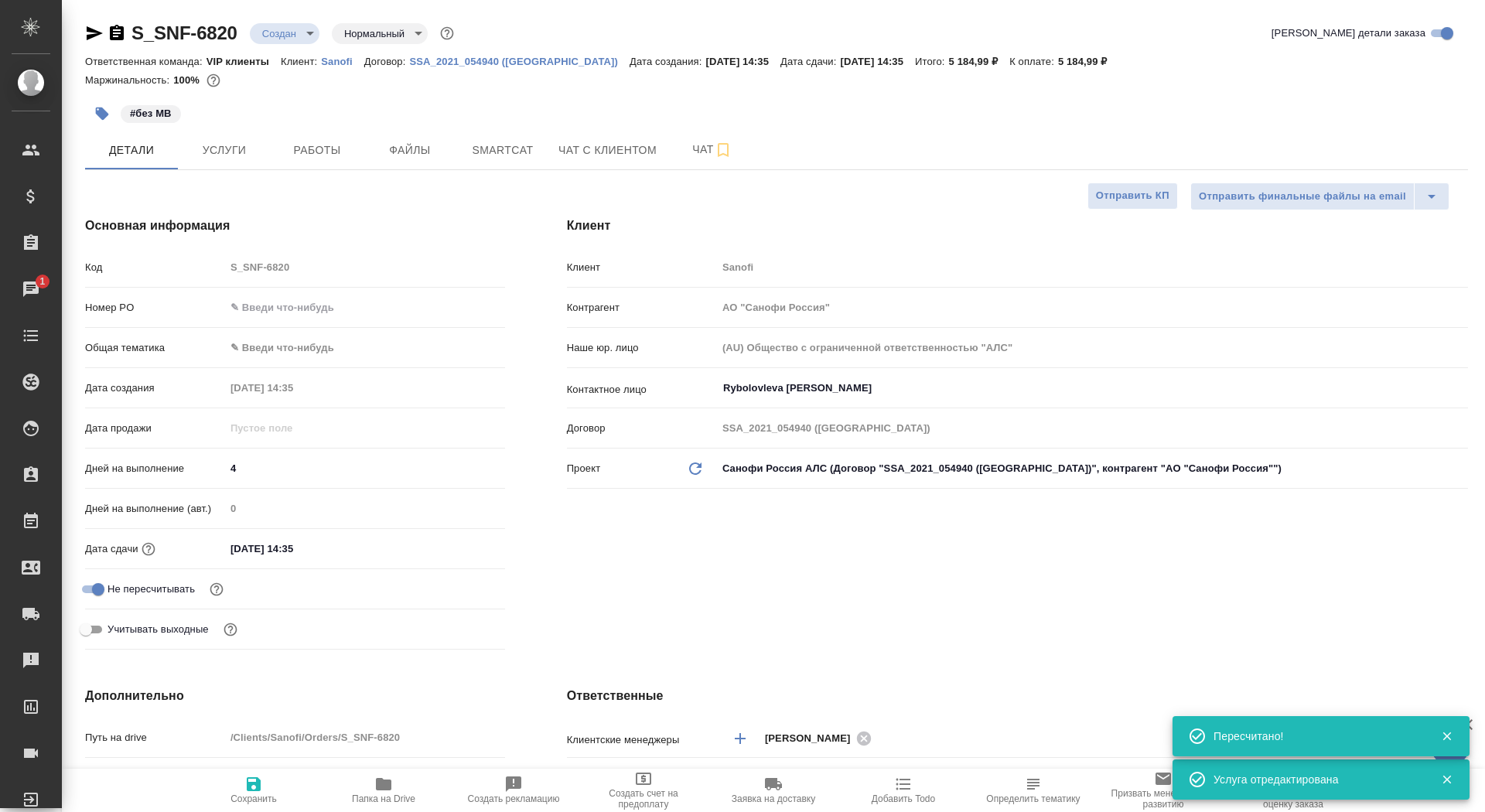
click at [259, 793] on icon "button" at bounding box center [254, 784] width 18 height 18
type textarea "x"
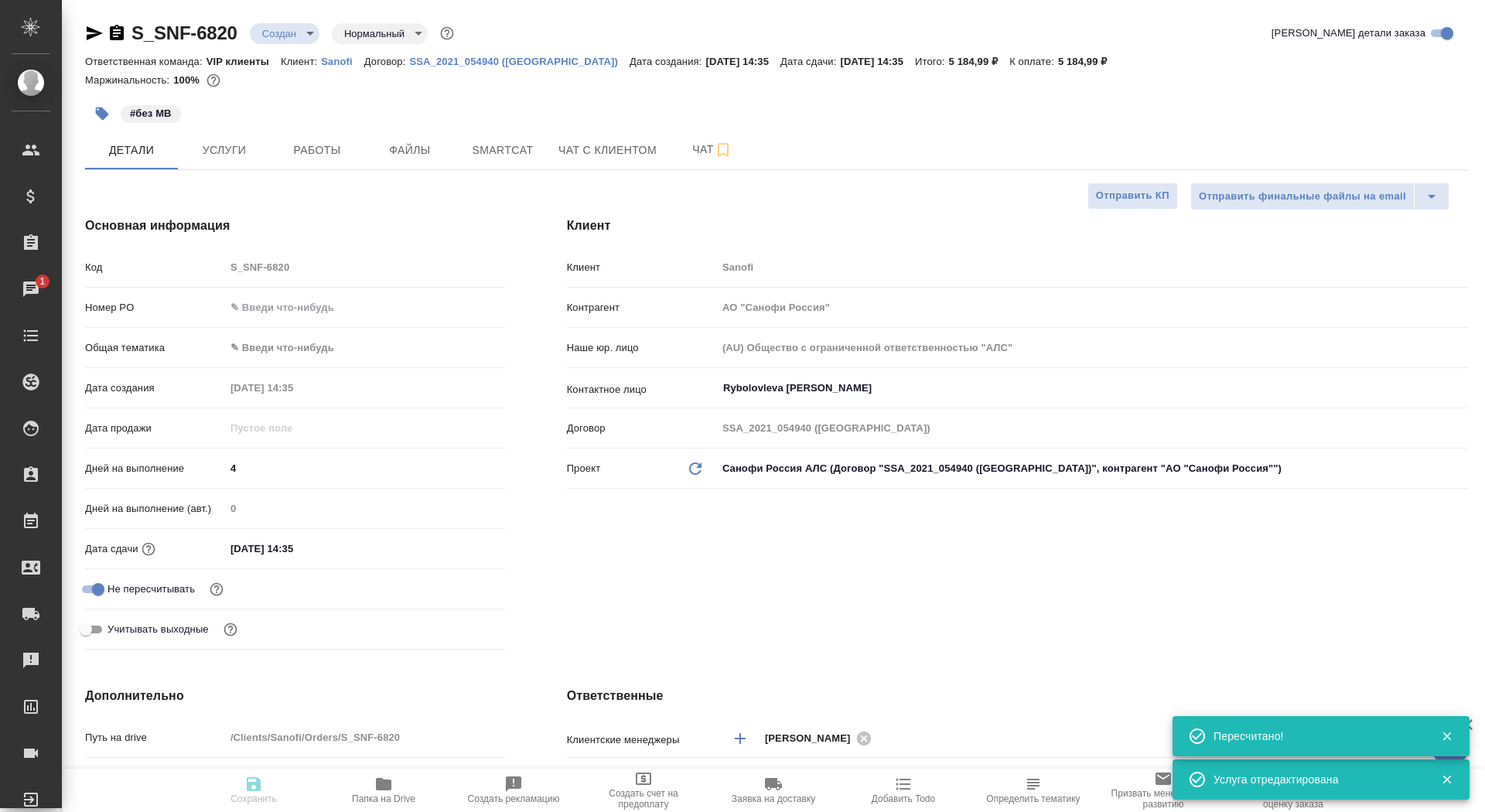
type textarea "x"
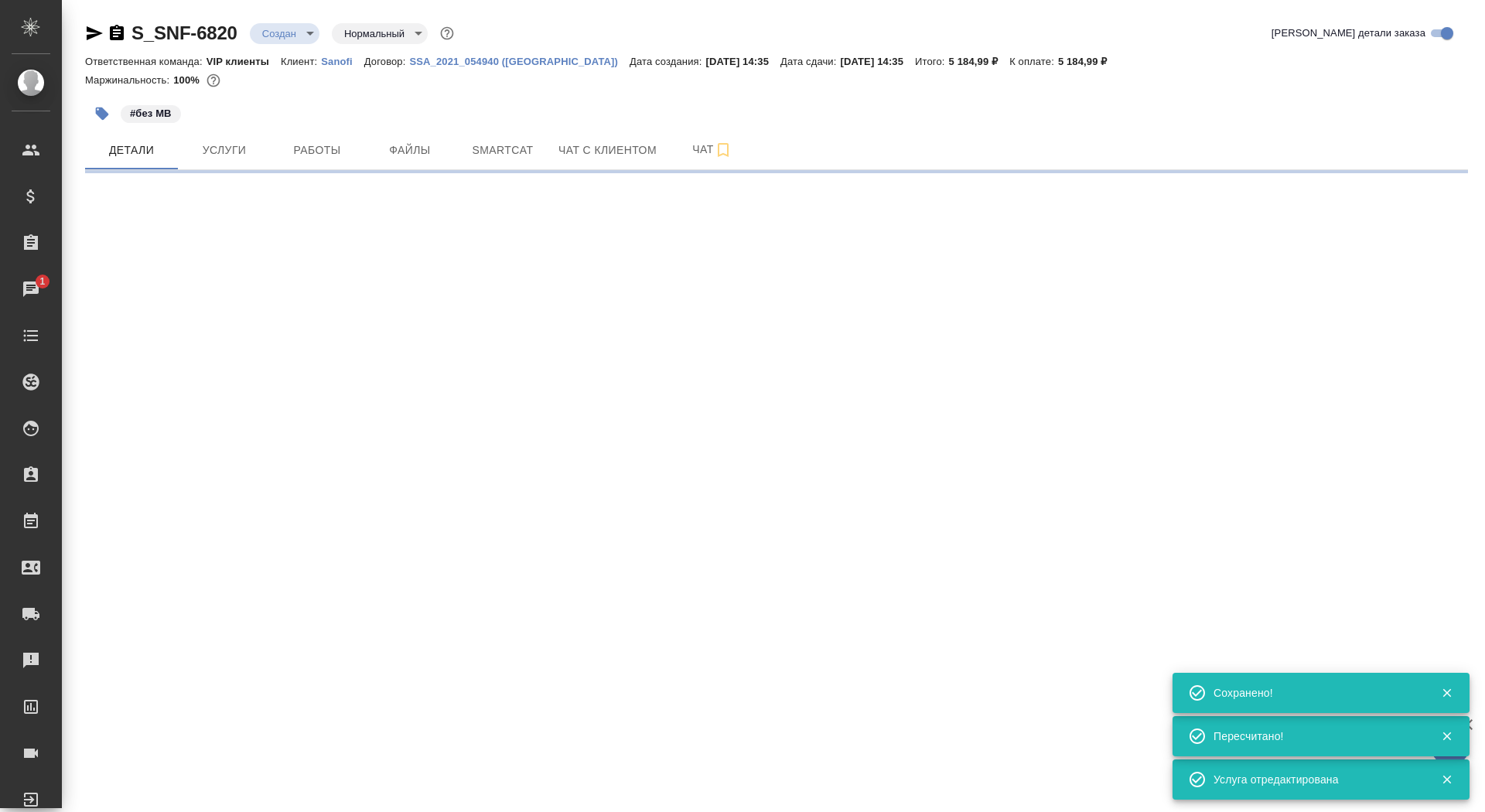
select select "RU"
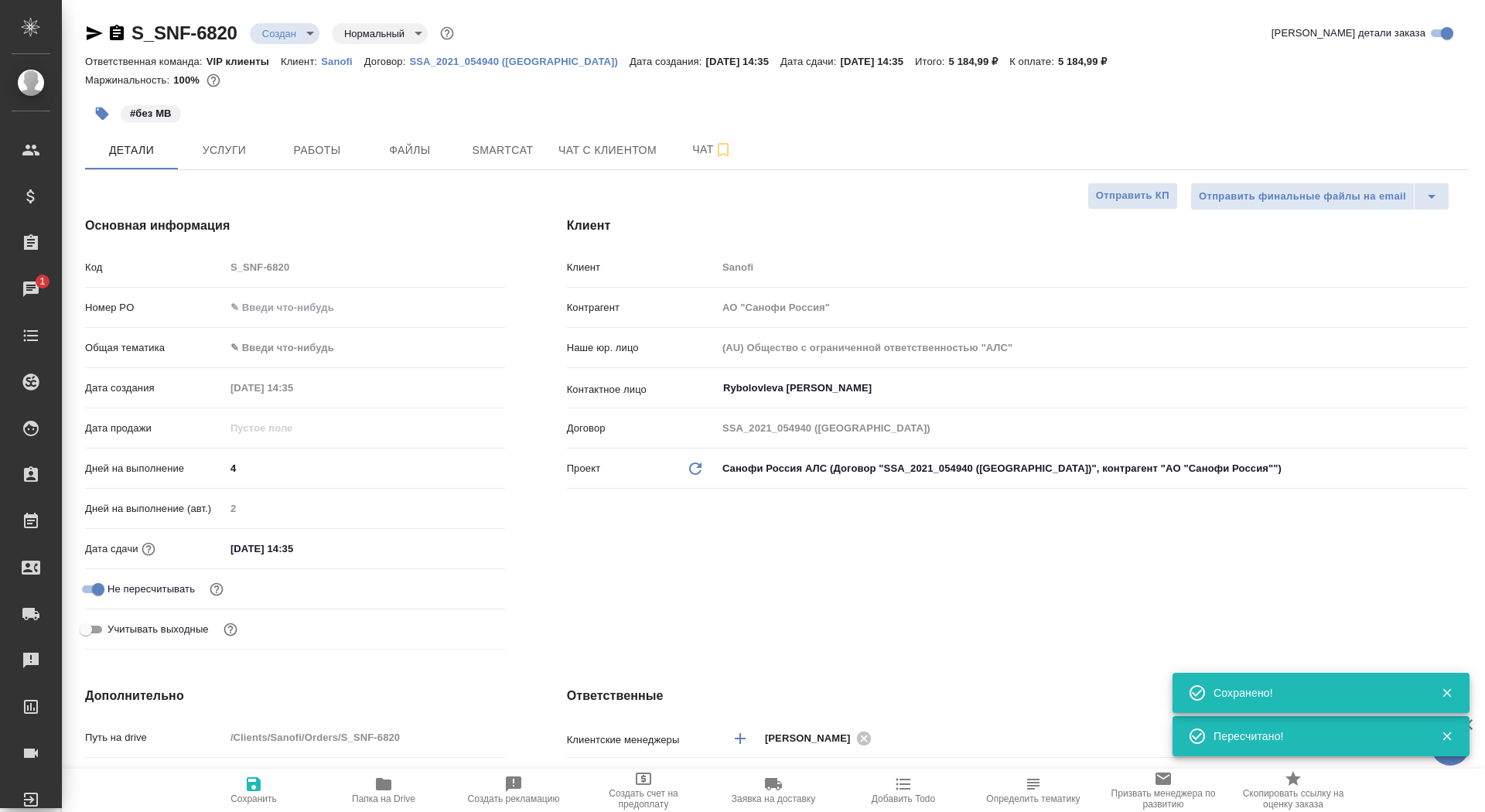
click at [1116, 214] on div "Клиент Клиент Sanofi Контрагент АО "Санофи Россия" Наше юр. лицо (AU) Общество …" at bounding box center [1018, 435] width 962 height 501
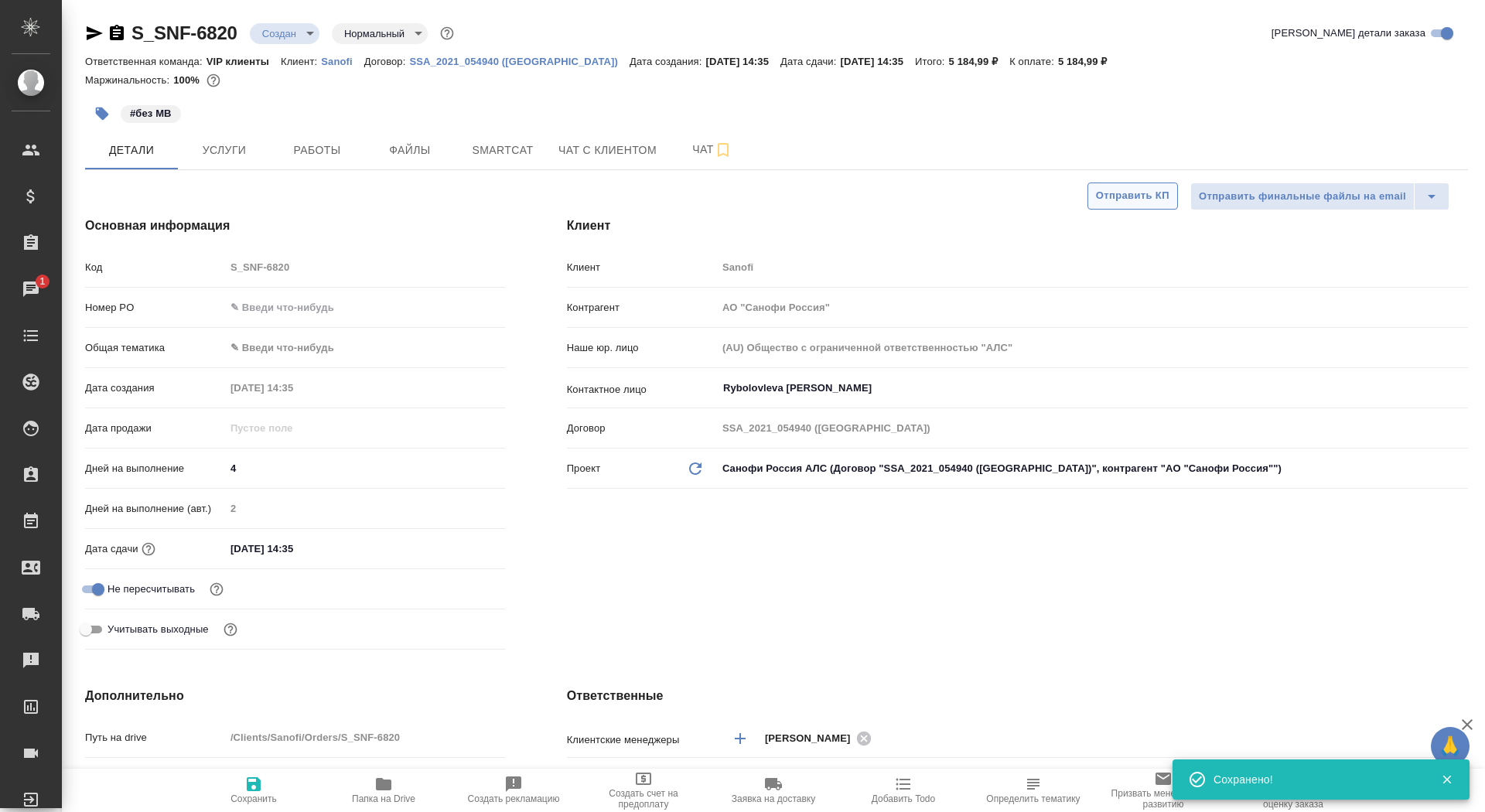
click at [1114, 194] on span "Отправить КП" at bounding box center [1132, 195] width 73 height 17
type textarea "x"
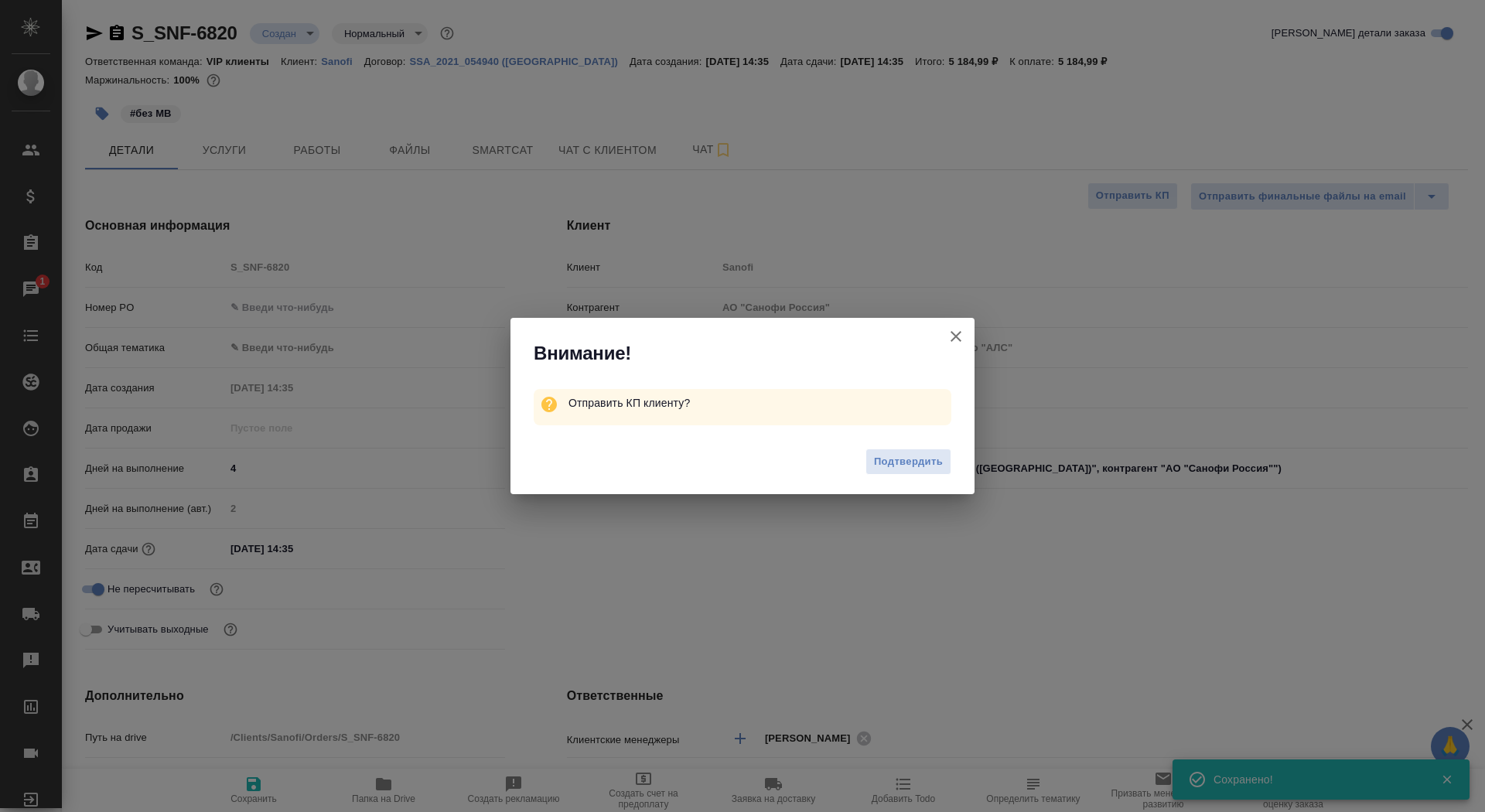
click at [923, 484] on div "Подтвердить" at bounding box center [742, 463] width 464 height 61
click at [920, 452] on button "Подтвердить" at bounding box center [908, 462] width 86 height 27
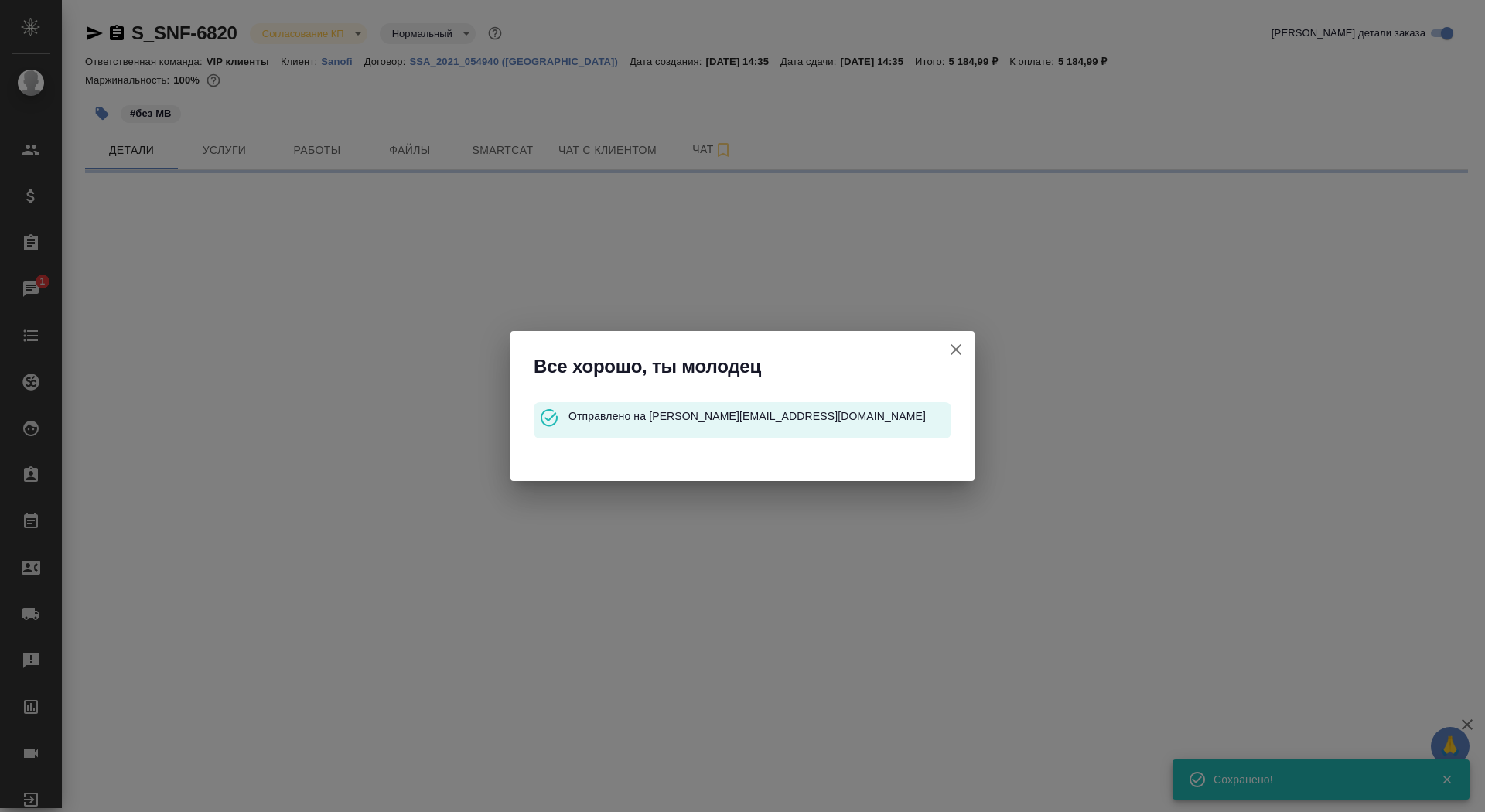
select select "RU"
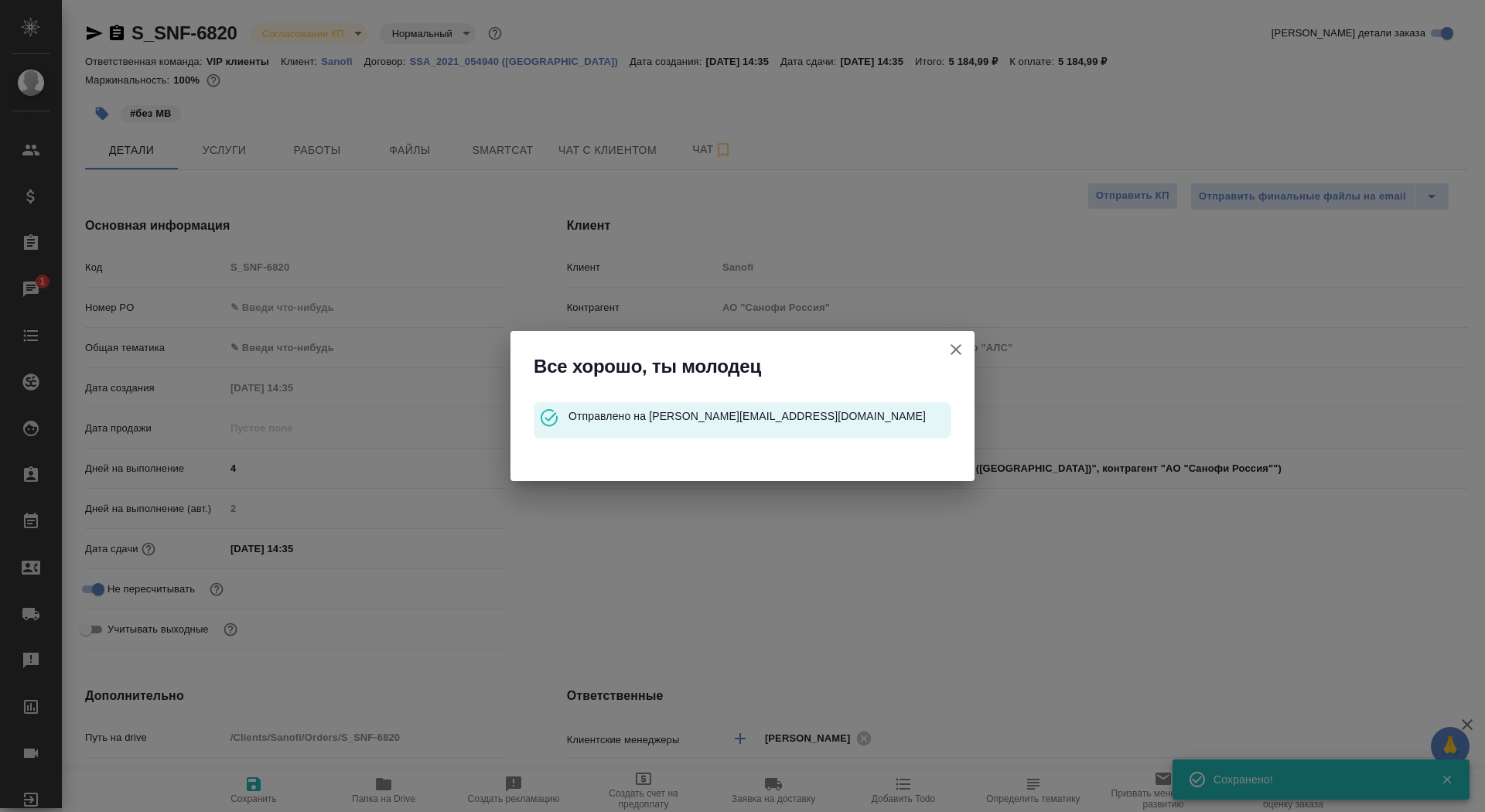
type textarea "x"
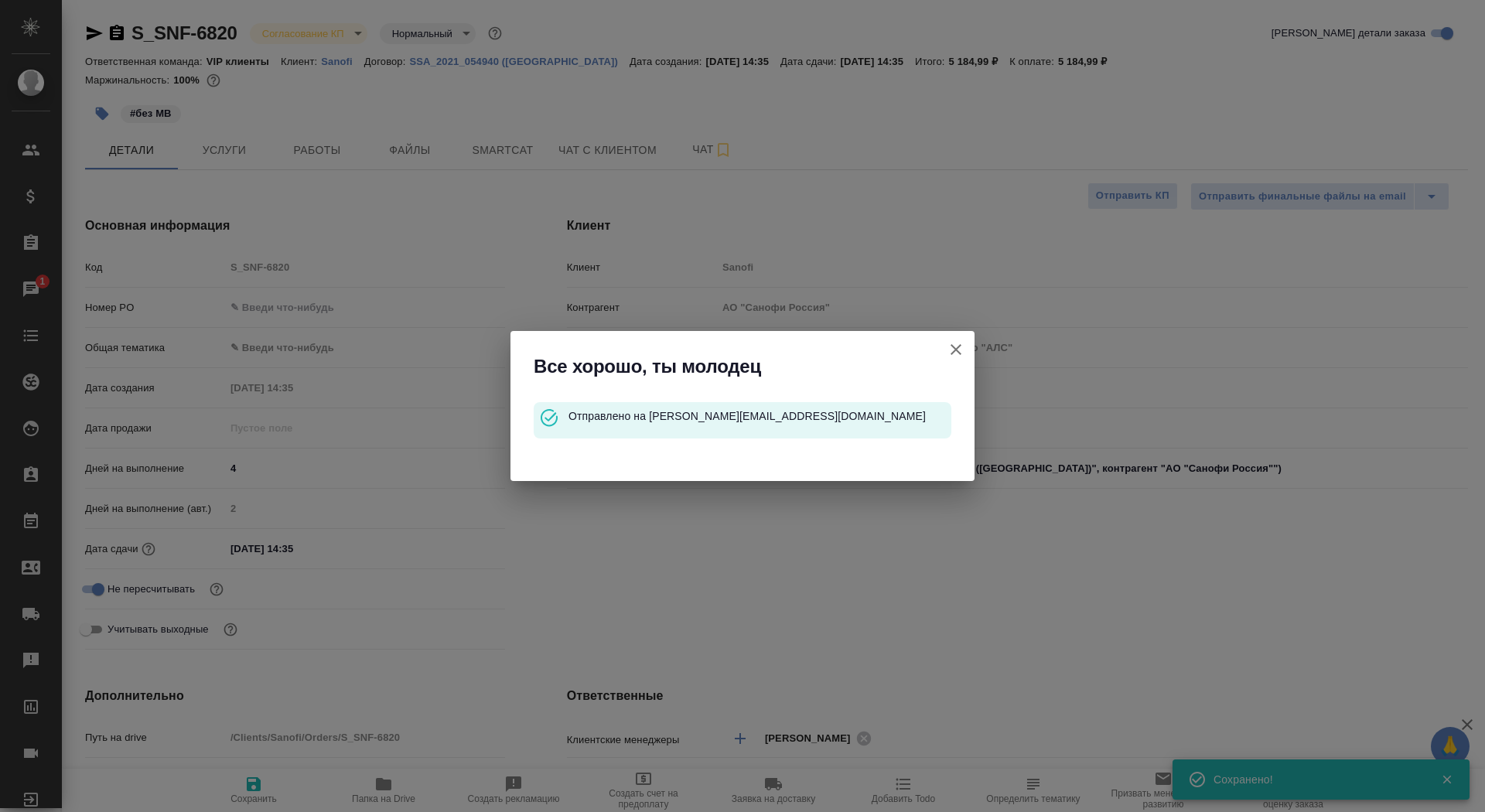
type textarea "x"
click at [955, 358] on icon "button" at bounding box center [955, 349] width 18 height 18
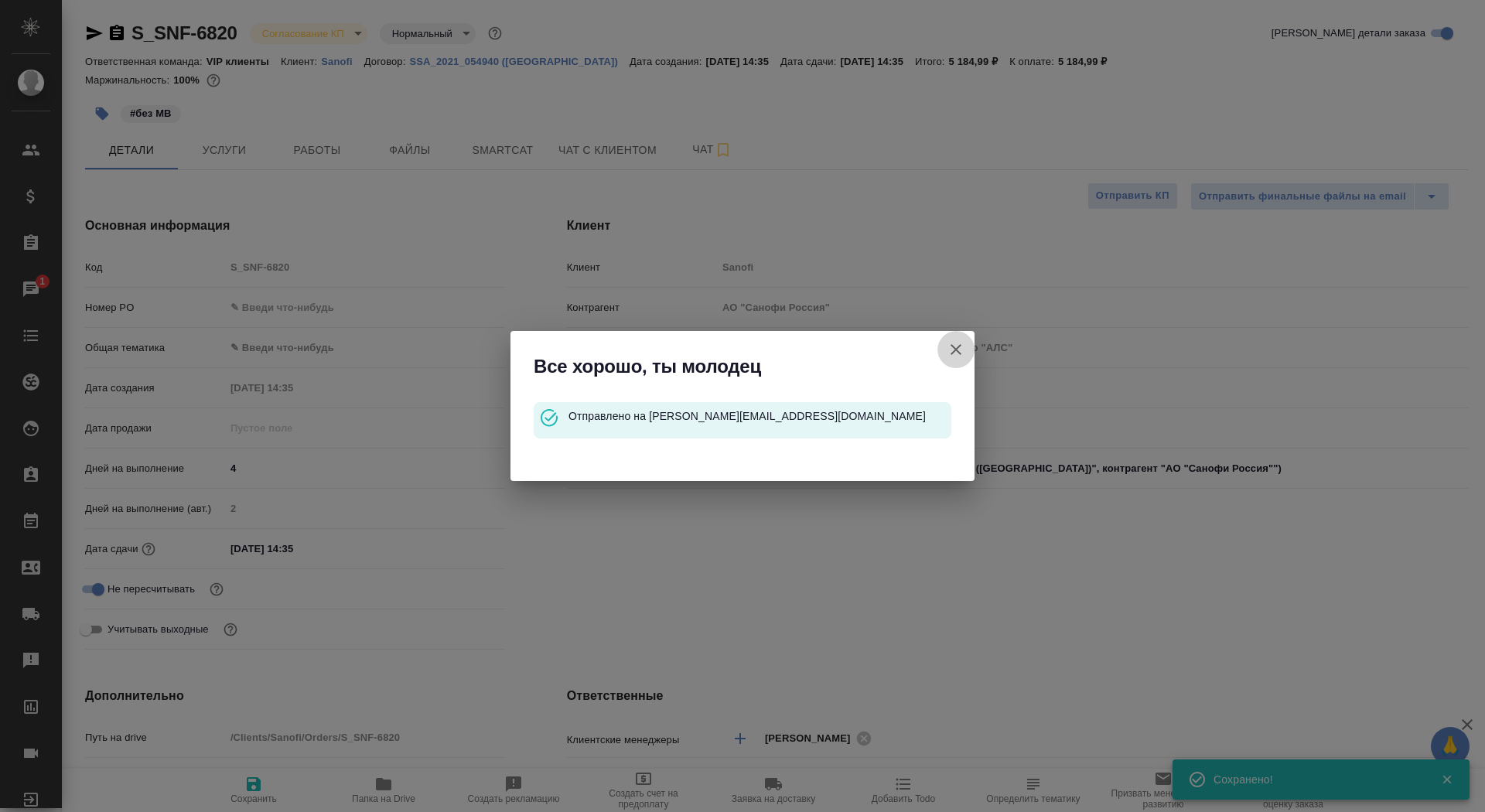
type textarea "x"
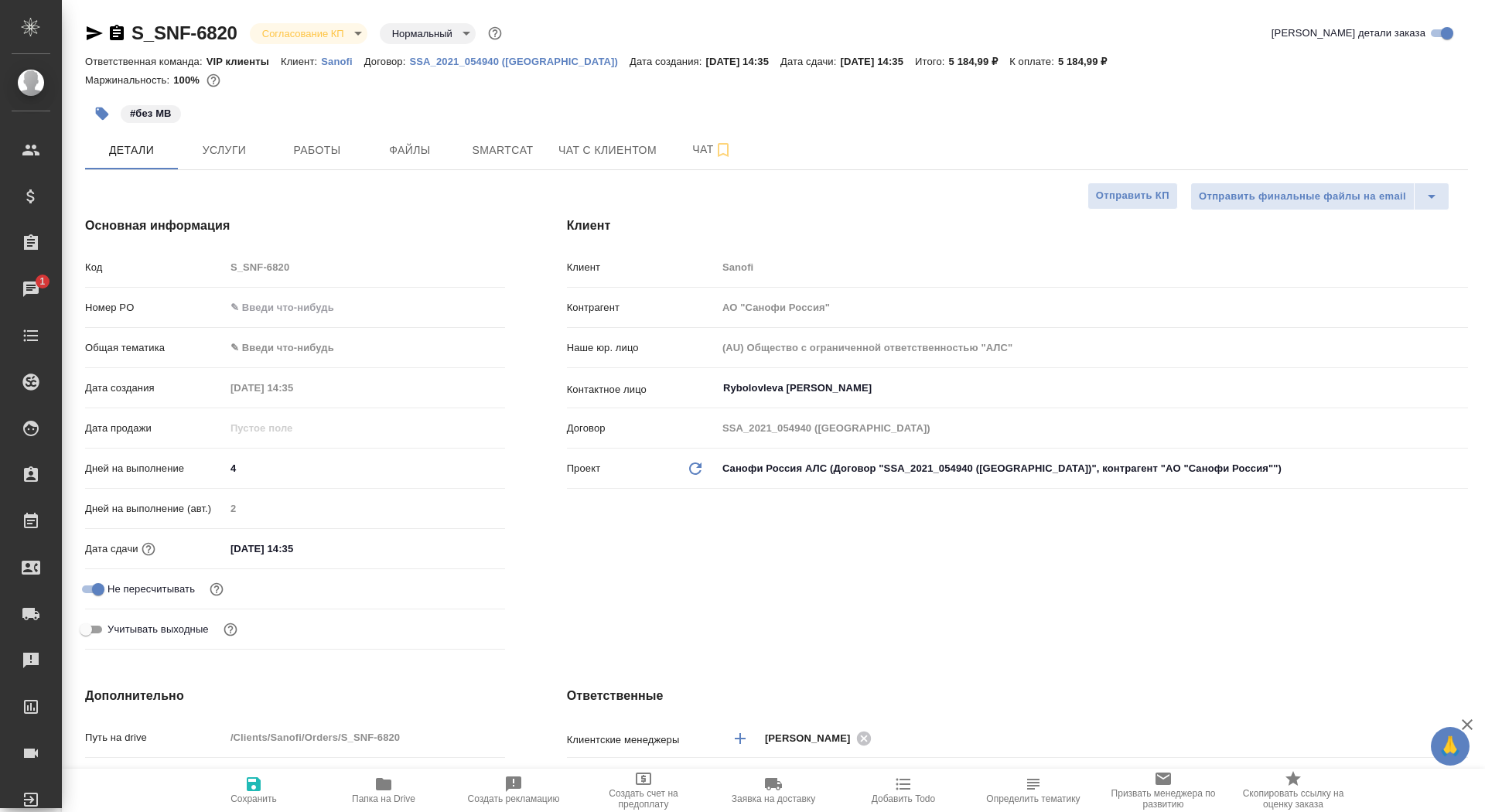
type textarea "x"
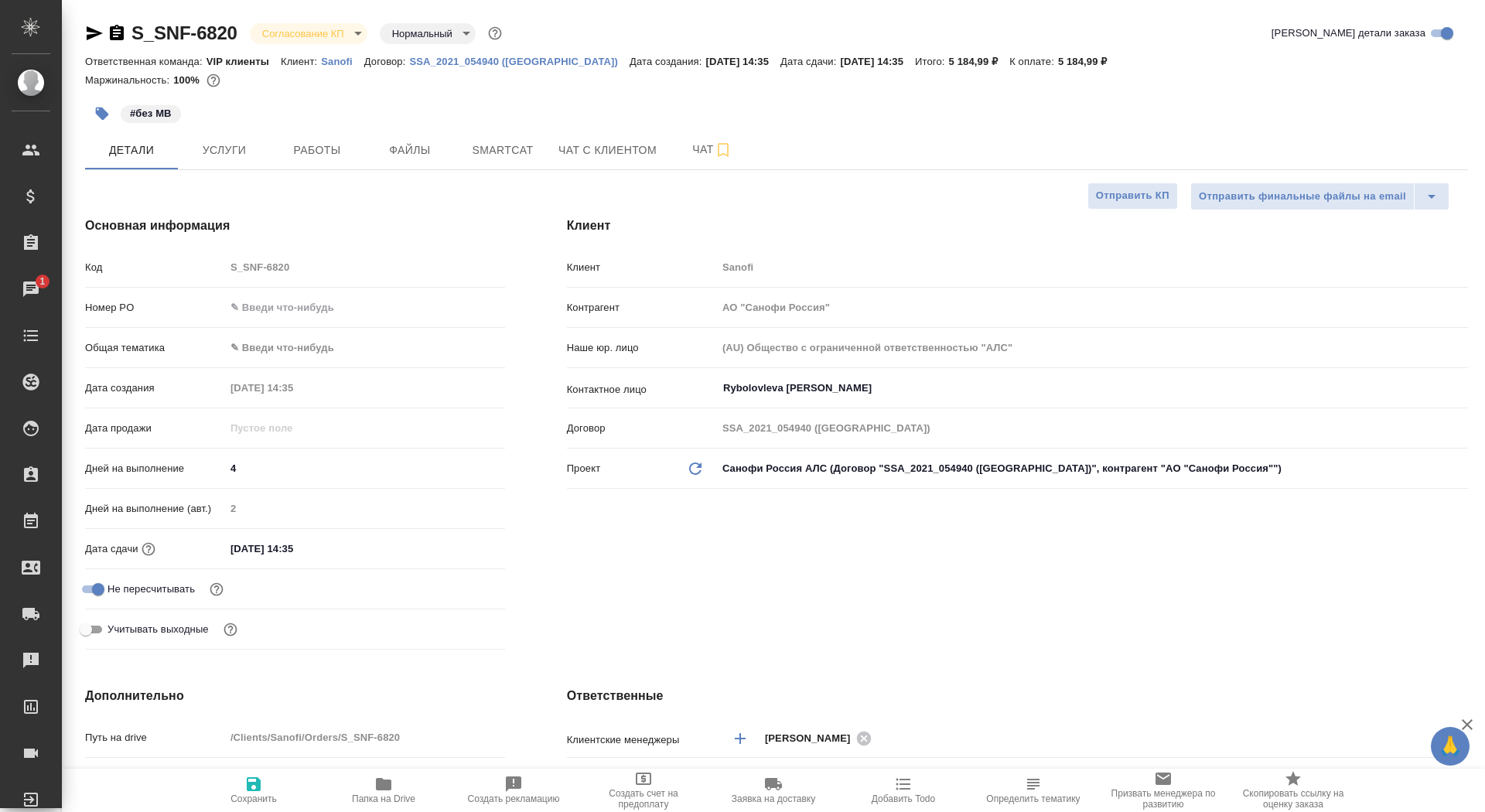
type textarea "x"
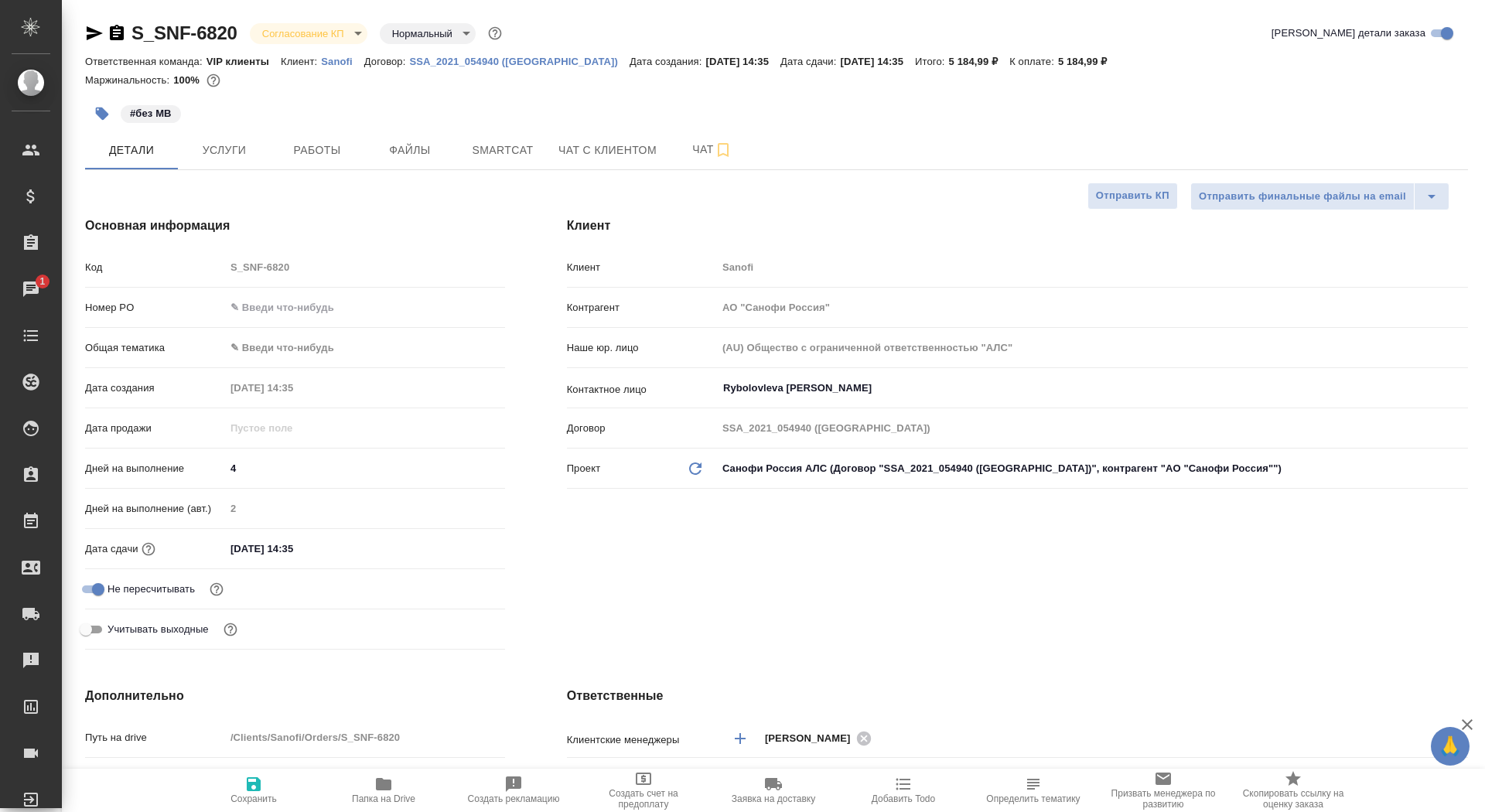
type textarea "x"
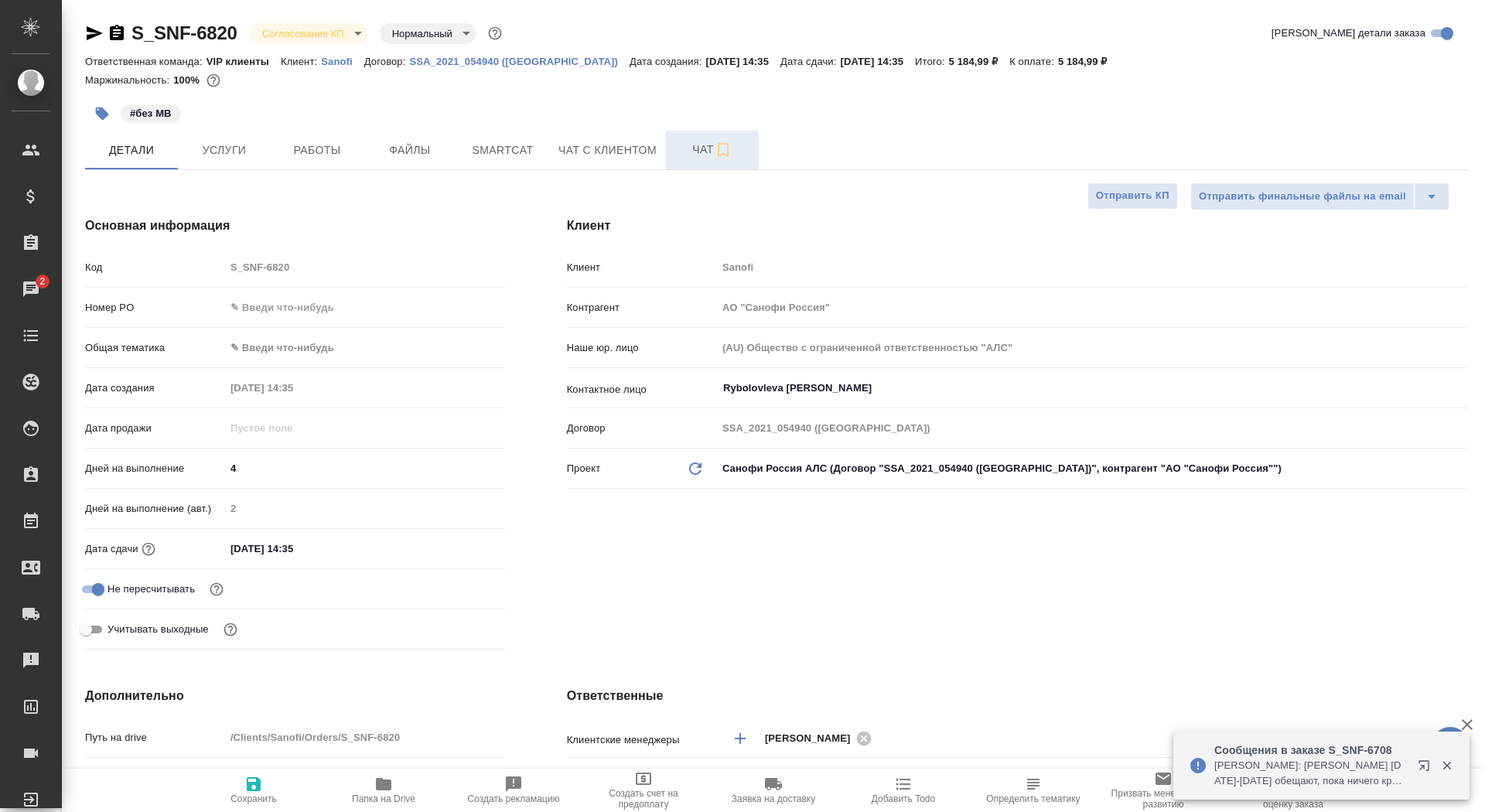
click at [674, 164] on button "Чат" at bounding box center [711, 150] width 93 height 38
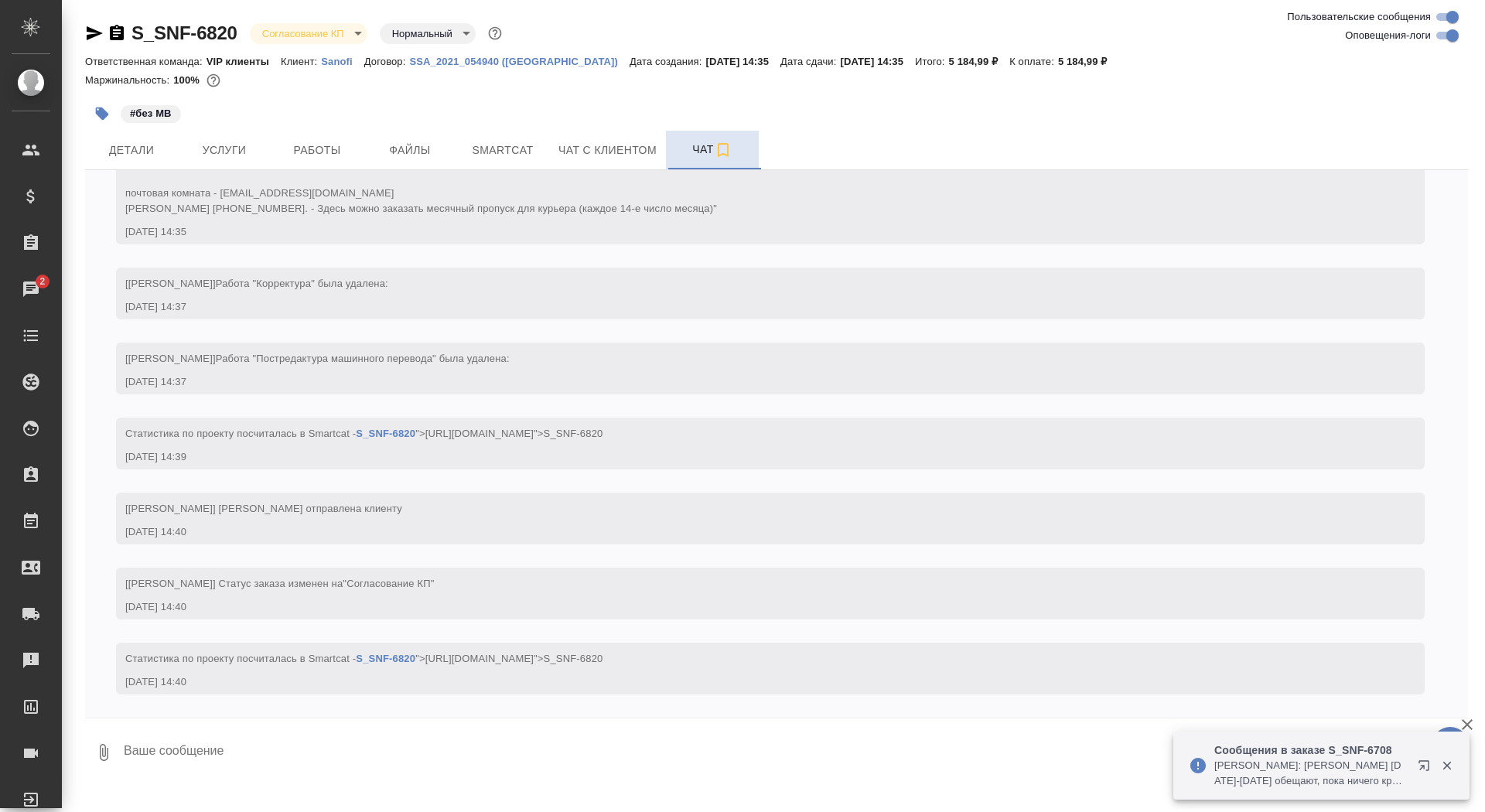
scroll to position [571, 0]
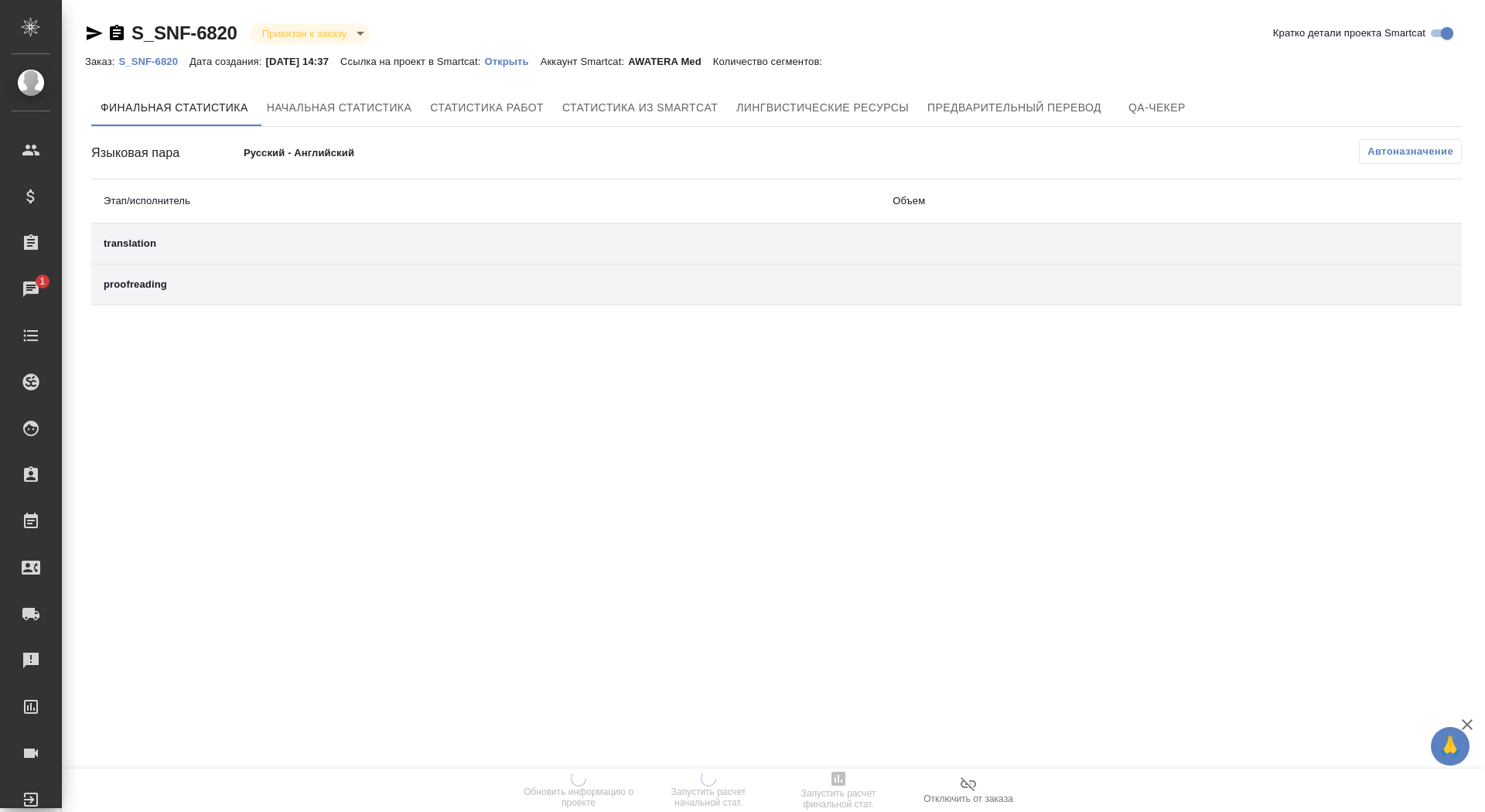
click at [540, 60] on p "Открыть" at bounding box center [512, 61] width 56 height 12
